Goal: Task Accomplishment & Management: Manage account settings

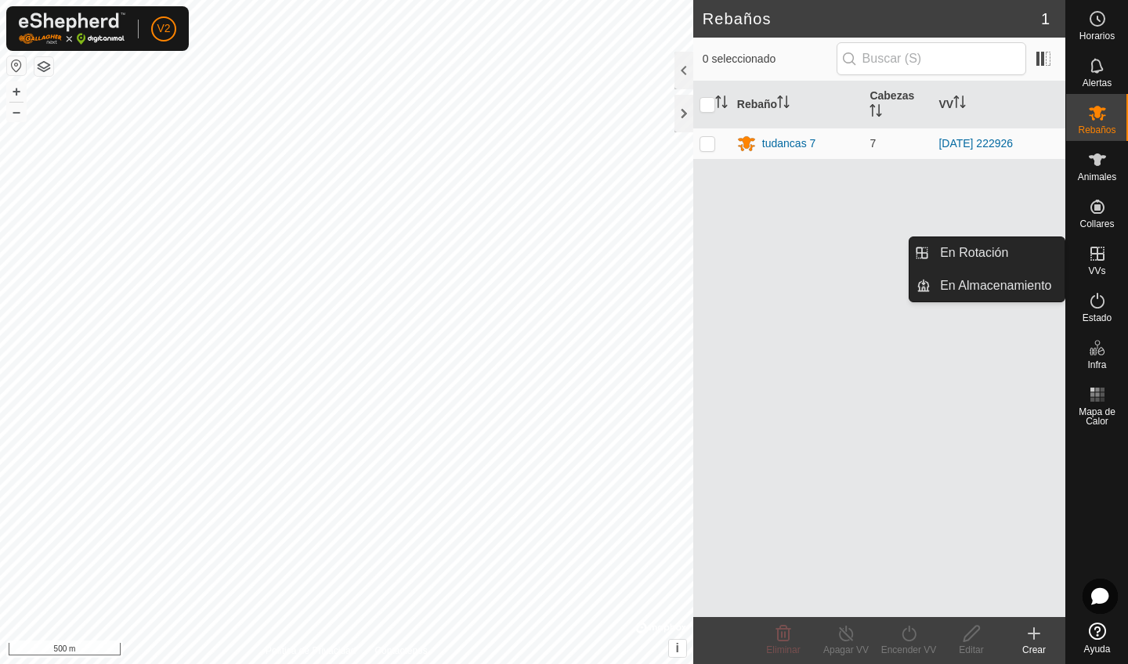
click at [1097, 259] on icon at bounding box center [1097, 254] width 14 height 14
click at [1041, 257] on link "En Rotación" at bounding box center [998, 252] width 134 height 31
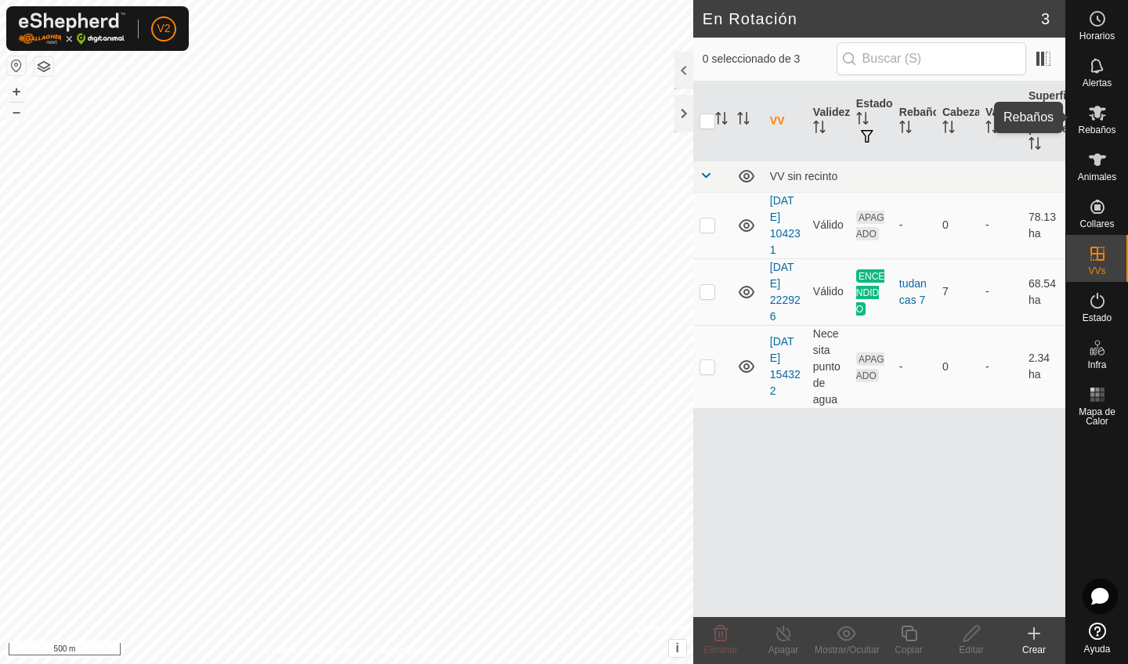
click at [1092, 133] on span "Rebaños" at bounding box center [1097, 129] width 38 height 9
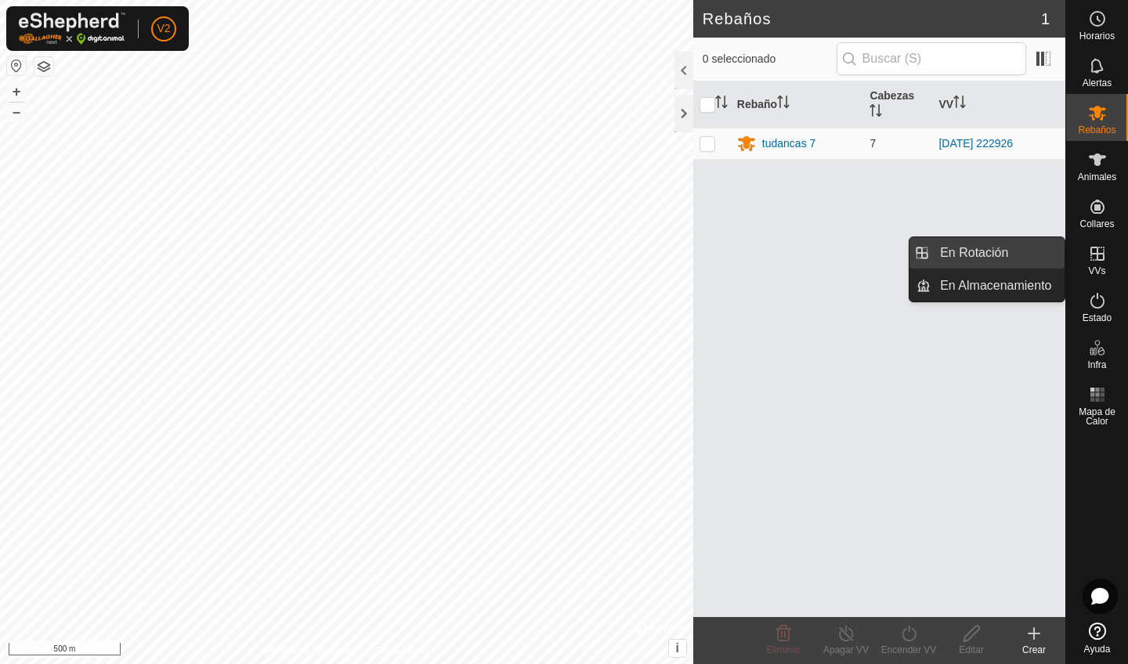
click at [1043, 257] on link "En Rotación" at bounding box center [998, 252] width 134 height 31
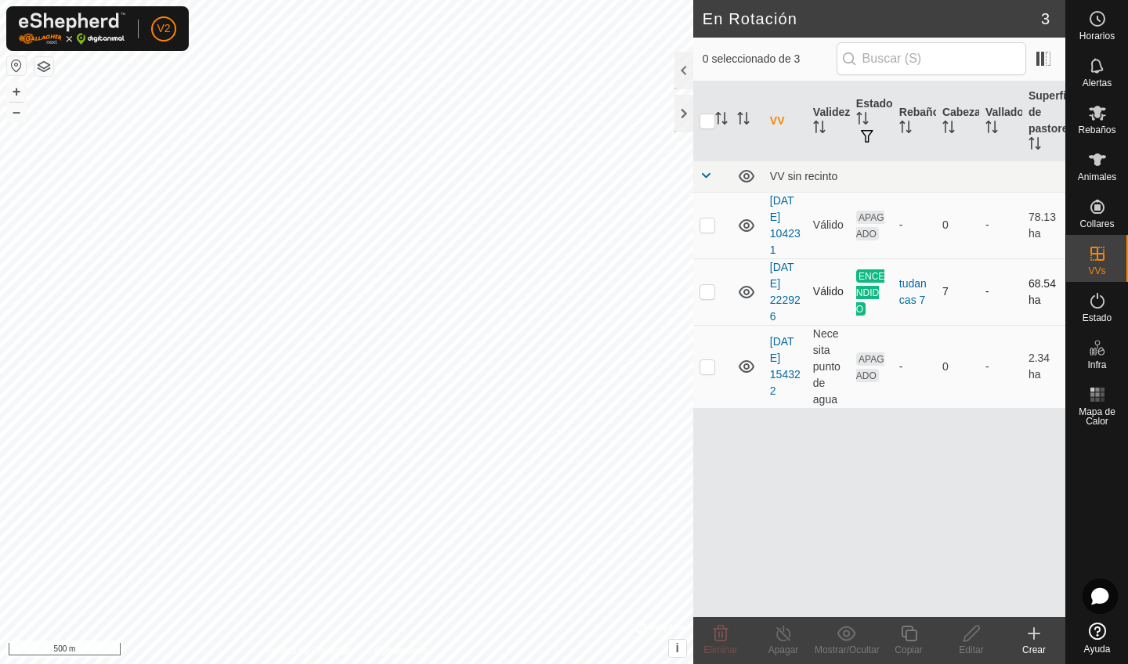
click at [712, 290] on p-checkbox at bounding box center [708, 291] width 16 height 13
checkbox input "false"
checkbox input "true"
click at [983, 562] on div "Editar" at bounding box center [971, 650] width 63 height 14
click at [707, 293] on p-checkbox at bounding box center [708, 291] width 16 height 13
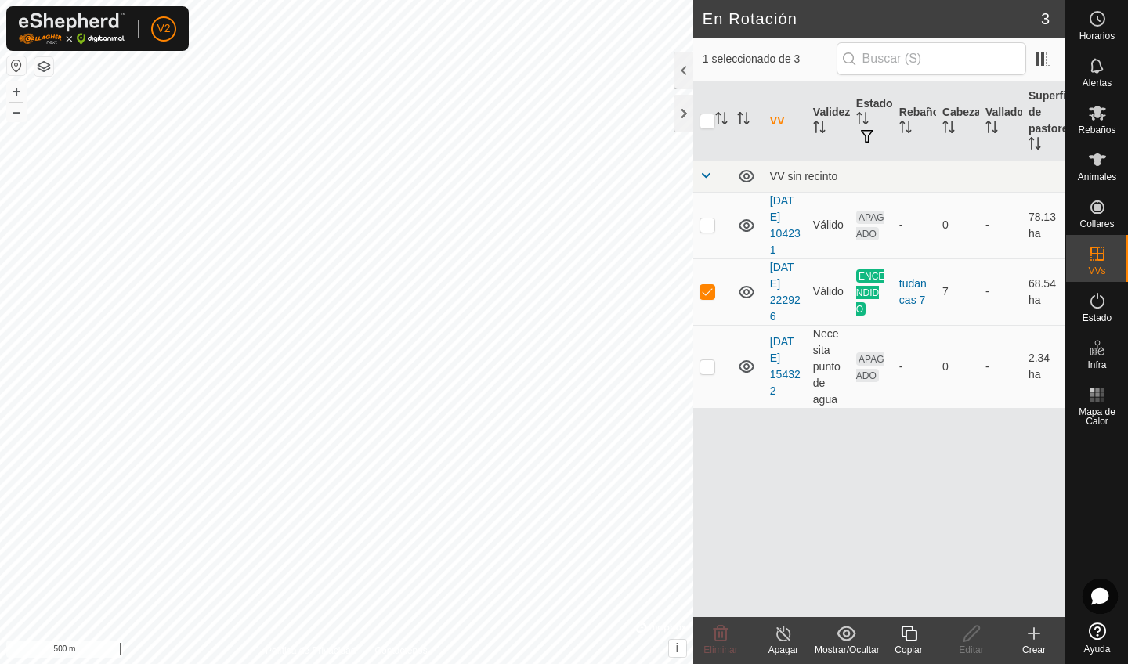
click at [775, 486] on div "VV Validez Estado Rebaño Cabezas Vallado Superficie de pastoreo VV sin recinto …" at bounding box center [879, 349] width 372 height 536
click at [759, 501] on div "VV Validez Estado Rebaño Cabezas Vallado Superficie de pastoreo VV sin recinto …" at bounding box center [879, 349] width 372 height 536
click at [707, 294] on p-checkbox at bounding box center [708, 291] width 16 height 13
checkbox input "true"
click at [960, 562] on edit-svg-icon at bounding box center [971, 633] width 63 height 19
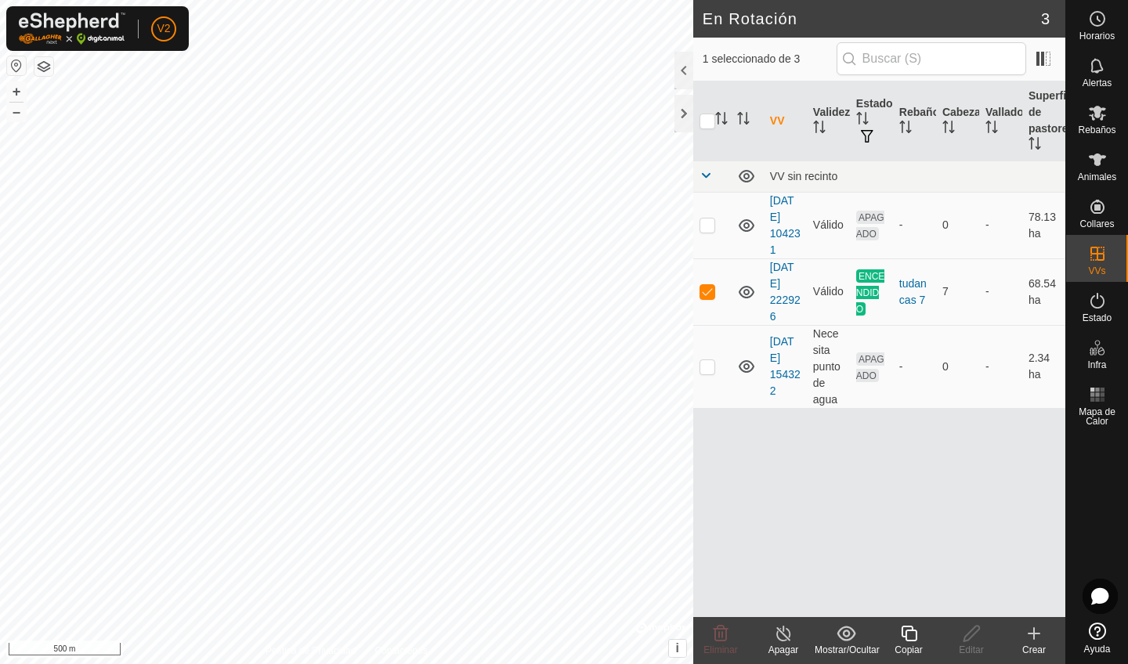
click at [960, 562] on edit-svg-icon at bounding box center [971, 633] width 63 height 19
click at [861, 295] on span "ENCENDIDO" at bounding box center [870, 292] width 29 height 46
checkbox input "true"
checkbox input "false"
click at [866, 284] on td "ENCENDIDO" at bounding box center [871, 291] width 43 height 67
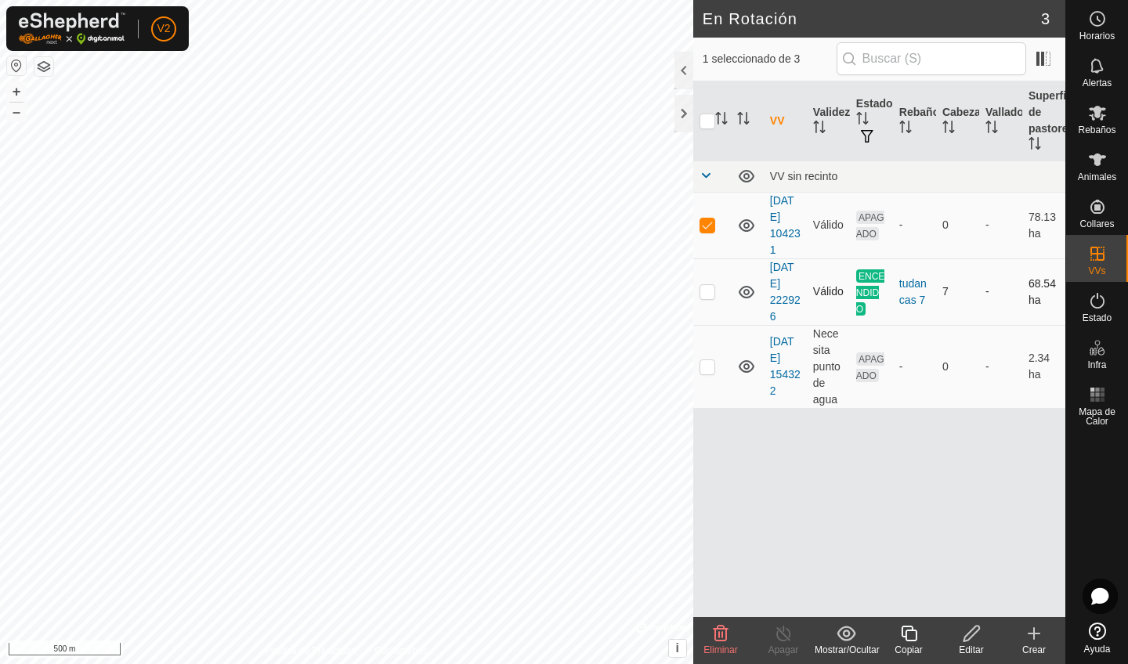
click at [866, 284] on td "ENCENDIDO" at bounding box center [871, 291] width 43 height 67
click at [1097, 308] on icon at bounding box center [1097, 300] width 19 height 19
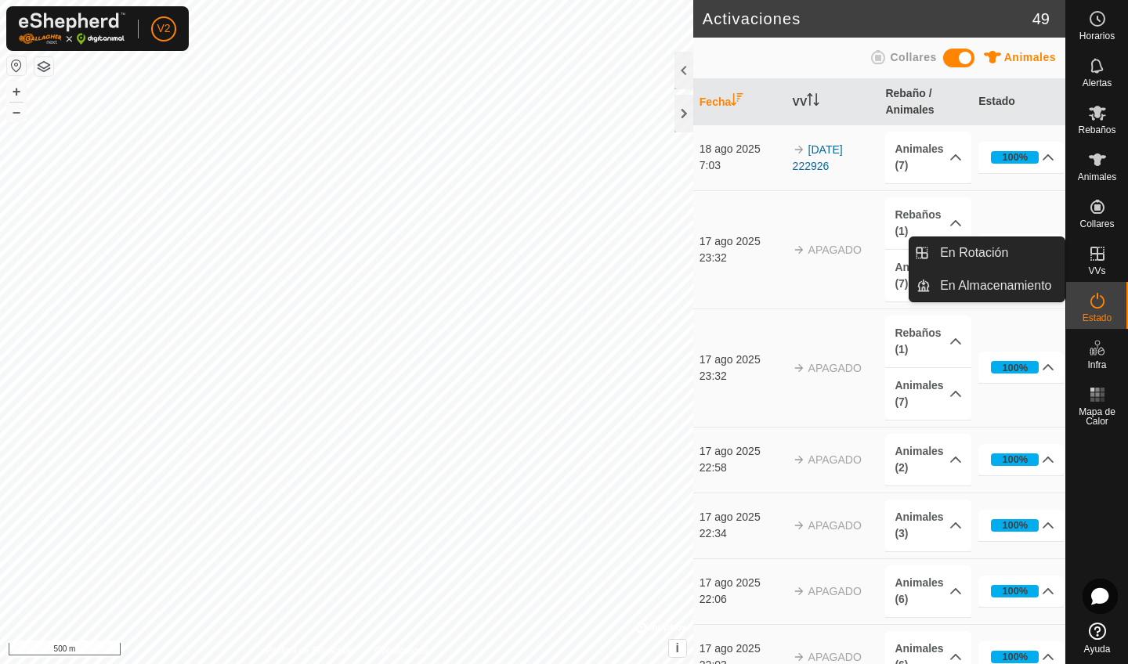
click at [1097, 262] on icon at bounding box center [1097, 253] width 19 height 19
click at [1097, 263] on es-virtualpaddocks-svg-icon at bounding box center [1097, 253] width 28 height 25
click at [1037, 246] on link "En Rotación" at bounding box center [998, 252] width 134 height 31
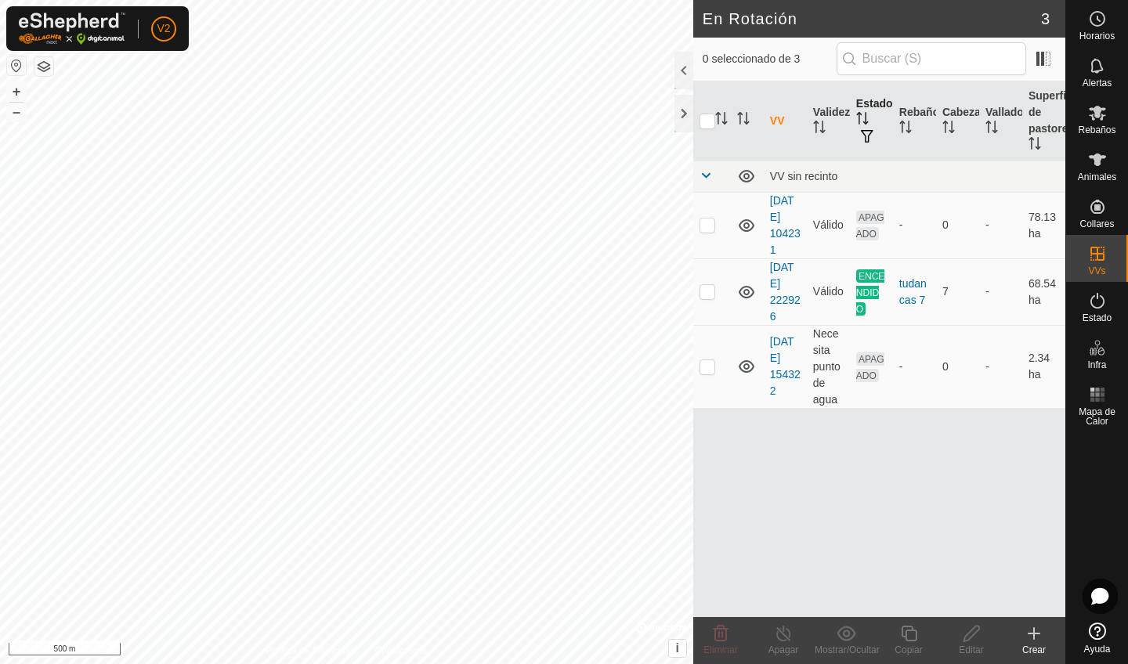
click at [863, 114] on icon "Activar para ordenar" at bounding box center [862, 118] width 13 height 13
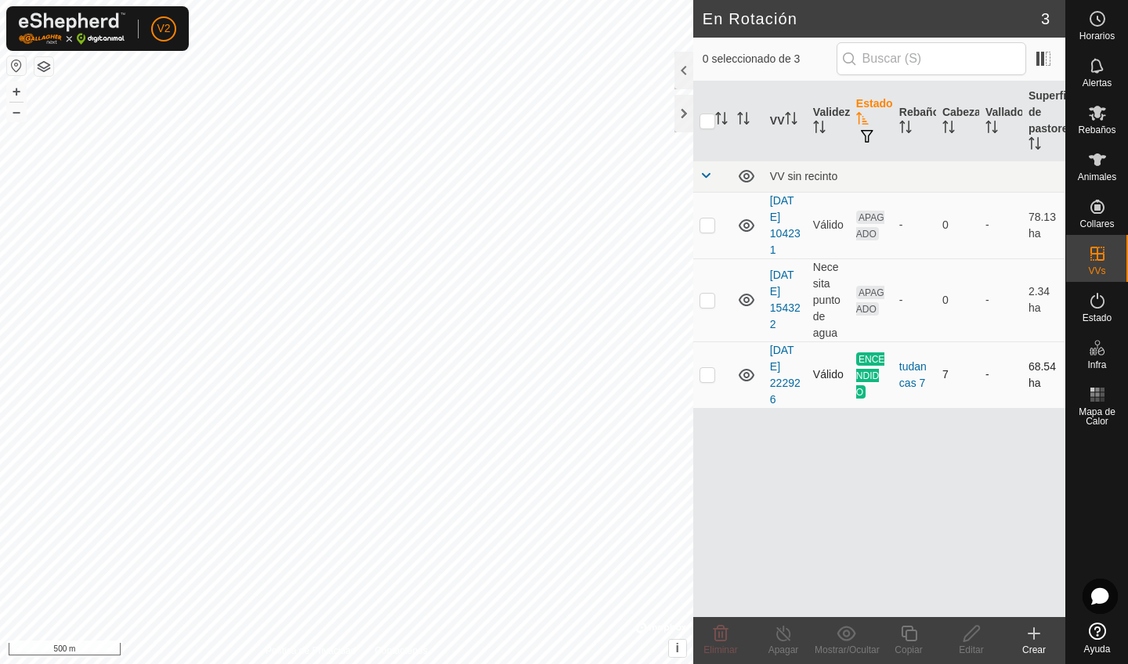
click at [873, 361] on span "ENCENDIDO" at bounding box center [870, 375] width 29 height 46
click at [869, 491] on div "VV Validez Estado Rebaño Cabezas Vallado Superficie de pastoreo VV sin recinto …" at bounding box center [879, 349] width 372 height 536
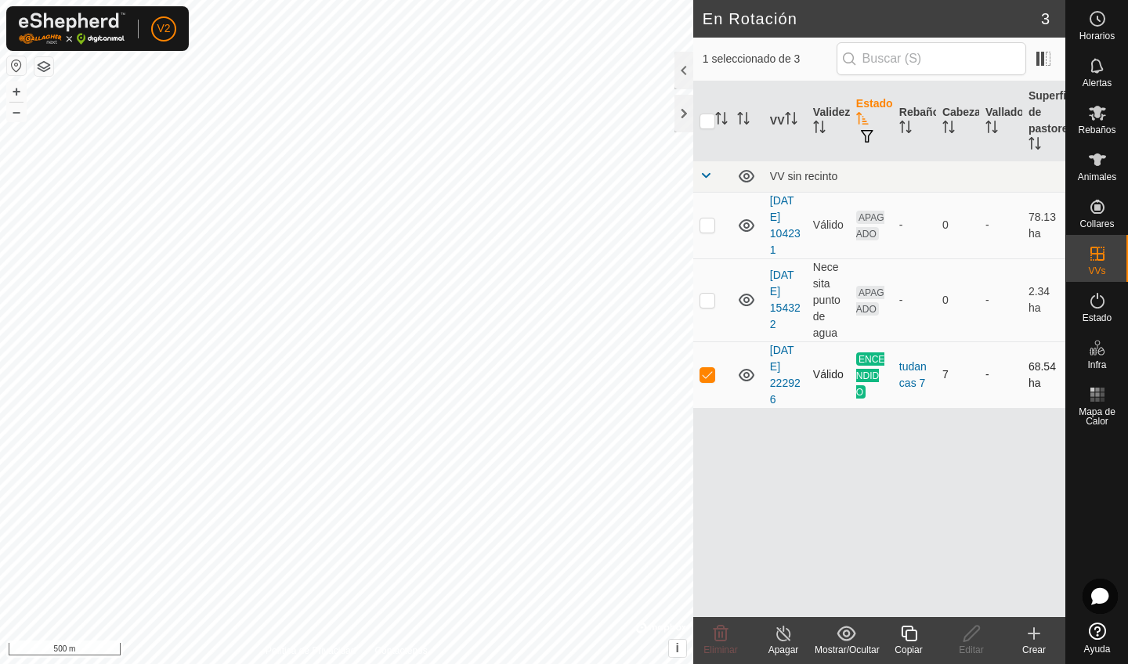
checkbox input "false"
checkbox input "true"
click at [972, 562] on icon at bounding box center [972, 633] width 20 height 19
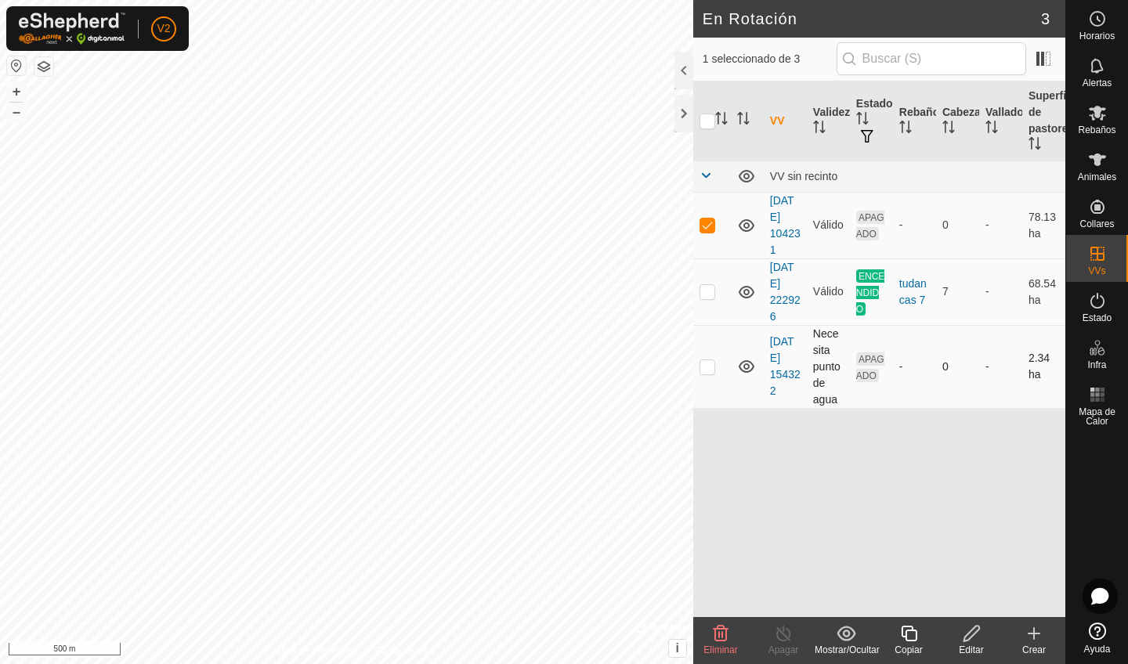
checkbox input "false"
checkbox input "true"
click at [866, 135] on span "button" at bounding box center [867, 136] width 13 height 13
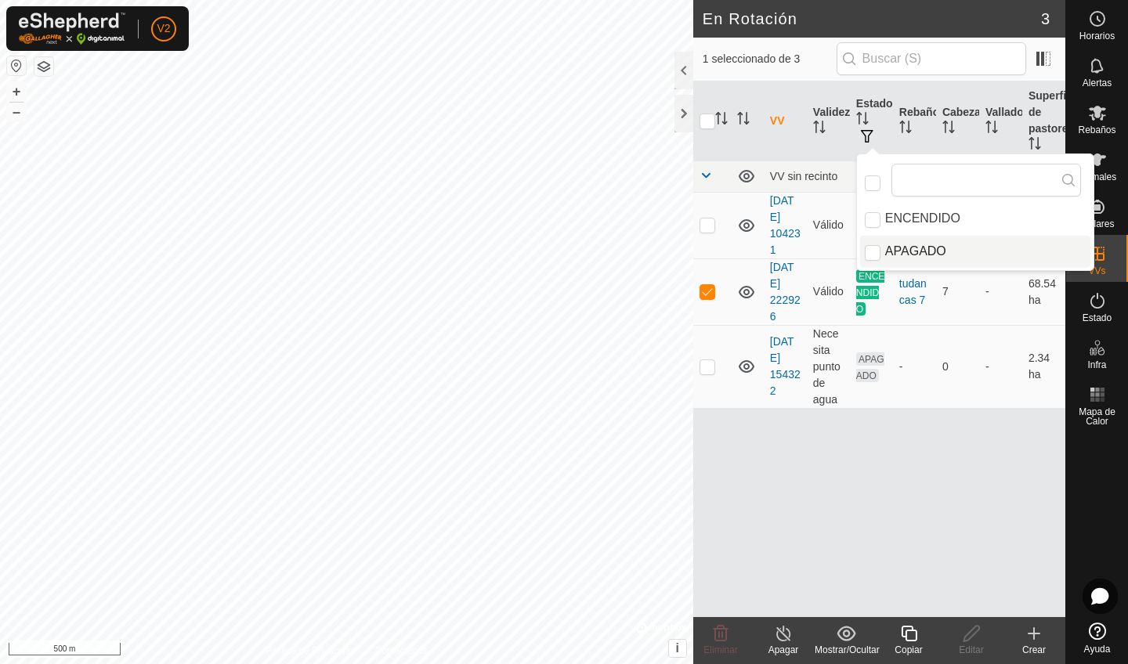
click at [880, 252] on li "APAGADO" at bounding box center [975, 251] width 230 height 31
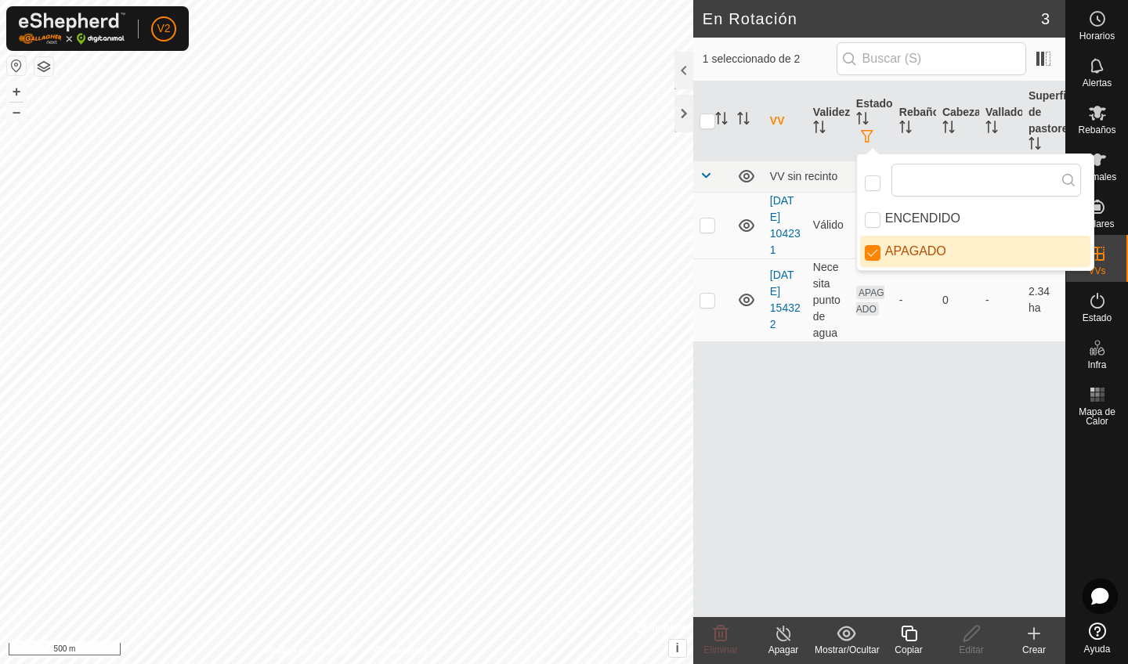
click at [880, 252] on li "APAGADO" at bounding box center [975, 251] width 230 height 31
checkbox input "false"
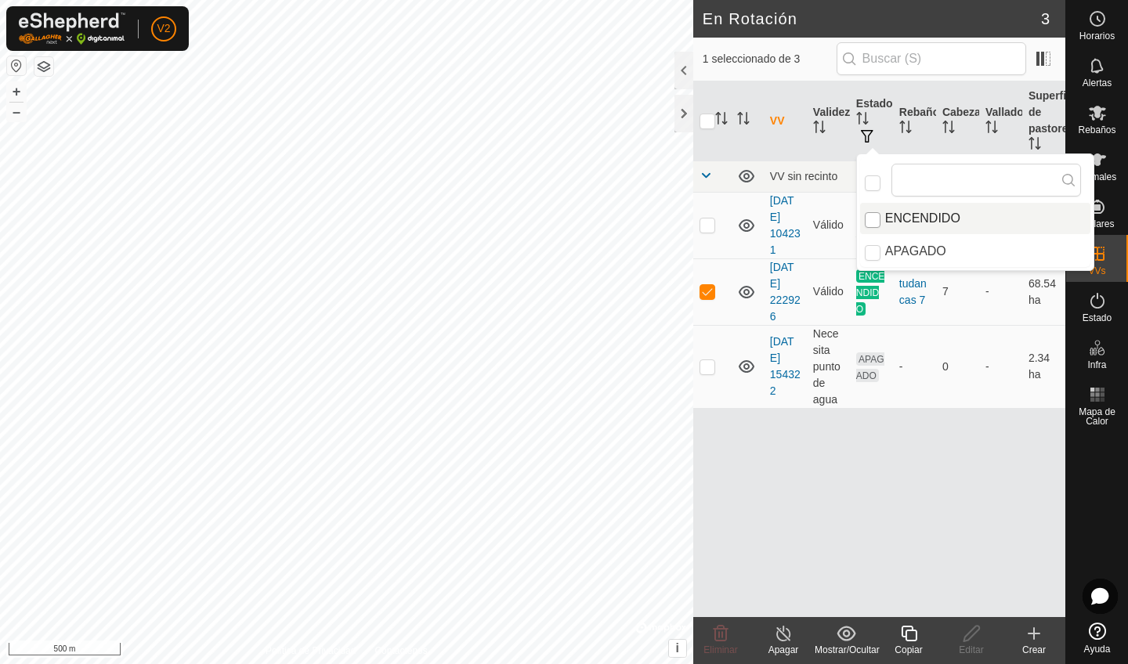
click at [868, 226] on input "ENCENDIDO" at bounding box center [873, 220] width 16 height 16
checkbox input "true"
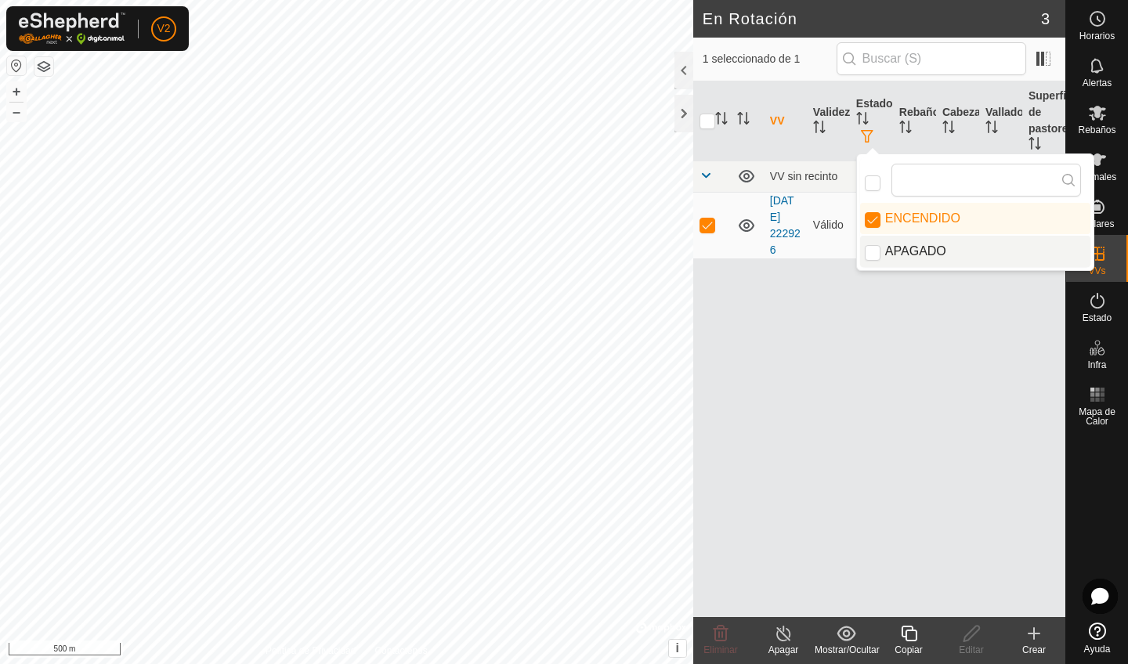
click at [856, 331] on div "VV Validez Estado Rebaño Cabezas Vallado Superficie de pastoreo VV sin recinto …" at bounding box center [879, 349] width 372 height 536
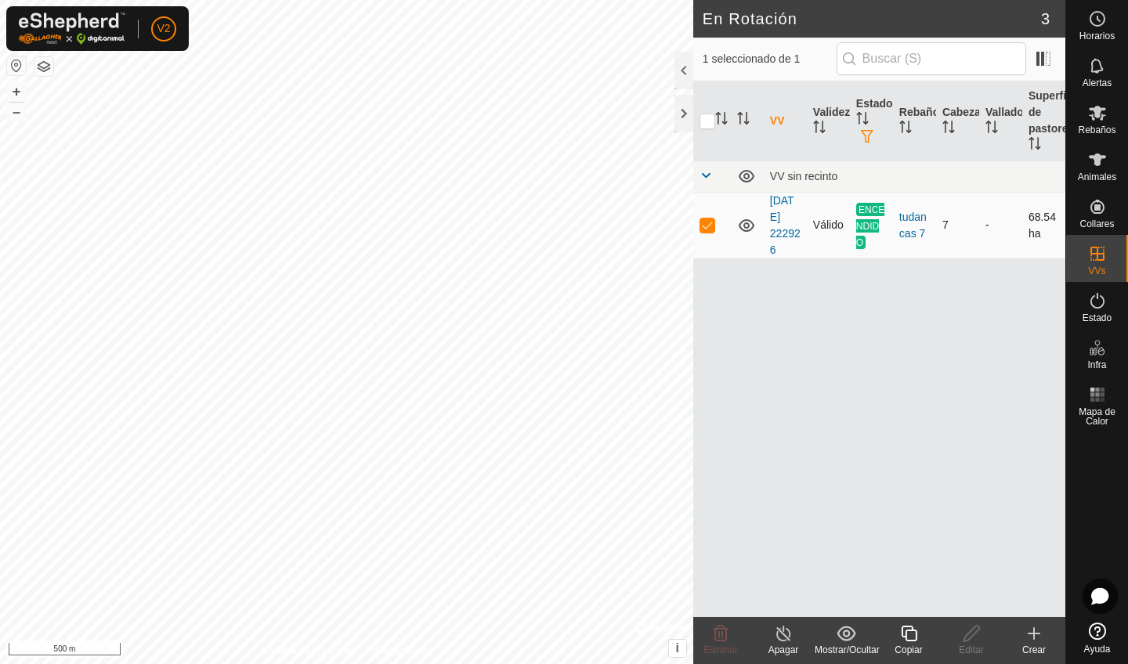
click at [866, 224] on span "ENCENDIDO" at bounding box center [870, 226] width 29 height 46
click at [866, 369] on div "VV Validez Estado Rebaño Cabezas Vallado Superficie de pastoreo VV sin recinto …" at bounding box center [879, 349] width 372 height 536
click at [1097, 302] on icon at bounding box center [1097, 300] width 19 height 19
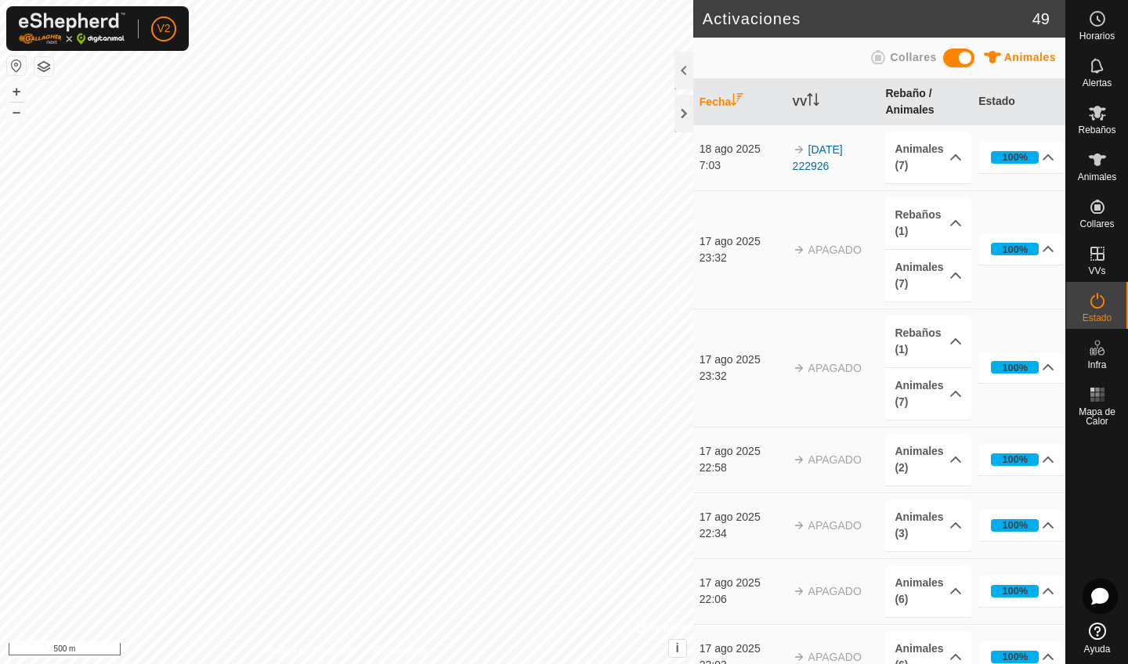
click at [925, 109] on th "Rebaño / Animales" at bounding box center [925, 102] width 93 height 46
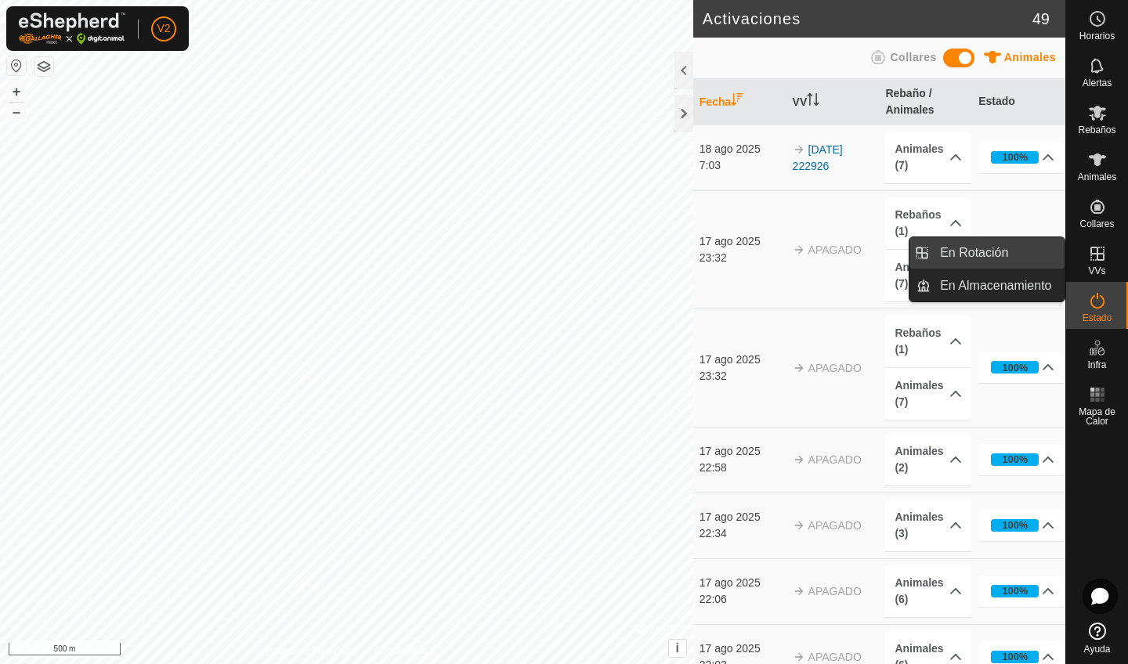
click at [1022, 255] on link "En Rotación" at bounding box center [998, 252] width 134 height 31
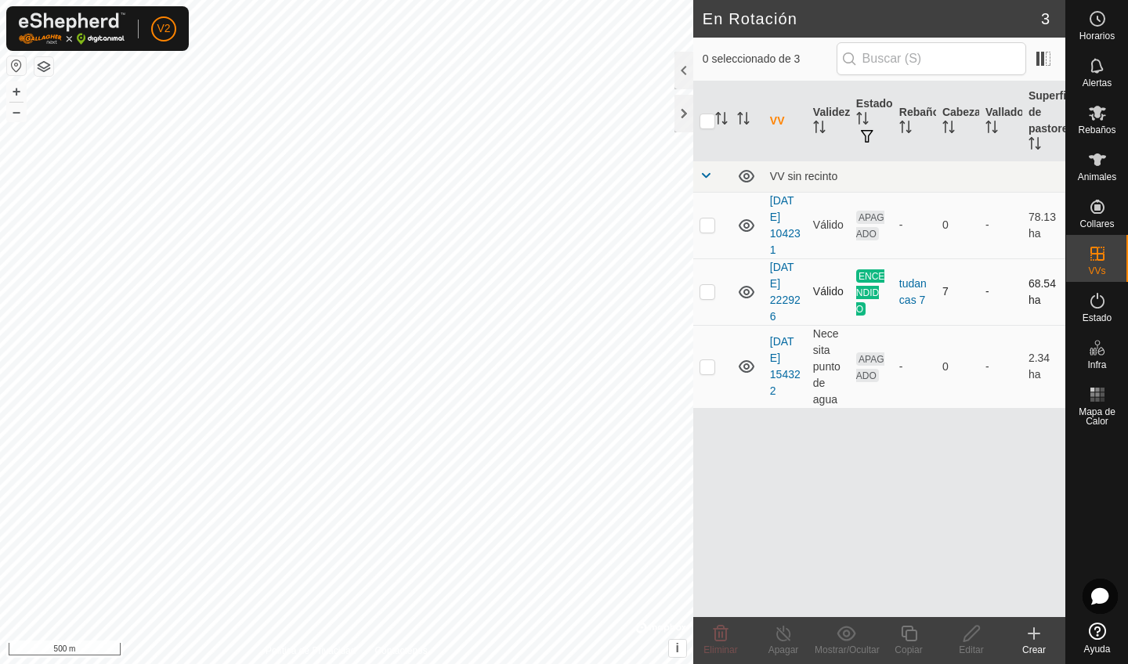
click at [873, 305] on td "ENCENDIDO" at bounding box center [871, 291] width 43 height 67
click at [707, 297] on p-checkbox at bounding box center [708, 291] width 16 height 13
checkbox input "true"
click at [787, 562] on line at bounding box center [783, 634] width 13 height 13
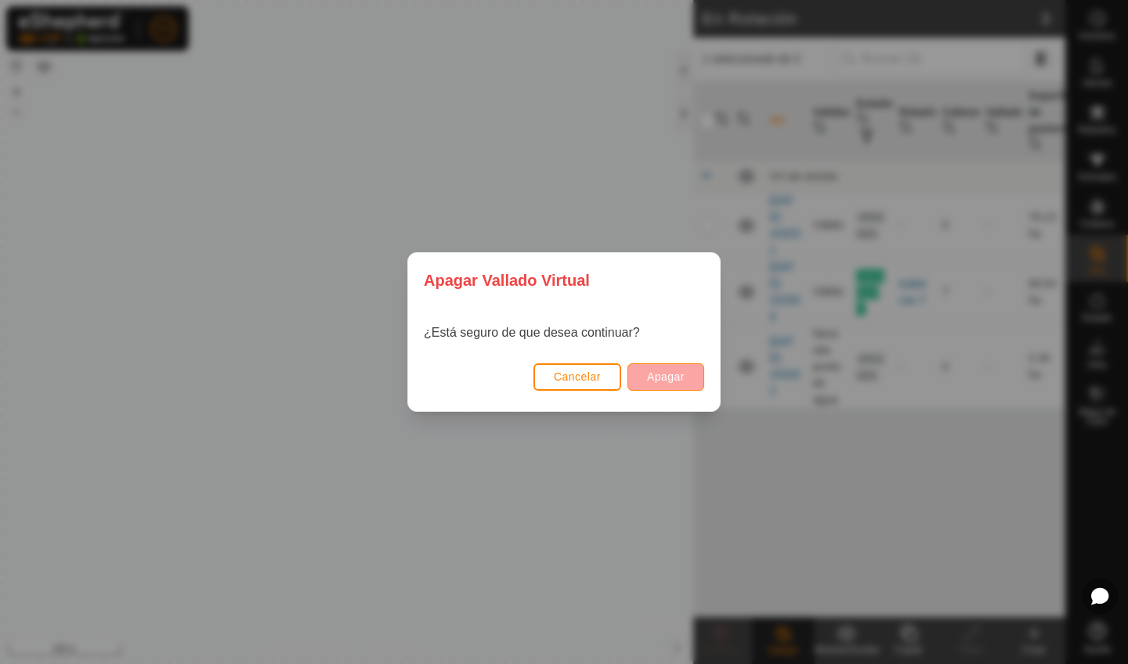
click at [661, 385] on button "Apagar" at bounding box center [665, 376] width 77 height 27
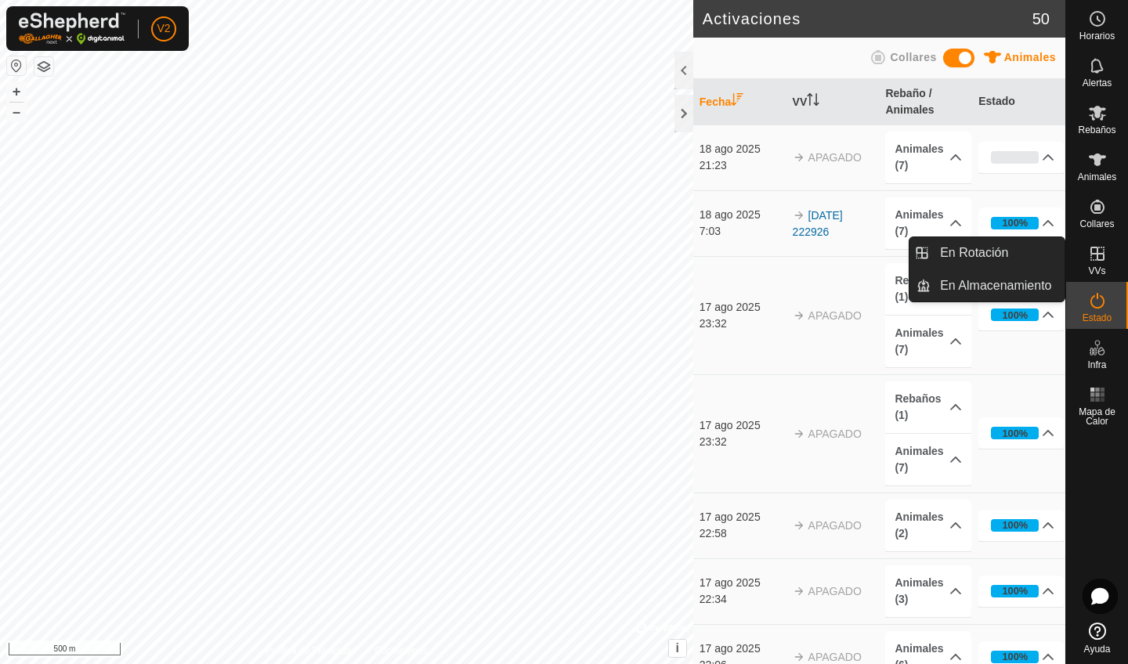
click at [1097, 252] on icon at bounding box center [1097, 253] width 19 height 19
click at [1047, 250] on link "En Rotación" at bounding box center [998, 252] width 134 height 31
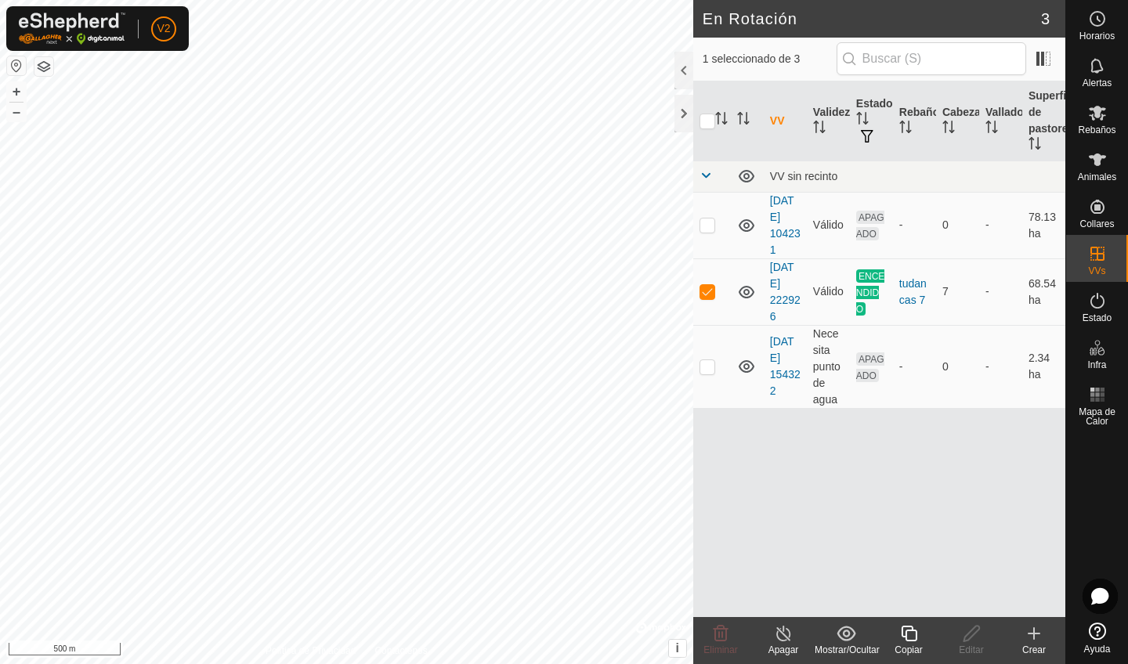
click at [786, 562] on icon at bounding box center [784, 633] width 20 height 19
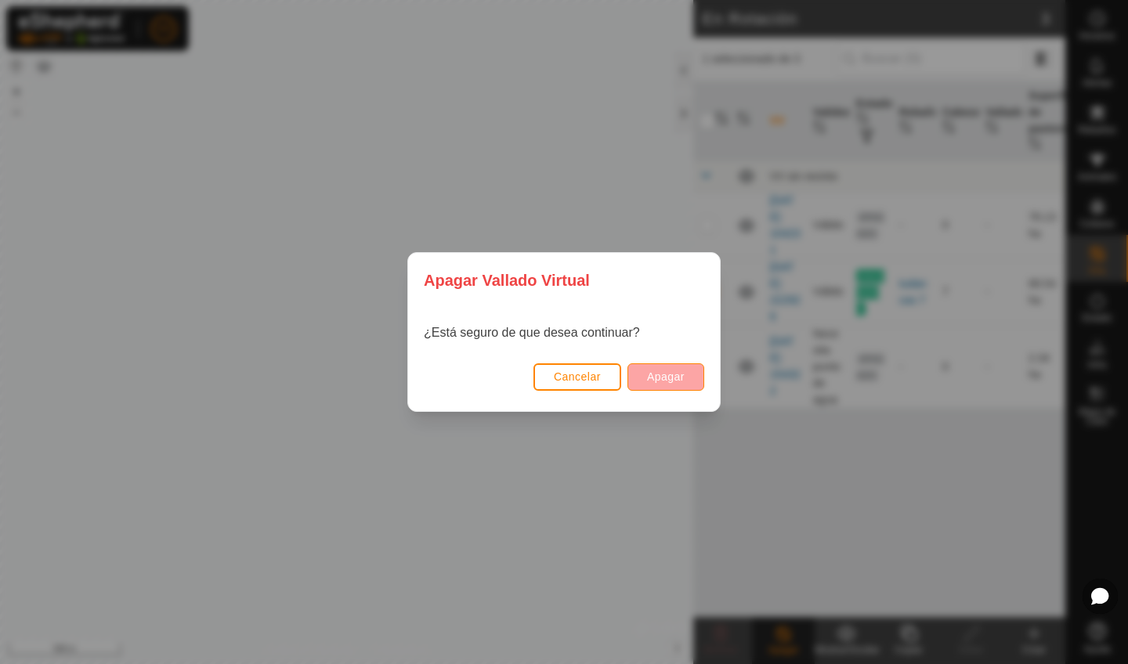
click at [656, 378] on span "Apagar" at bounding box center [666, 377] width 38 height 13
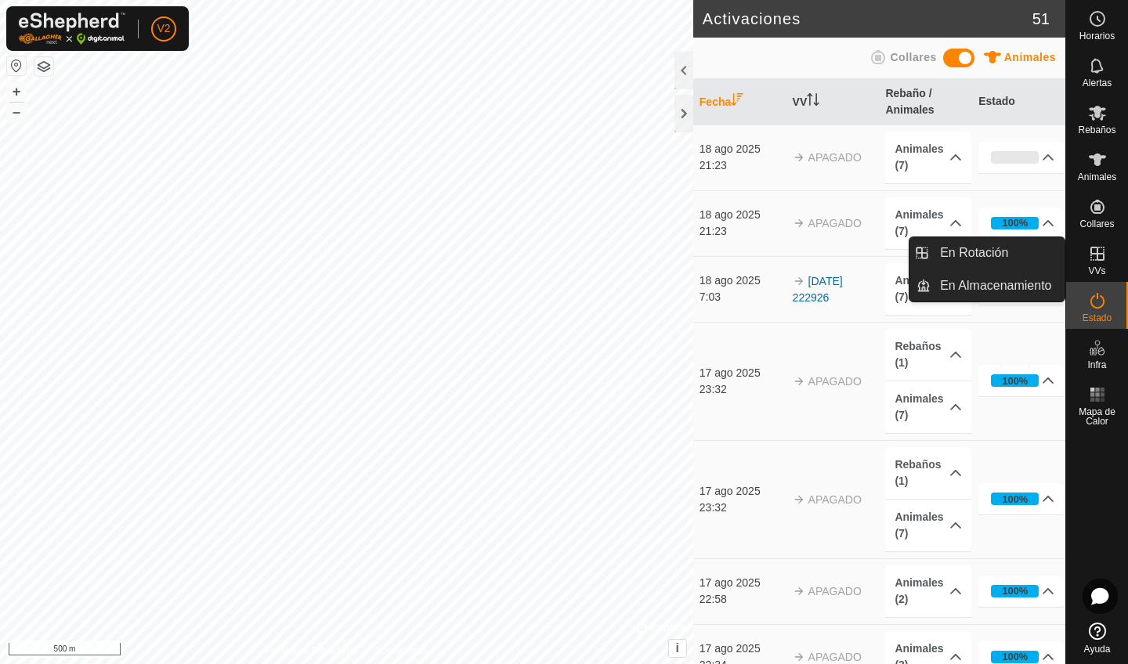
click at [1097, 262] on icon at bounding box center [1097, 253] width 19 height 19
click at [1014, 251] on link "En Rotación" at bounding box center [998, 252] width 134 height 31
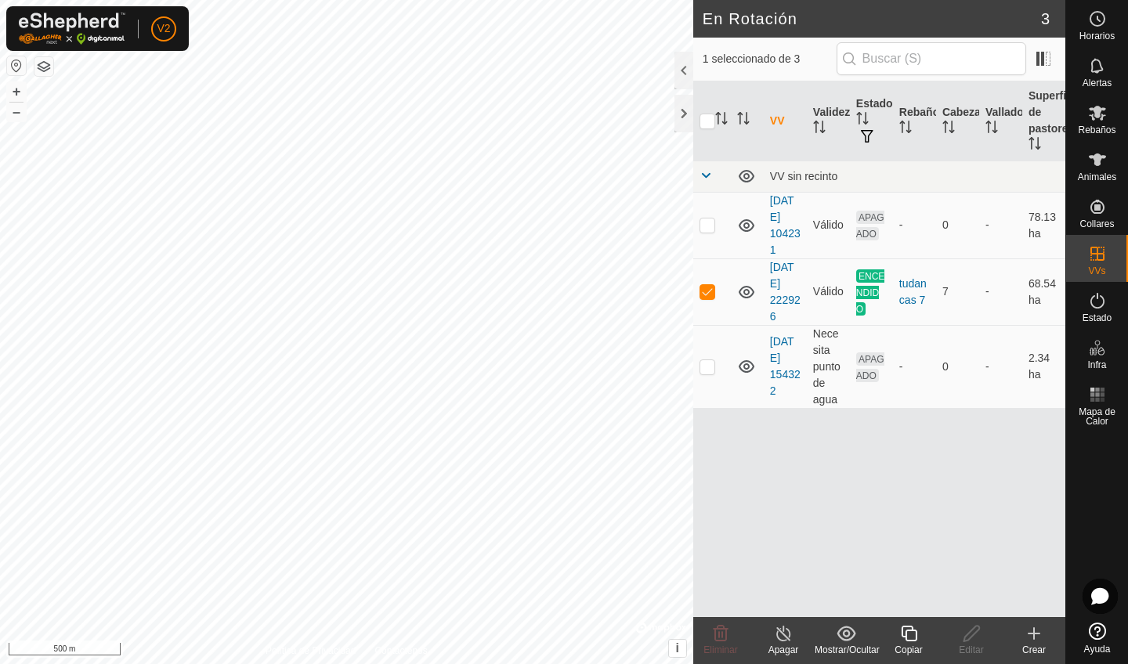
click at [1029, 562] on icon at bounding box center [1034, 634] width 11 height 0
click at [774, 128] on th "VV" at bounding box center [785, 121] width 43 height 80
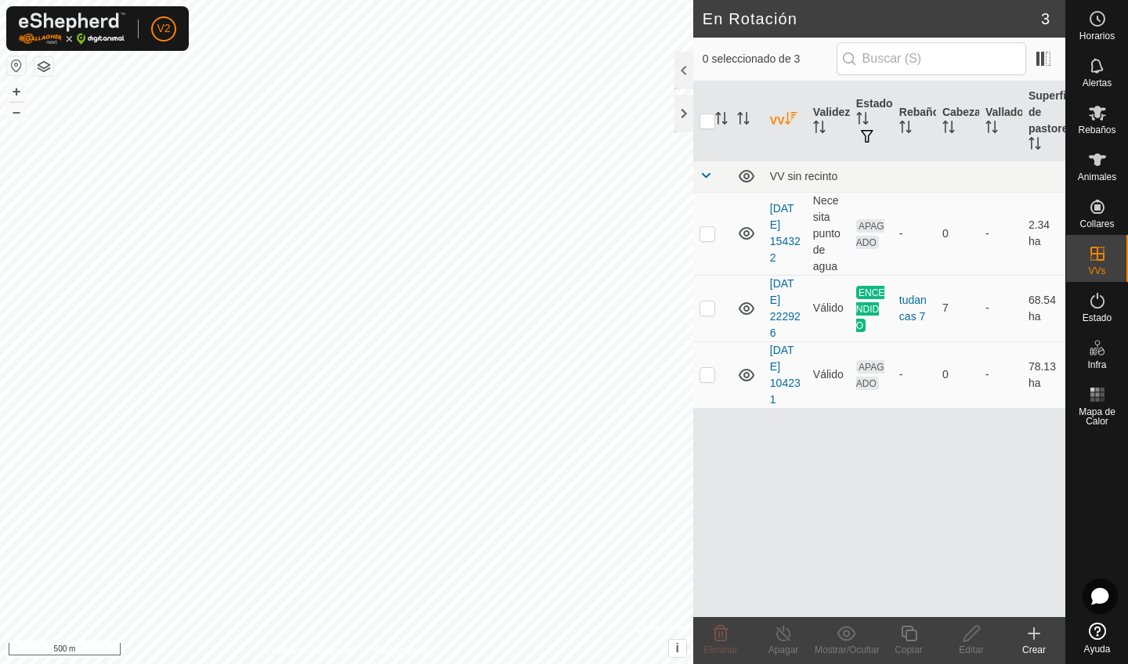
click at [774, 128] on th "VV" at bounding box center [785, 121] width 43 height 80
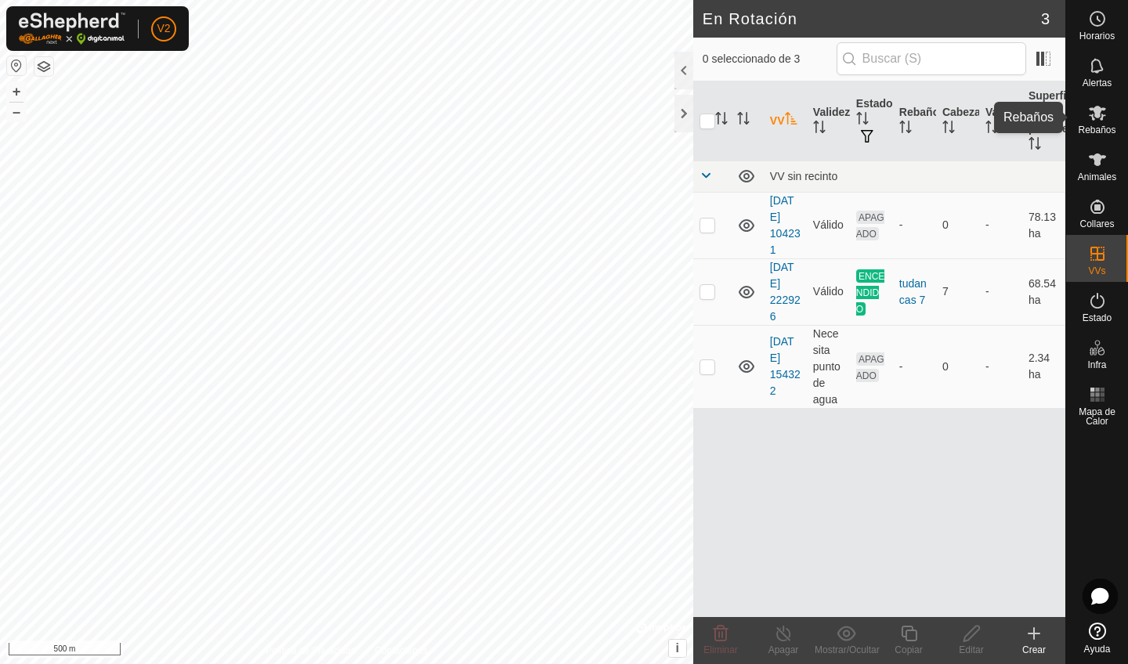
click at [1097, 123] on es-mob-svg-icon at bounding box center [1097, 112] width 28 height 25
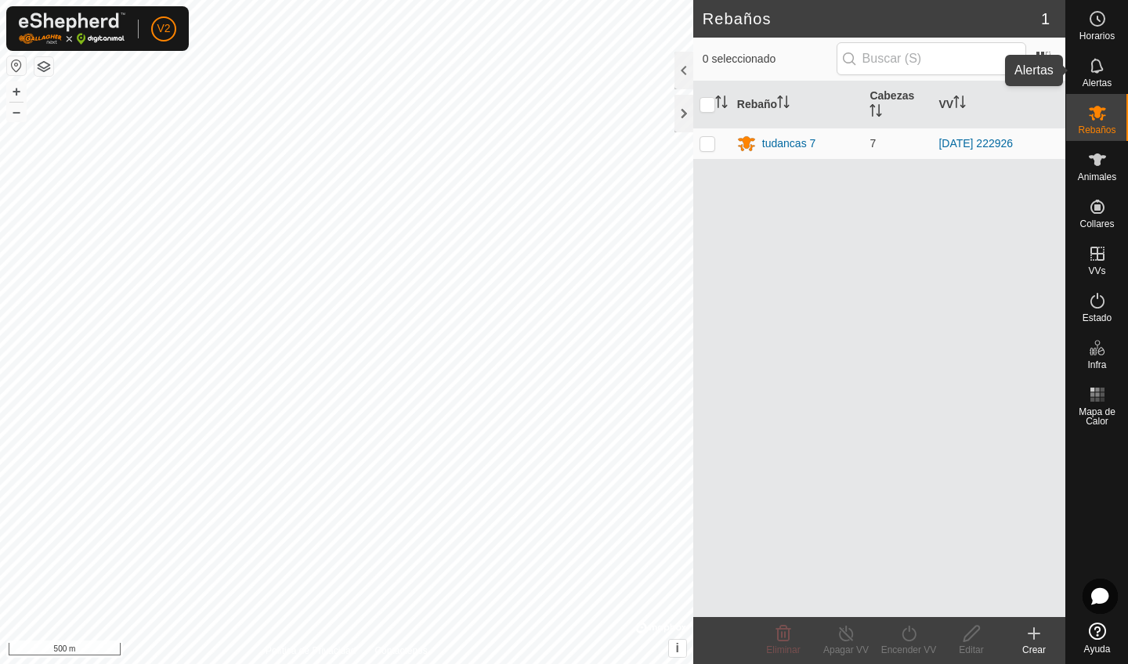
click at [1097, 75] on es-notification-svg-icon at bounding box center [1097, 65] width 28 height 25
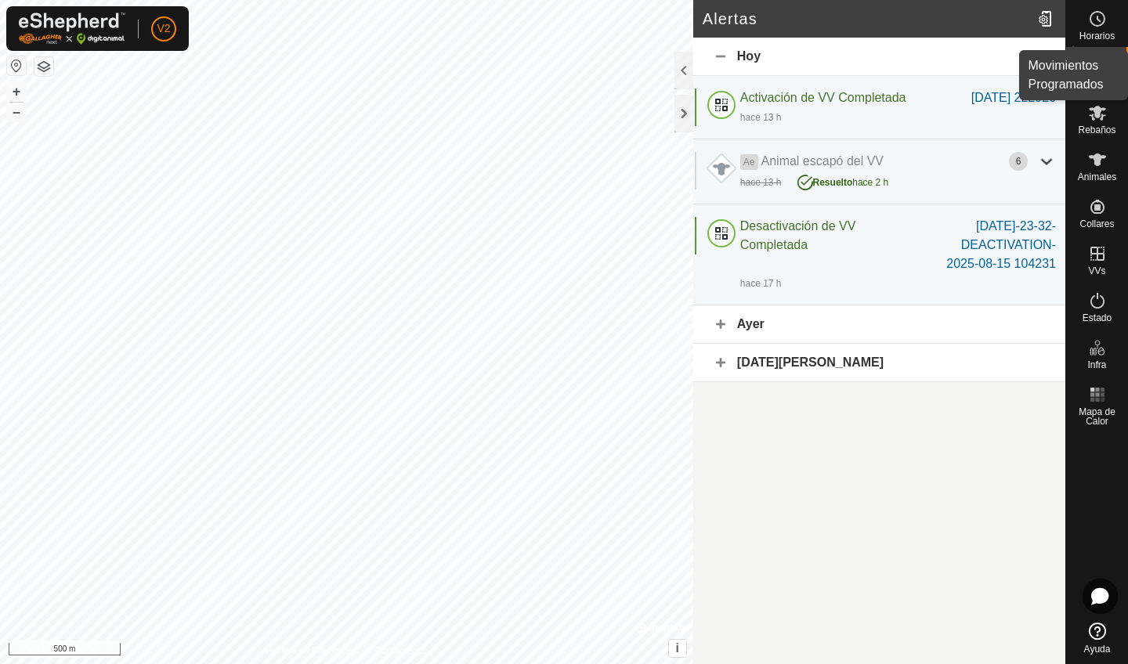
click at [1097, 42] on div "Horarios" at bounding box center [1097, 23] width 62 height 47
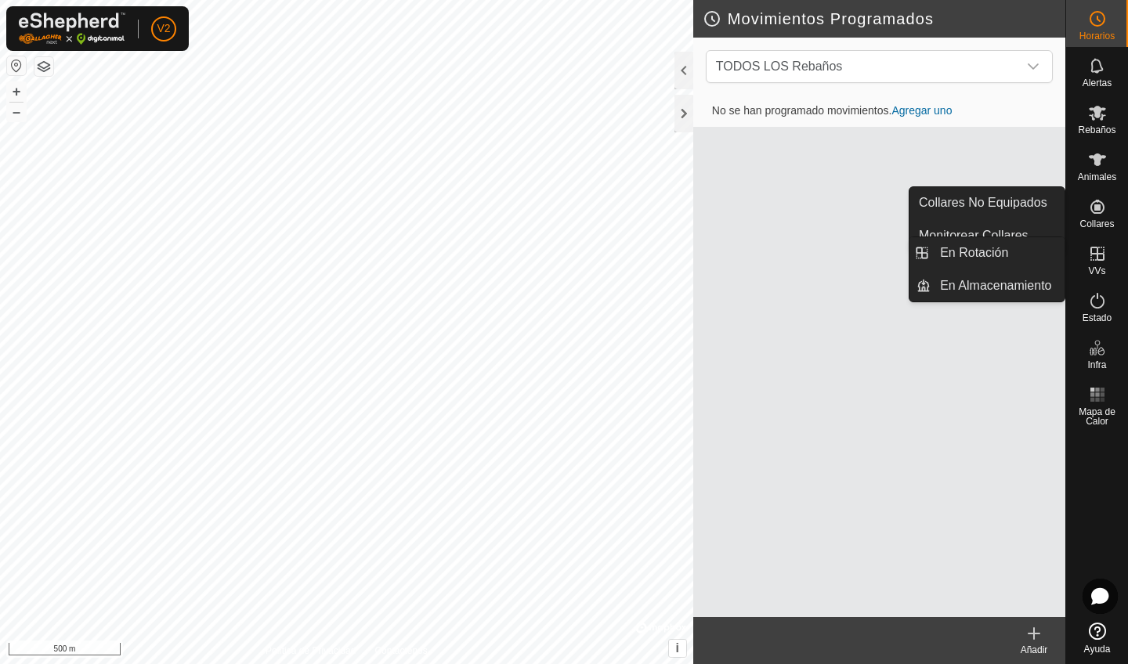
click at [1097, 254] on icon at bounding box center [1097, 254] width 14 height 14
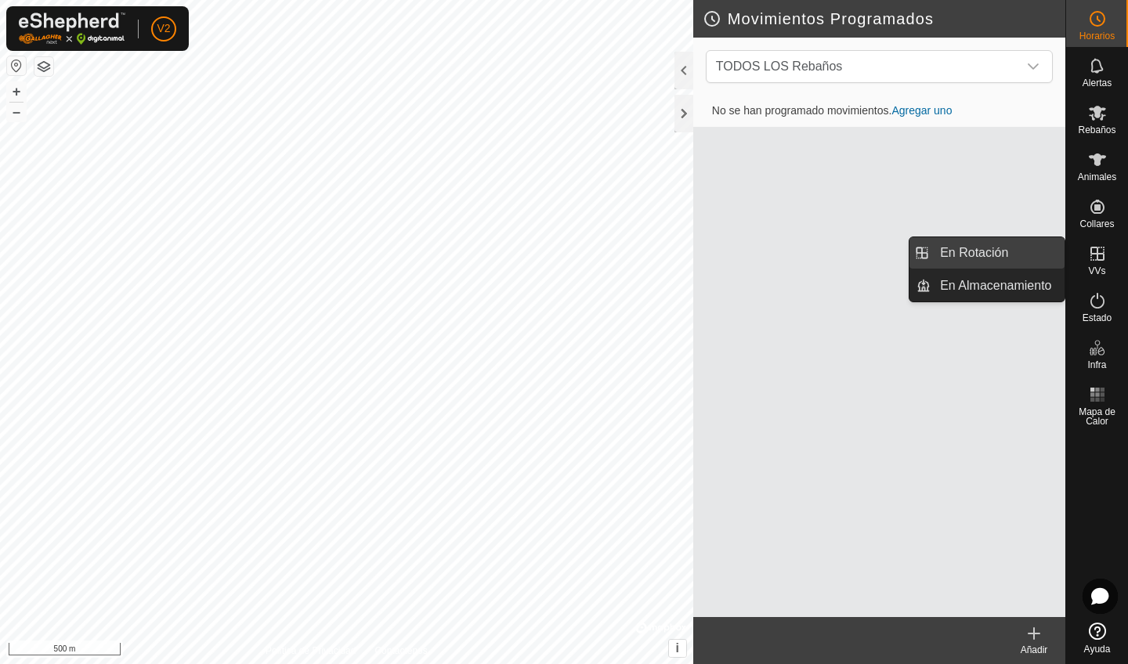
click at [1011, 251] on link "En Rotación" at bounding box center [998, 252] width 134 height 31
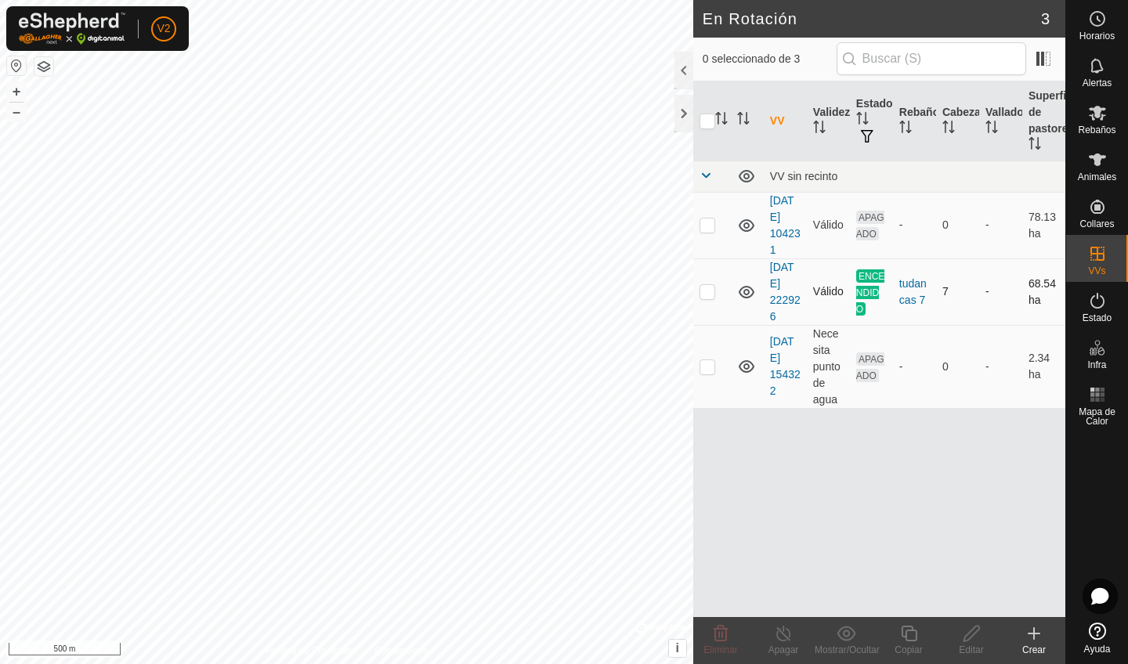
click at [850, 286] on td "ENCENDIDO" at bounding box center [871, 291] width 43 height 67
click at [719, 562] on div "Eliminar" at bounding box center [720, 650] width 63 height 14
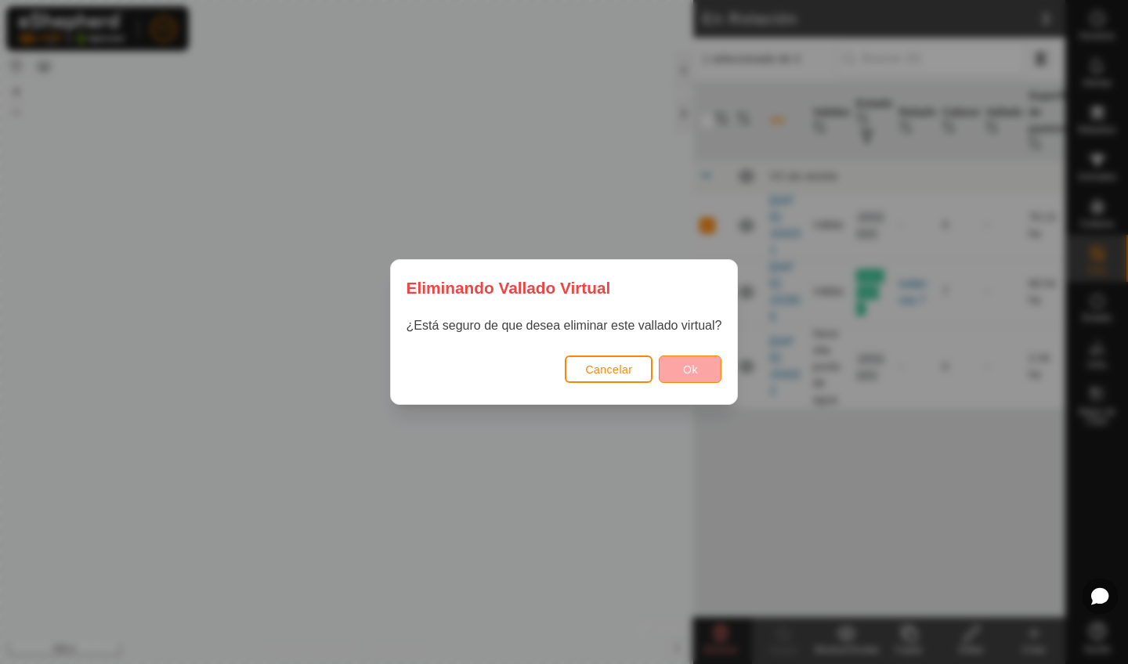
click at [678, 371] on button "Ok" at bounding box center [690, 369] width 63 height 27
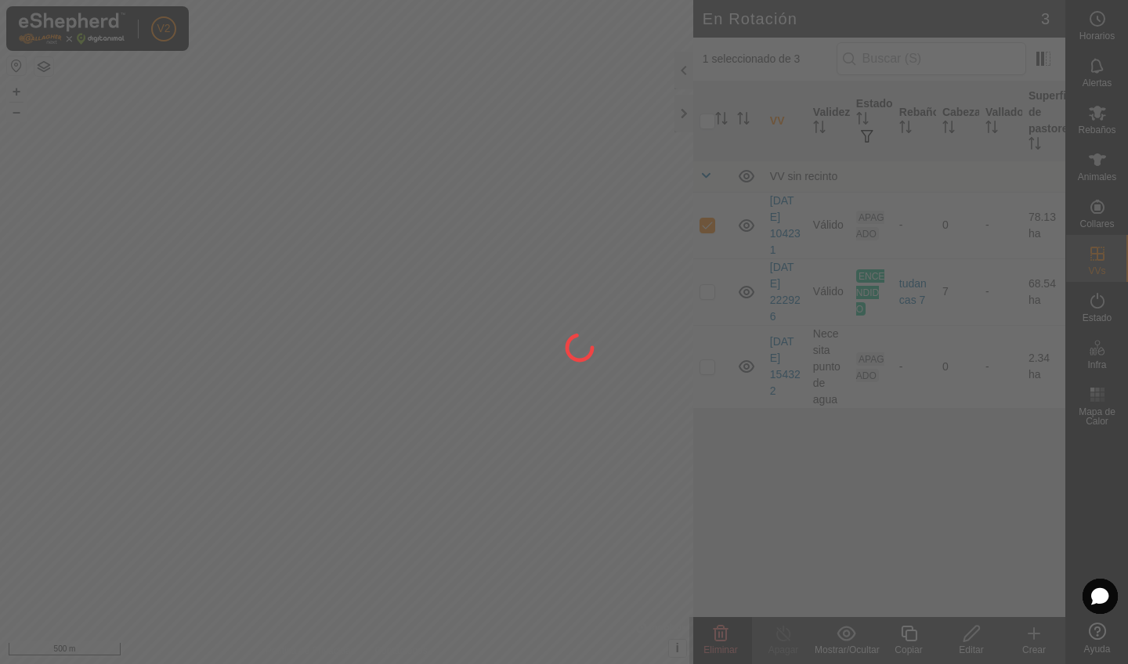
checkbox input "false"
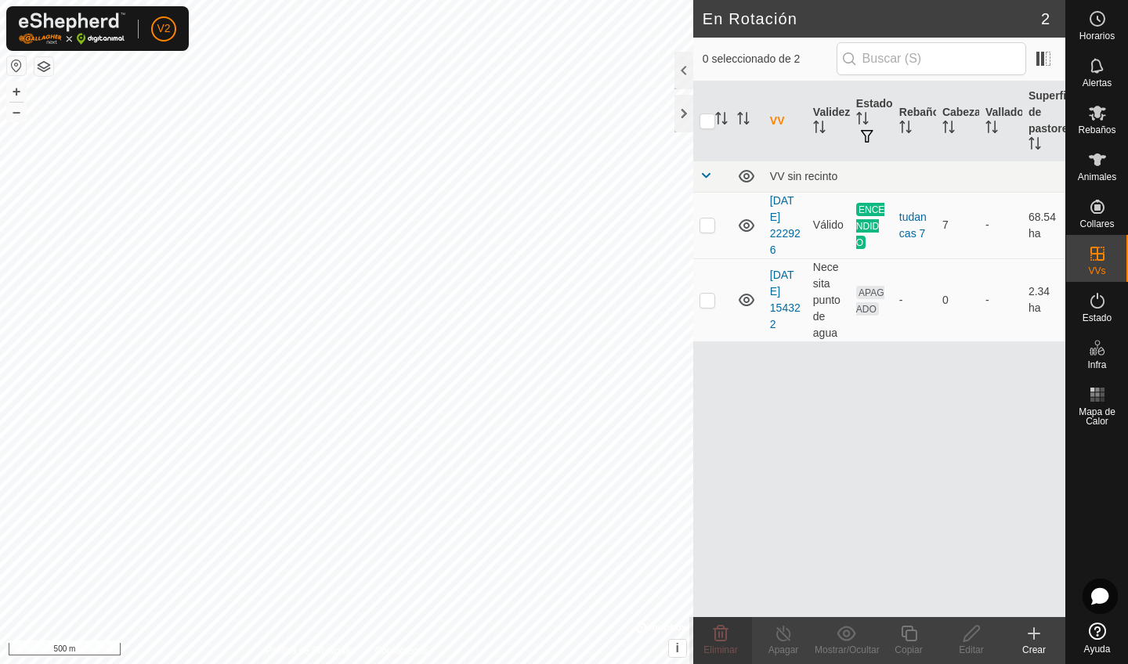
click at [1036, 562] on icon at bounding box center [1034, 634] width 11 height 0
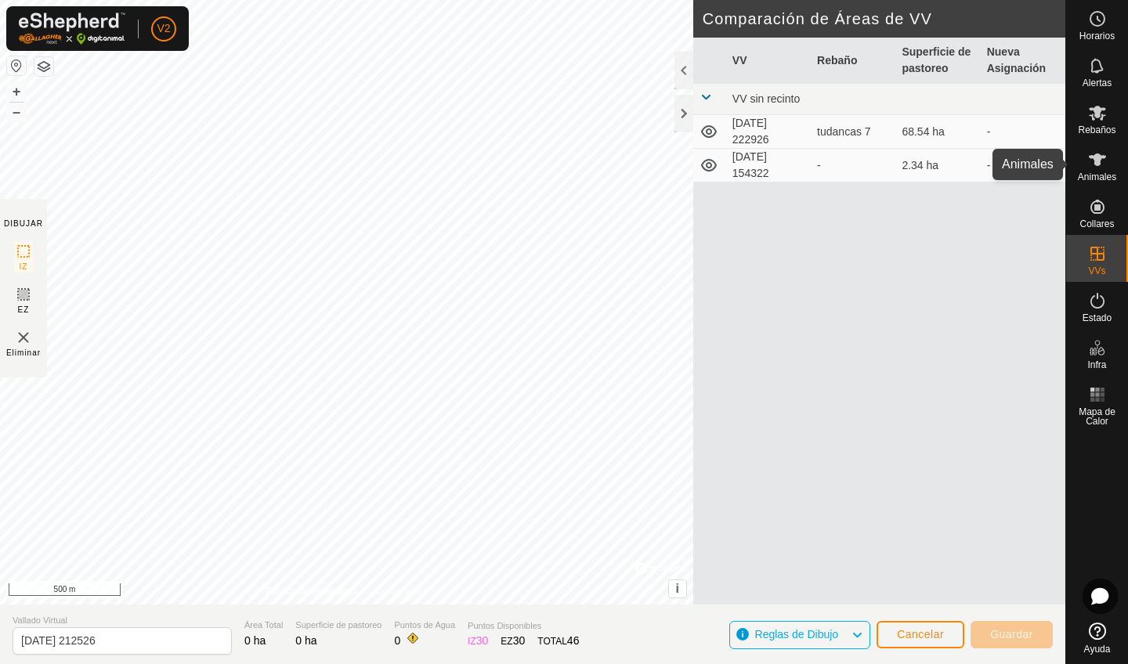
click at [1097, 163] on icon at bounding box center [1097, 159] width 19 height 19
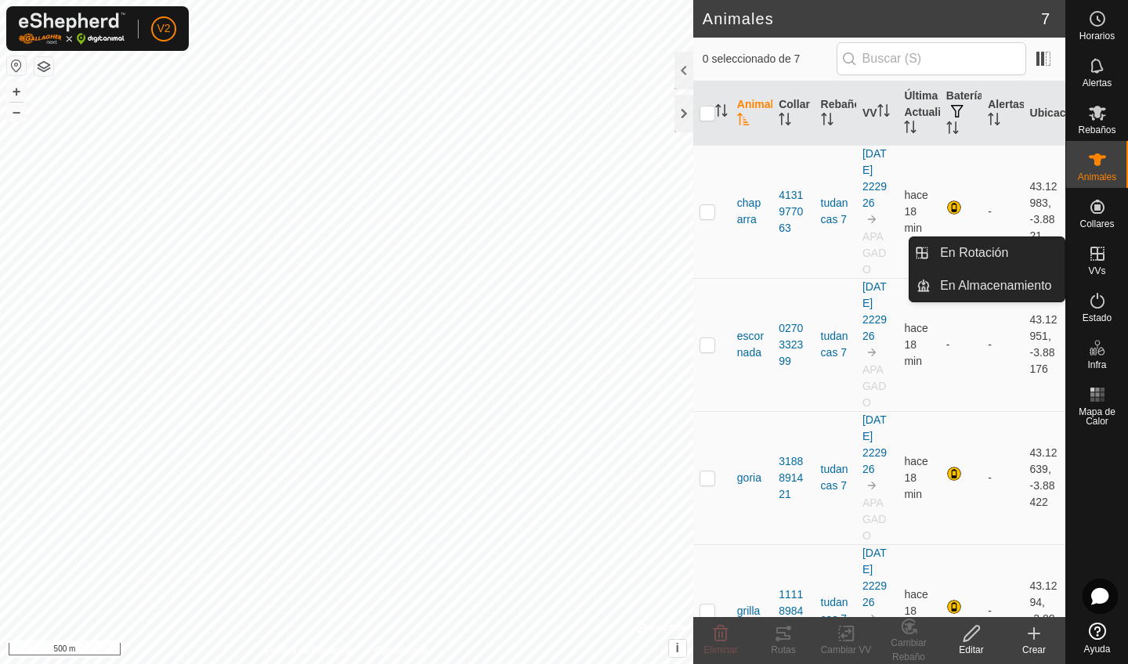
click at [1097, 267] on span "VVs" at bounding box center [1096, 270] width 17 height 9
click at [1047, 257] on link "En Rotación" at bounding box center [998, 252] width 134 height 31
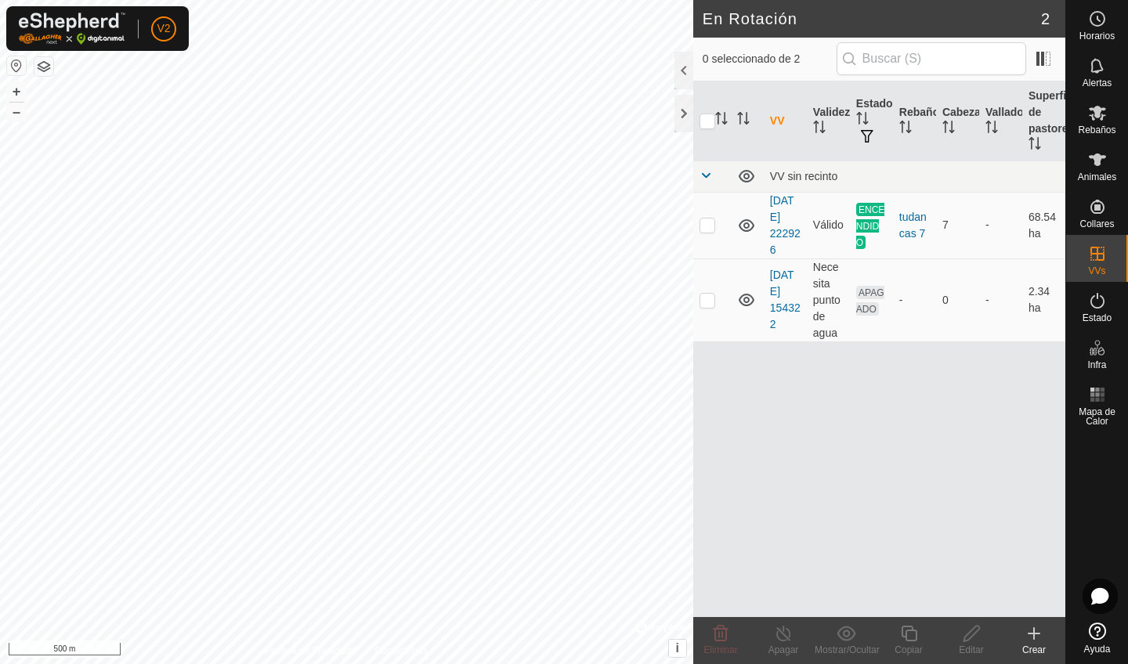
click at [1033, 562] on div "Crear" at bounding box center [1034, 650] width 63 height 14
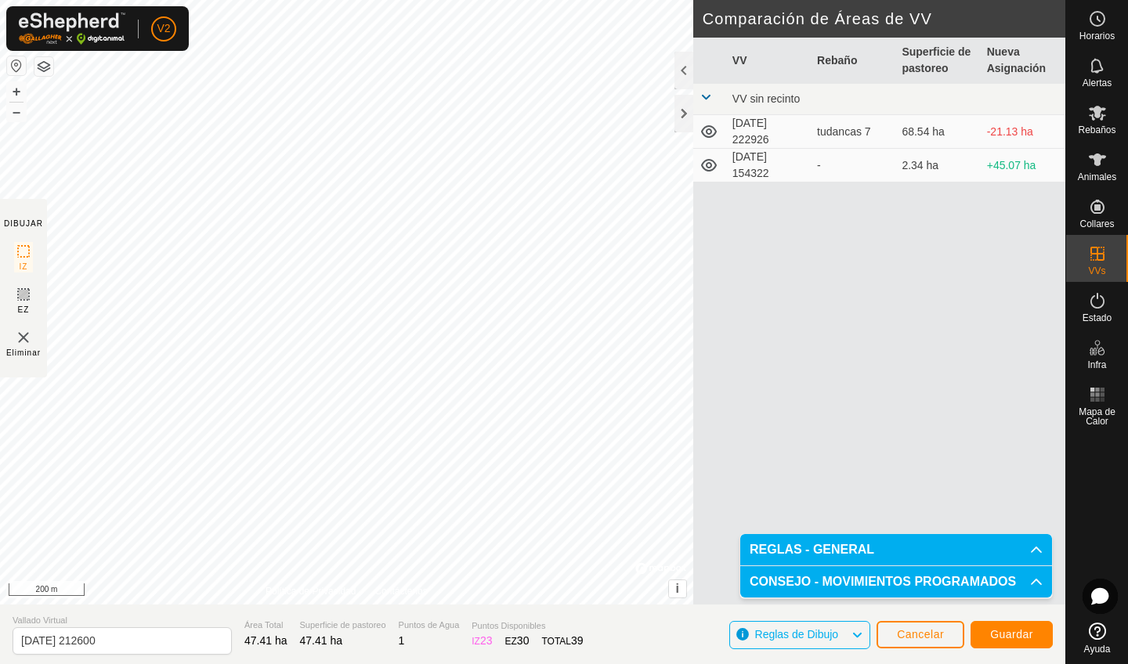
click at [1013, 562] on span "Guardar" at bounding box center [1011, 634] width 43 height 13
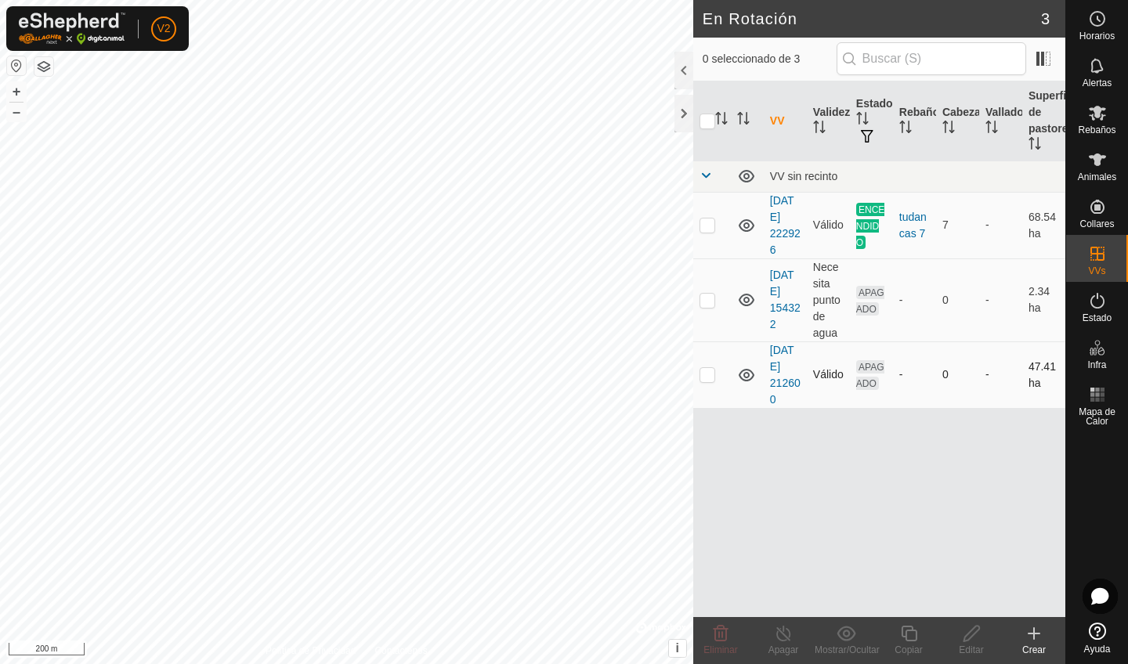
checkbox input "true"
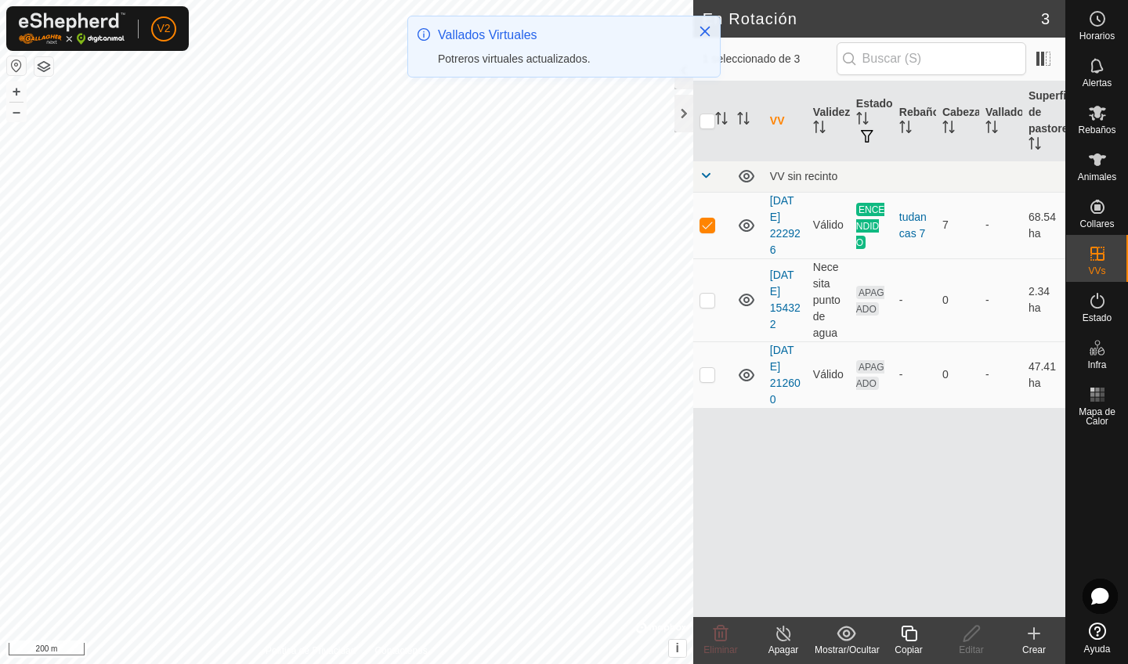
checkbox input "false"
checkbox input "true"
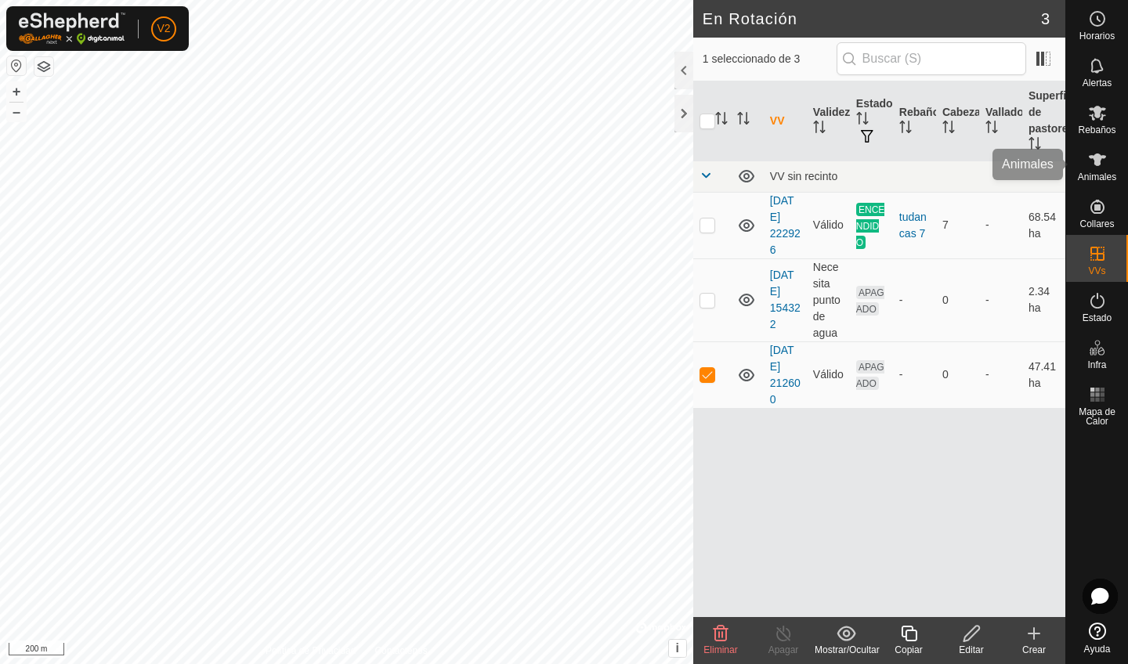
click at [1097, 174] on span "Animales" at bounding box center [1097, 176] width 38 height 9
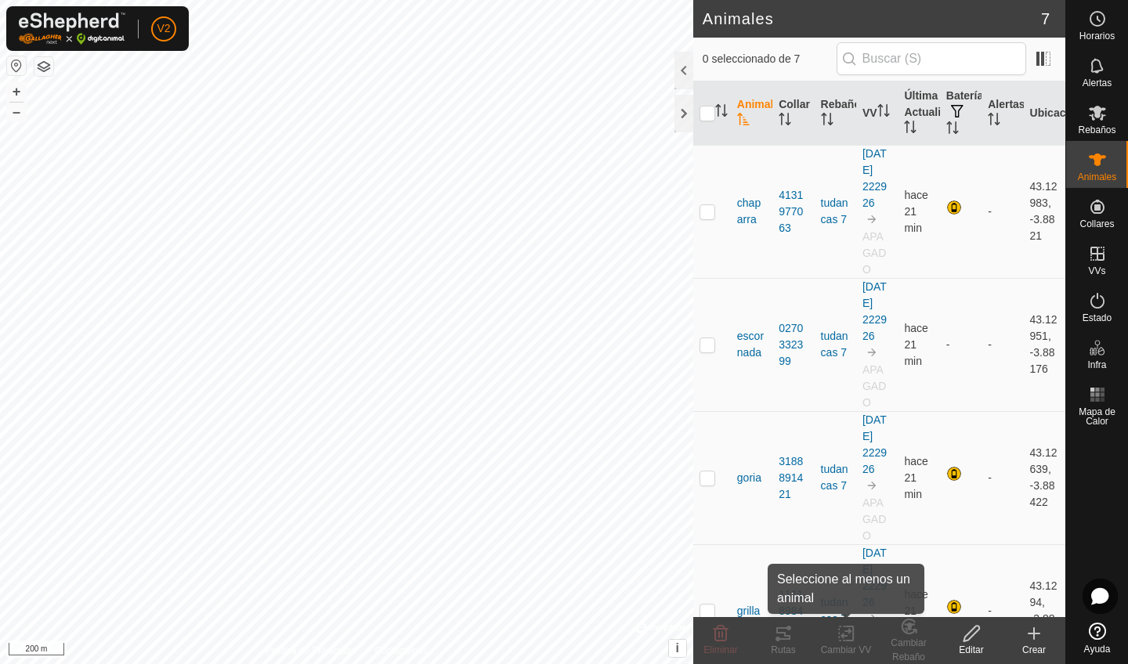
click at [843, 562] on icon at bounding box center [847, 633] width 20 height 19
click at [710, 222] on td at bounding box center [712, 211] width 38 height 133
checkbox input "true"
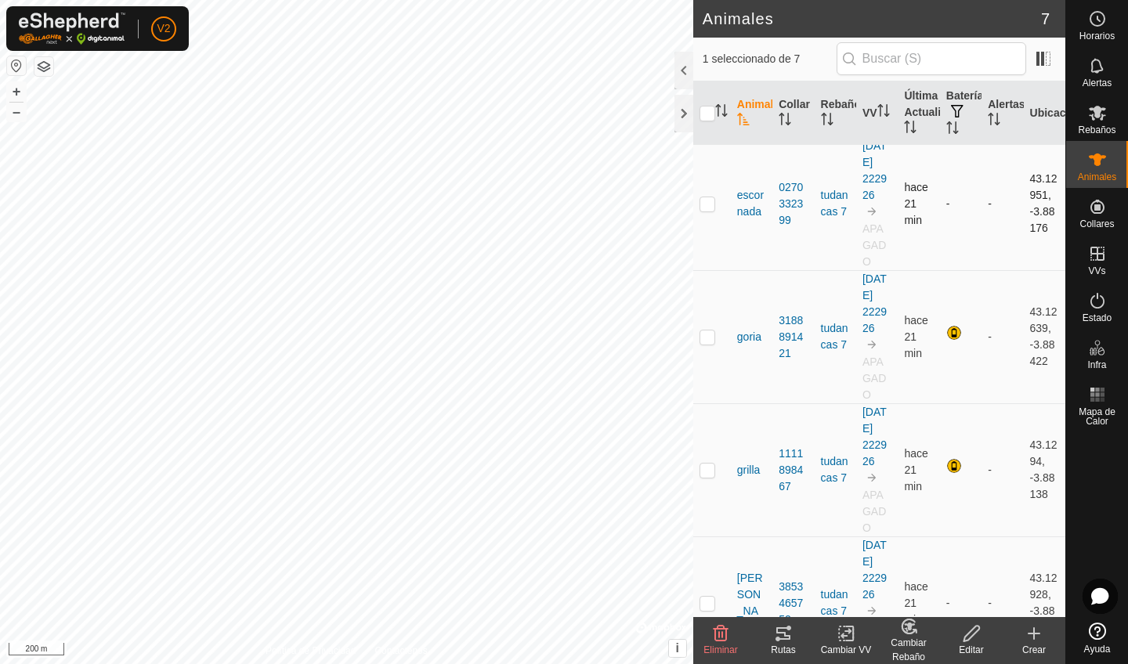
scroll to position [150, 0]
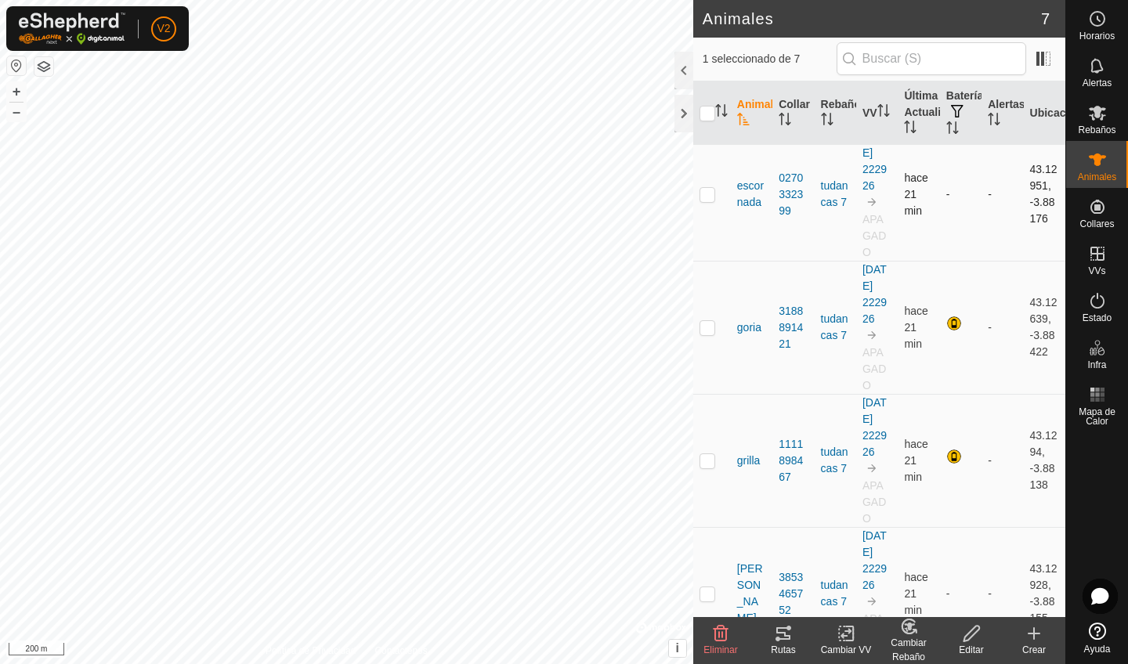
click at [708, 193] on p-checkbox at bounding box center [708, 194] width 16 height 13
checkbox input "true"
click at [704, 110] on input "checkbox" at bounding box center [708, 114] width 16 height 16
checkbox input "true"
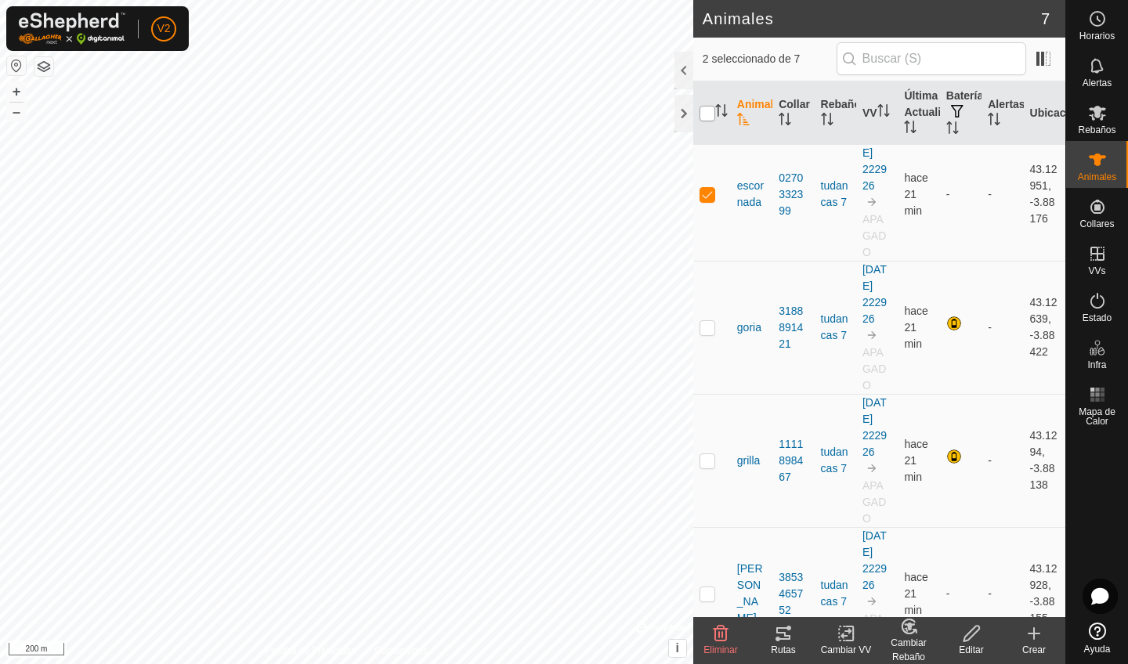
checkbox input "true"
click at [859, 562] on change-vp-svg-icon at bounding box center [846, 633] width 63 height 19
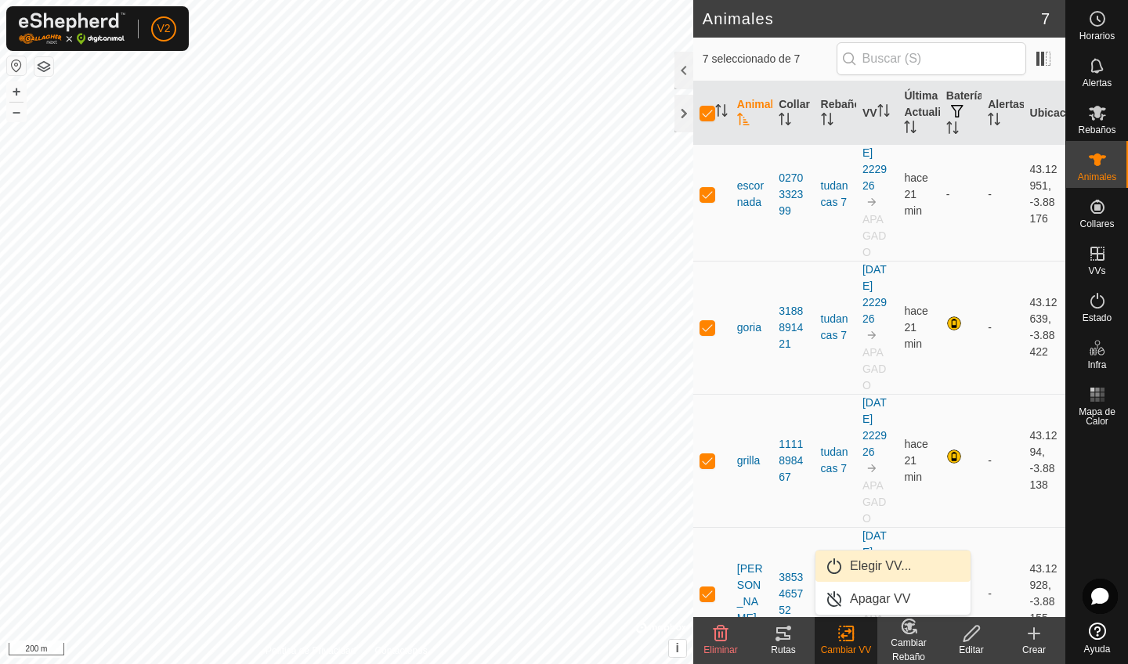
click at [885, 562] on link "Elegir VV..." at bounding box center [892, 566] width 155 height 31
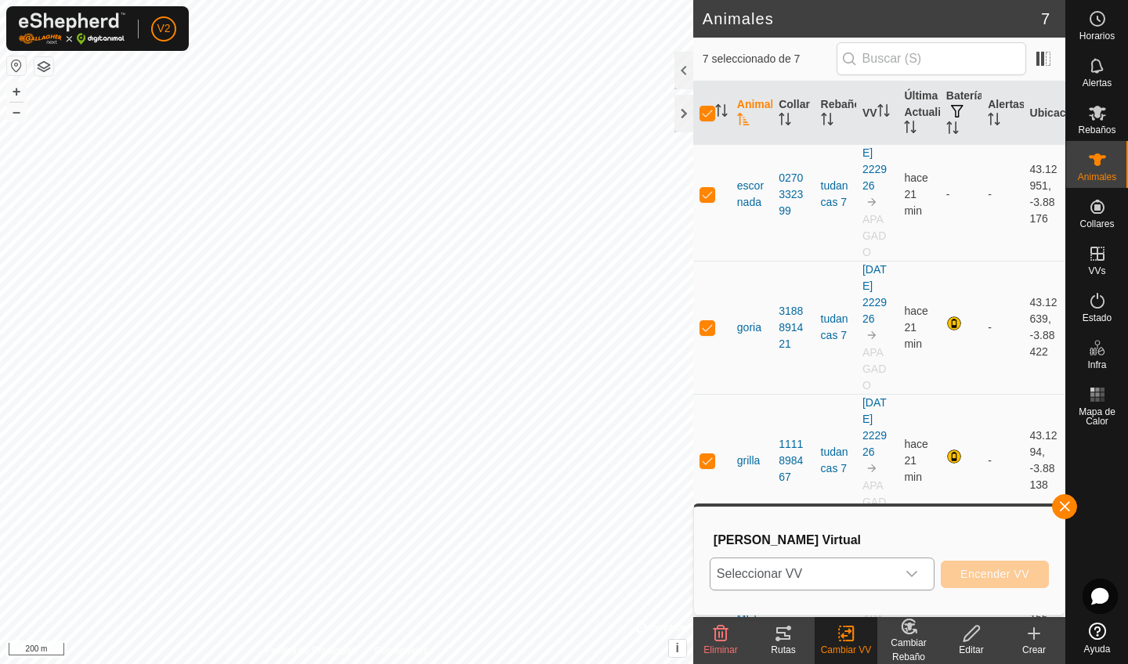
click at [914, 562] on div "dropdown trigger" at bounding box center [911, 574] width 31 height 31
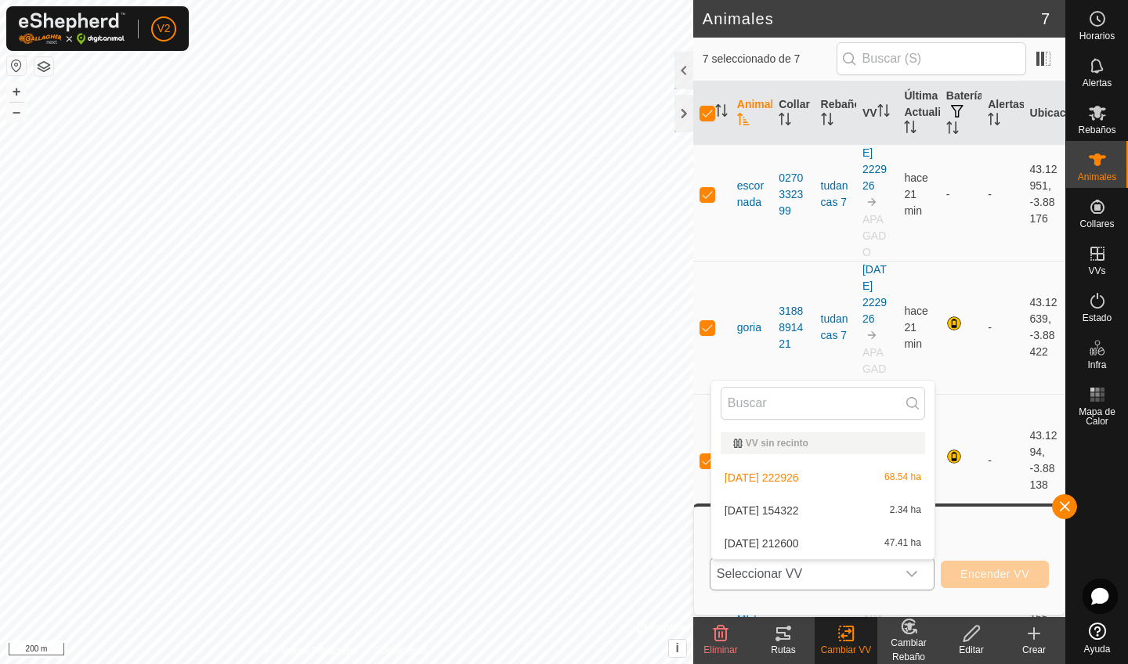
click at [904, 543] on li "[DATE] 212600 47.41 ha" at bounding box center [822, 543] width 223 height 31
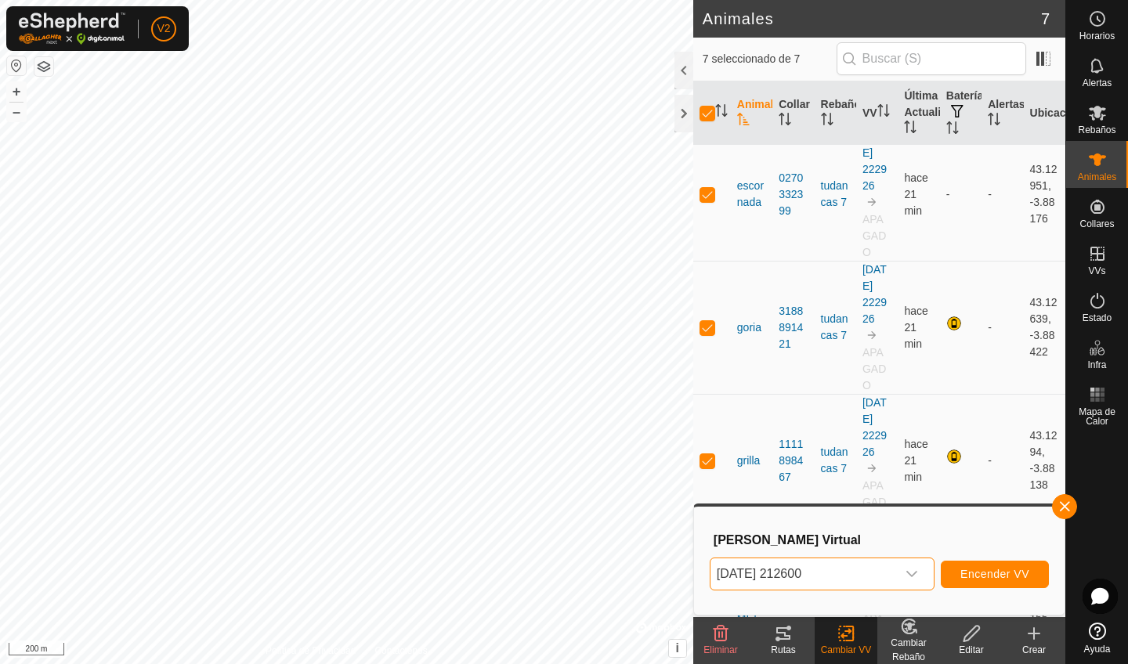
click at [968, 562] on button "Encender VV" at bounding box center [995, 574] width 108 height 27
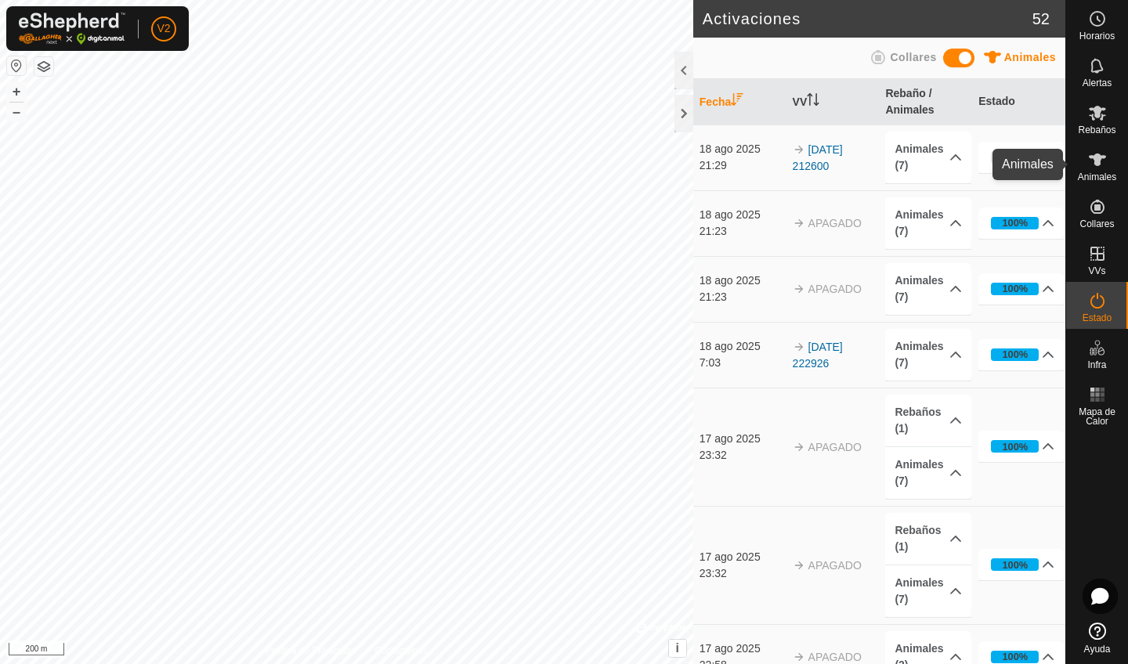
click at [1094, 168] on icon at bounding box center [1097, 159] width 19 height 19
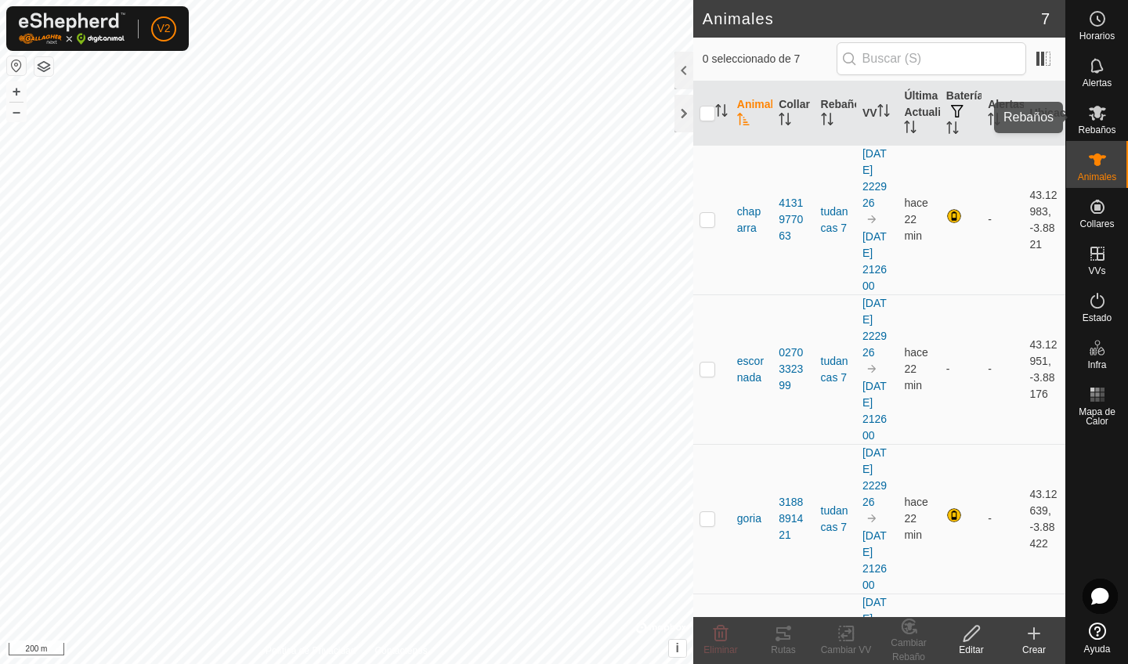
click at [1097, 126] on span "Rebaños" at bounding box center [1097, 129] width 38 height 9
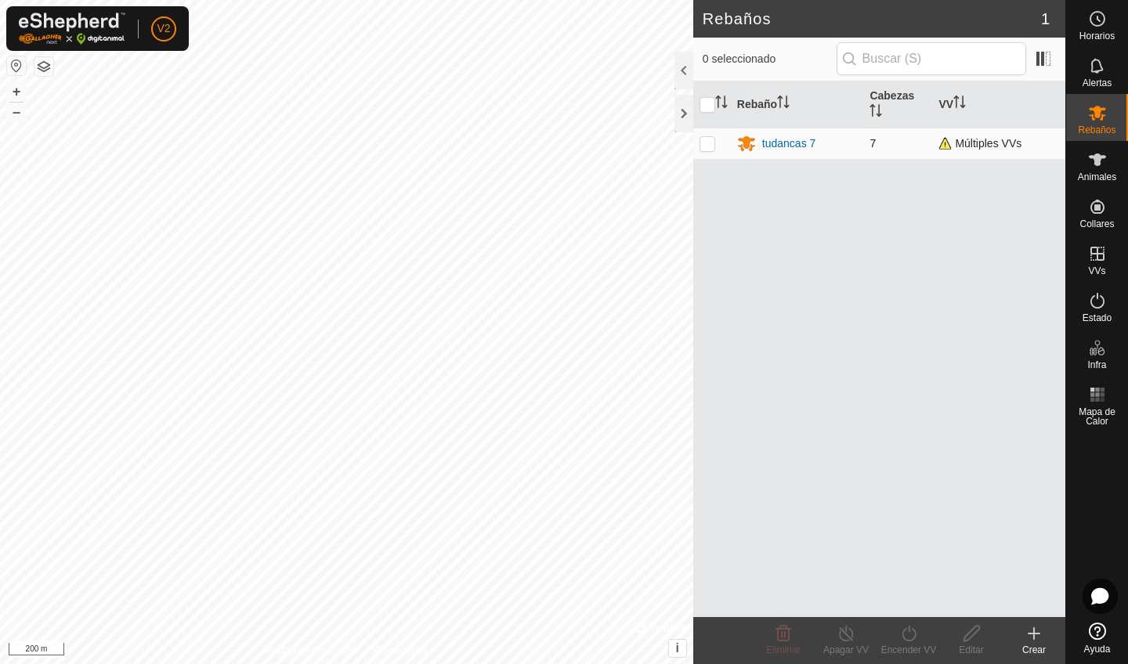
click at [711, 144] on p-checkbox at bounding box center [708, 143] width 16 height 13
checkbox input "true"
click at [711, 144] on p-checkbox at bounding box center [708, 143] width 16 height 13
checkbox input "false"
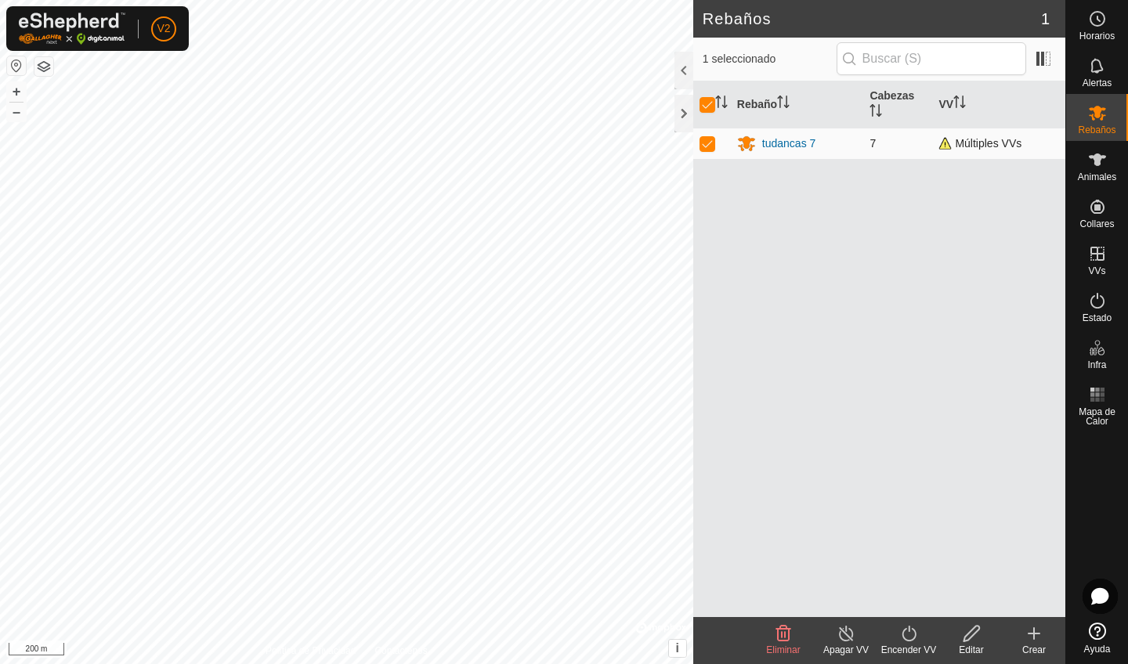
checkbox input "false"
click at [780, 100] on icon "Activar para ordenar" at bounding box center [783, 102] width 13 height 13
click at [786, 139] on div "tudancas 7" at bounding box center [789, 144] width 54 height 16
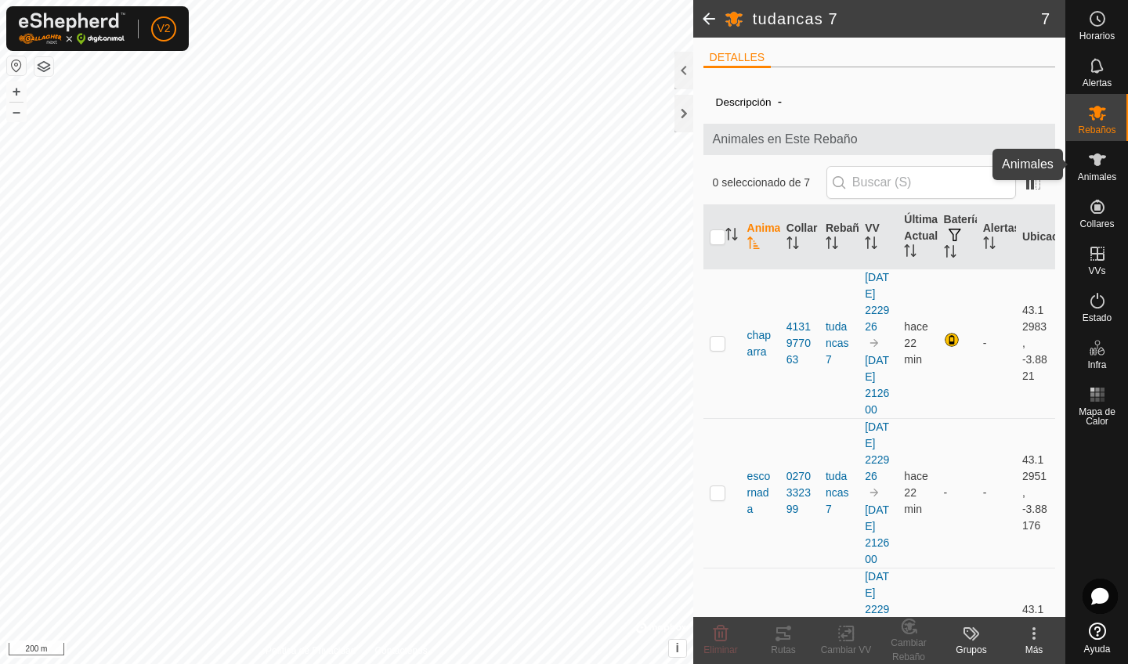
click at [1097, 168] on es-animals-svg-icon at bounding box center [1097, 159] width 28 height 25
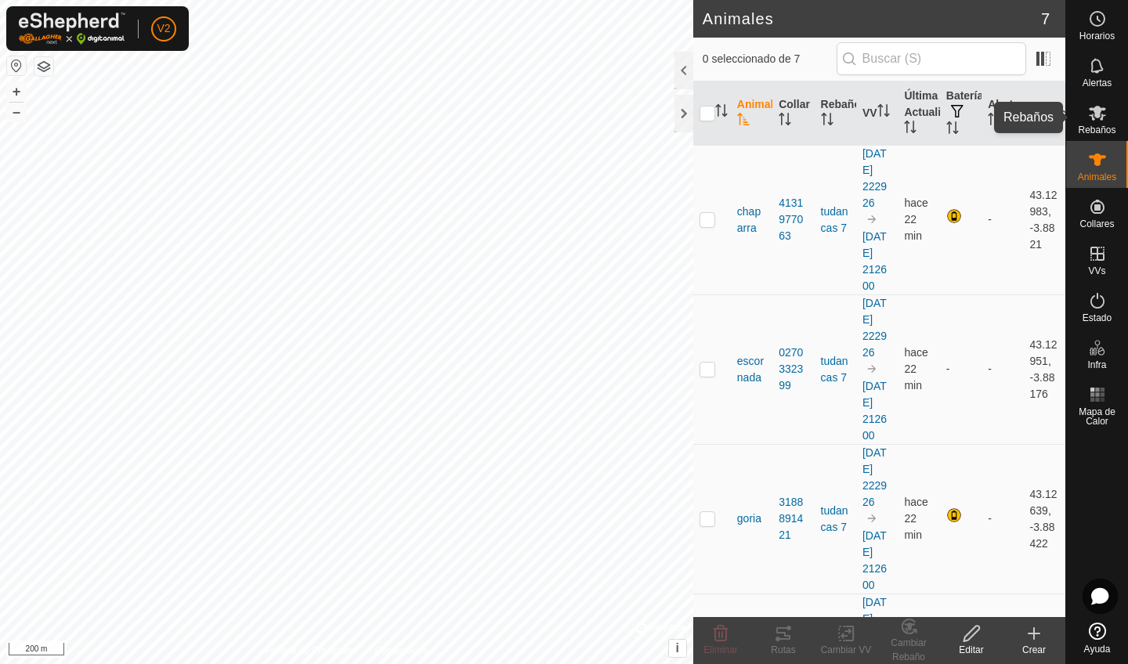
click at [1097, 126] on span "Rebaños" at bounding box center [1097, 129] width 38 height 9
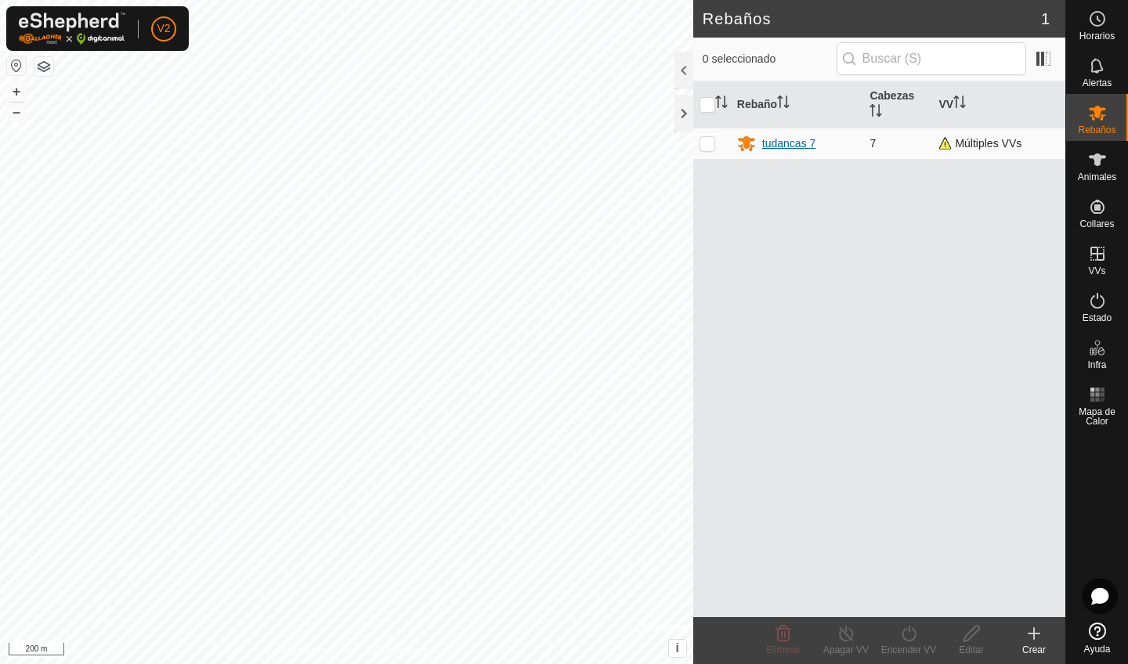
click at [812, 143] on div "tudancas 7" at bounding box center [789, 144] width 54 height 16
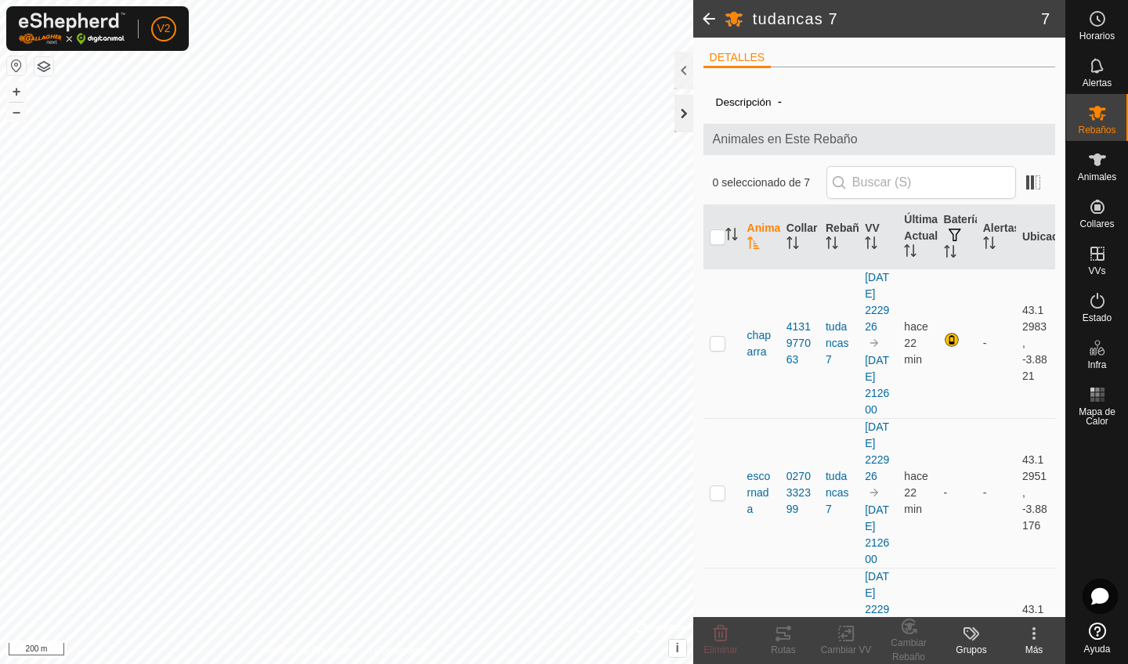
click at [680, 118] on div at bounding box center [683, 114] width 19 height 38
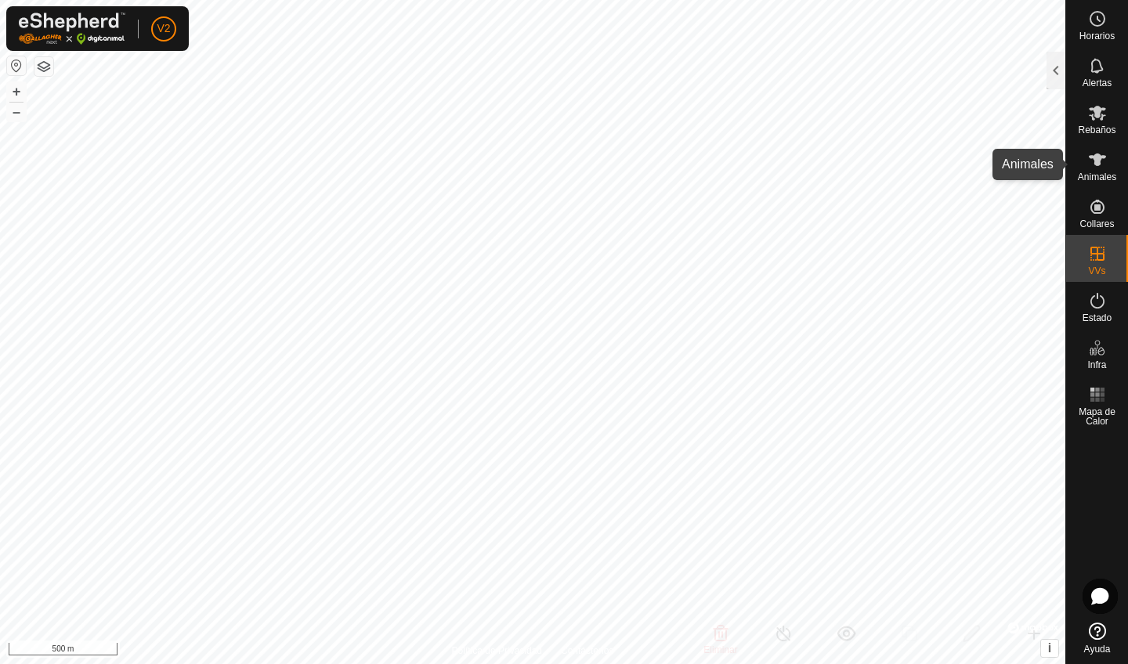
click at [1097, 158] on icon at bounding box center [1097, 160] width 17 height 13
click at [1053, 79] on div at bounding box center [1056, 71] width 19 height 38
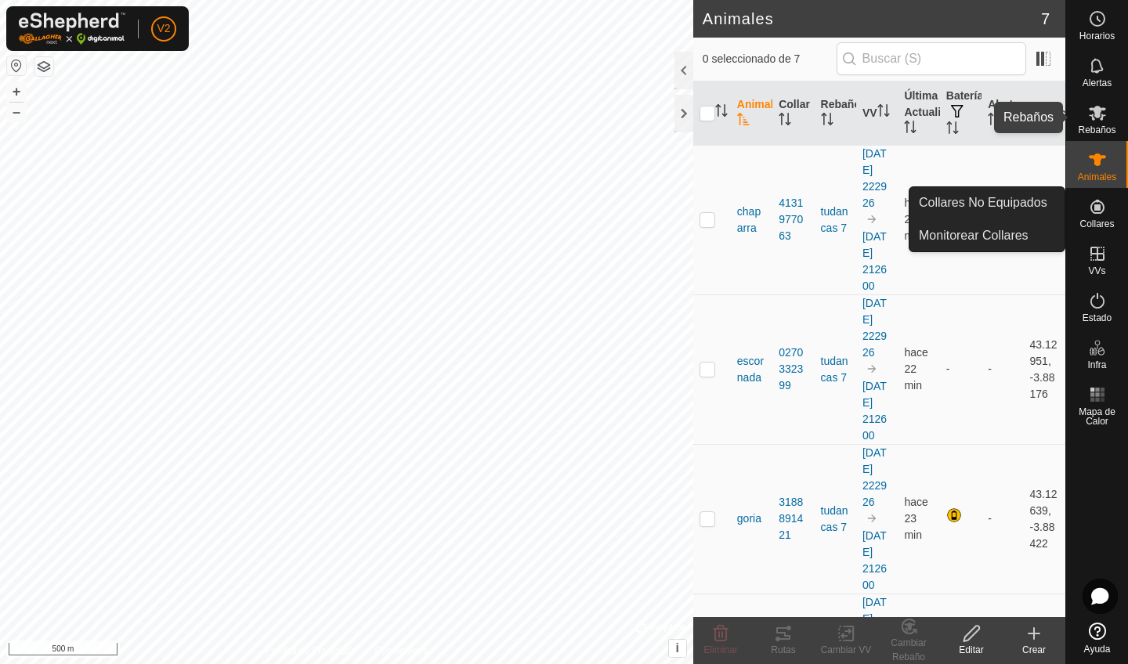
click at [1097, 125] on span "Rebaños" at bounding box center [1097, 129] width 38 height 9
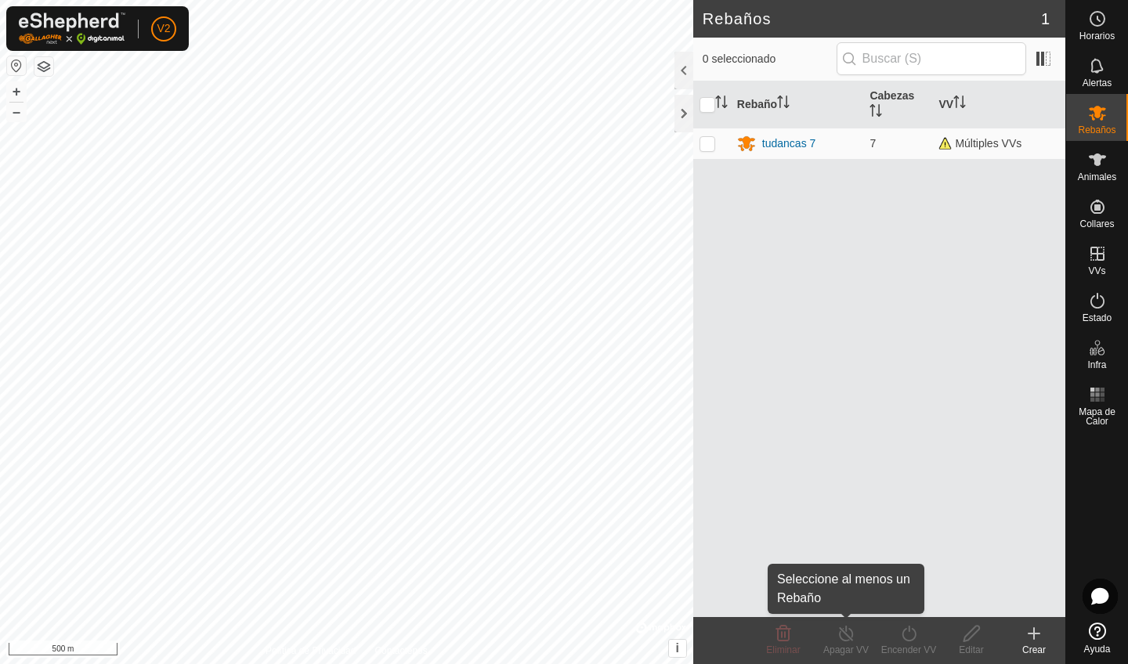
click at [839, 562] on icon at bounding box center [847, 633] width 20 height 19
click at [704, 149] on p-checkbox at bounding box center [708, 143] width 16 height 13
checkbox input "true"
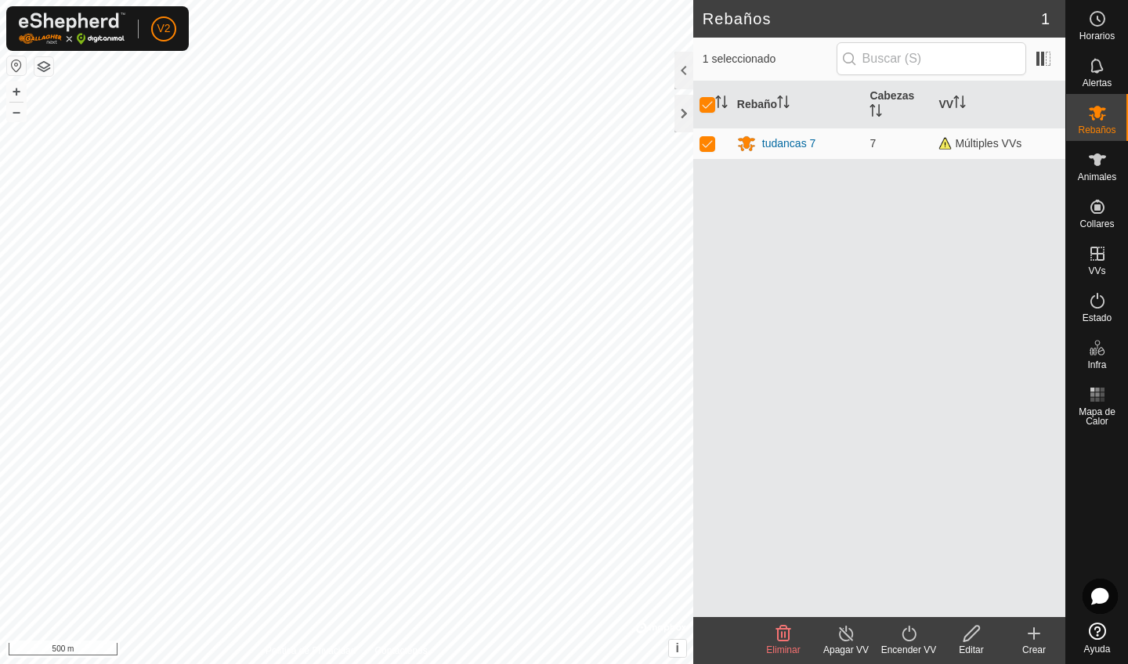
click at [837, 562] on icon at bounding box center [847, 633] width 20 height 19
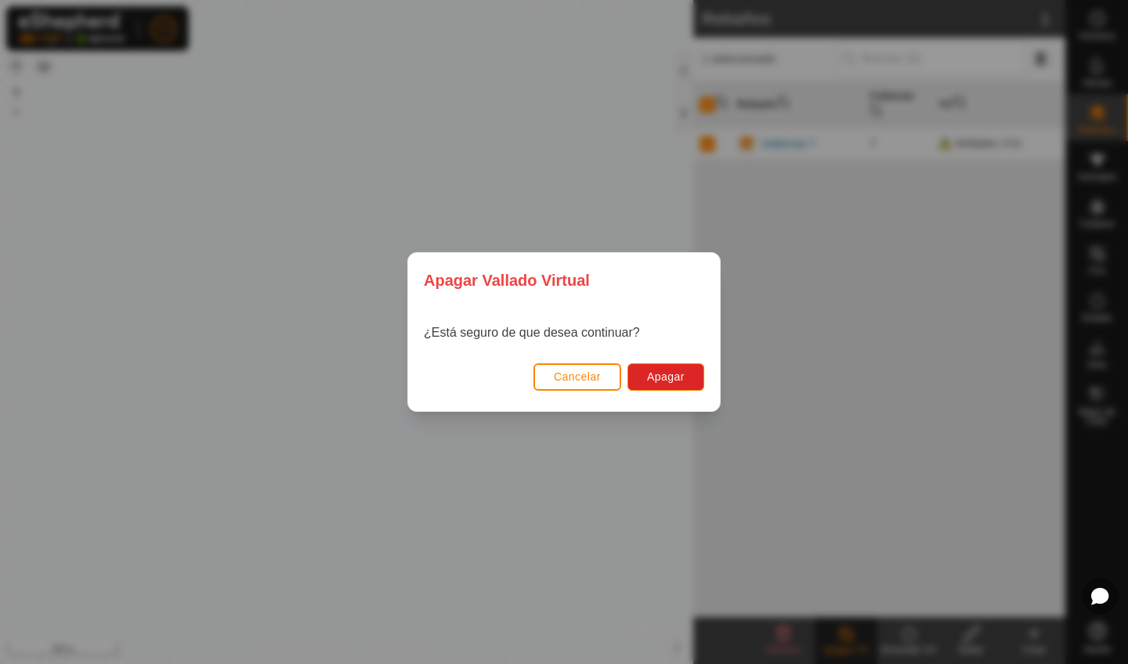
click at [590, 381] on span "Cancelar" at bounding box center [577, 377] width 47 height 13
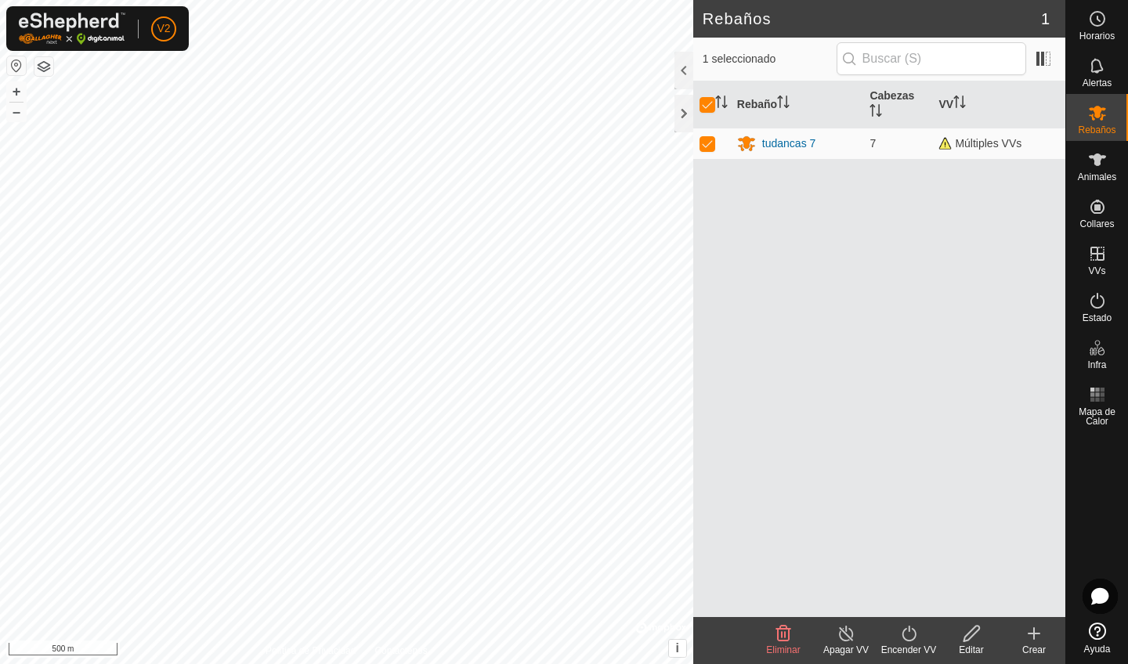
click at [902, 562] on div "Encender VV" at bounding box center [908, 650] width 63 height 14
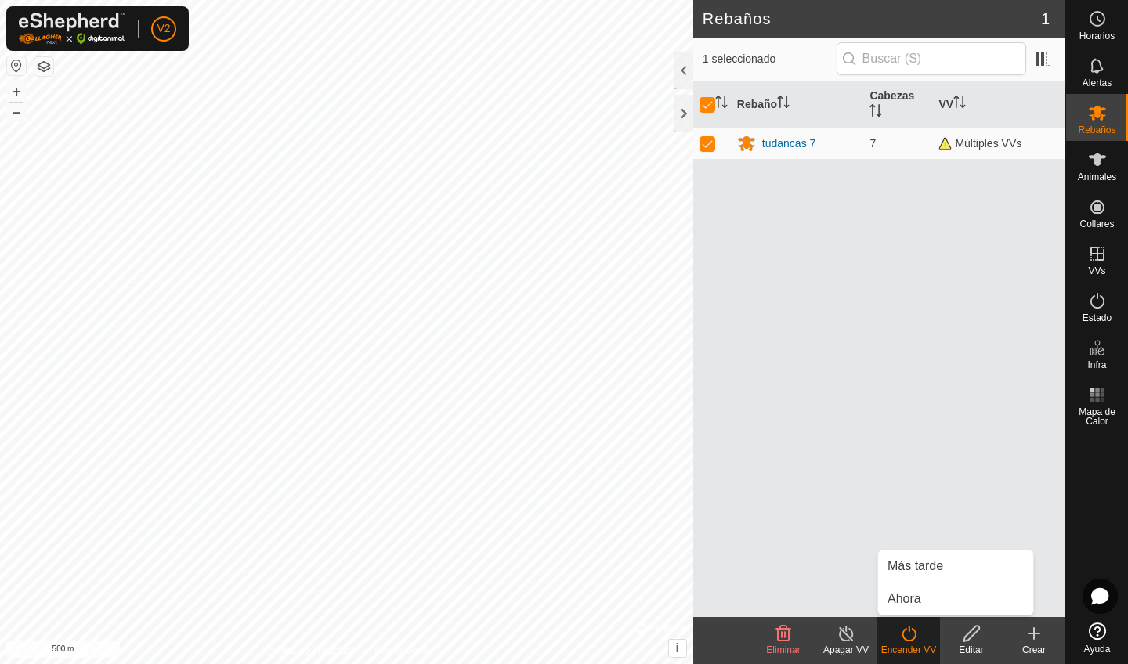
click at [821, 538] on div "Rebaño Cabezas VV tudancas 7 7 Múltiples VVs" at bounding box center [879, 349] width 372 height 536
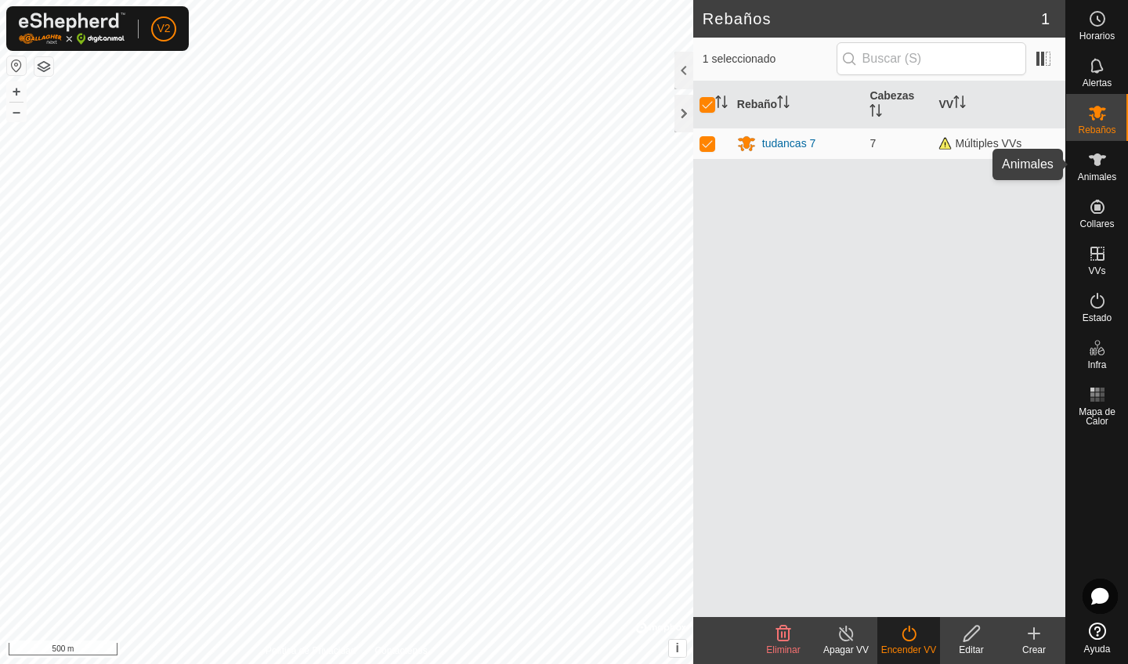
click at [1097, 163] on icon at bounding box center [1097, 160] width 17 height 13
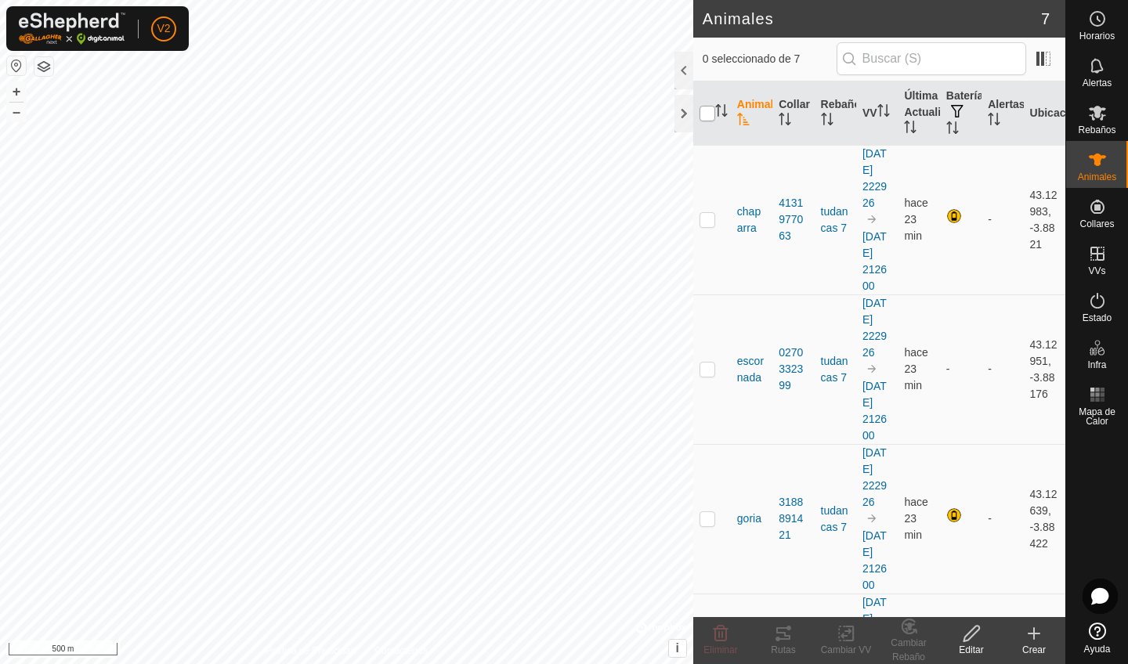
click at [706, 110] on input "checkbox" at bounding box center [708, 114] width 16 height 16
checkbox input "true"
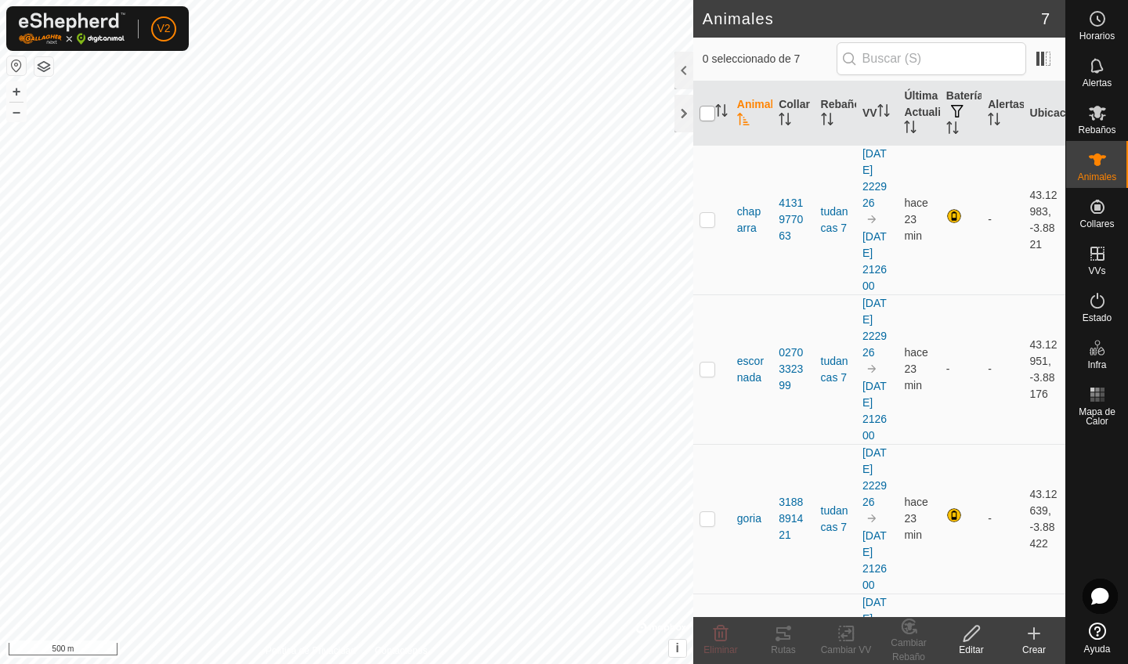
checkbox input "true"
click at [844, 562] on icon at bounding box center [847, 633] width 20 height 19
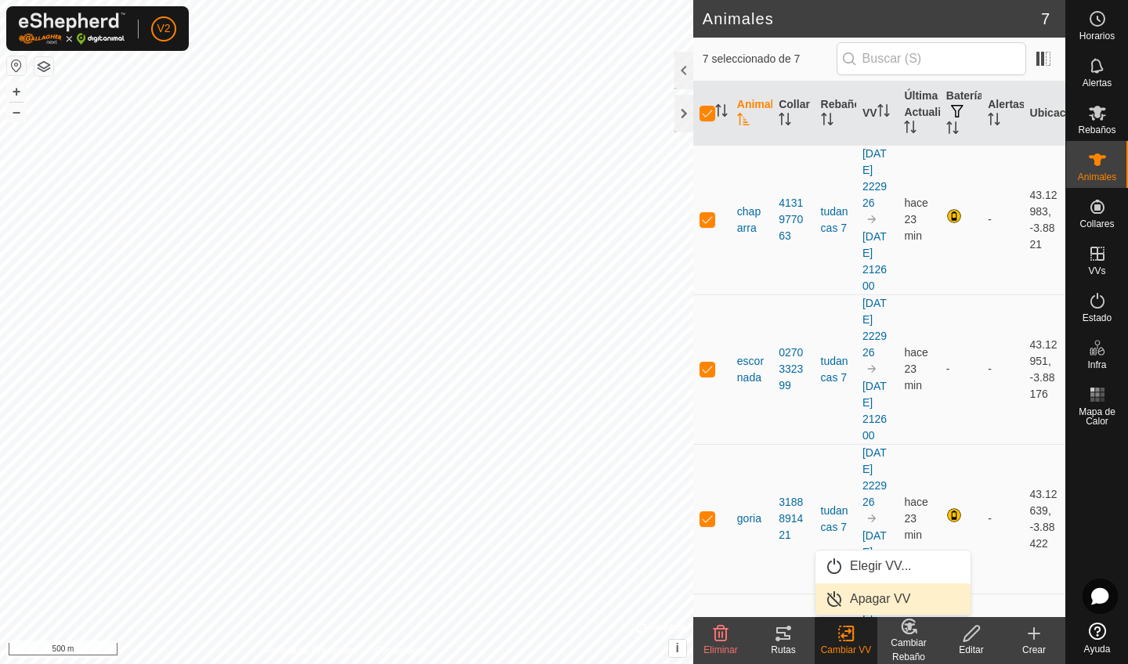
click at [856, 562] on link "Apagar VV" at bounding box center [892, 599] width 155 height 31
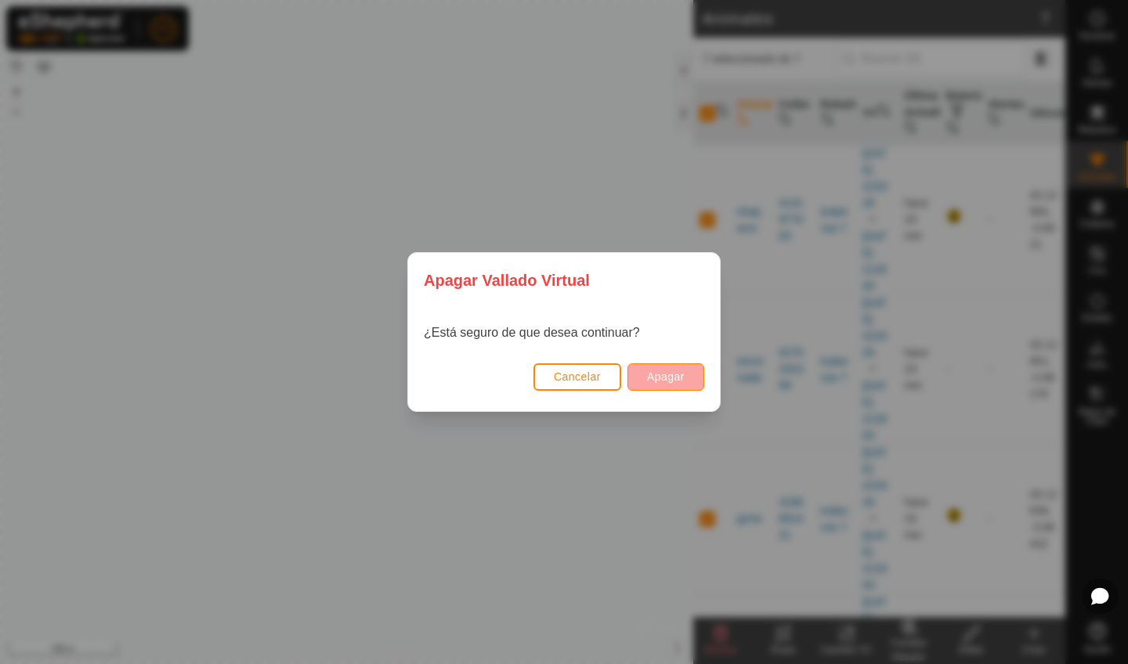
click at [655, 370] on button "Apagar" at bounding box center [665, 376] width 77 height 27
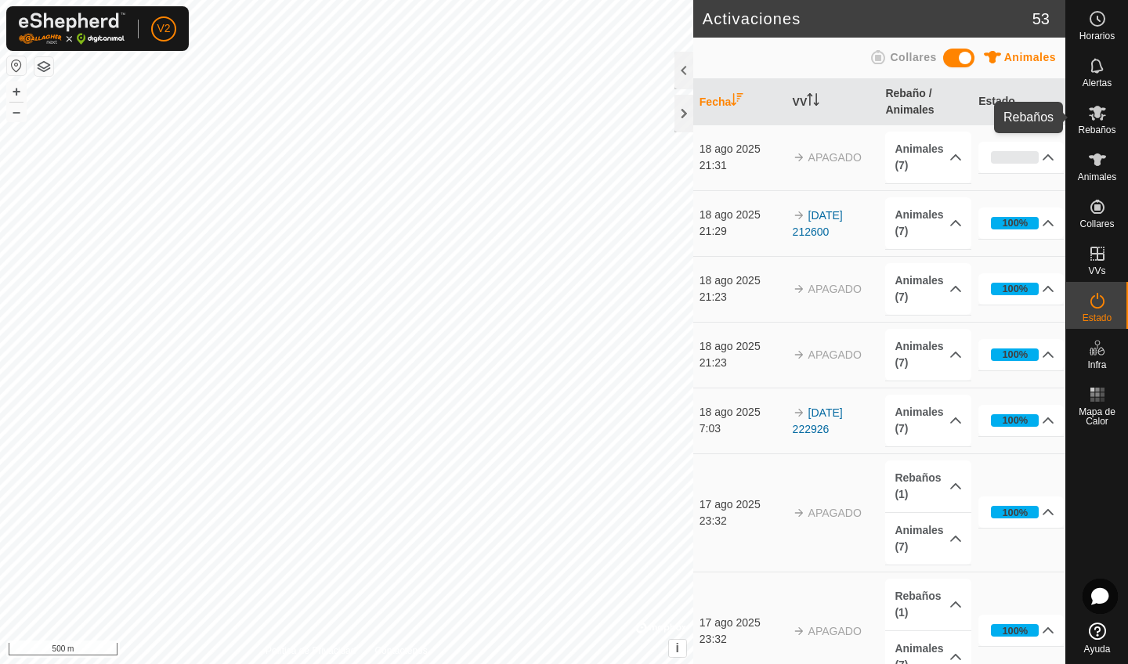
click at [1094, 130] on span "Rebaños" at bounding box center [1097, 129] width 38 height 9
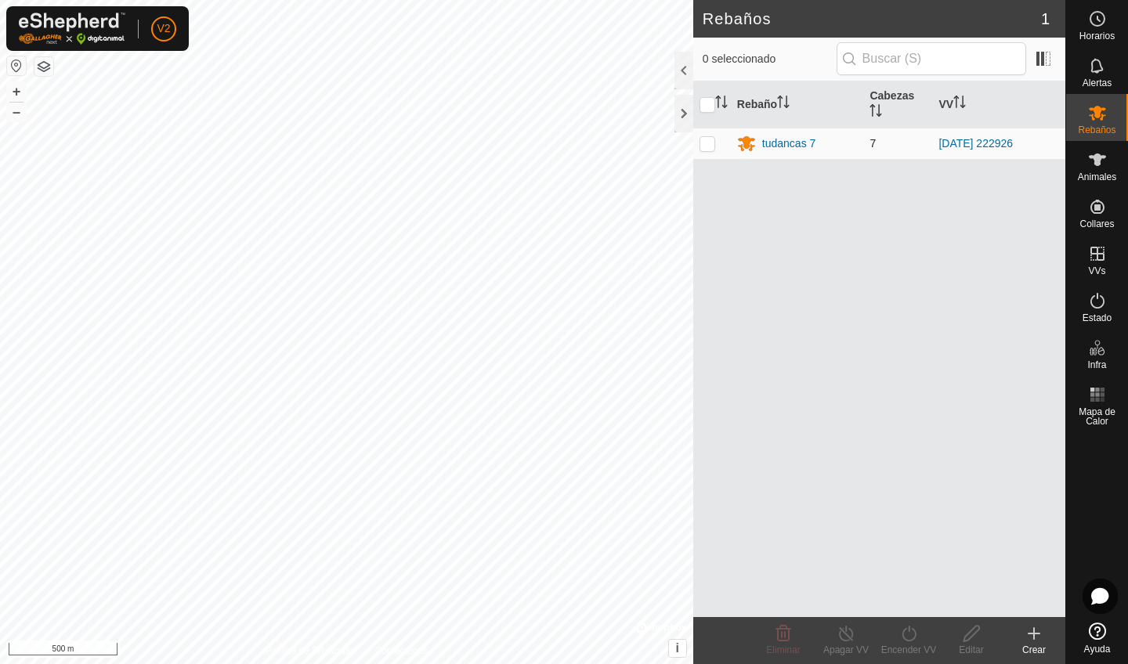
click at [708, 150] on td at bounding box center [712, 143] width 38 height 31
checkbox input "true"
click at [913, 562] on icon at bounding box center [909, 633] width 20 height 19
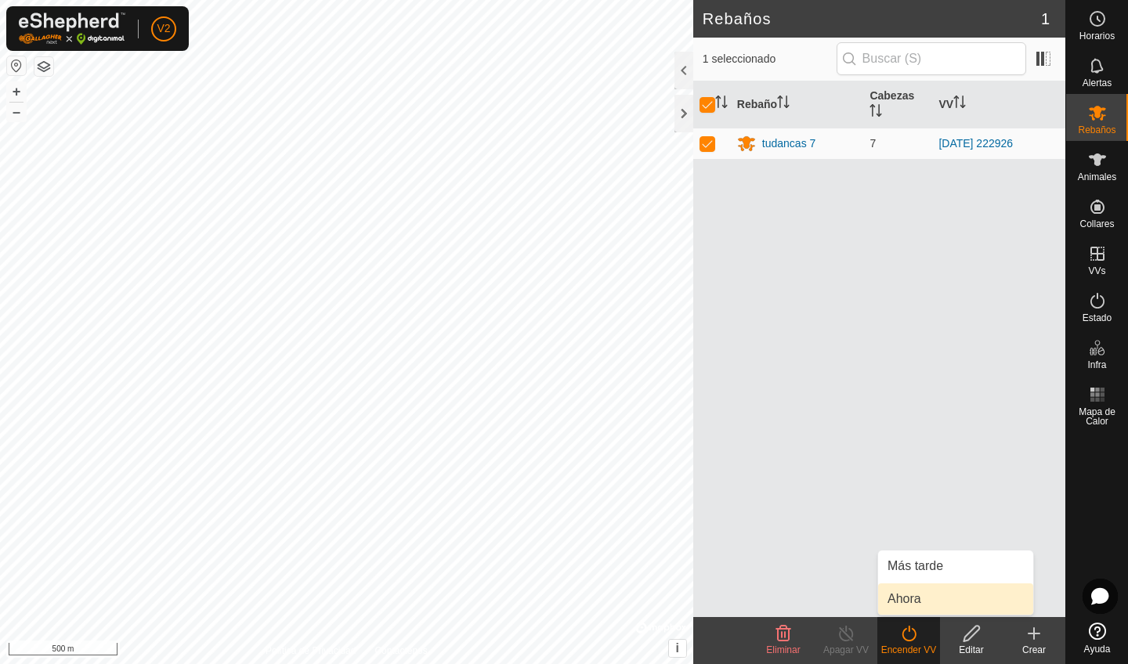
click at [929, 562] on link "Ahora" at bounding box center [955, 599] width 155 height 31
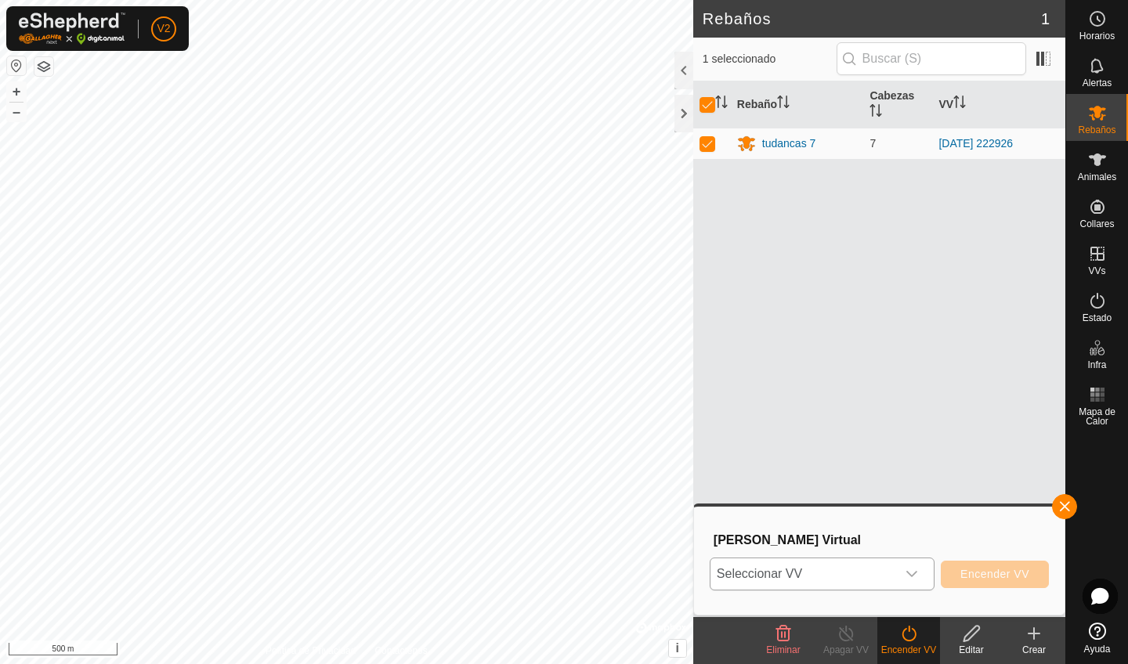
click at [866, 562] on span "Seleccionar VV" at bounding box center [803, 574] width 186 height 31
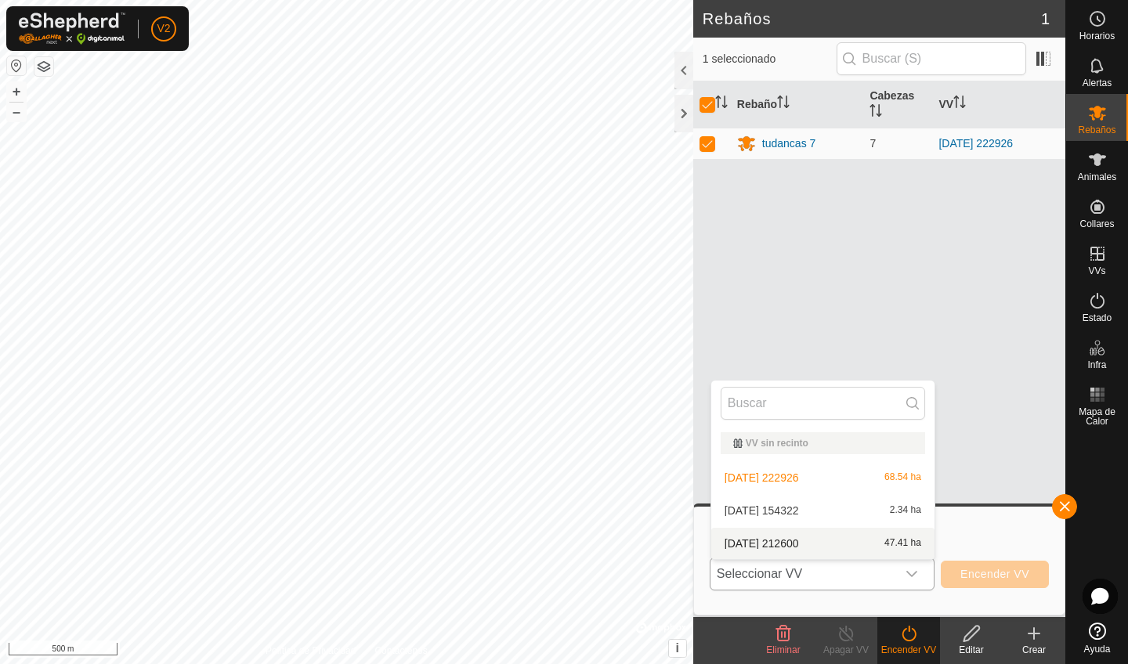
click at [874, 539] on li "[DATE] 212600 47.41 ha" at bounding box center [822, 543] width 223 height 31
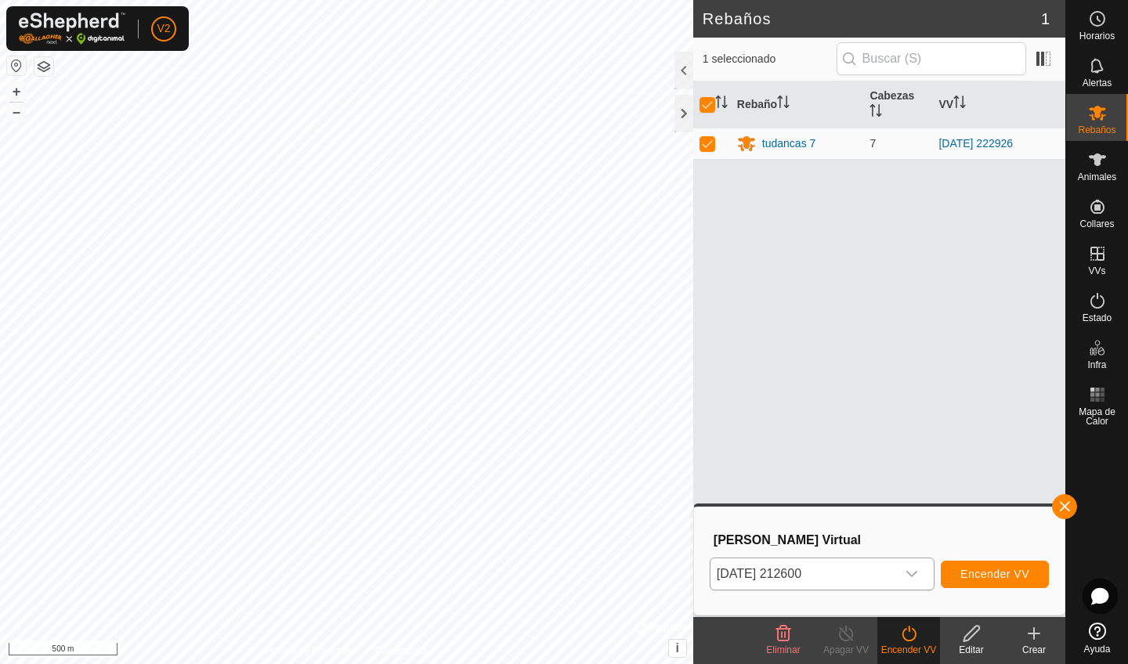
click at [979, 562] on span "Encender VV" at bounding box center [994, 574] width 69 height 13
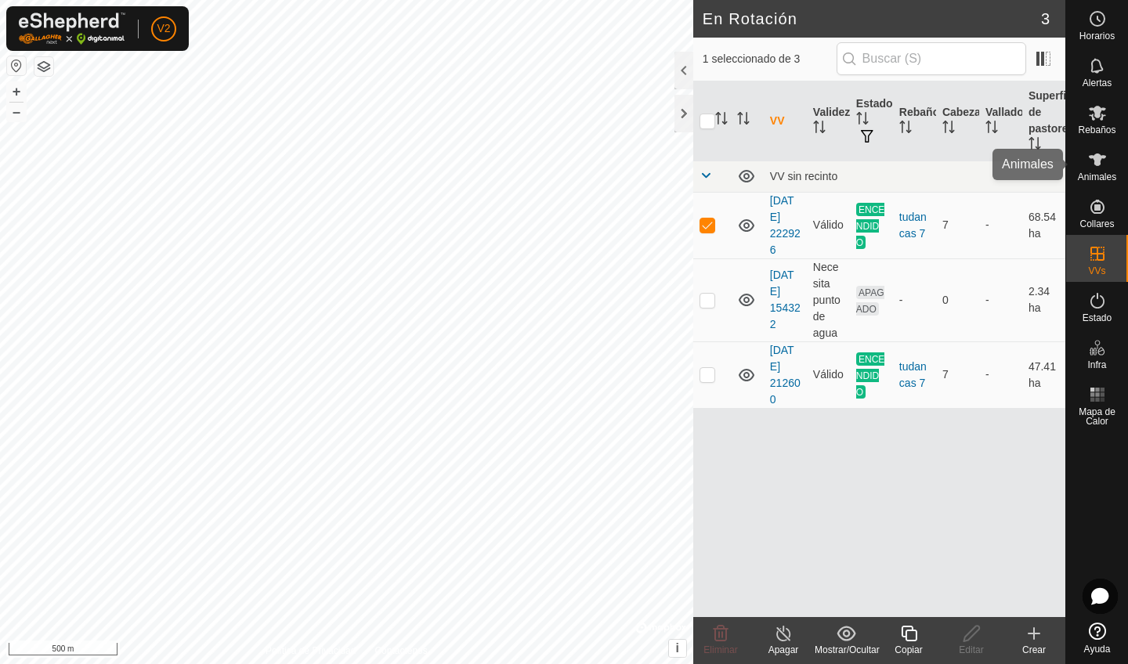
click at [1092, 158] on icon at bounding box center [1097, 160] width 17 height 13
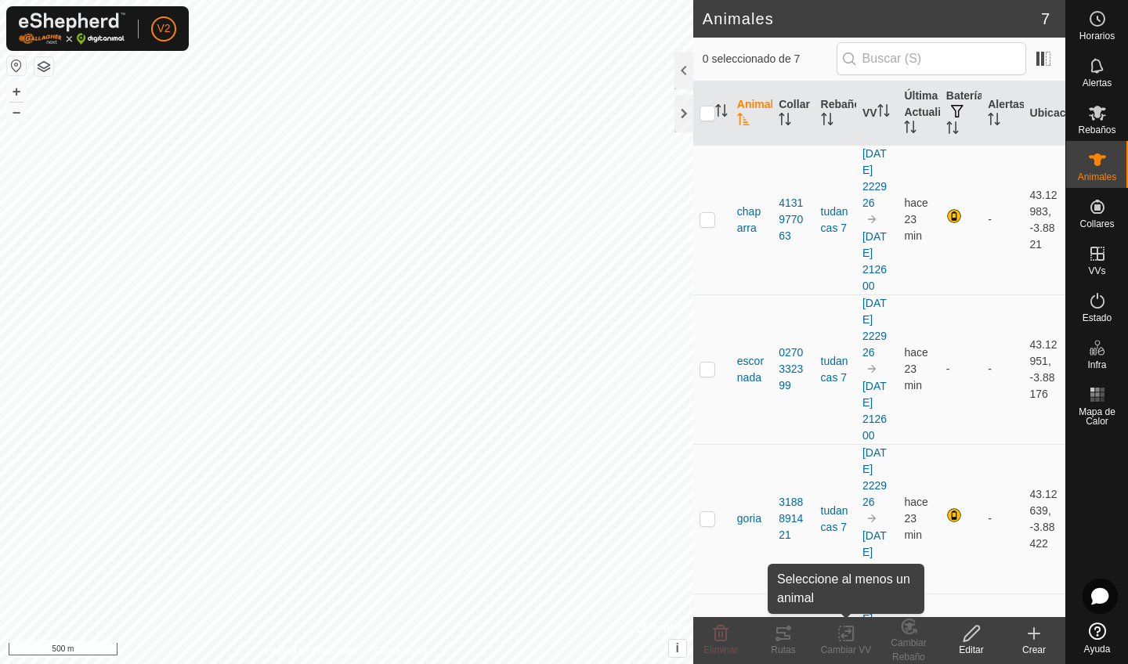
click at [843, 562] on div "Cambiar VV" at bounding box center [846, 650] width 63 height 14
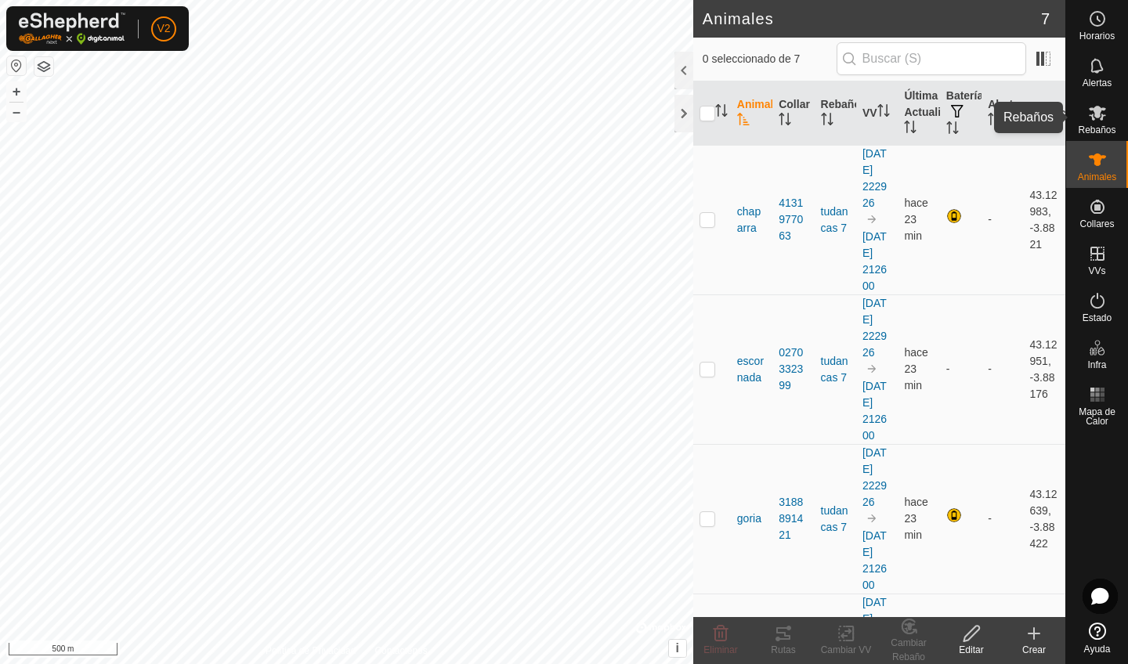
click at [1096, 124] on es-mob-svg-icon at bounding box center [1097, 112] width 28 height 25
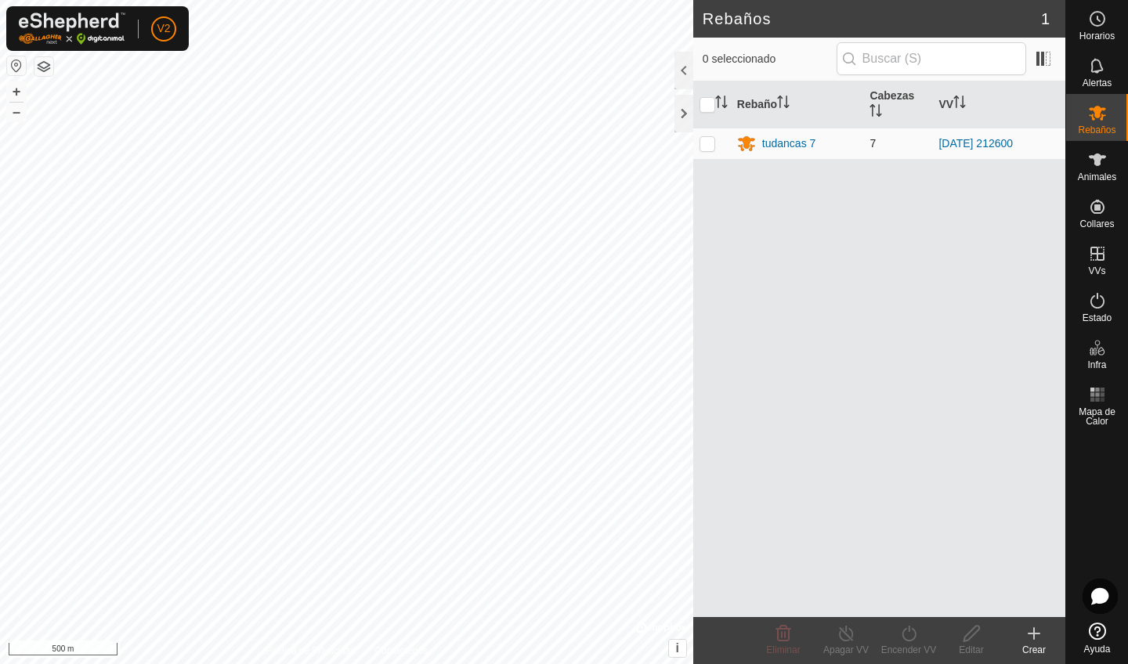
click at [707, 145] on p-checkbox at bounding box center [708, 143] width 16 height 13
checkbox input "true"
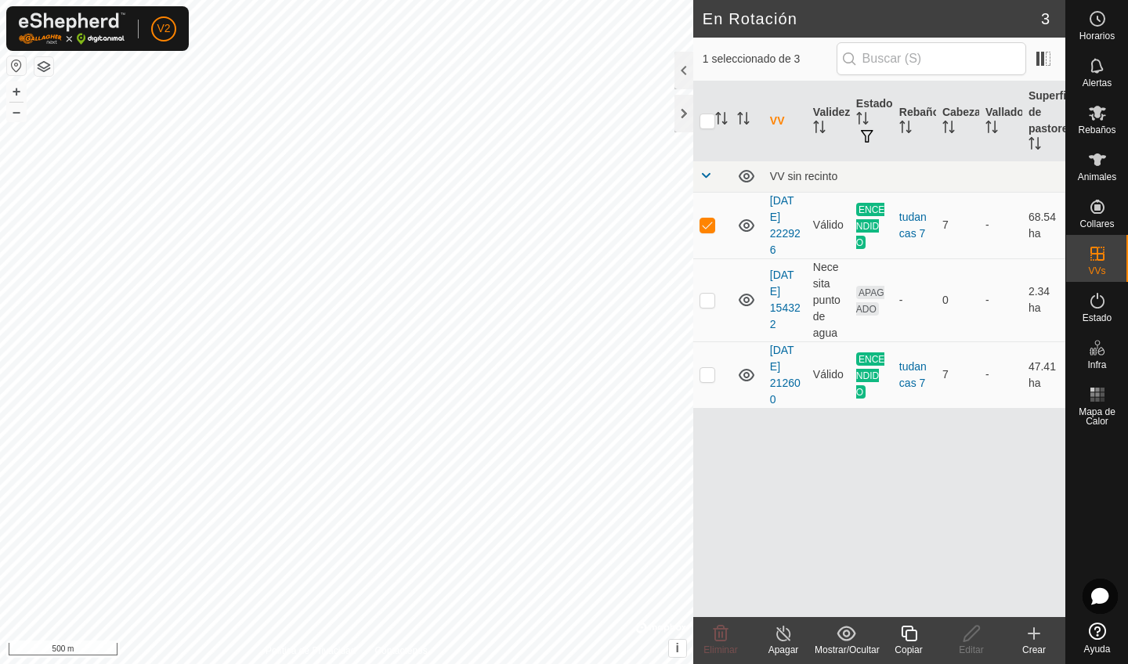
click at [782, 562] on icon at bounding box center [784, 633] width 20 height 19
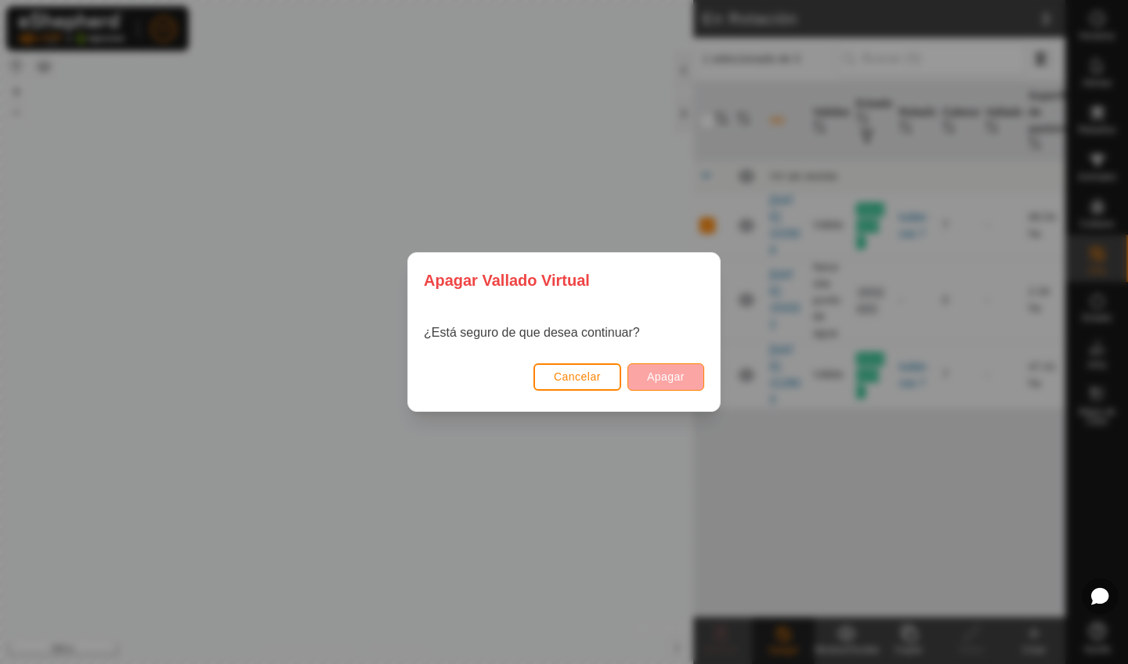
click at [678, 379] on span "Apagar" at bounding box center [666, 377] width 38 height 13
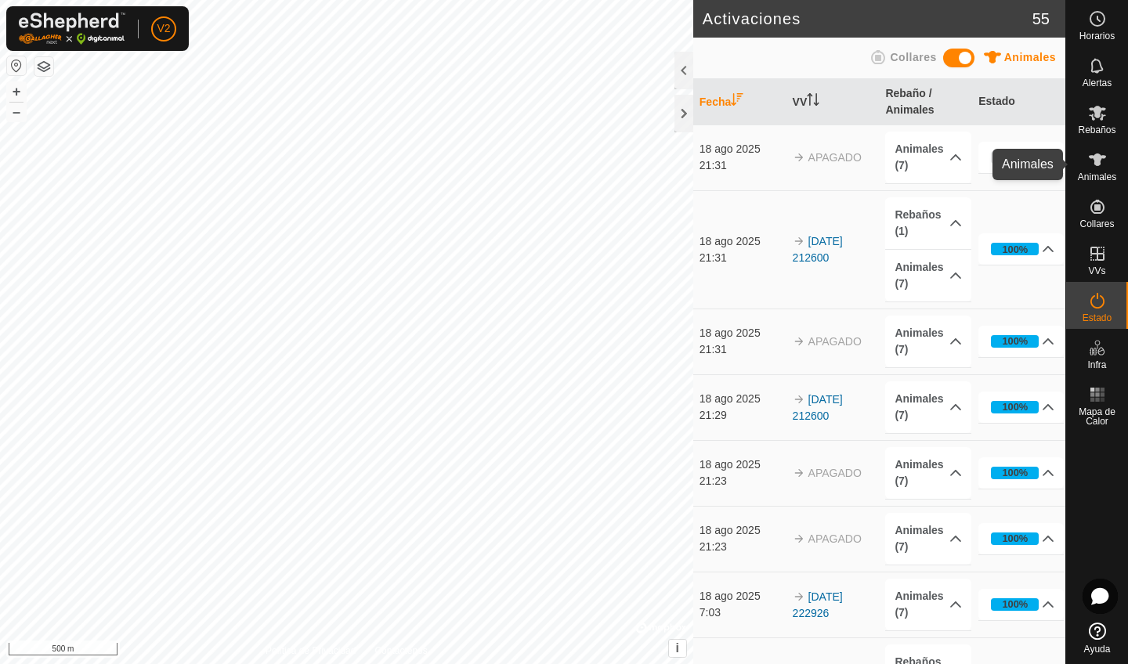
click at [1097, 173] on span "Animales" at bounding box center [1097, 176] width 38 height 9
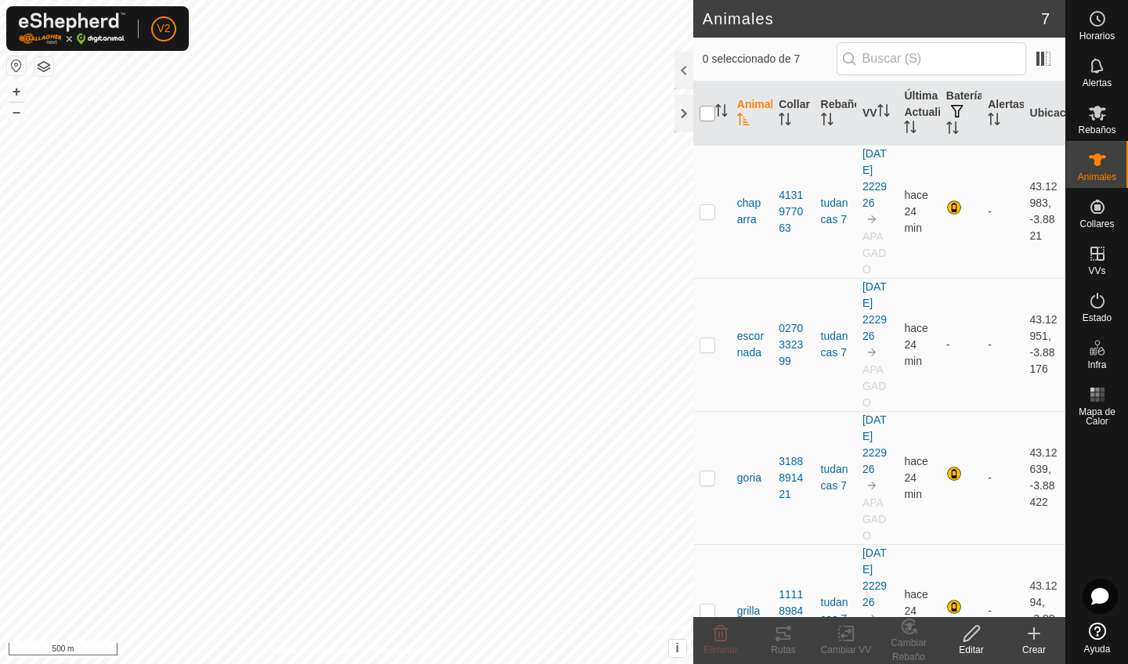
click at [705, 119] on input "checkbox" at bounding box center [708, 114] width 16 height 16
checkbox input "true"
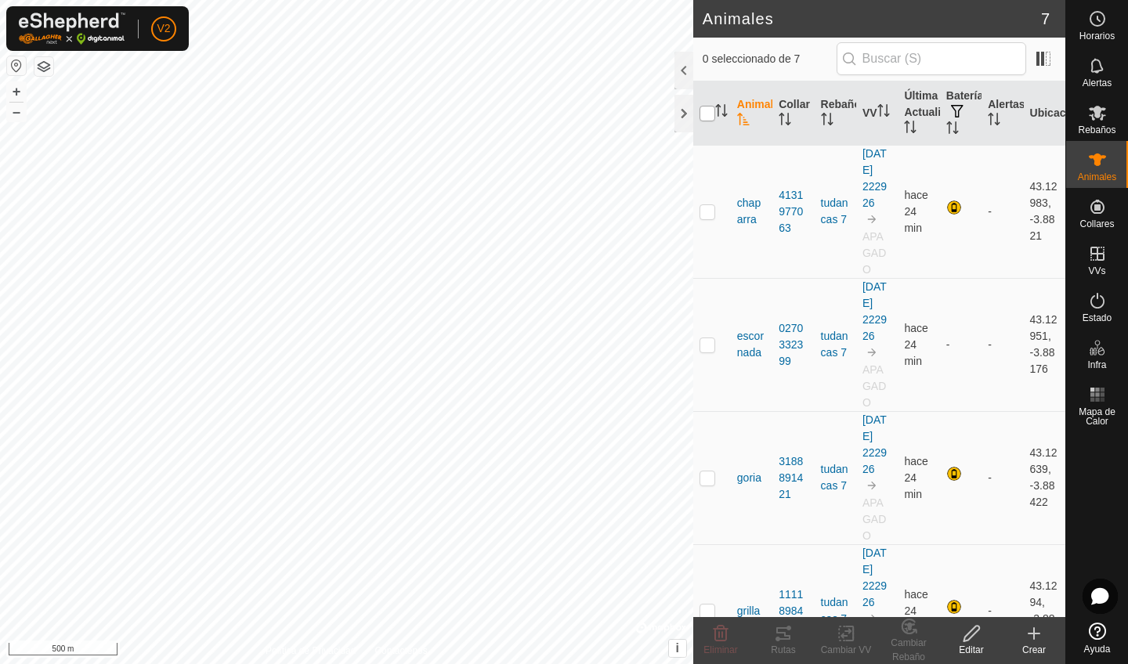
checkbox input "true"
click at [846, 562] on icon at bounding box center [847, 633] width 20 height 19
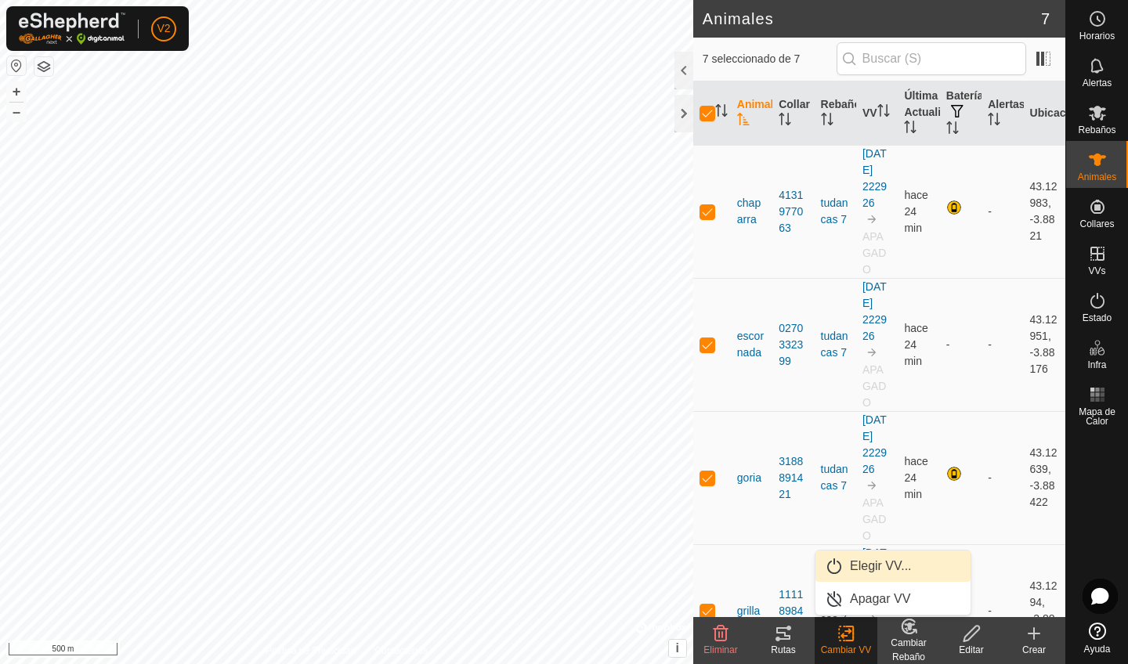
click at [869, 562] on link "Elegir VV..." at bounding box center [892, 566] width 155 height 31
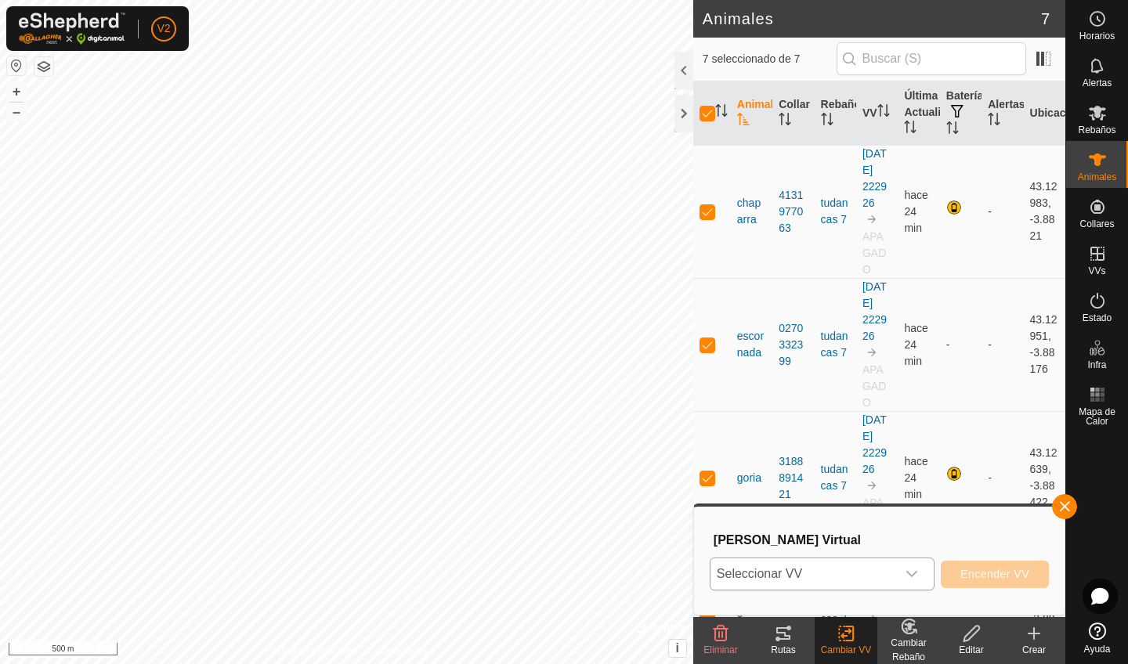
click at [906, 562] on icon "dropdown trigger" at bounding box center [912, 574] width 13 height 13
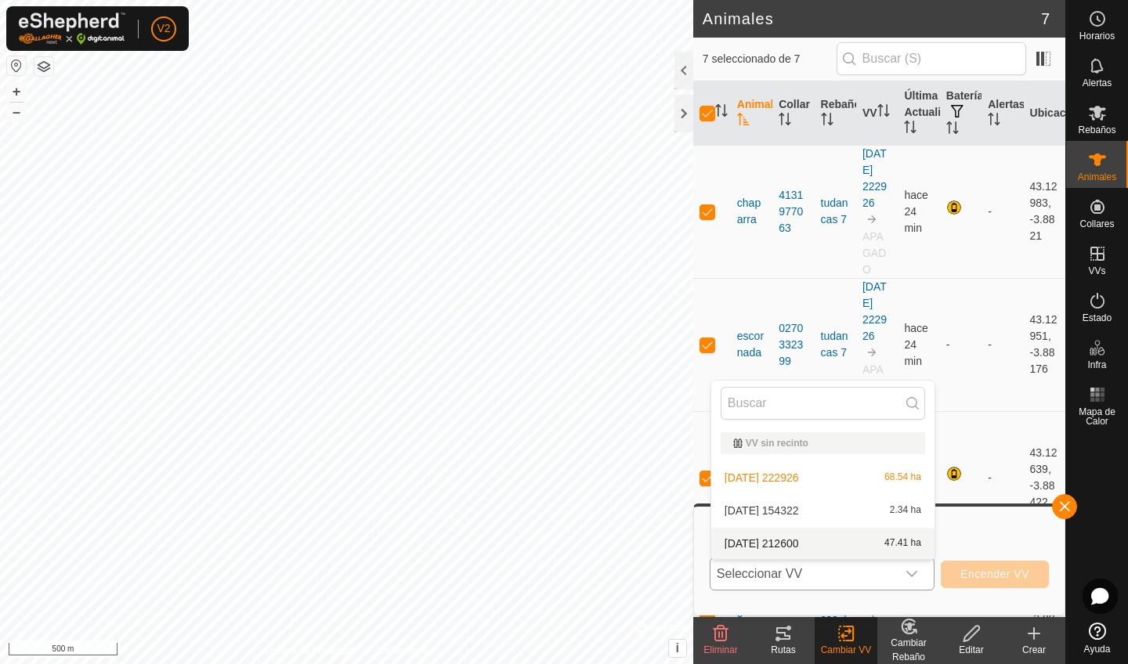
click at [894, 540] on li "[DATE] 212600 47.41 ha" at bounding box center [822, 543] width 223 height 31
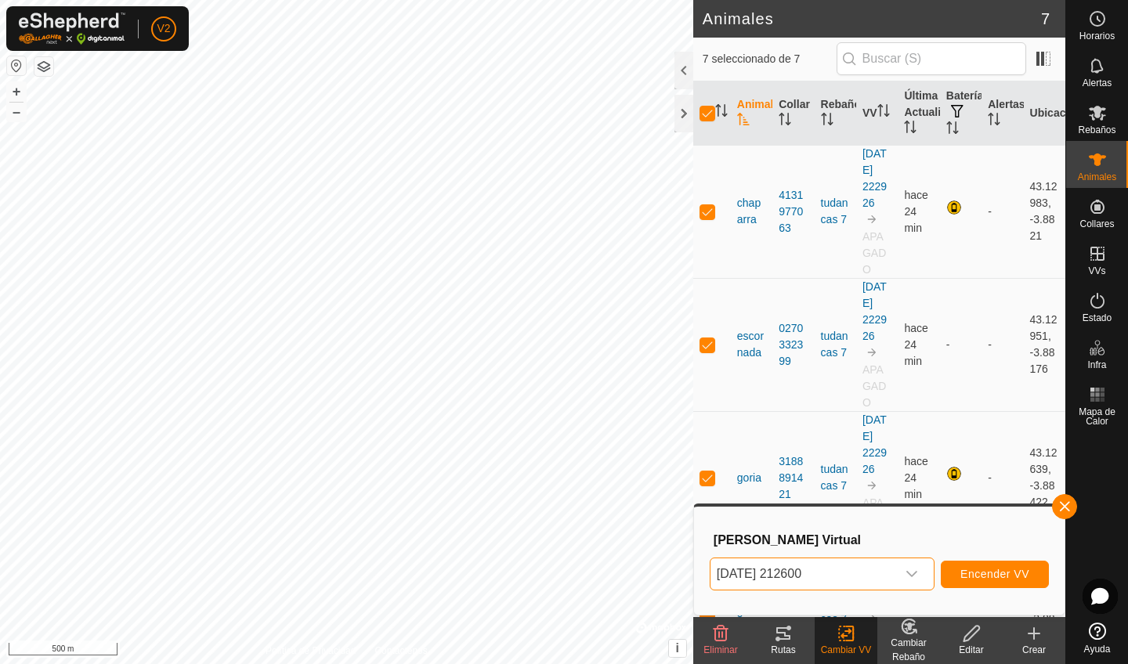
click at [984, 562] on span "Encender VV" at bounding box center [994, 574] width 69 height 13
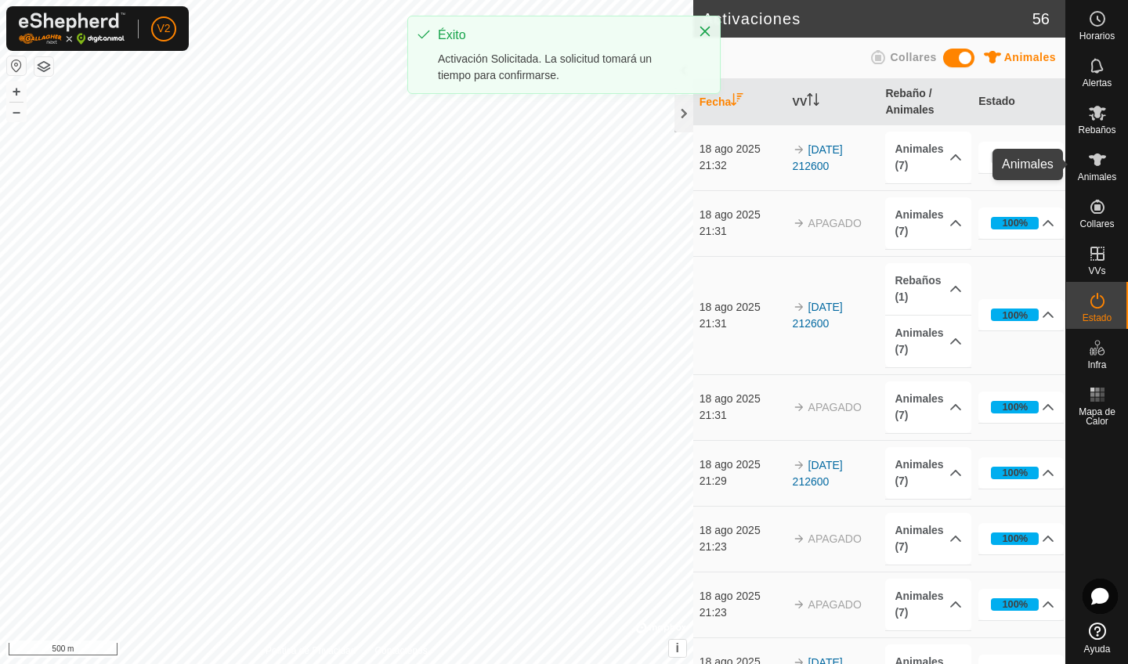
click at [1097, 160] on icon at bounding box center [1097, 160] width 17 height 13
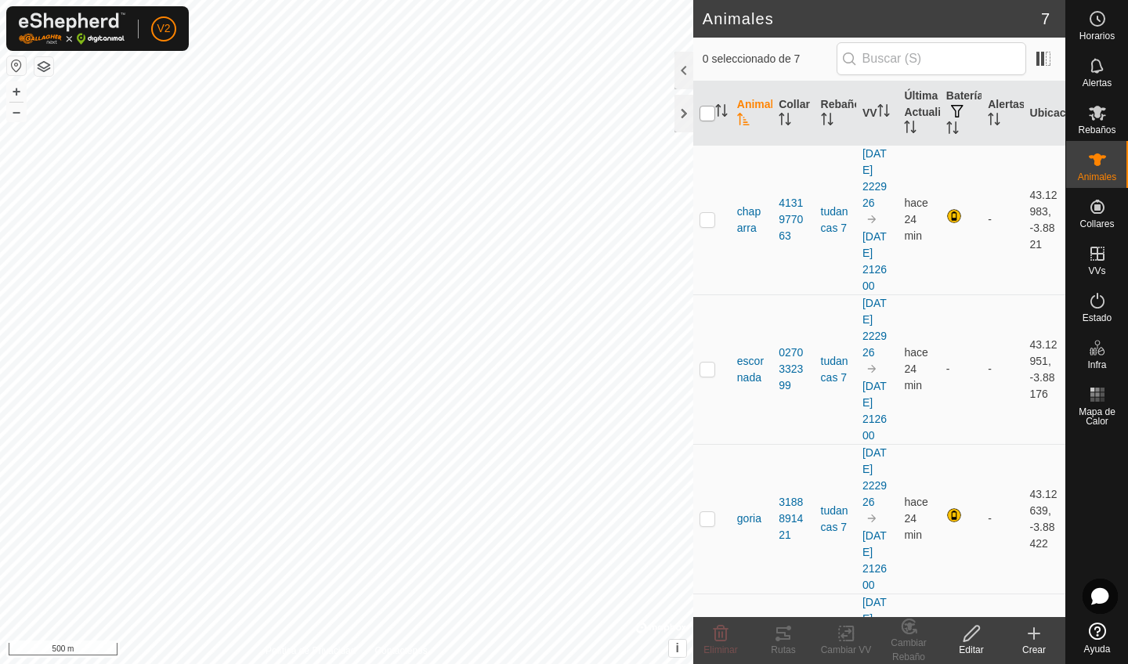
click at [707, 109] on input "checkbox" at bounding box center [708, 114] width 16 height 16
checkbox input "true"
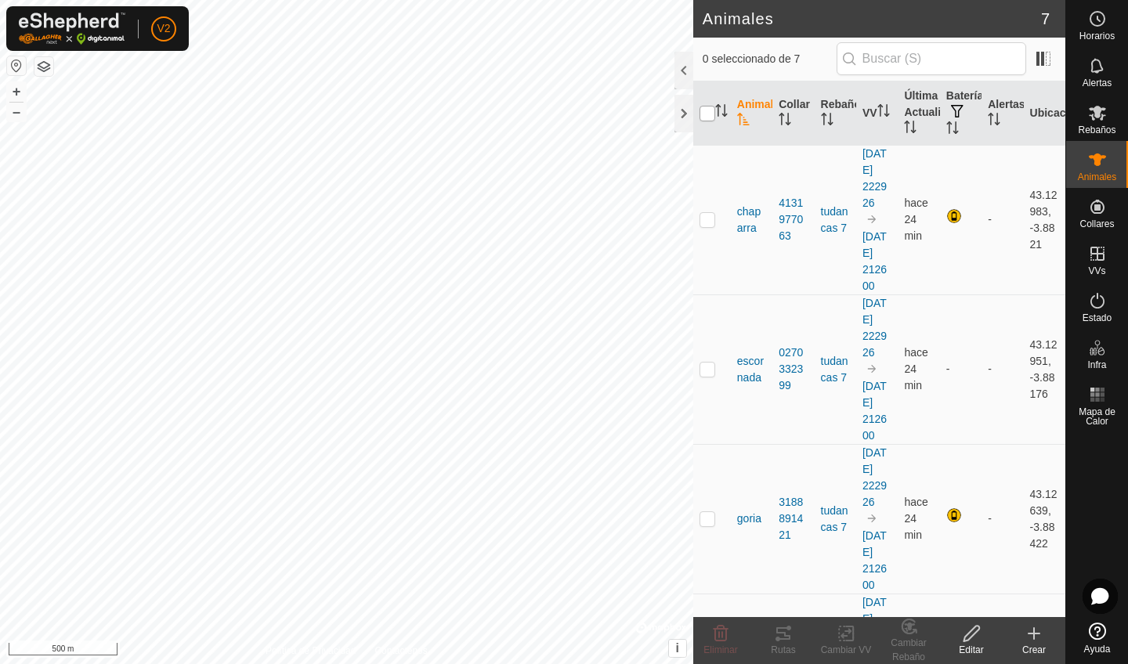
checkbox input "true"
click at [852, 562] on icon at bounding box center [847, 633] width 20 height 19
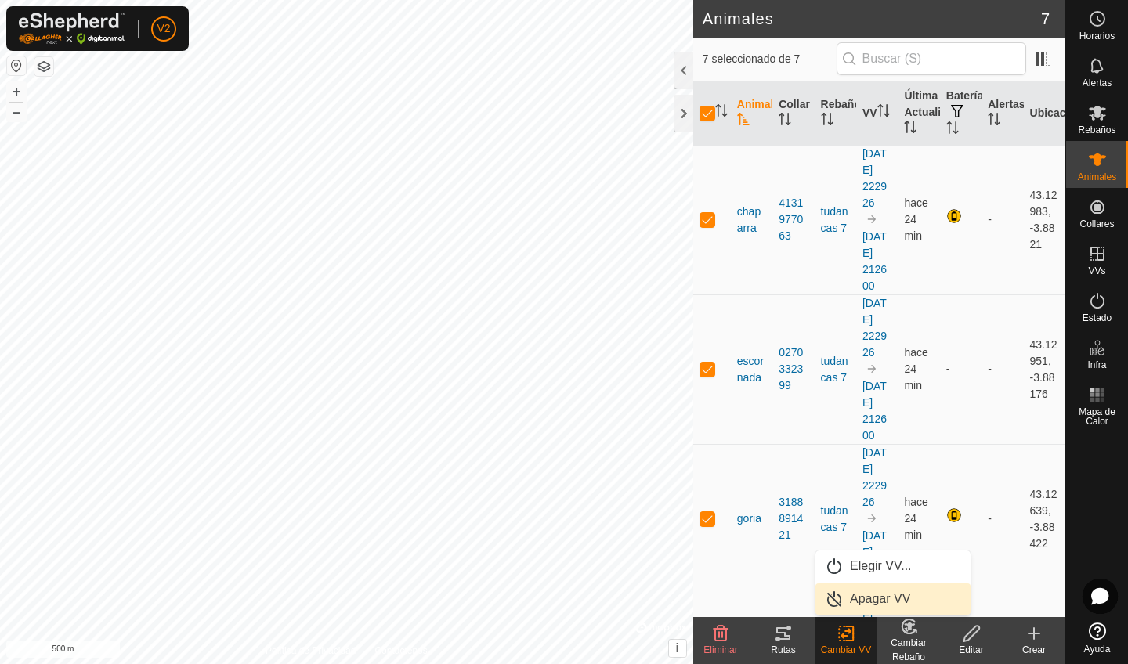
click at [856, 562] on link "Apagar VV" at bounding box center [892, 599] width 155 height 31
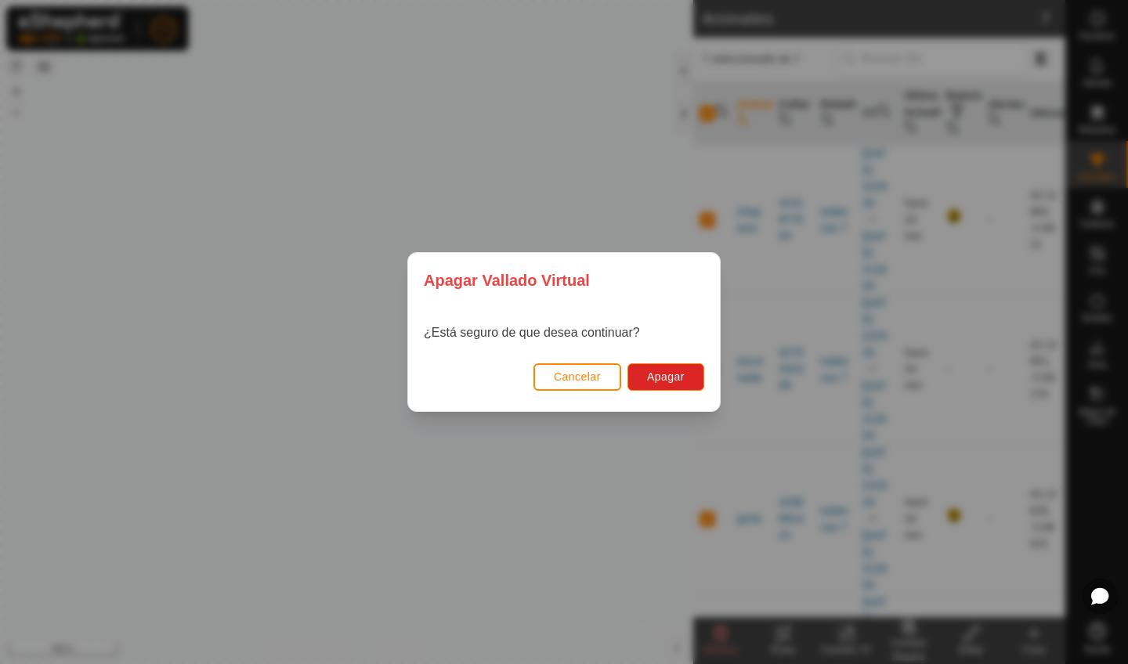
click at [602, 381] on button "Cancelar" at bounding box center [577, 376] width 88 height 27
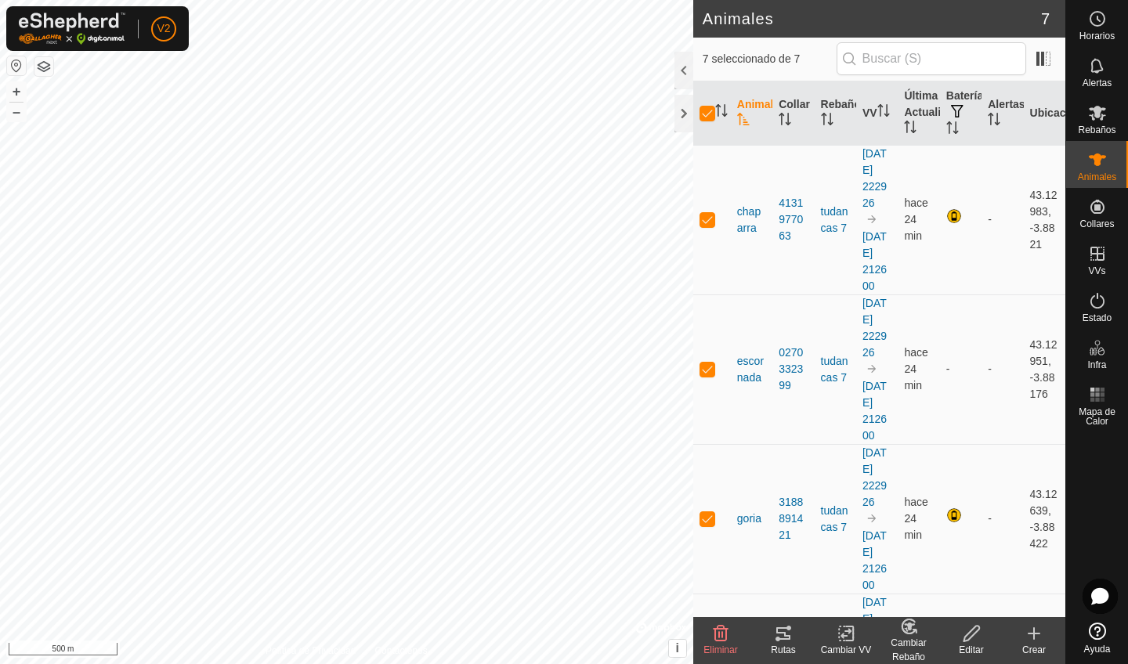
click at [842, 562] on icon at bounding box center [847, 633] width 20 height 19
click at [841, 562] on link "Apagar VV" at bounding box center [892, 599] width 155 height 31
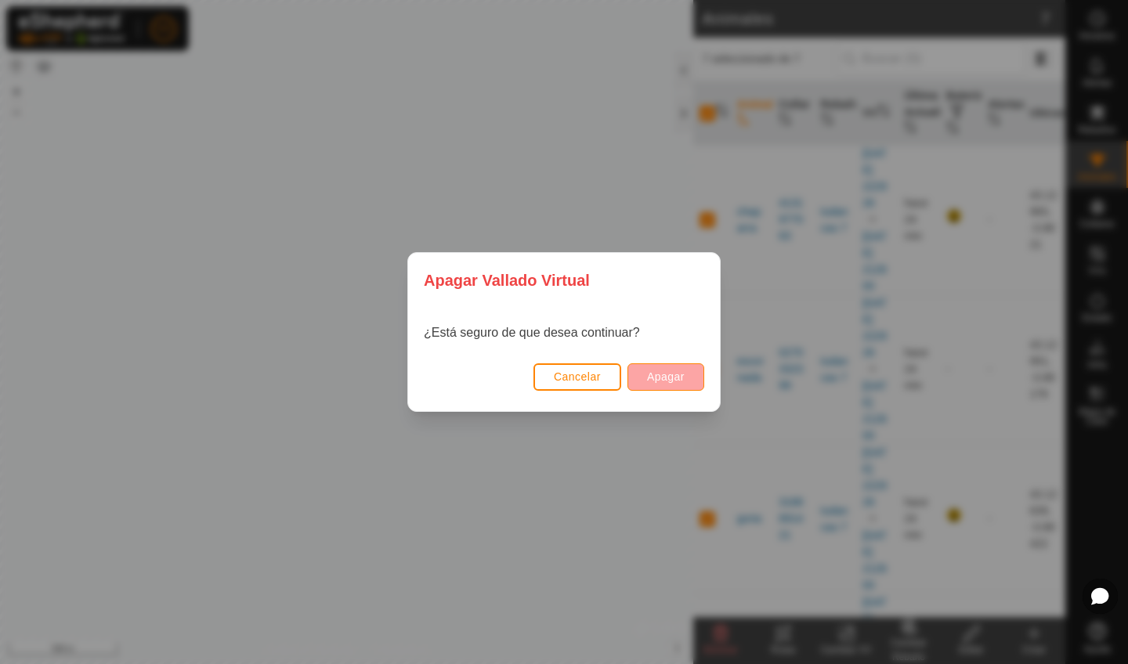
click at [657, 383] on button "Apagar" at bounding box center [665, 376] width 77 height 27
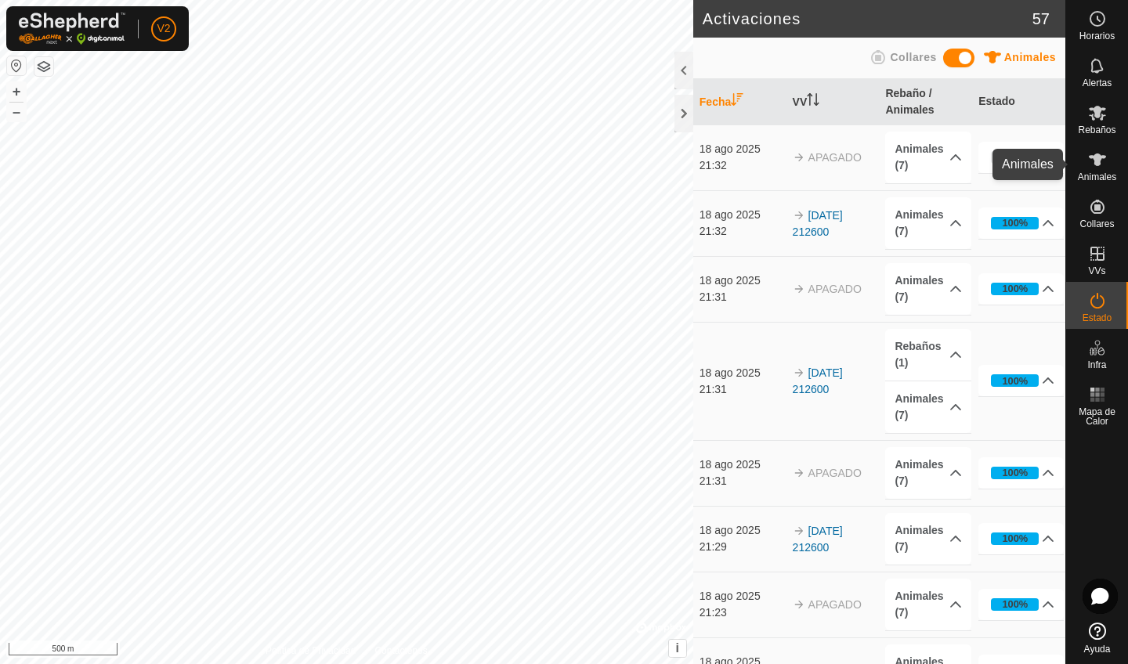
click at [1097, 169] on div "Animales" at bounding box center [1097, 164] width 62 height 47
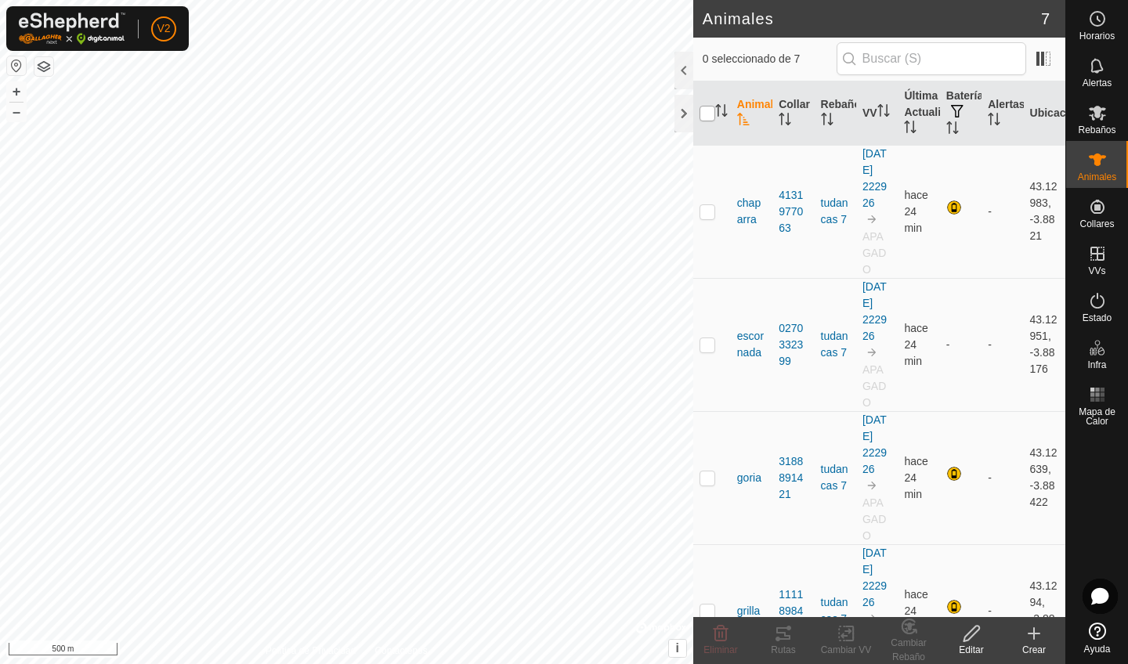
click at [710, 119] on input "checkbox" at bounding box center [708, 114] width 16 height 16
checkbox input "true"
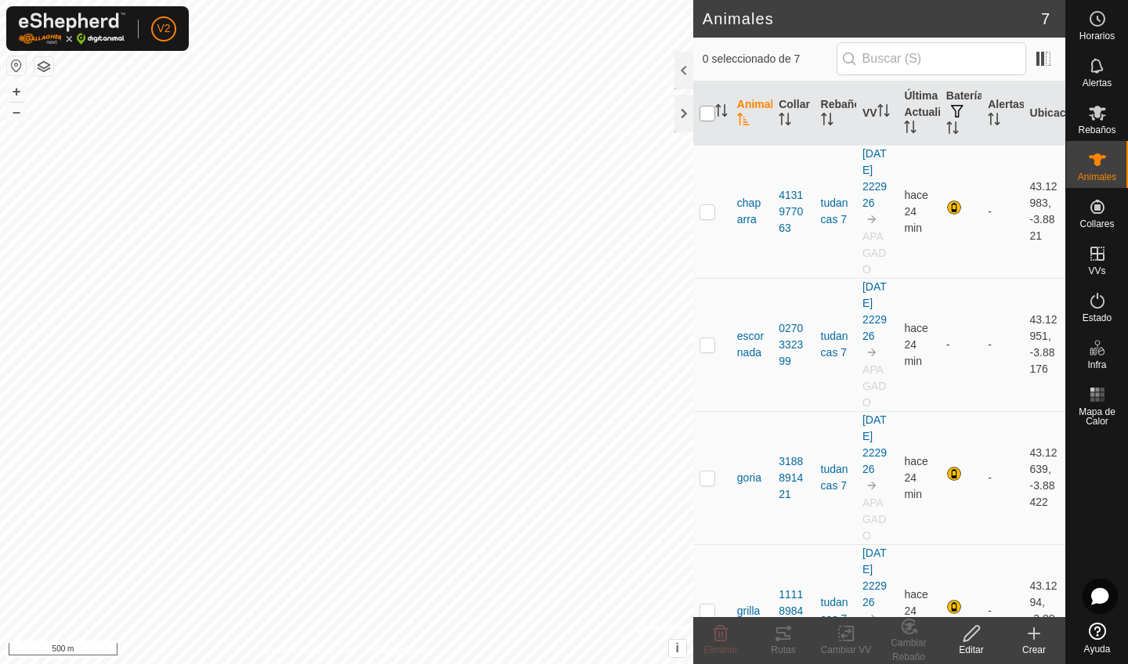
checkbox input "true"
click at [851, 562] on icon at bounding box center [847, 633] width 20 height 19
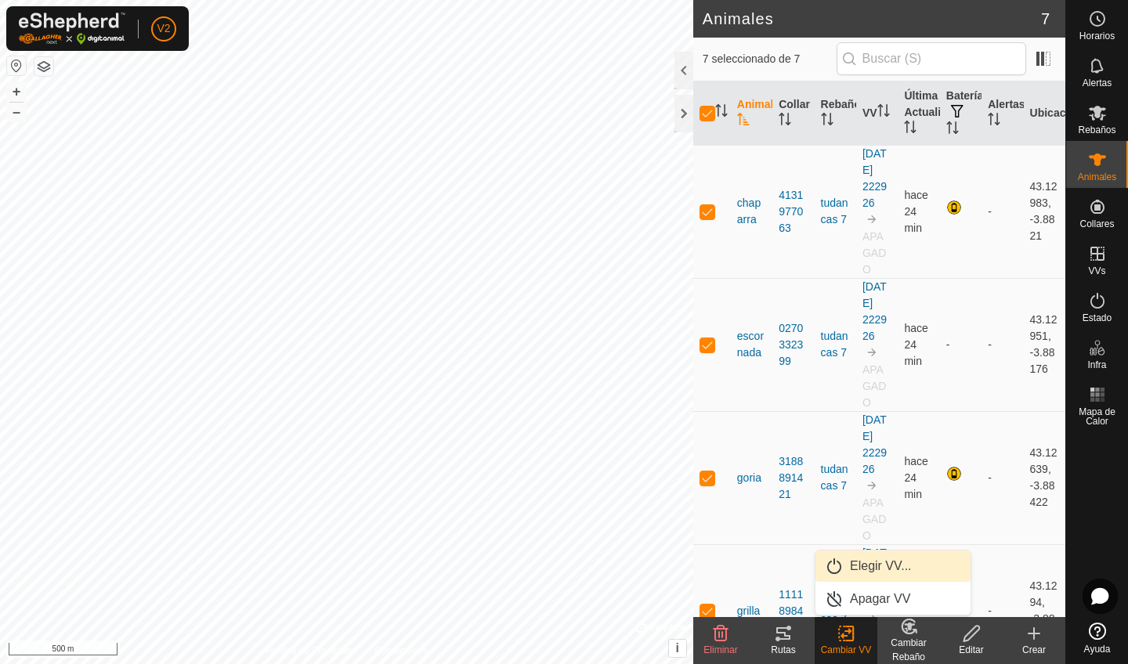
click at [877, 562] on link "Elegir VV..." at bounding box center [892, 566] width 155 height 31
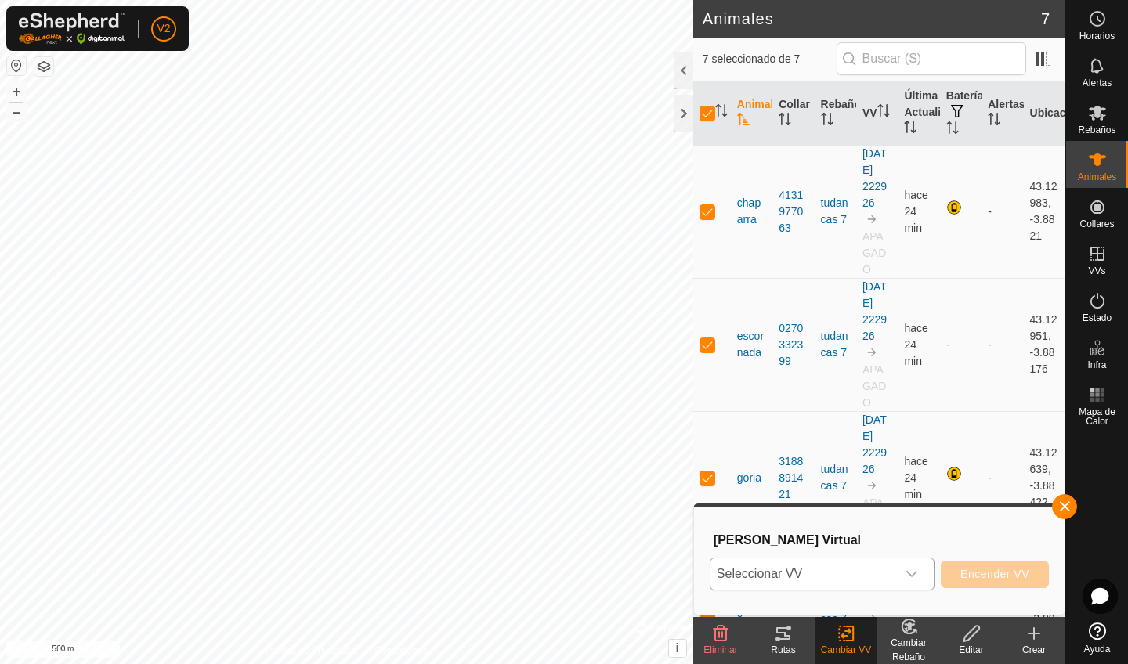
click at [906, 562] on icon "dropdown trigger" at bounding box center [912, 574] width 13 height 13
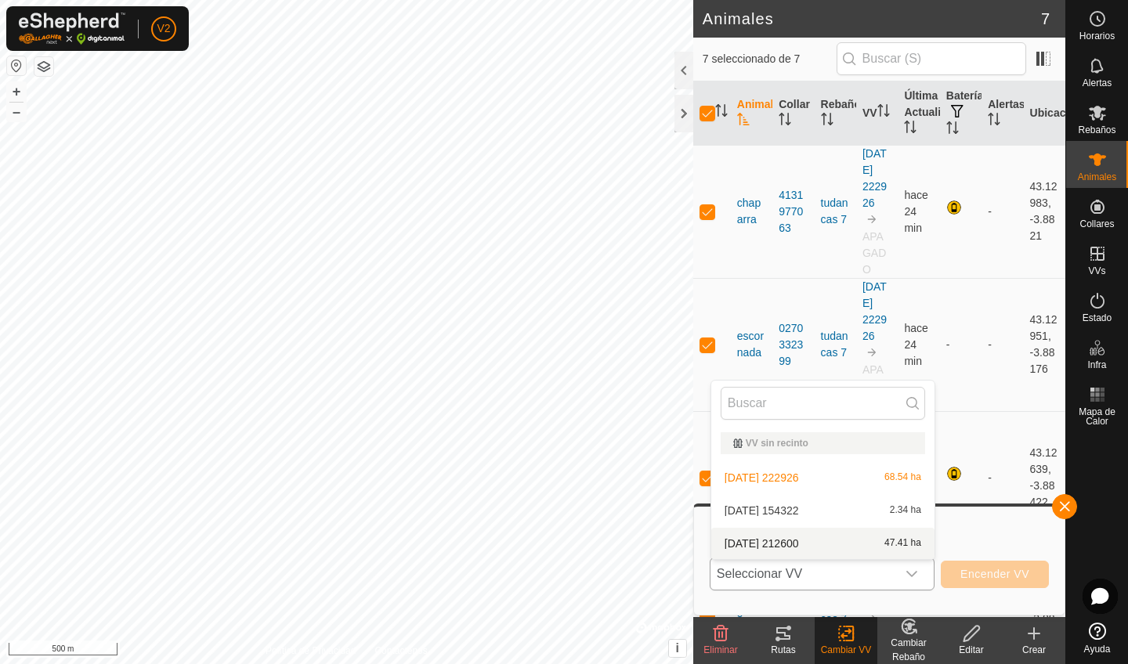
click at [903, 546] on li "[DATE] 212600 47.41 ha" at bounding box center [822, 543] width 223 height 31
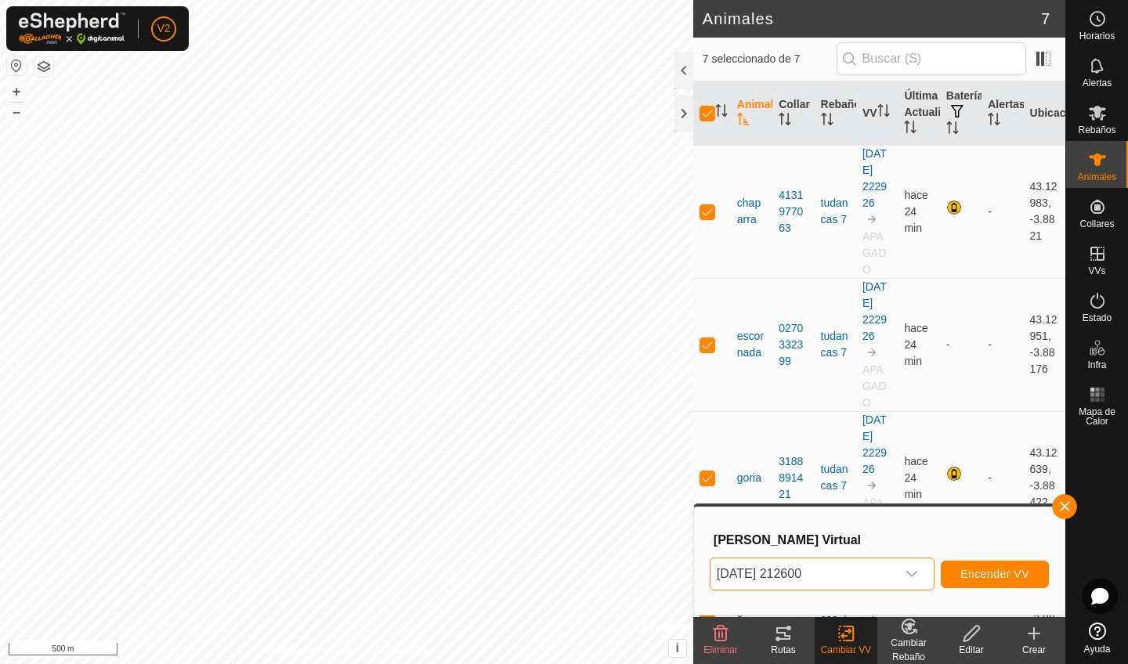
click at [973, 562] on span "Encender VV" at bounding box center [994, 574] width 69 height 13
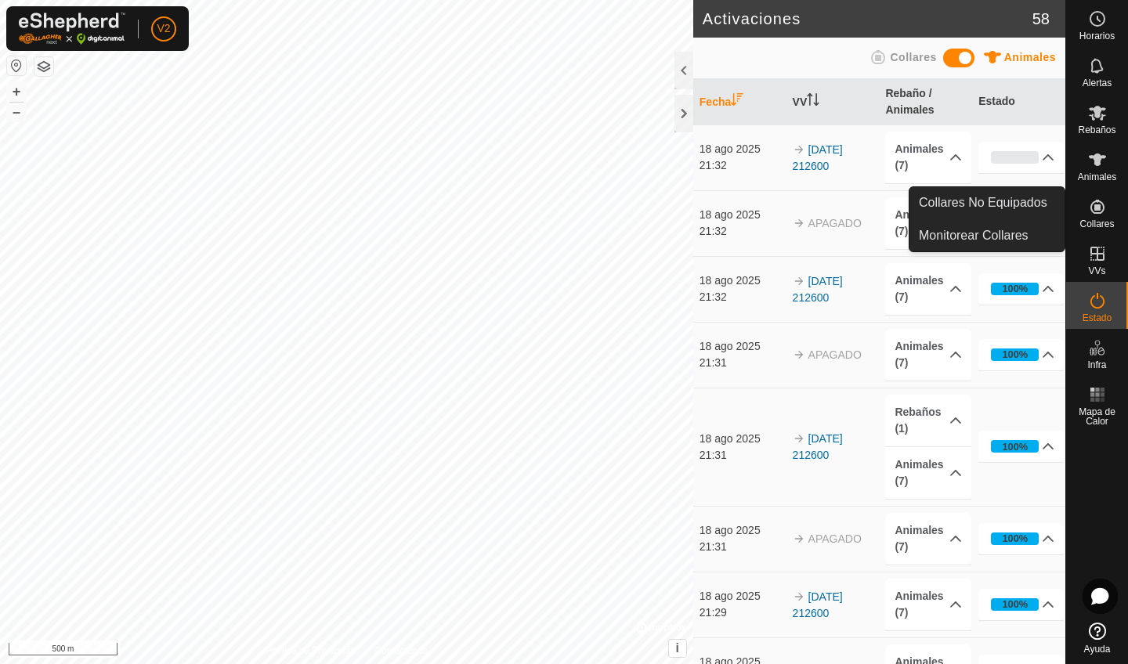
click at [1097, 222] on span "Collares" at bounding box center [1096, 223] width 34 height 9
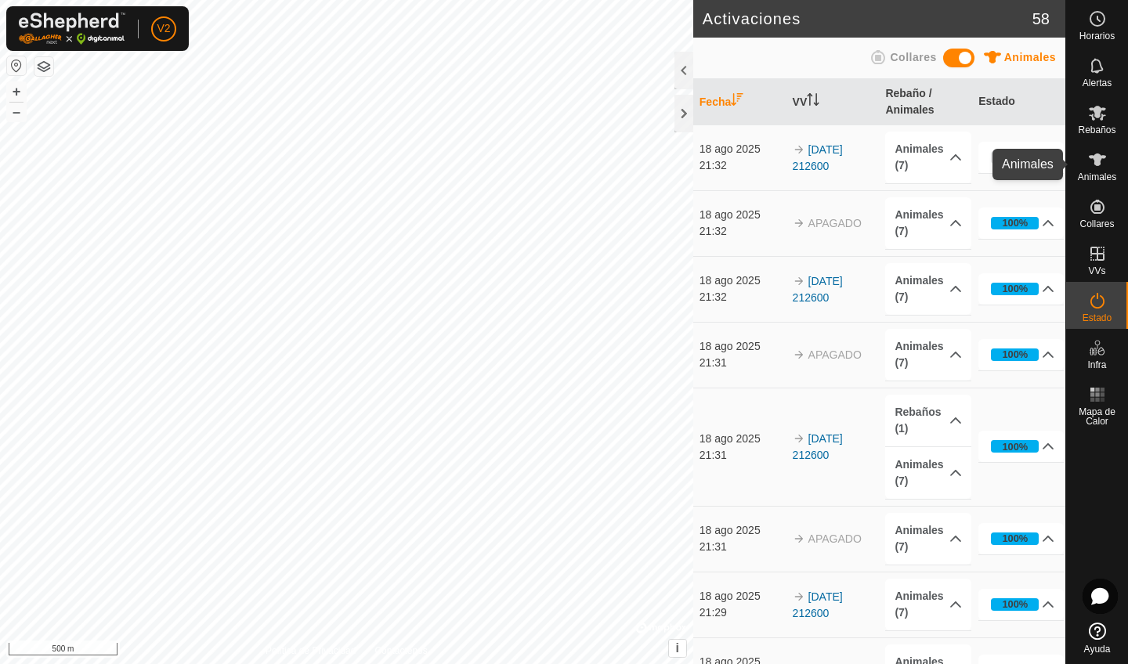
click at [1096, 165] on icon at bounding box center [1097, 160] width 17 height 13
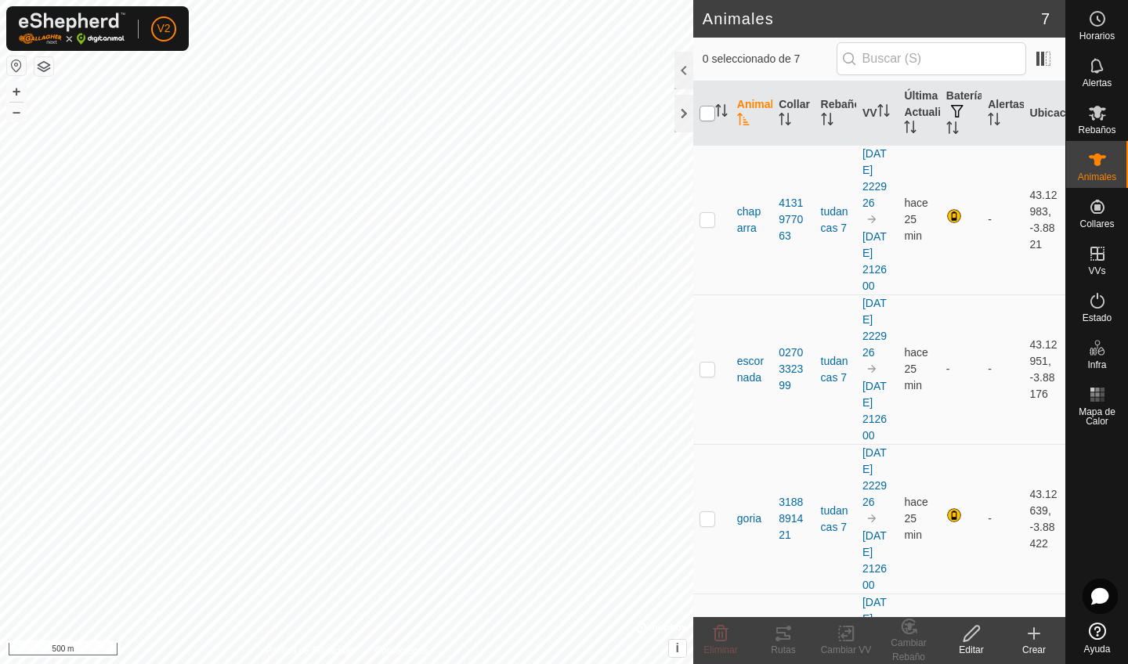
click at [707, 107] on input "checkbox" at bounding box center [708, 114] width 16 height 16
checkbox input "true"
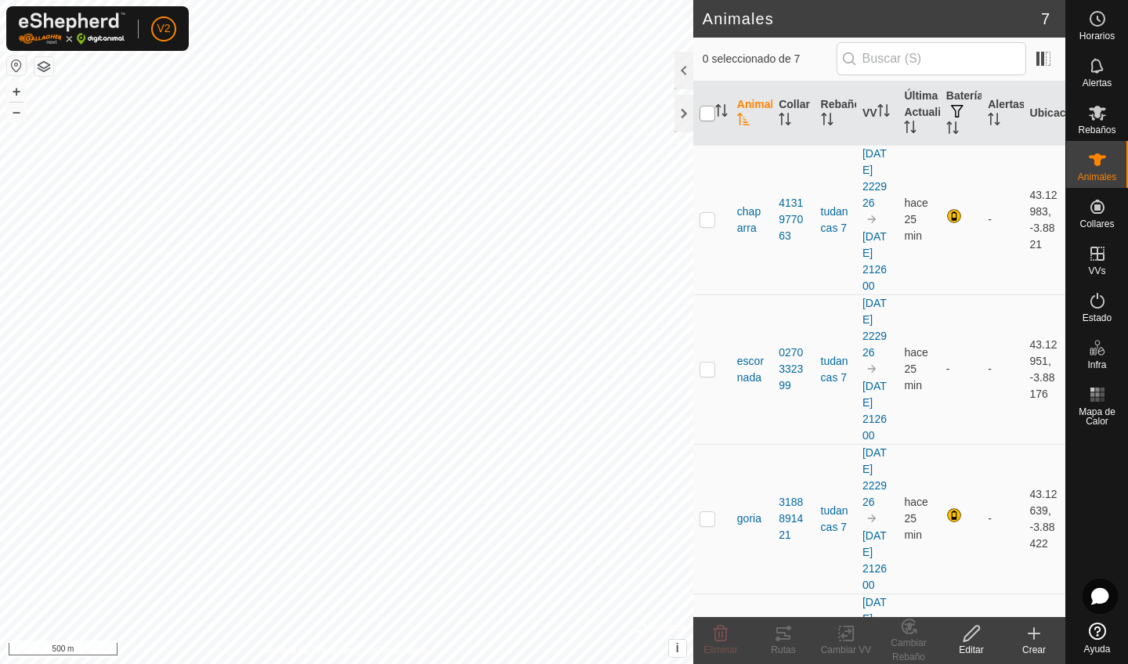
checkbox input "true"
click at [846, 562] on icon at bounding box center [847, 633] width 20 height 19
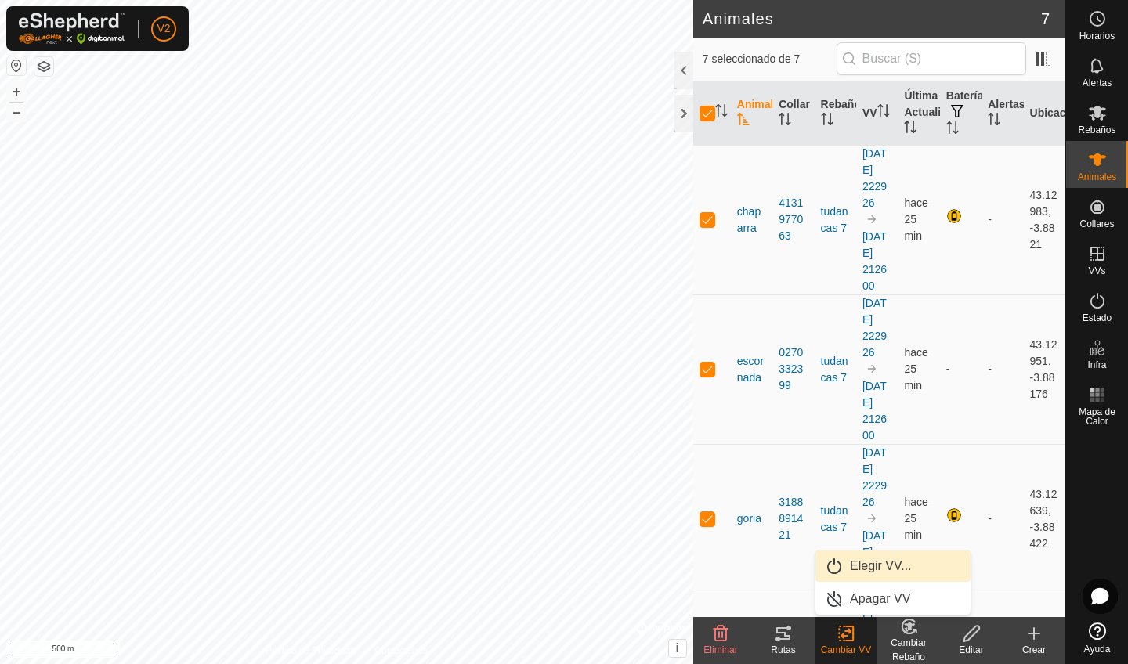
click at [855, 562] on link "Elegir VV..." at bounding box center [892, 566] width 155 height 31
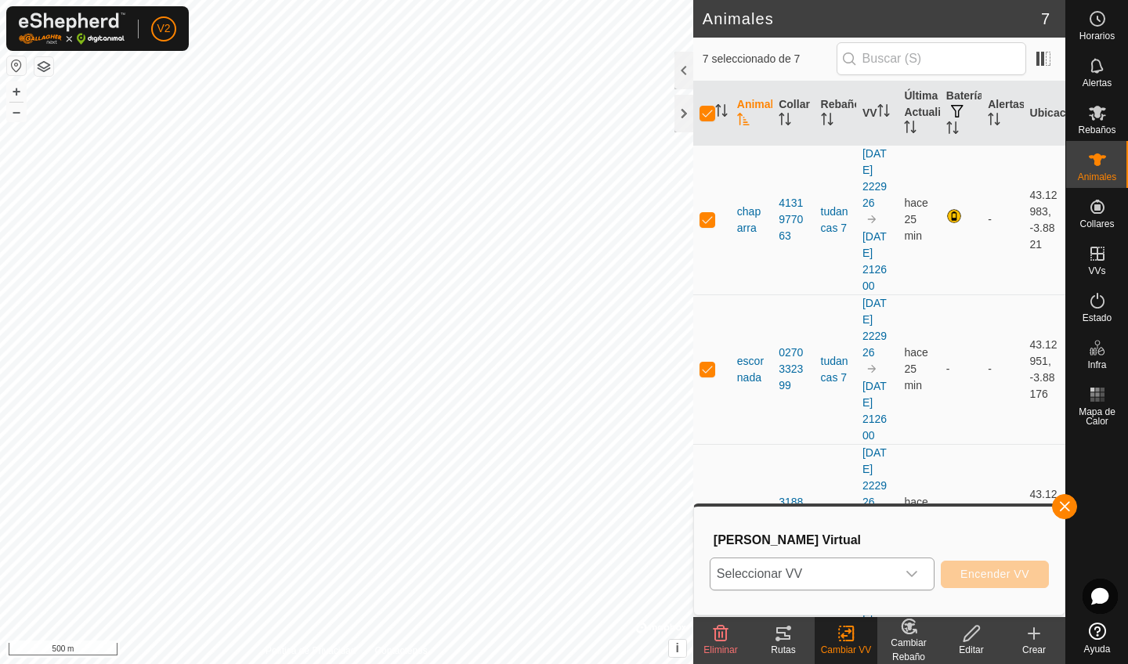
click at [900, 562] on div "dropdown trigger" at bounding box center [911, 574] width 31 height 31
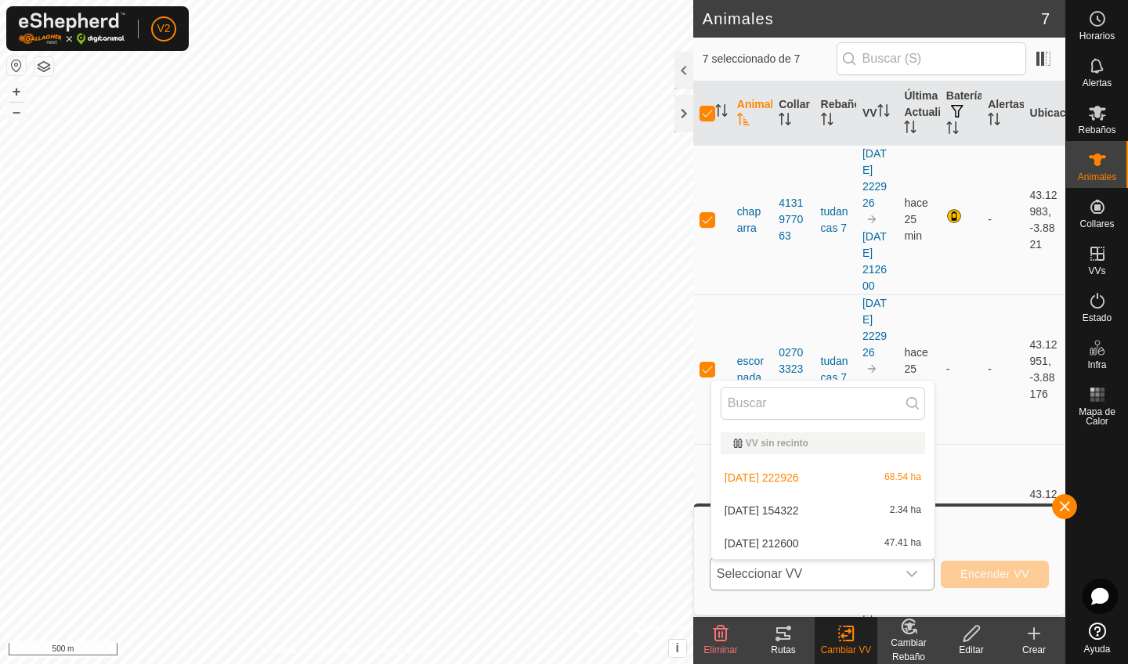
click at [880, 478] on li "[DATE] 222926 68.54 ha" at bounding box center [822, 477] width 223 height 31
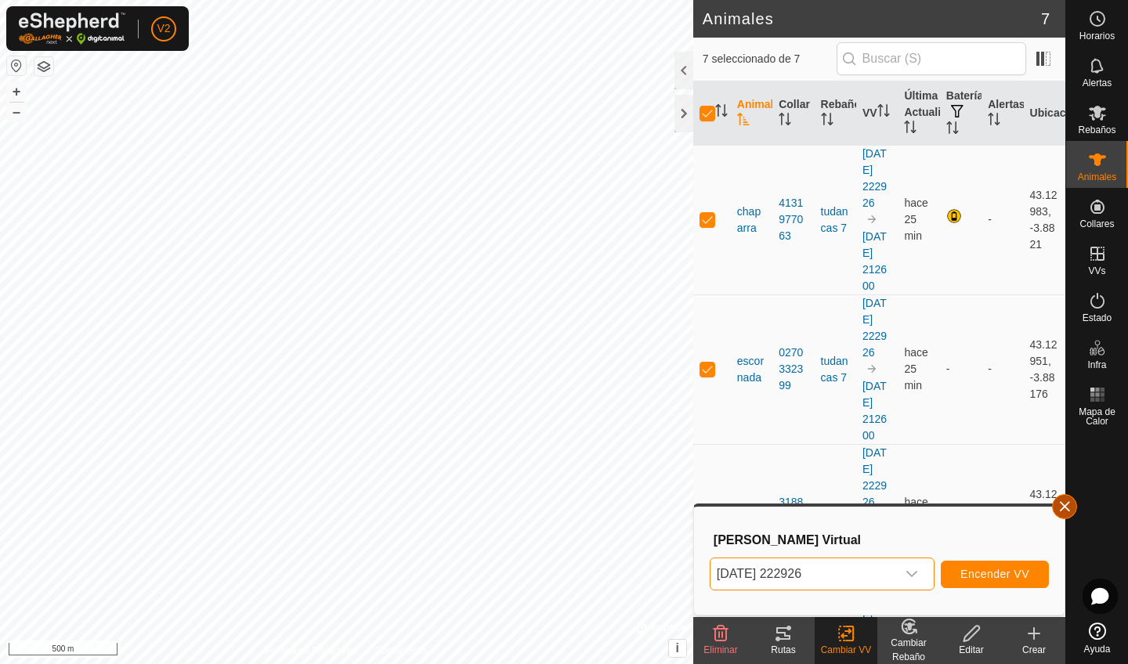
click at [1068, 504] on button "button" at bounding box center [1064, 506] width 25 height 25
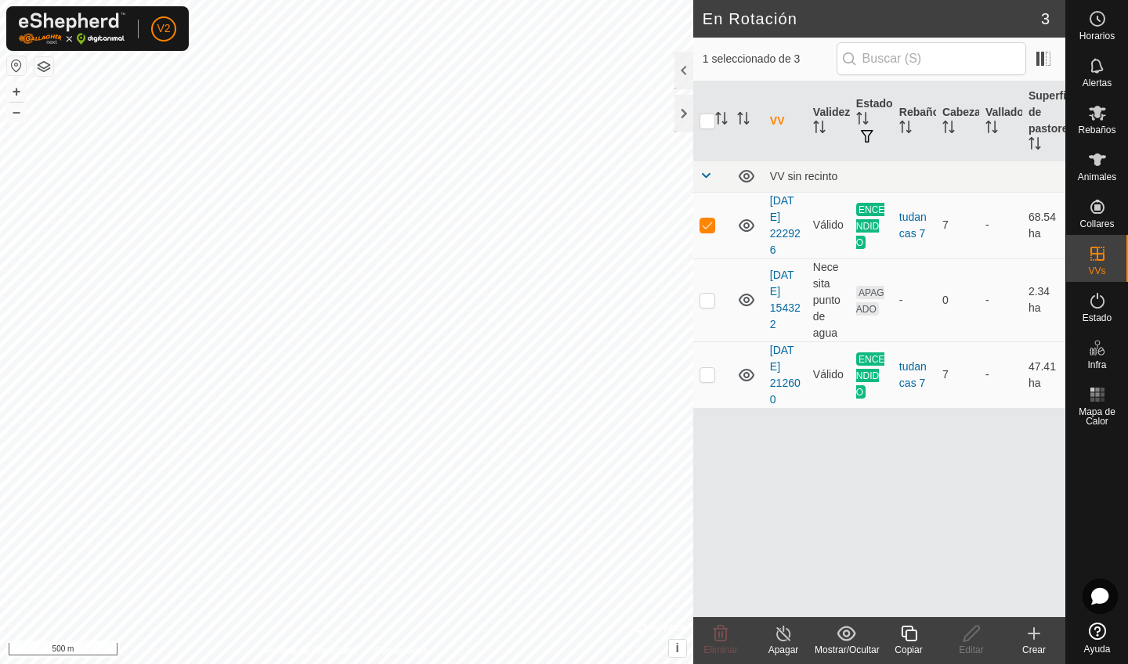
click at [790, 562] on div "Apagar" at bounding box center [783, 650] width 63 height 14
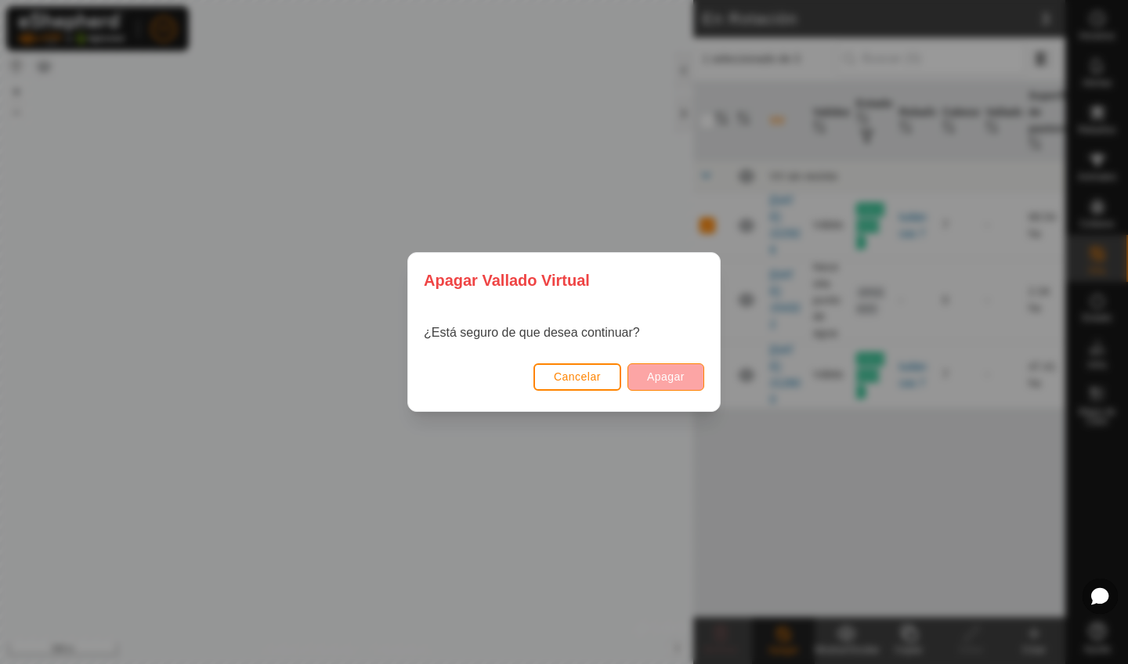
click at [662, 387] on button "Apagar" at bounding box center [665, 376] width 77 height 27
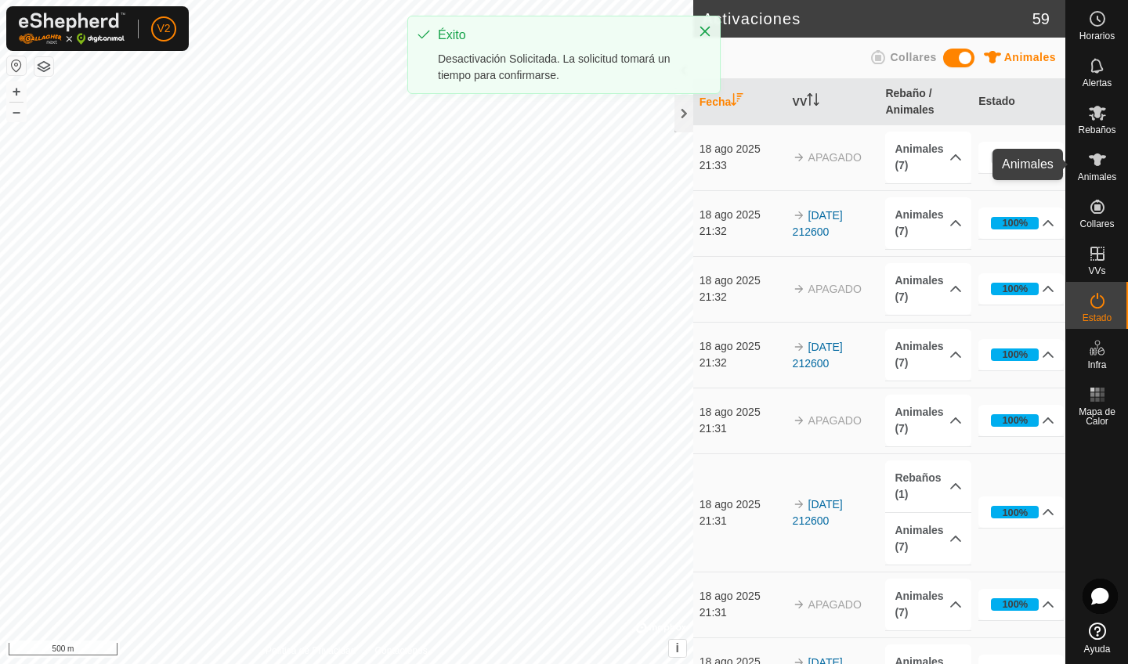
click at [1090, 161] on icon at bounding box center [1097, 159] width 19 height 19
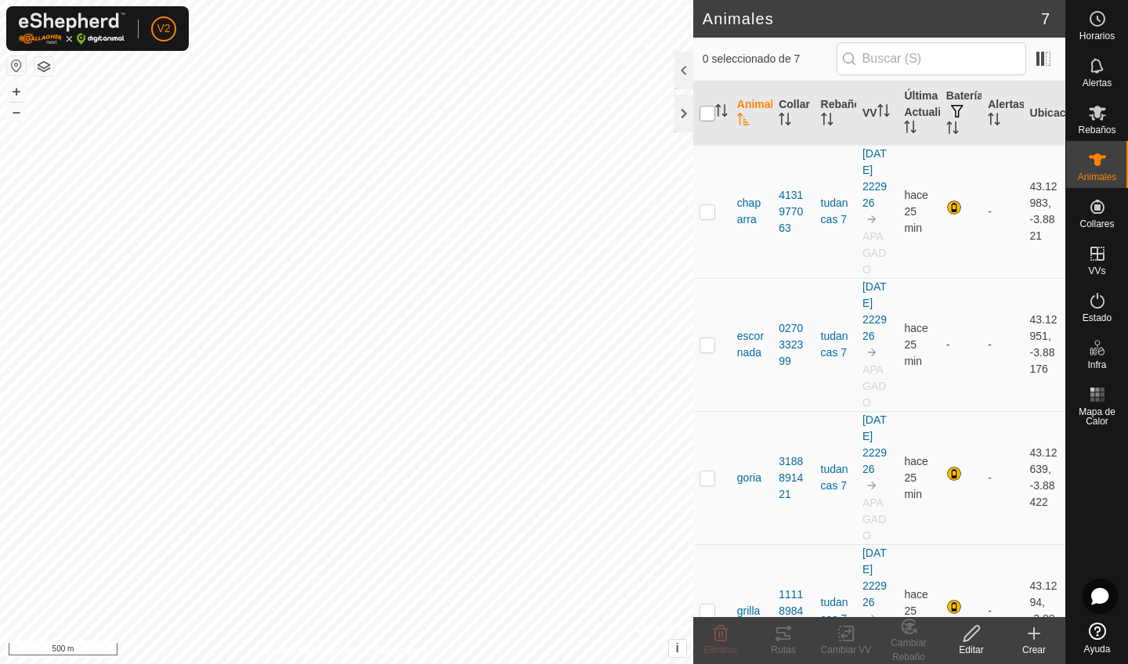
click at [707, 116] on input "checkbox" at bounding box center [708, 114] width 16 height 16
checkbox input "true"
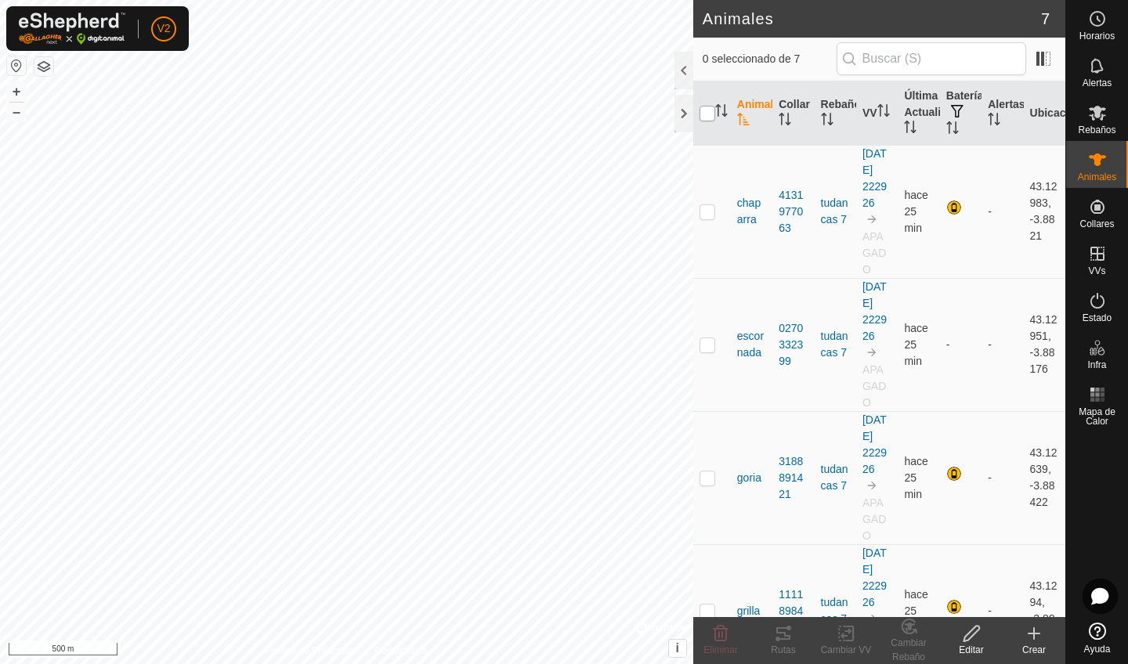
checkbox input "true"
click at [848, 562] on icon at bounding box center [847, 633] width 20 height 19
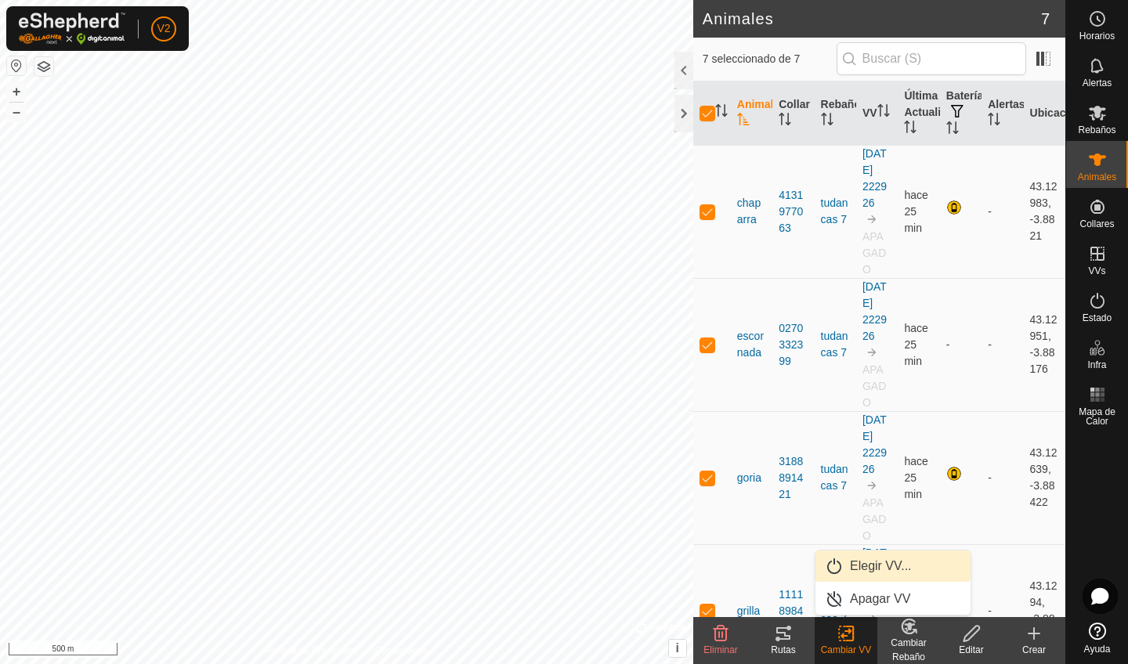
click at [882, 562] on link "Elegir VV..." at bounding box center [892, 566] width 155 height 31
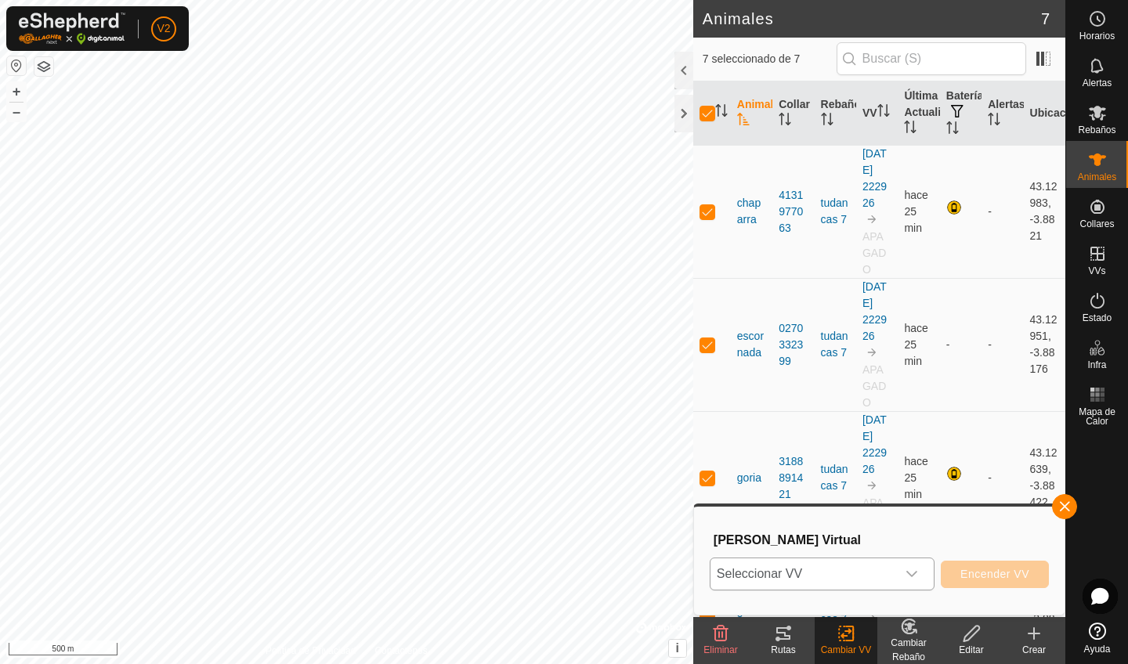
click at [913, 562] on div "dropdown trigger" at bounding box center [911, 574] width 31 height 31
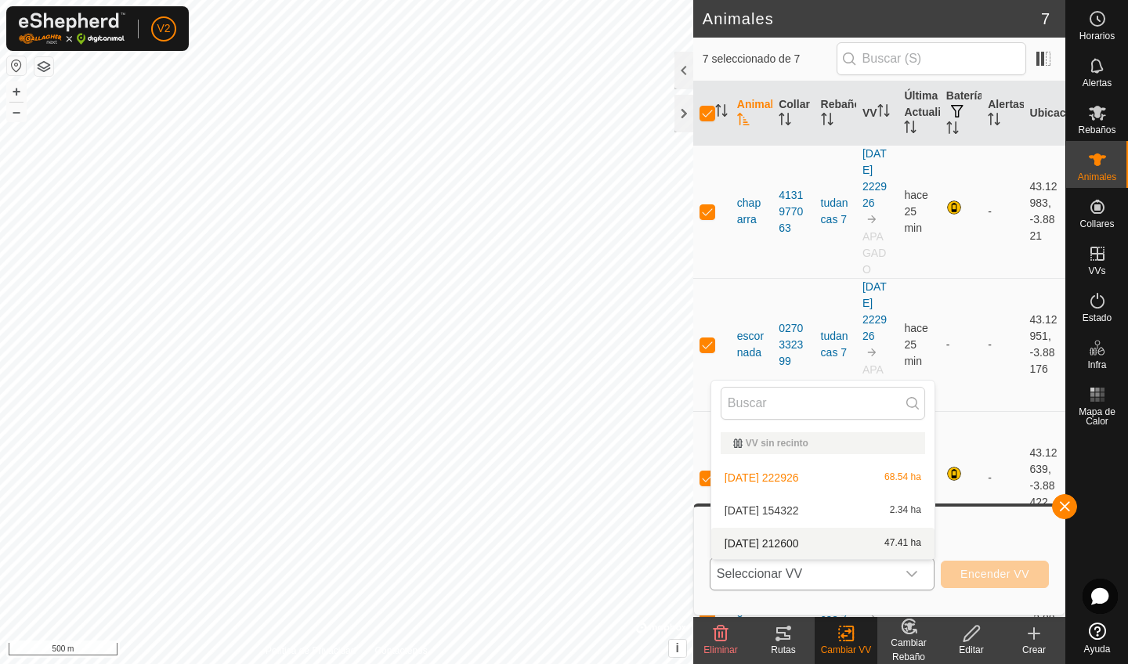
click at [913, 537] on li "[DATE] 212600 47.41 ha" at bounding box center [822, 543] width 223 height 31
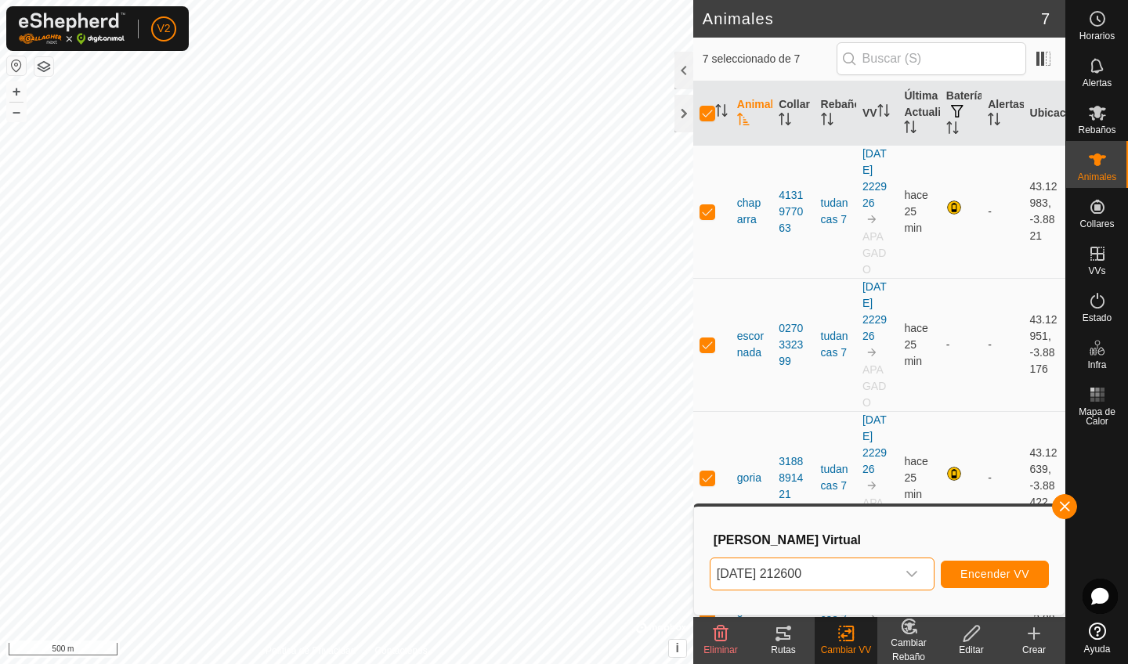
click at [971, 562] on span "Encender VV" at bounding box center [994, 574] width 69 height 13
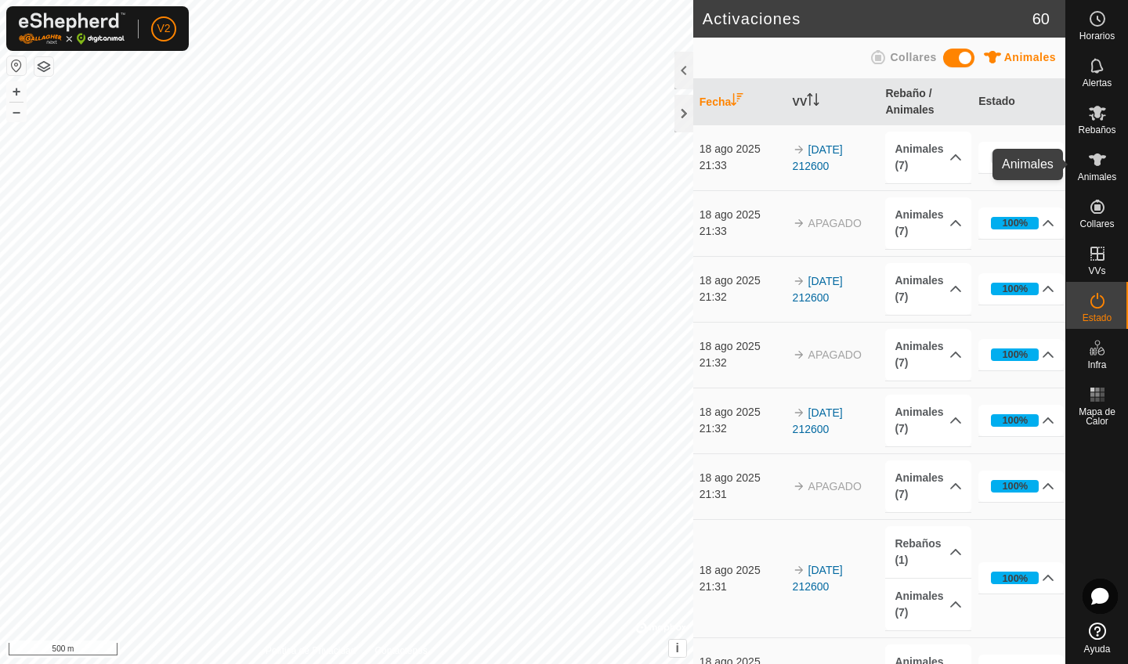
click at [1097, 174] on span "Animales" at bounding box center [1097, 176] width 38 height 9
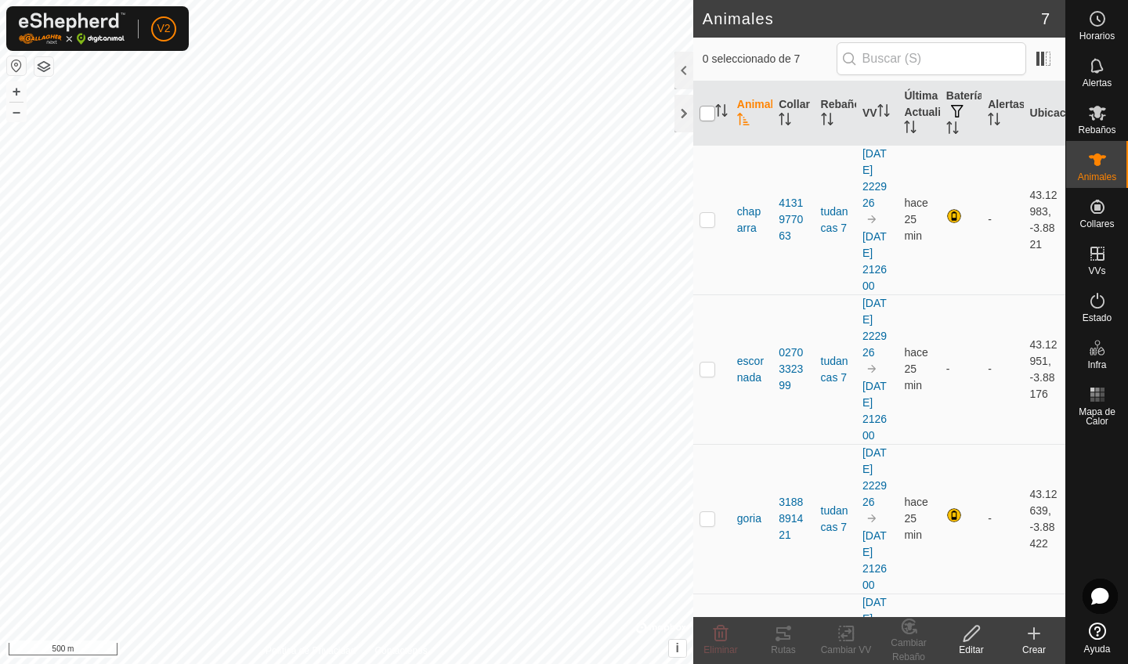
click at [705, 113] on input "checkbox" at bounding box center [708, 114] width 16 height 16
checkbox input "true"
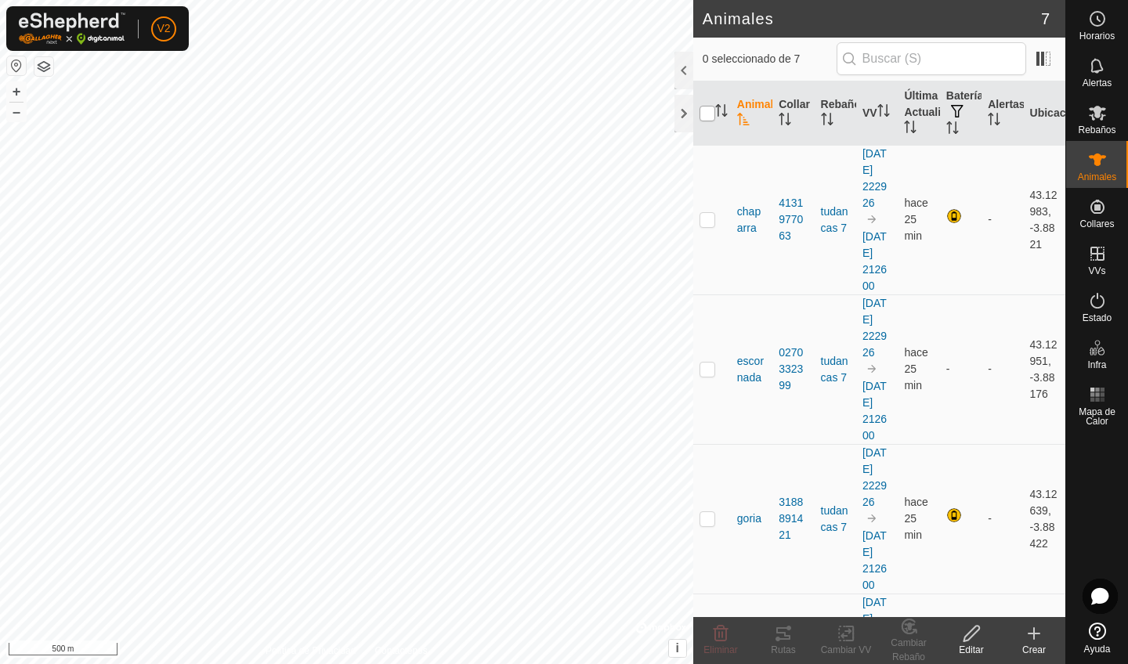
checkbox input "true"
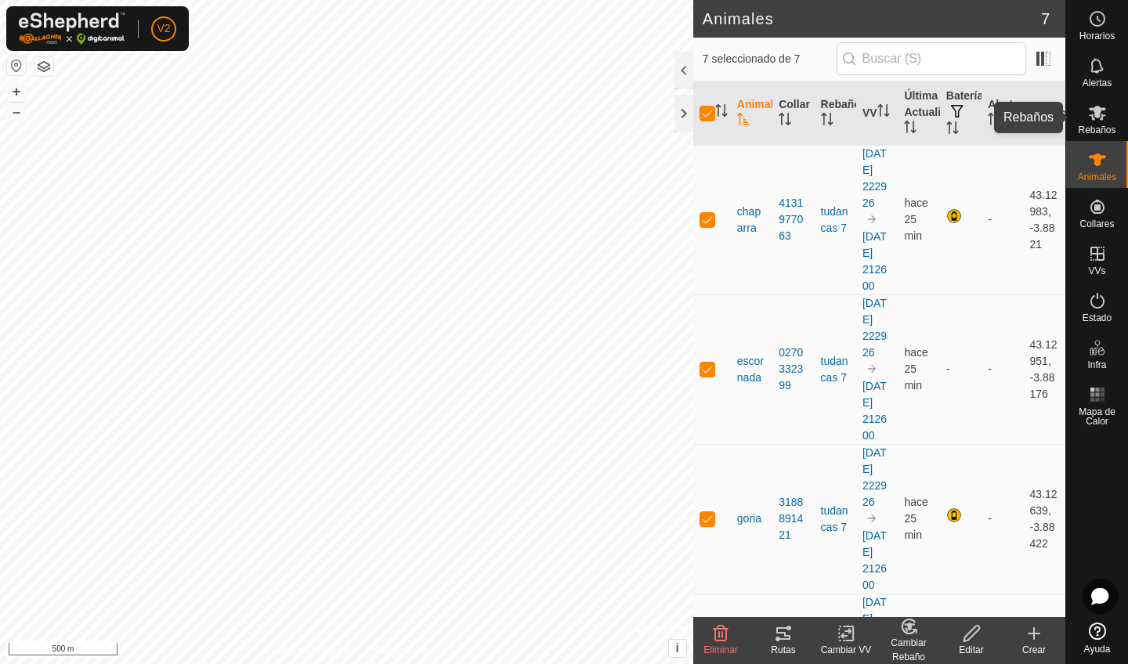
click at [1097, 127] on span "Rebaños" at bounding box center [1097, 129] width 38 height 9
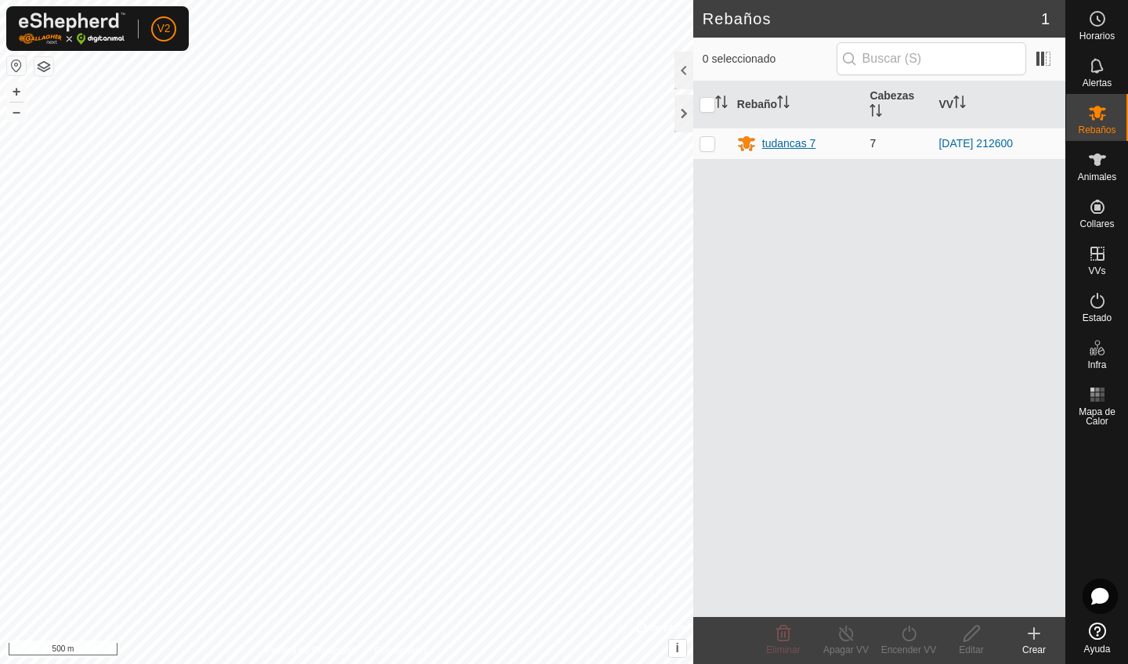
click at [807, 144] on div "tudancas 7" at bounding box center [789, 144] width 54 height 16
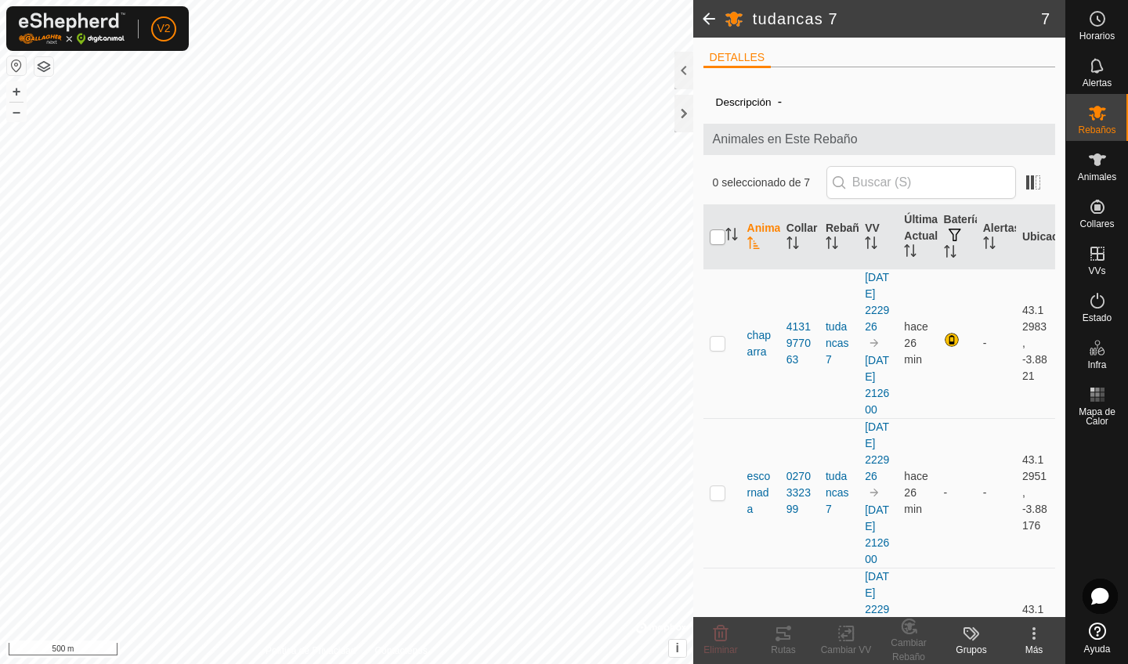
click at [723, 244] on input "checkbox" at bounding box center [718, 238] width 16 height 16
checkbox input "true"
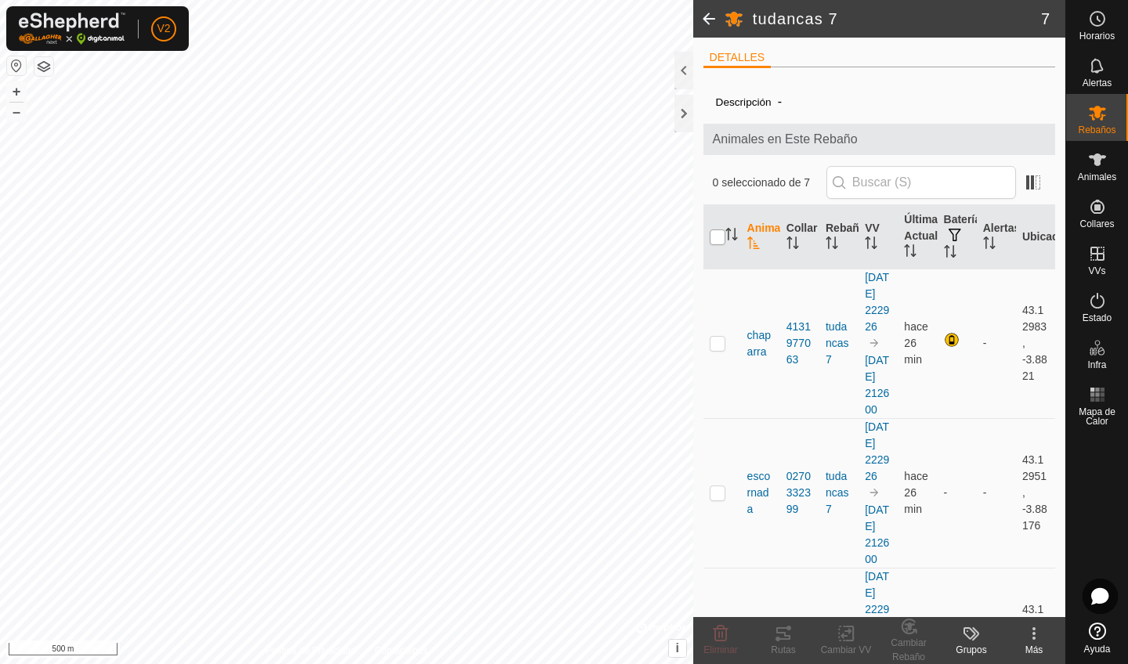
checkbox input "true"
click at [873, 248] on icon "Activar para ordenar" at bounding box center [871, 243] width 13 height 13
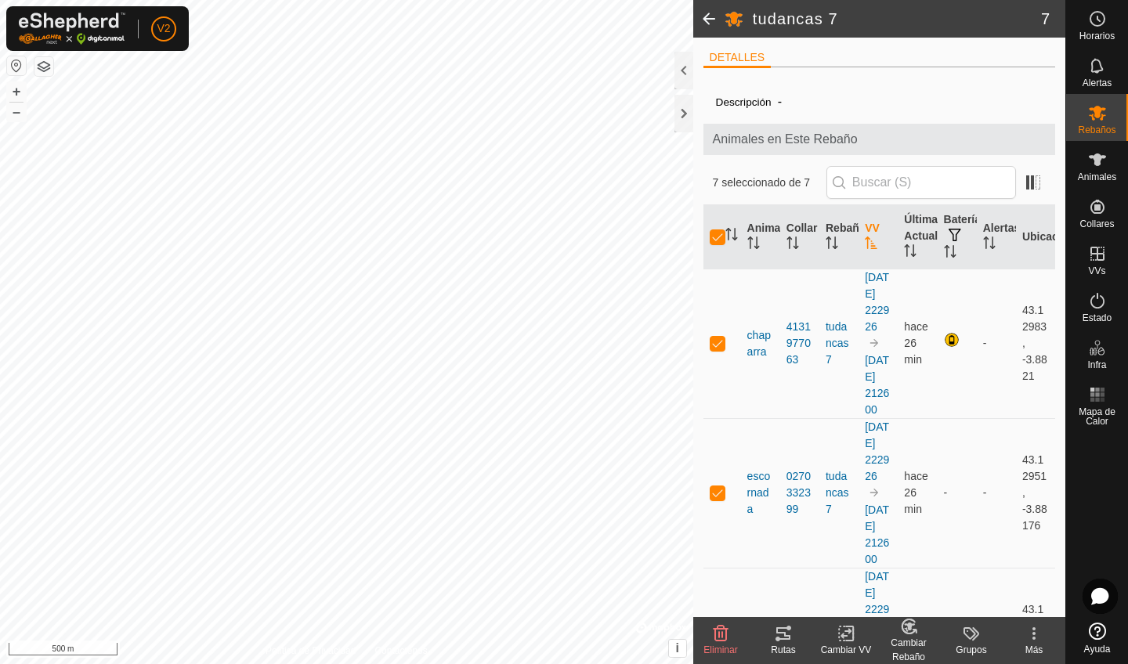
click at [873, 248] on icon "Activar para ordenar" at bounding box center [871, 243] width 12 height 13
click at [855, 562] on icon at bounding box center [847, 633] width 20 height 19
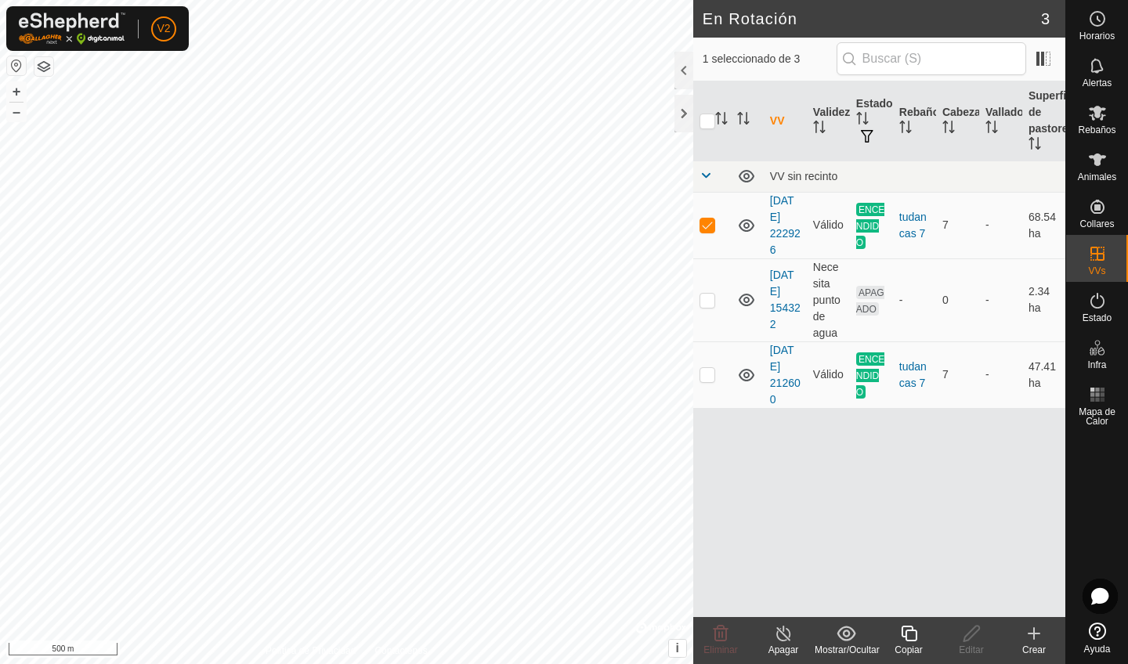
checkbox input "false"
checkbox input "true"
click at [777, 562] on icon at bounding box center [784, 633] width 20 height 19
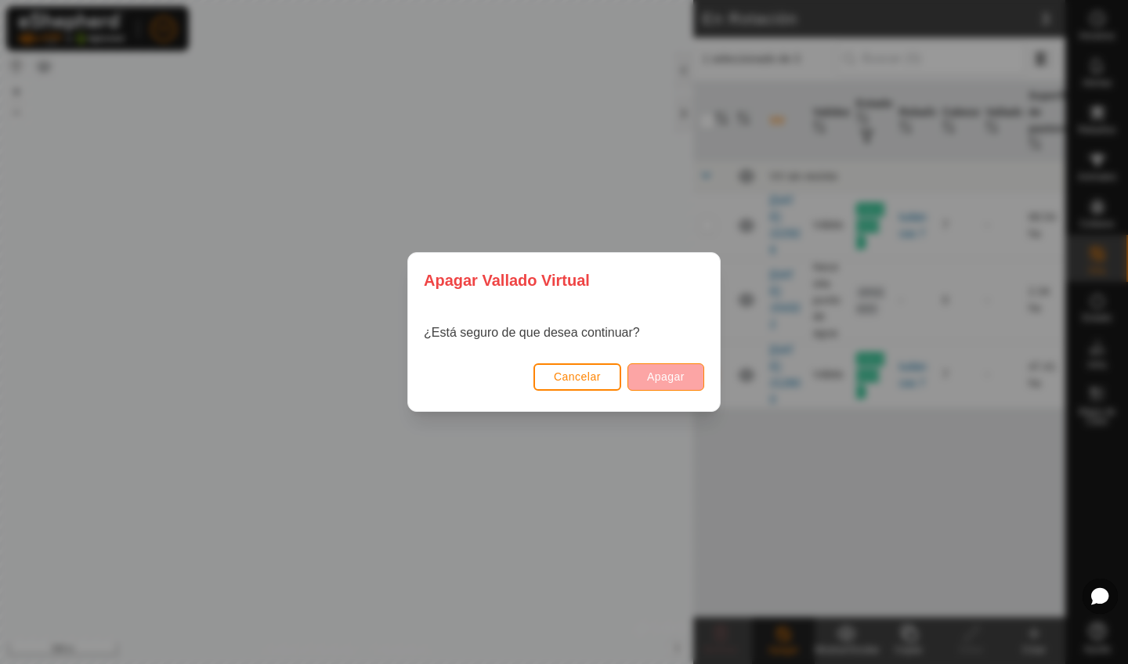
click at [685, 382] on button "Apagar" at bounding box center [665, 376] width 77 height 27
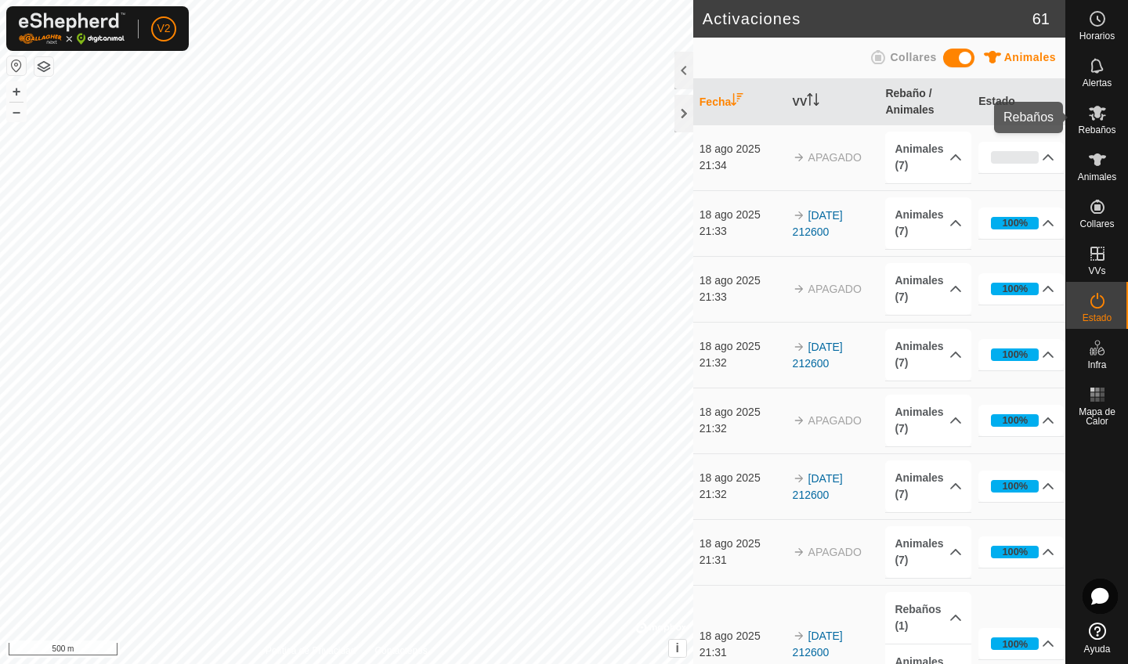
click at [1097, 126] on span "Rebaños" at bounding box center [1097, 129] width 38 height 9
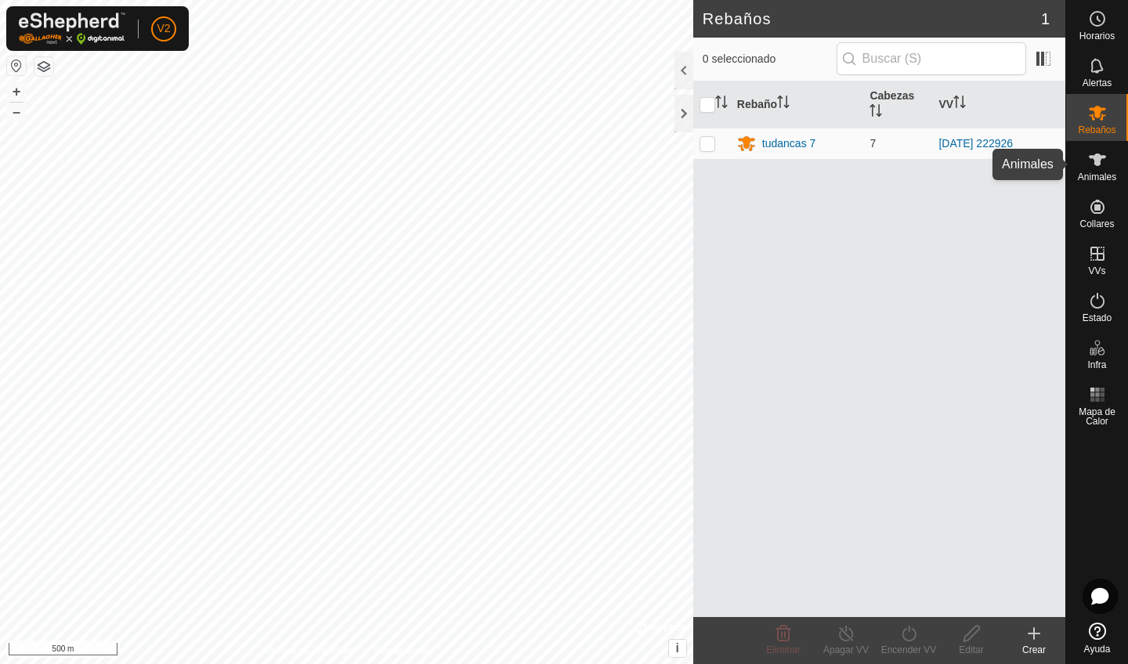
click at [1097, 175] on span "Animales" at bounding box center [1097, 176] width 38 height 9
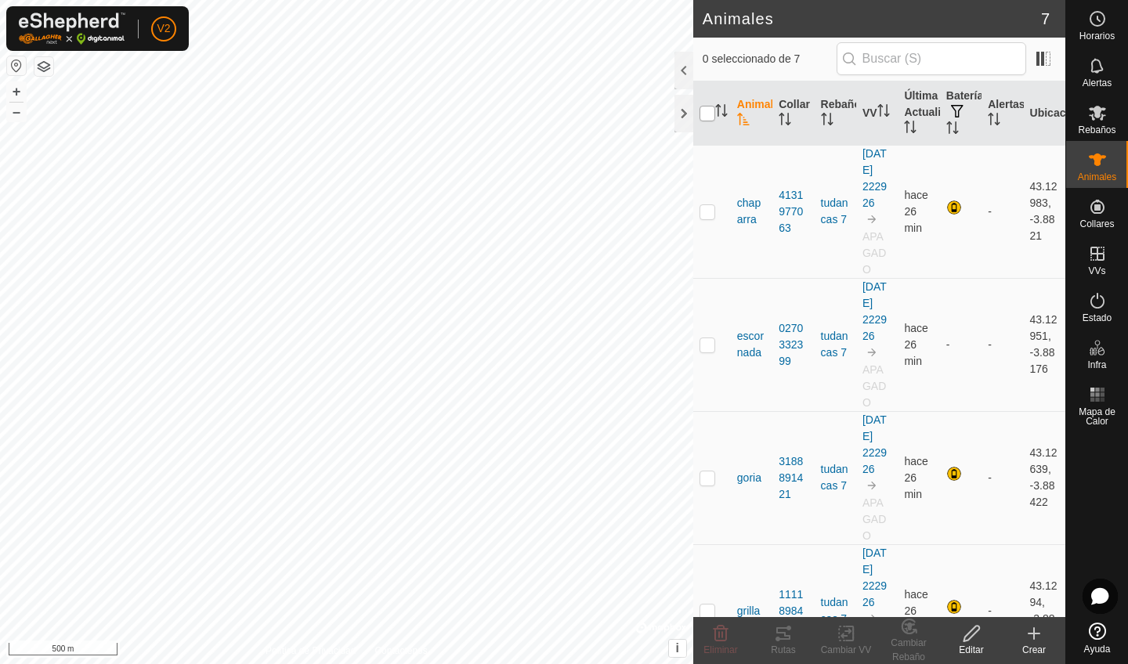
click at [703, 120] on input "checkbox" at bounding box center [708, 114] width 16 height 16
checkbox input "true"
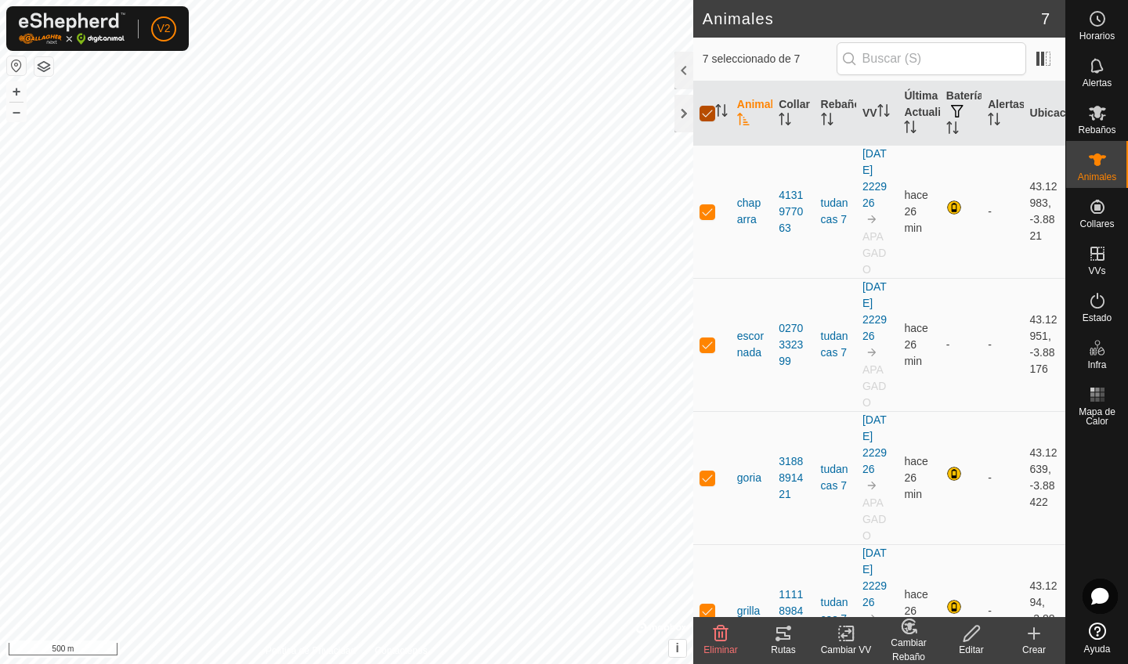
checkbox input "true"
click at [842, 562] on div "Cambiar VV" at bounding box center [846, 650] width 63 height 14
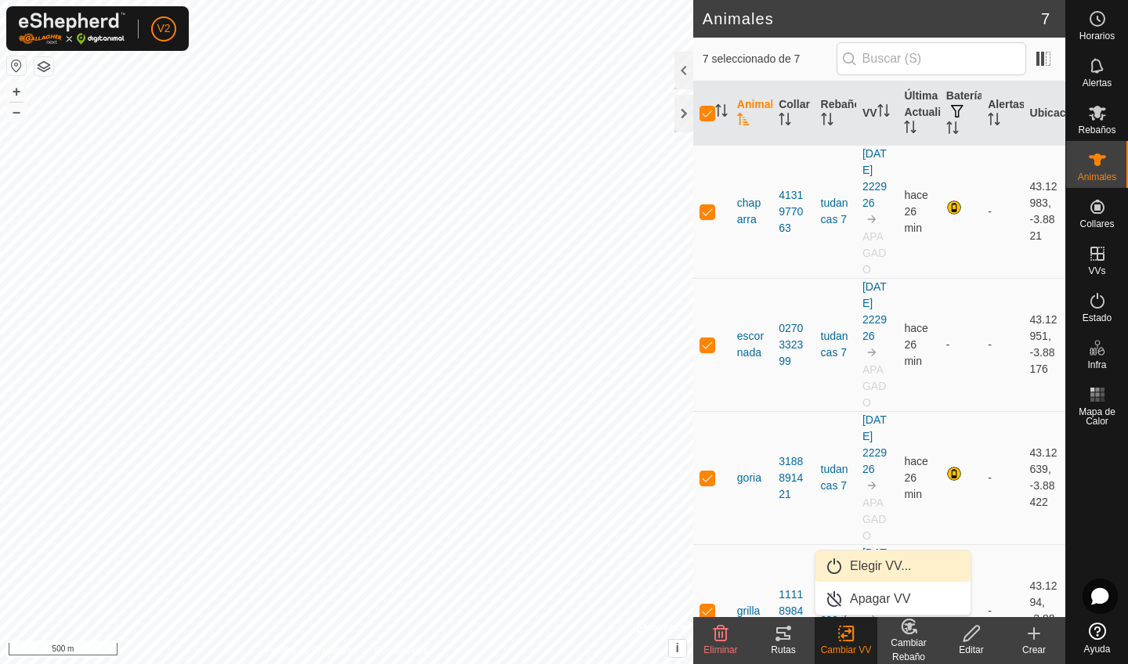
click at [878, 562] on link "Elegir VV..." at bounding box center [892, 566] width 155 height 31
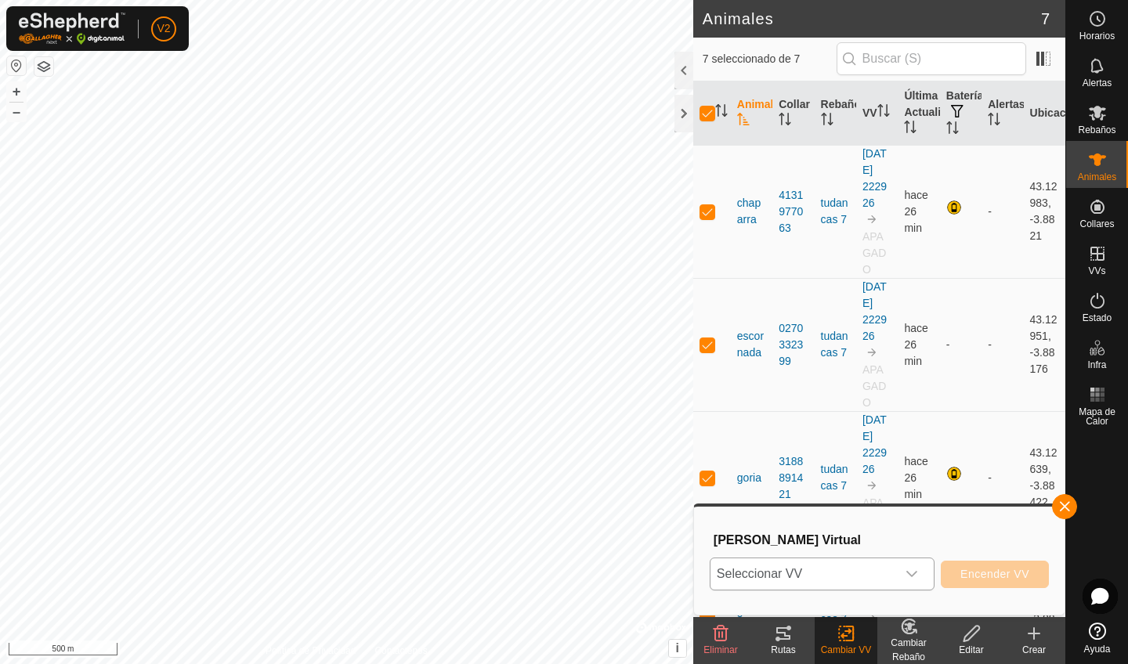
click at [920, 562] on div "dropdown trigger" at bounding box center [911, 574] width 31 height 31
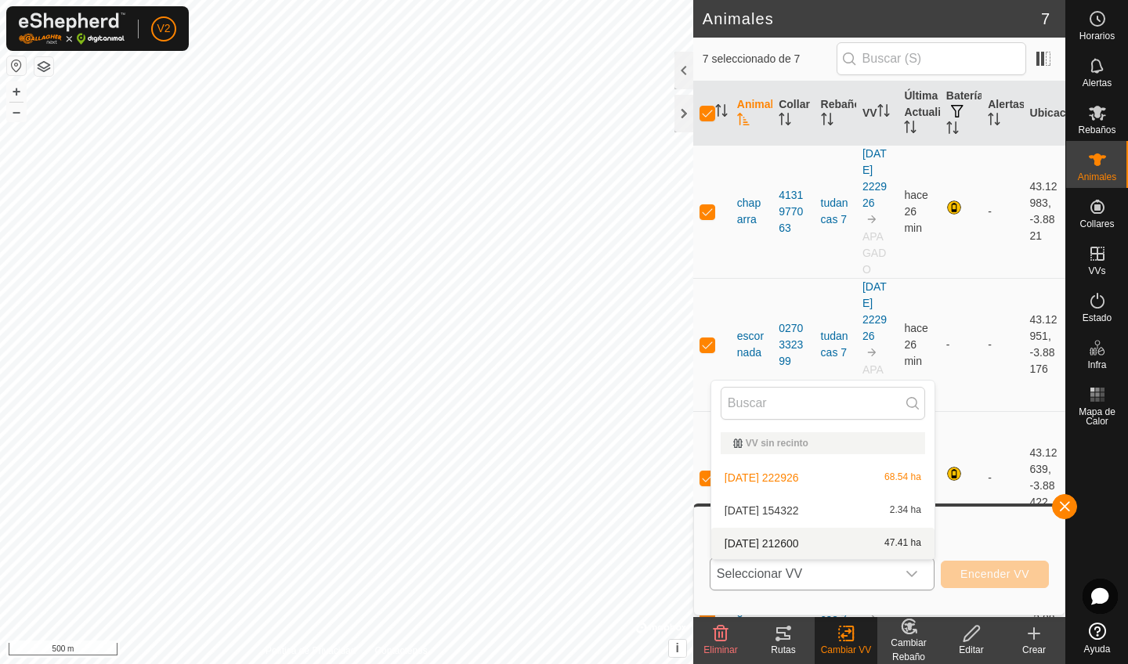
click at [898, 542] on li "[DATE] 212600 47.41 ha" at bounding box center [822, 543] width 223 height 31
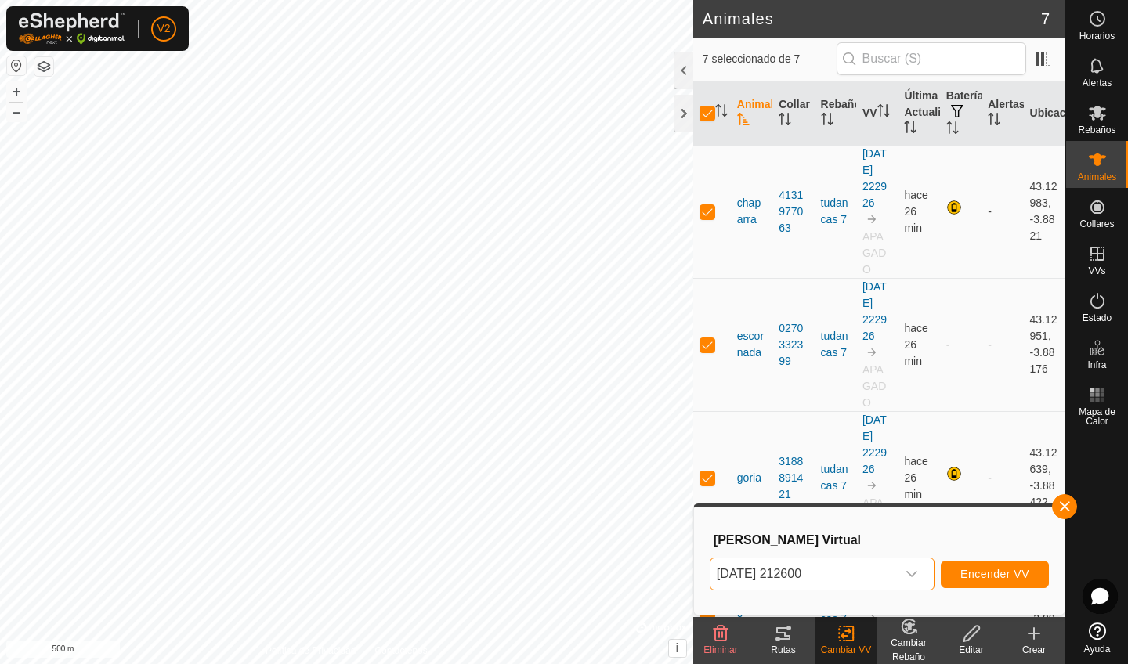
click at [1017, 562] on span "Encender VV" at bounding box center [994, 574] width 69 height 13
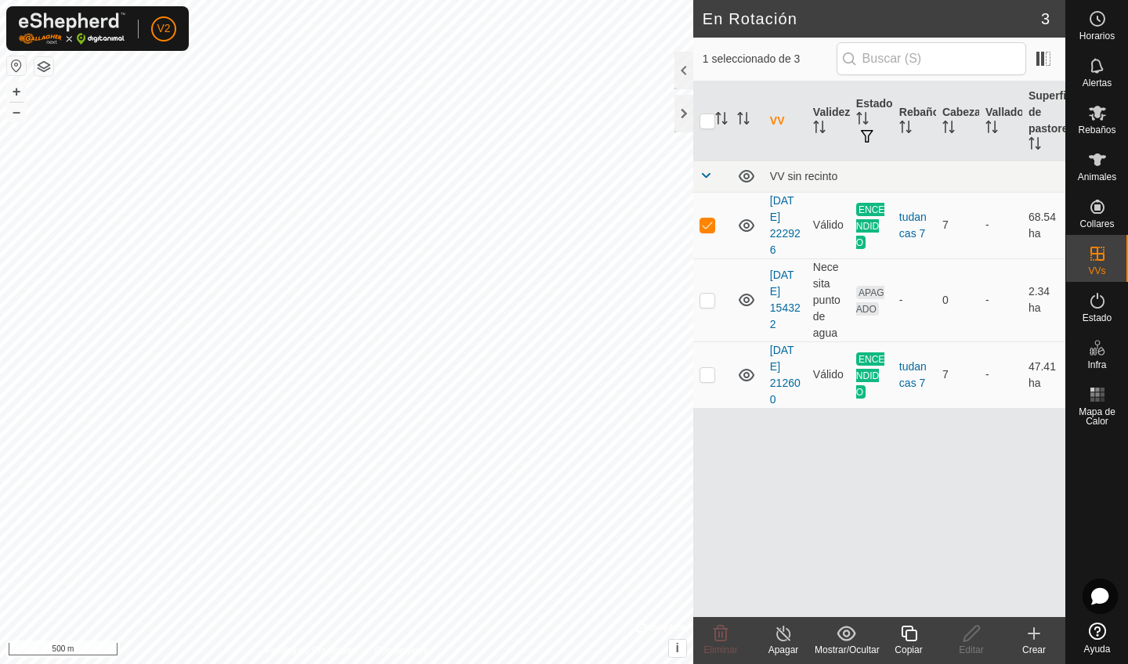
click at [786, 562] on line at bounding box center [783, 634] width 13 height 13
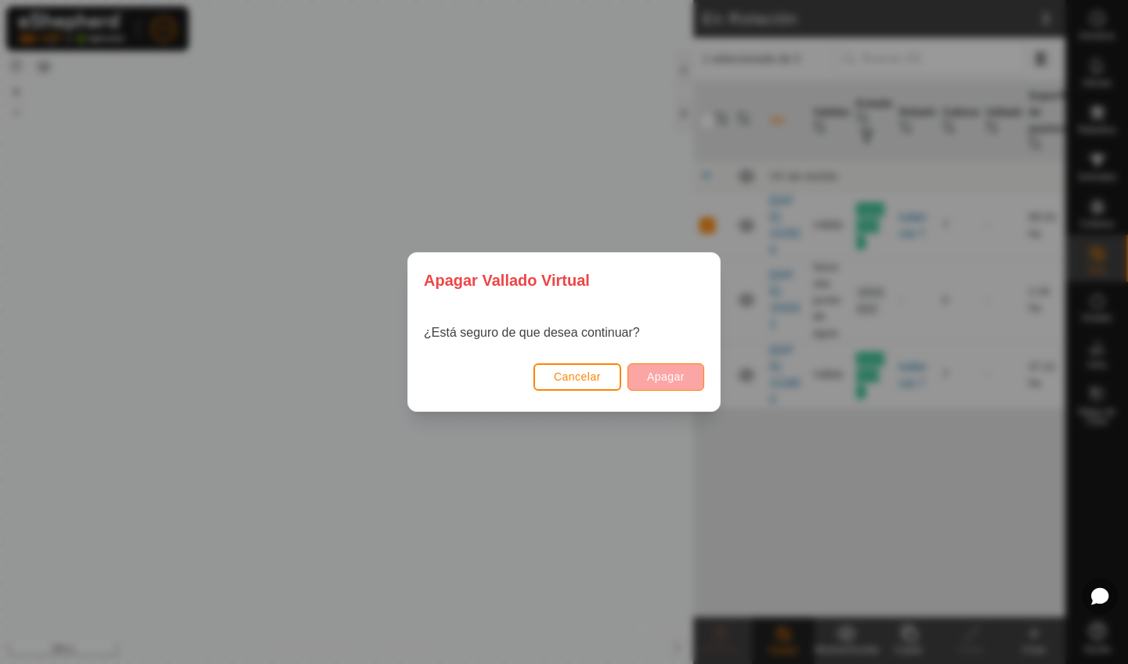
click at [637, 380] on button "Apagar" at bounding box center [665, 376] width 77 height 27
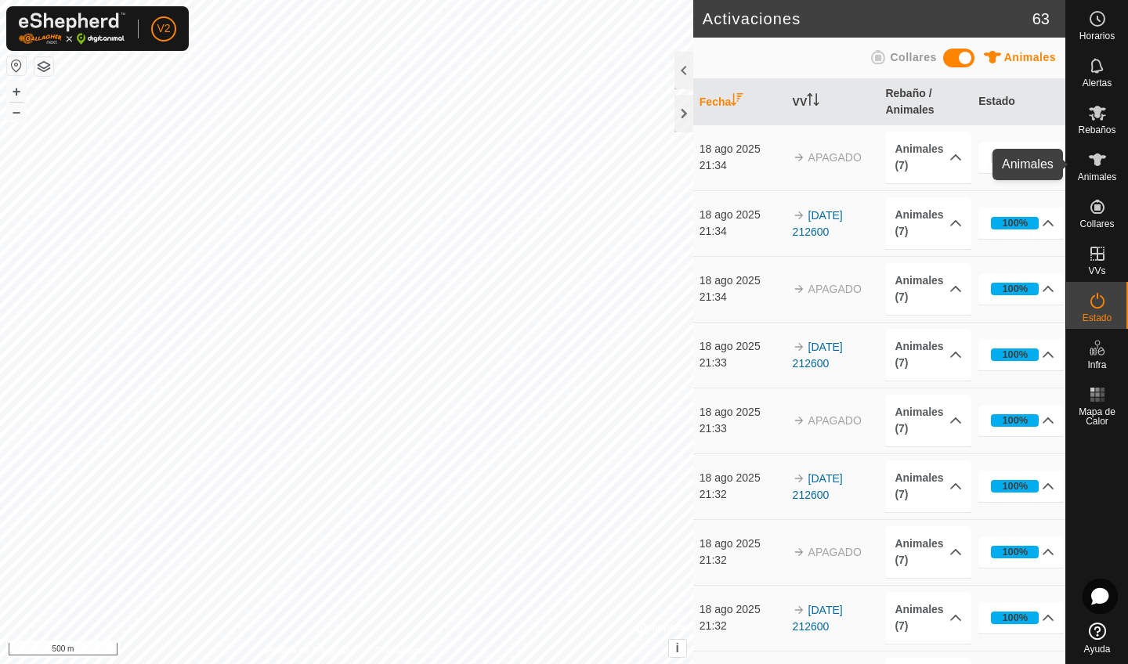
click at [1097, 166] on div "Animales" at bounding box center [1097, 164] width 62 height 47
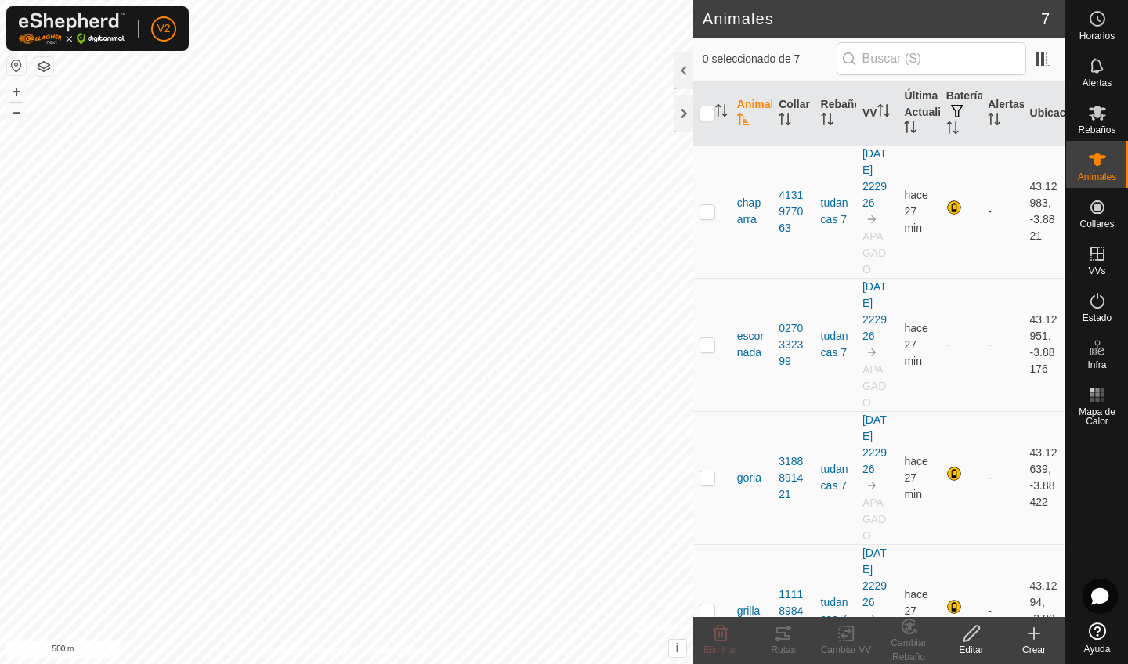
click at [706, 104] on th at bounding box center [712, 113] width 38 height 64
click at [708, 112] on input "checkbox" at bounding box center [708, 114] width 16 height 16
checkbox input "true"
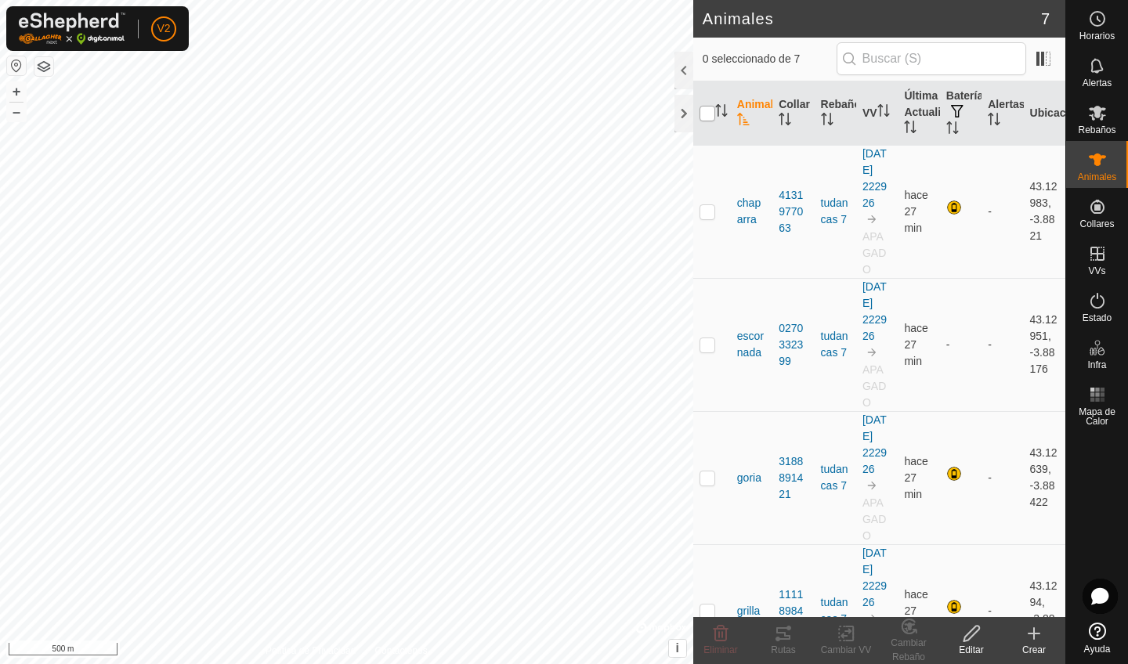
checkbox input "true"
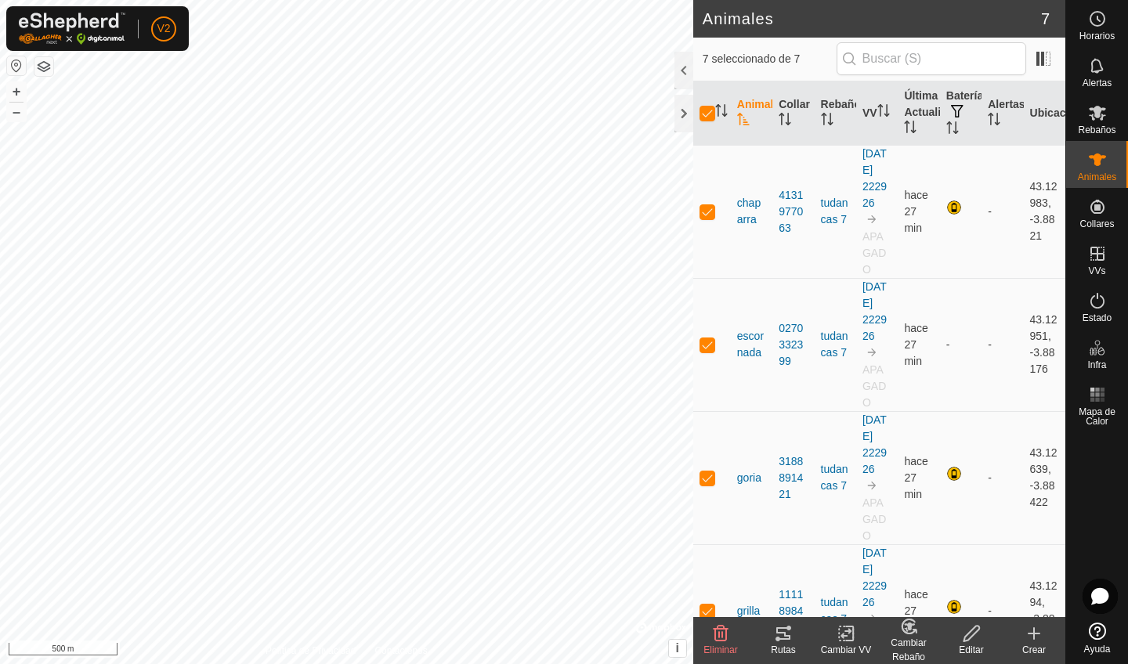
click at [862, 562] on div "Cambiar VV" at bounding box center [846, 650] width 63 height 14
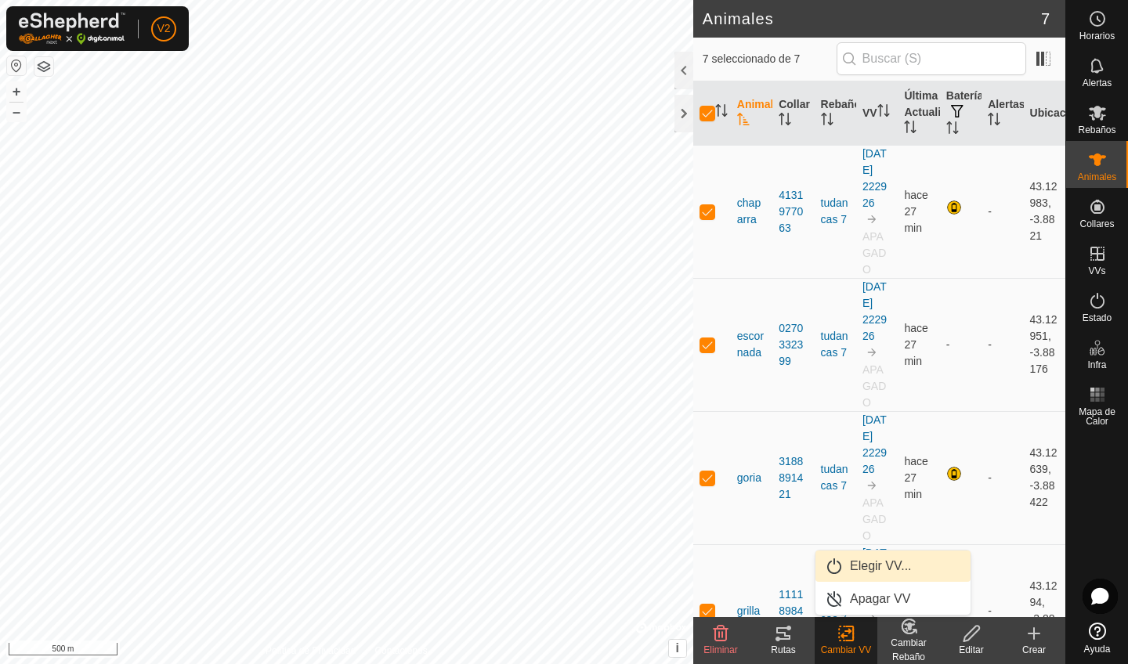
click at [872, 562] on link "Elegir VV..." at bounding box center [892, 566] width 155 height 31
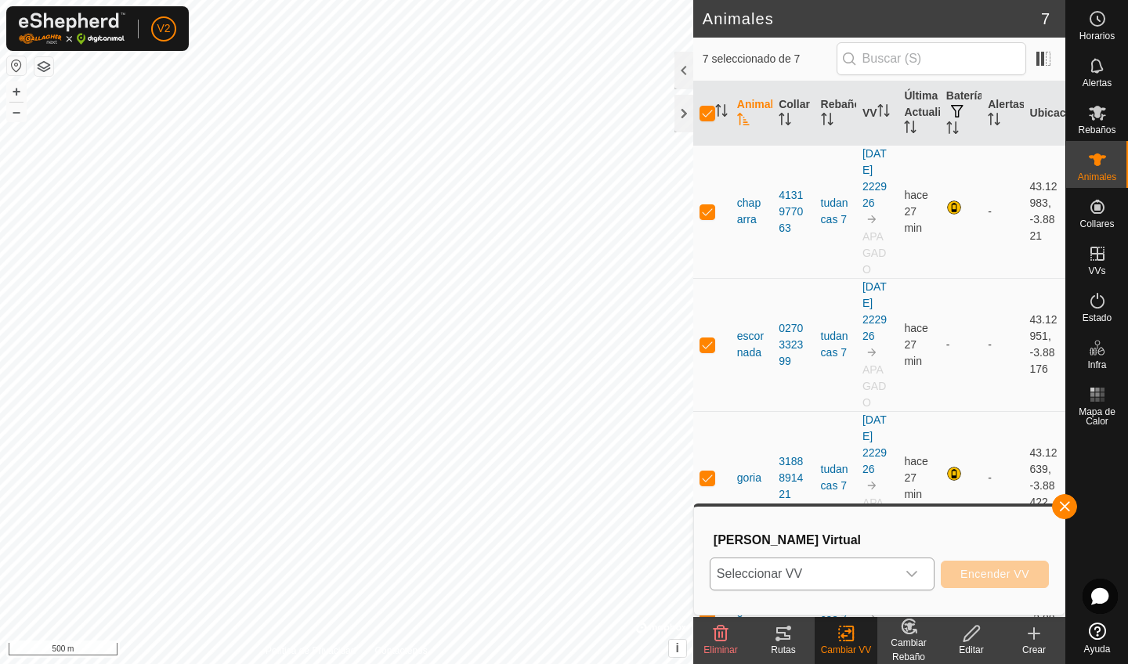
click at [920, 562] on div "dropdown trigger" at bounding box center [911, 574] width 31 height 31
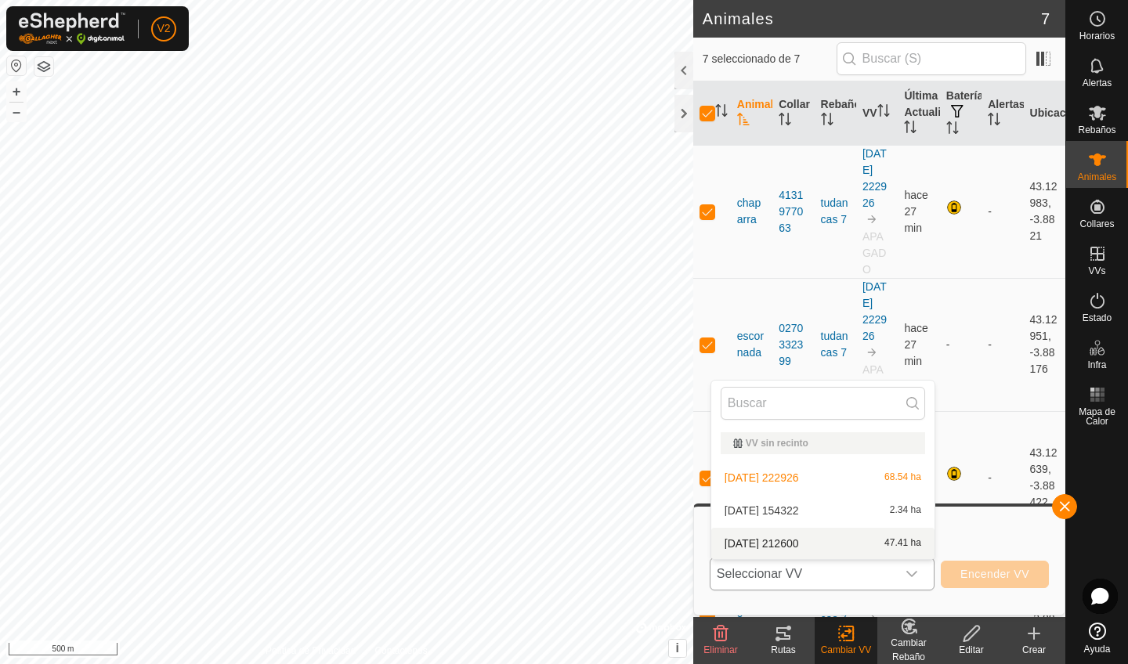
click at [876, 542] on li "[DATE] 212600 47.41 ha" at bounding box center [822, 543] width 223 height 31
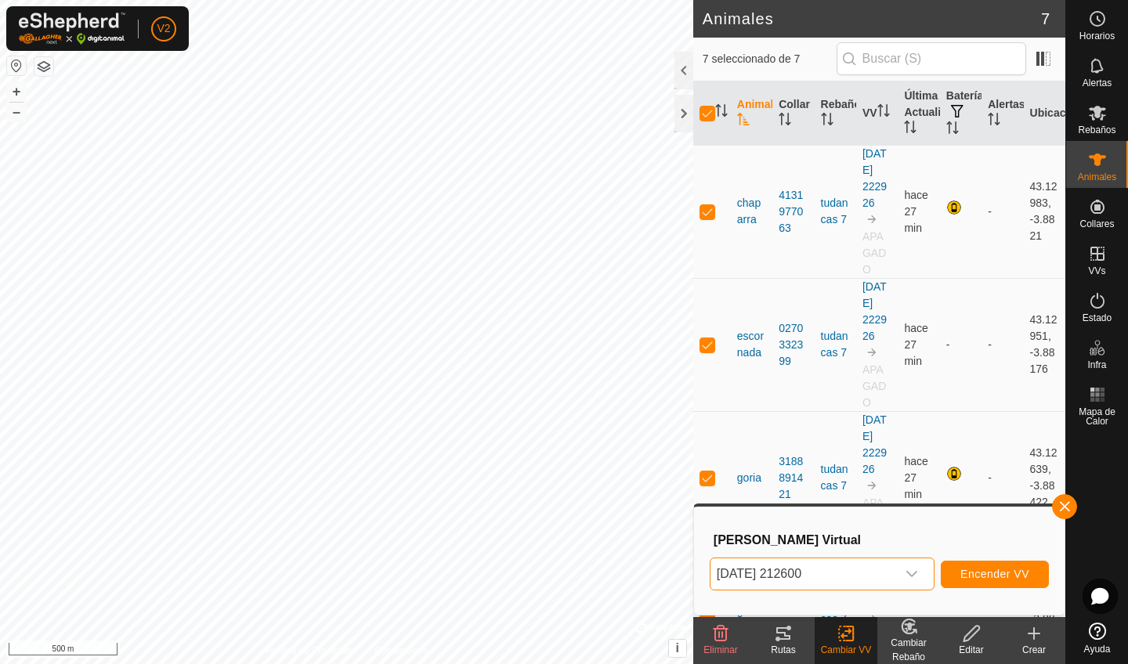
click at [976, 562] on span "Encender VV" at bounding box center [994, 574] width 69 height 13
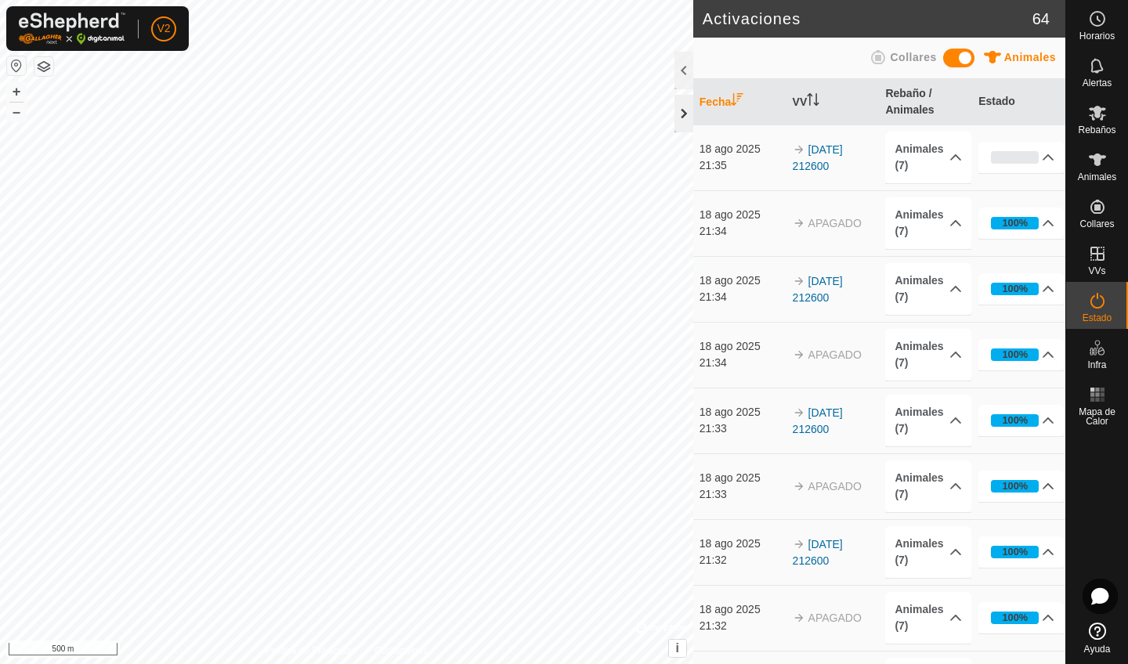
click at [683, 126] on div at bounding box center [683, 114] width 19 height 38
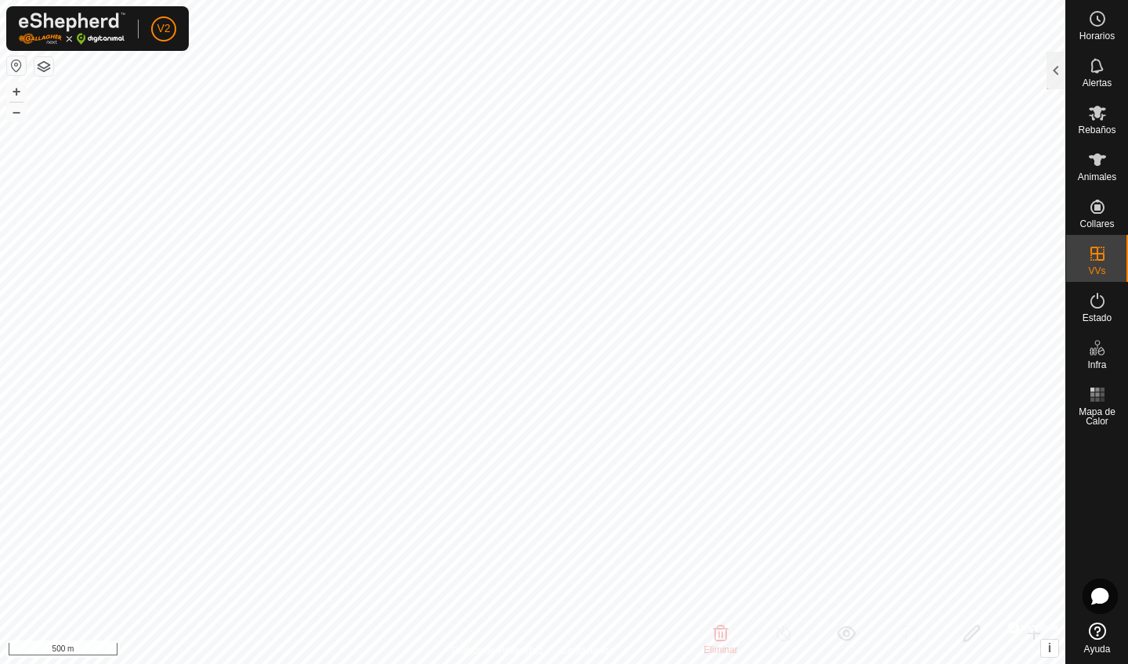
checkbox input "true"
checkbox input "false"
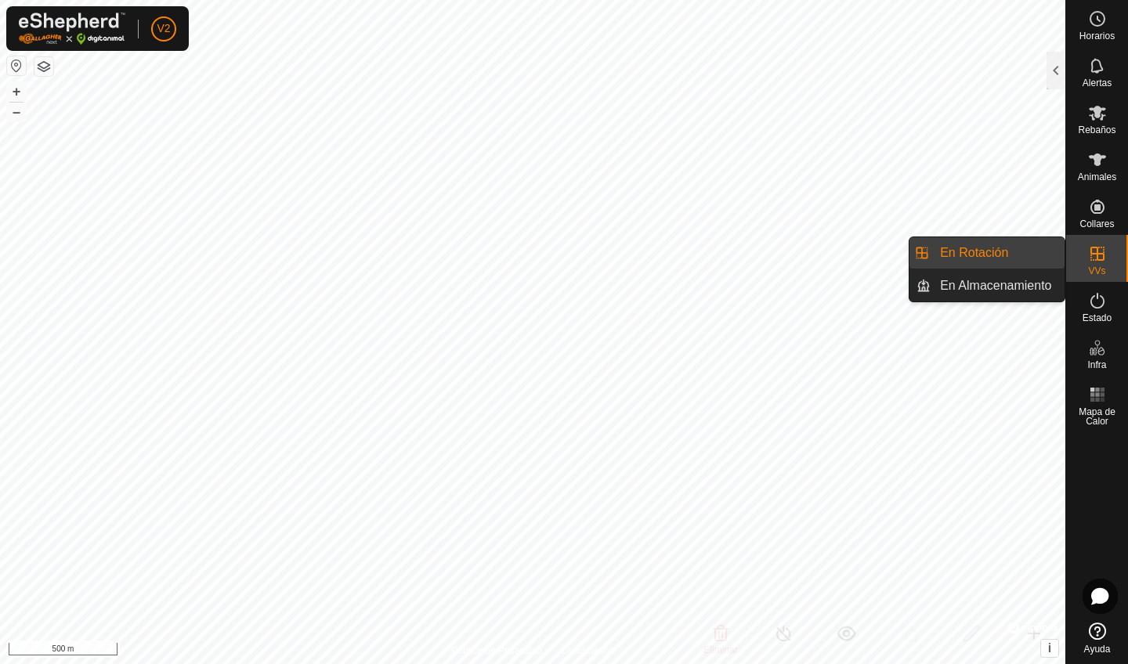
click at [1054, 254] on link "En Rotación" at bounding box center [998, 252] width 134 height 31
click at [1032, 249] on link "En Rotación" at bounding box center [998, 252] width 134 height 31
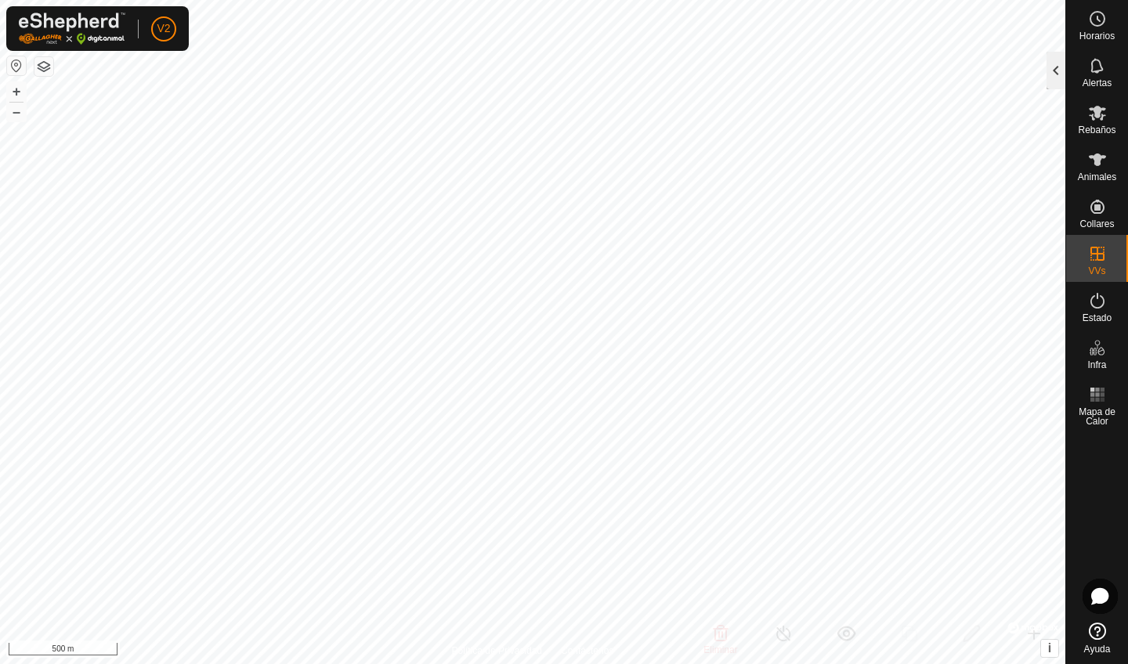
click at [1057, 74] on div at bounding box center [1056, 71] width 19 height 38
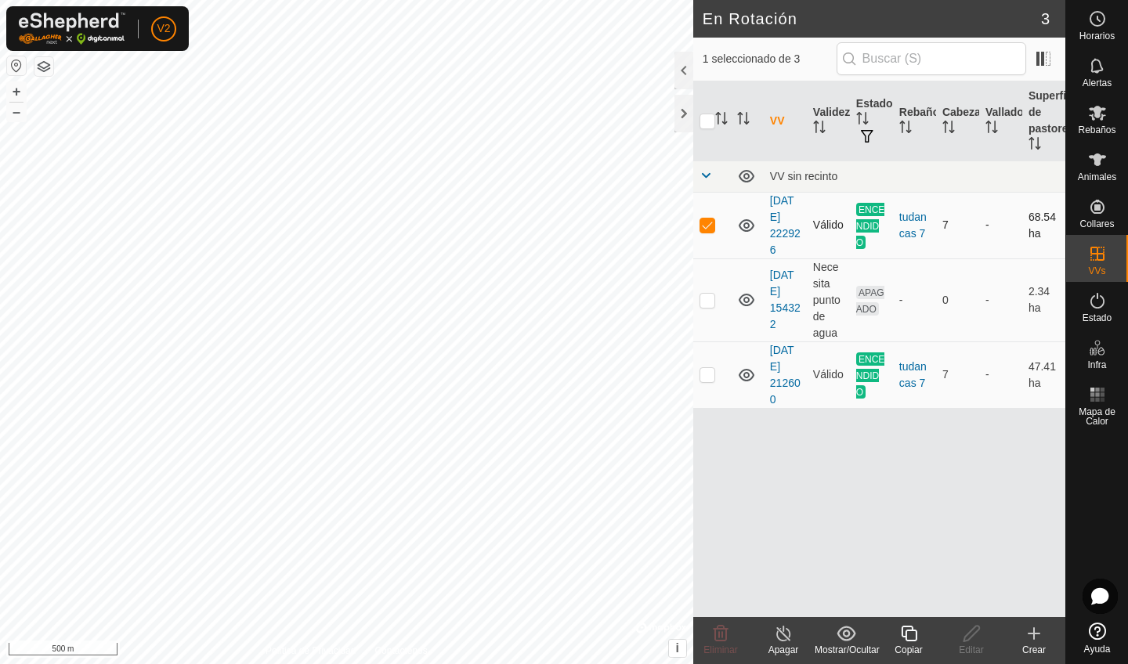
click at [866, 221] on span "ENCENDIDO" at bounding box center [870, 226] width 29 height 46
click at [866, 138] on span "button" at bounding box center [867, 136] width 13 height 13
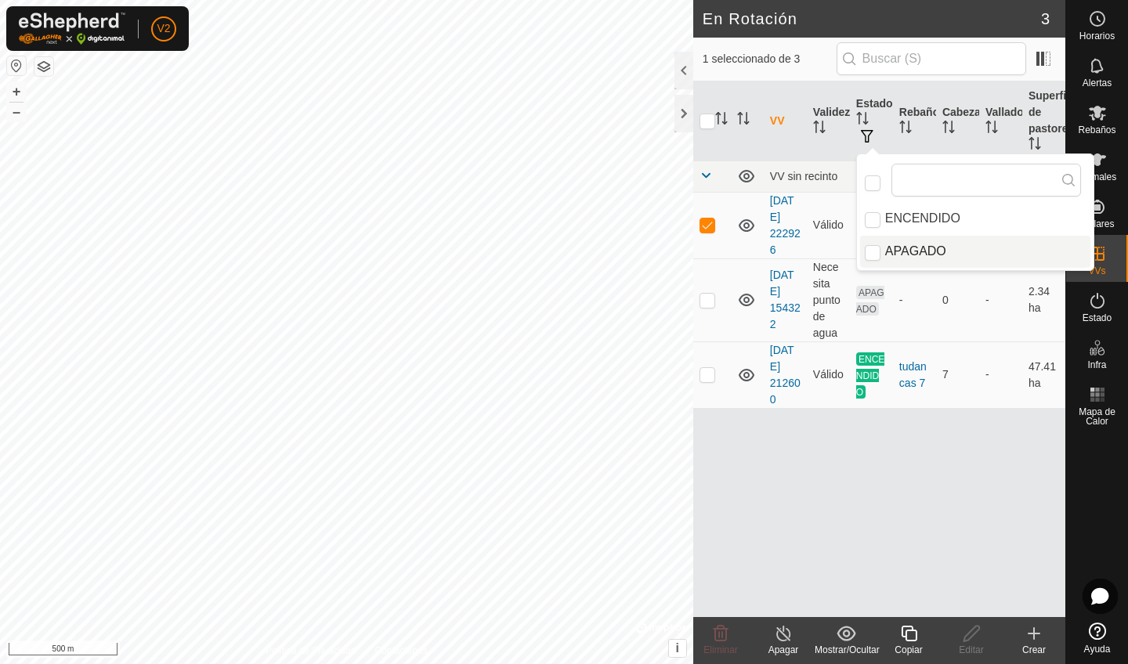
click at [962, 467] on div "VV Validez Estado Rebaño Cabezas Vallado Superficie de pastoreo VV sin recinto …" at bounding box center [879, 349] width 372 height 536
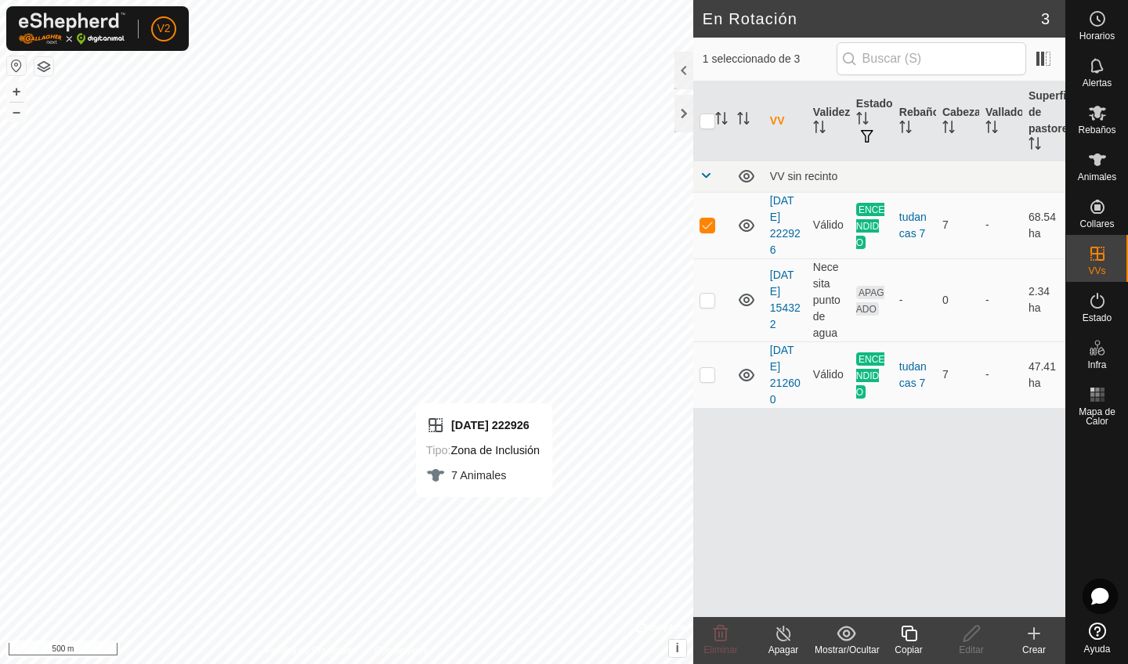
checkbox input "true"
click at [788, 562] on icon at bounding box center [784, 633] width 20 height 19
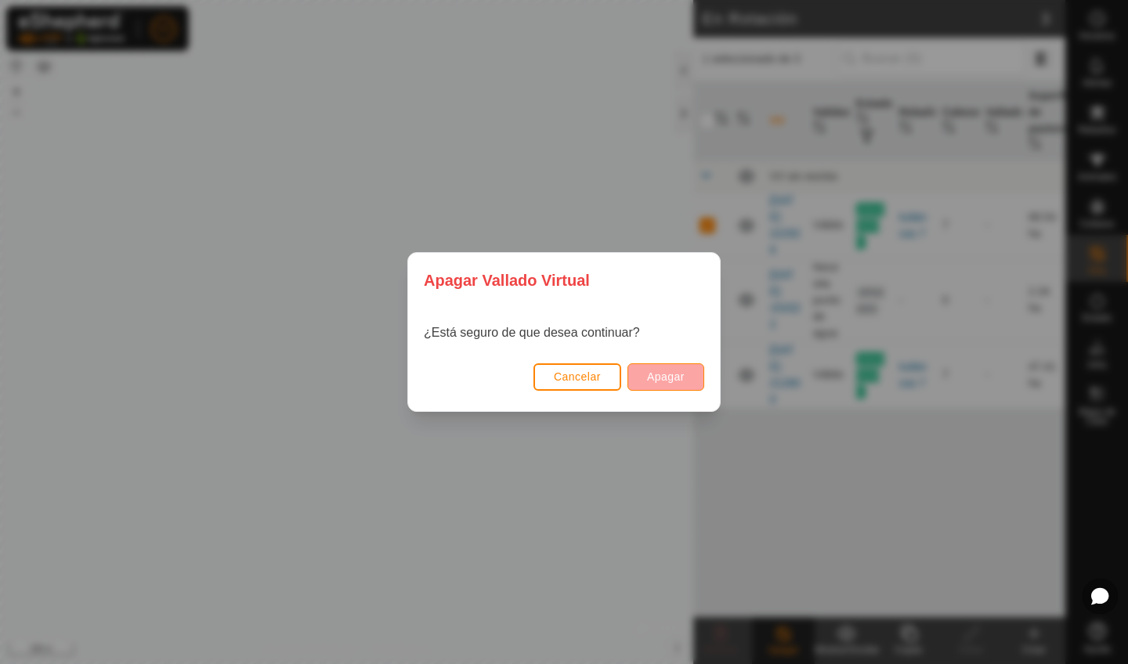
click at [660, 376] on span "Apagar" at bounding box center [666, 377] width 38 height 13
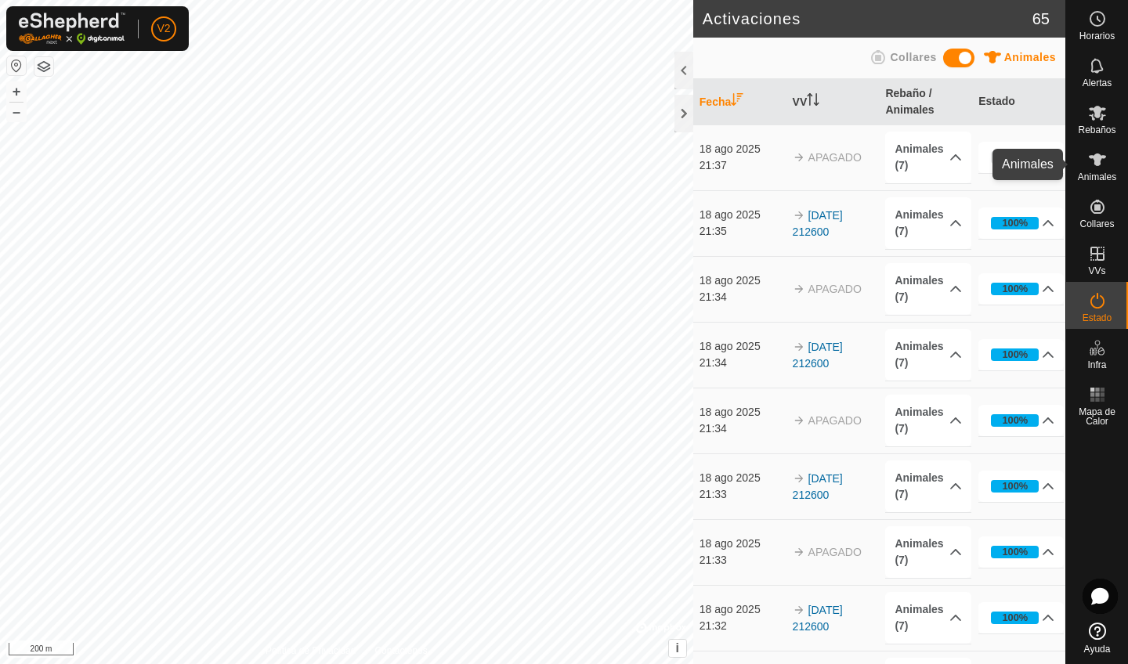
click at [1094, 163] on icon at bounding box center [1097, 160] width 17 height 13
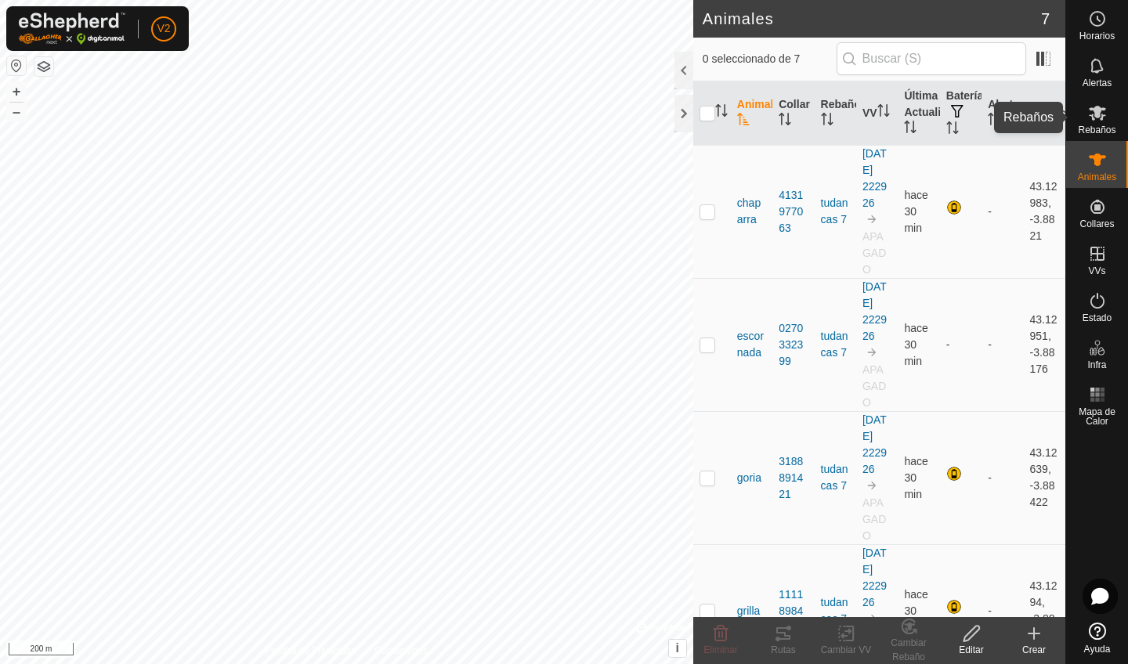
click at [1097, 114] on es-mob-svg-icon at bounding box center [1097, 112] width 28 height 25
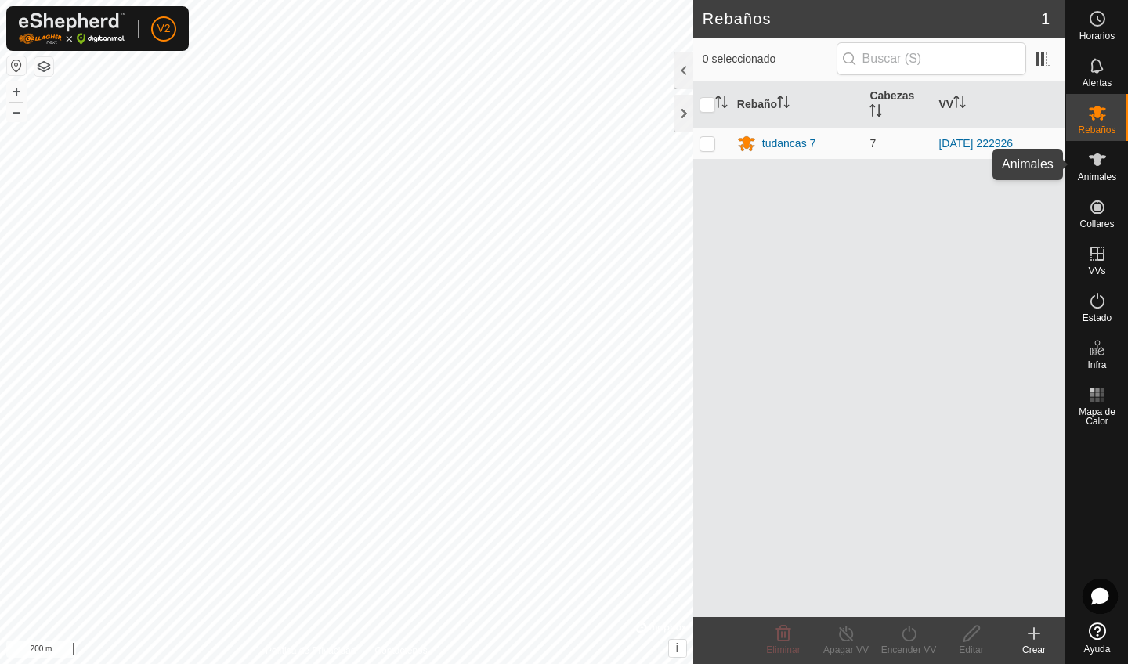
click at [1097, 161] on es-animals-svg-icon at bounding box center [1097, 159] width 28 height 25
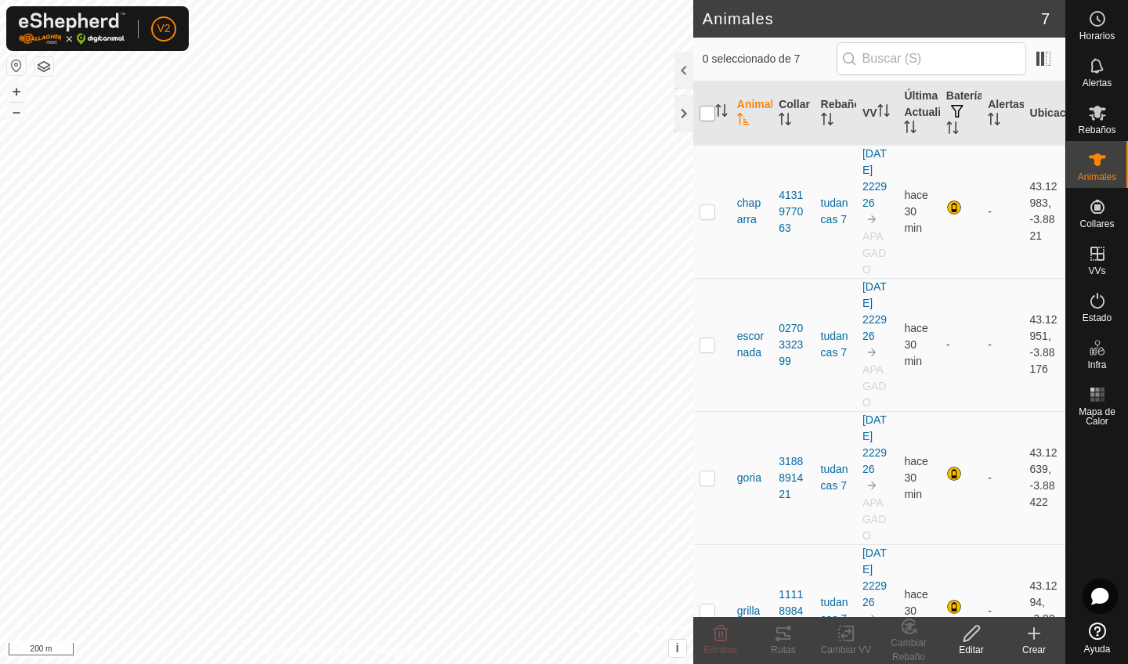
click at [713, 117] on input "checkbox" at bounding box center [708, 114] width 16 height 16
checkbox input "true"
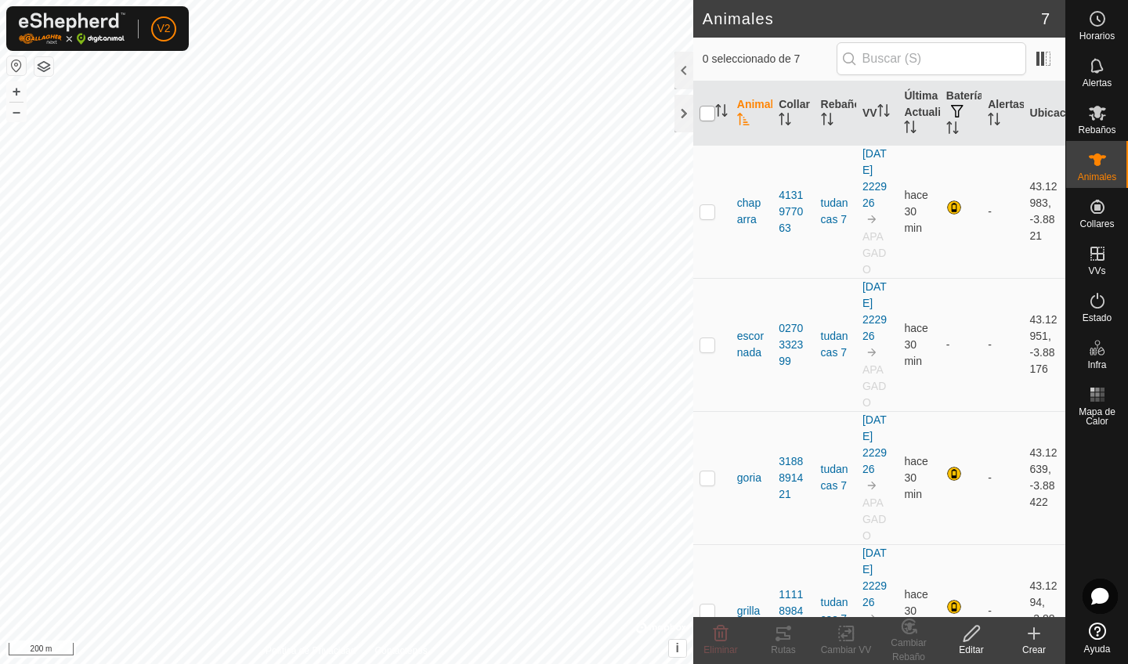
checkbox input "true"
click at [837, 562] on icon at bounding box center [847, 633] width 20 height 19
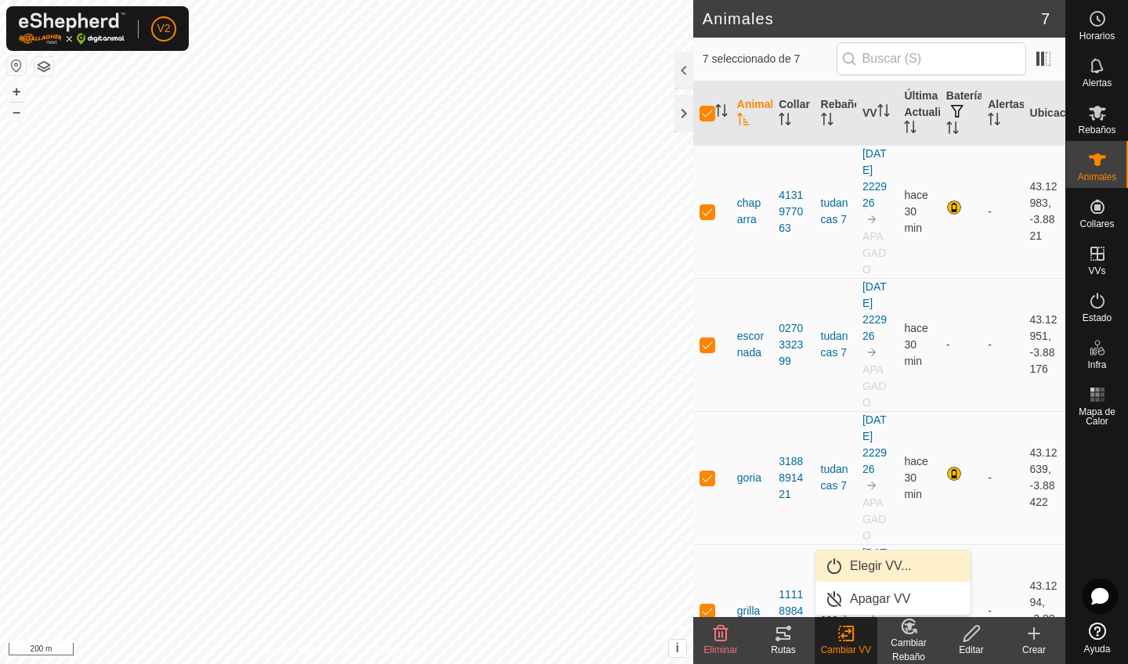
click at [866, 562] on link "Elegir VV..." at bounding box center [892, 566] width 155 height 31
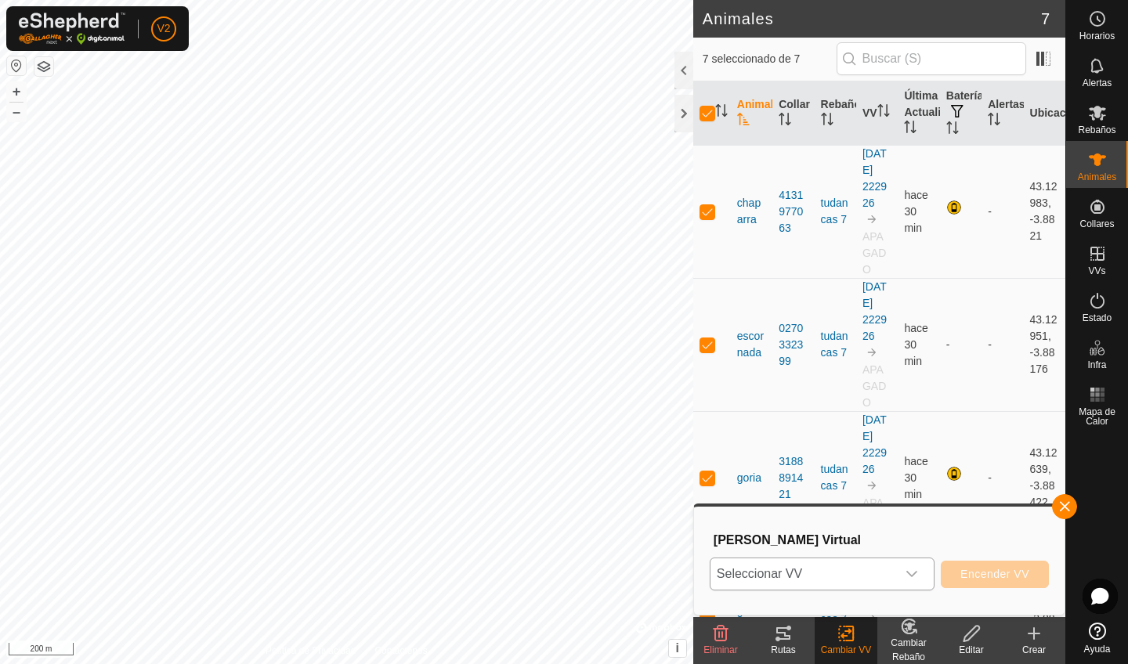
click at [906, 562] on div "dropdown trigger" at bounding box center [911, 574] width 31 height 31
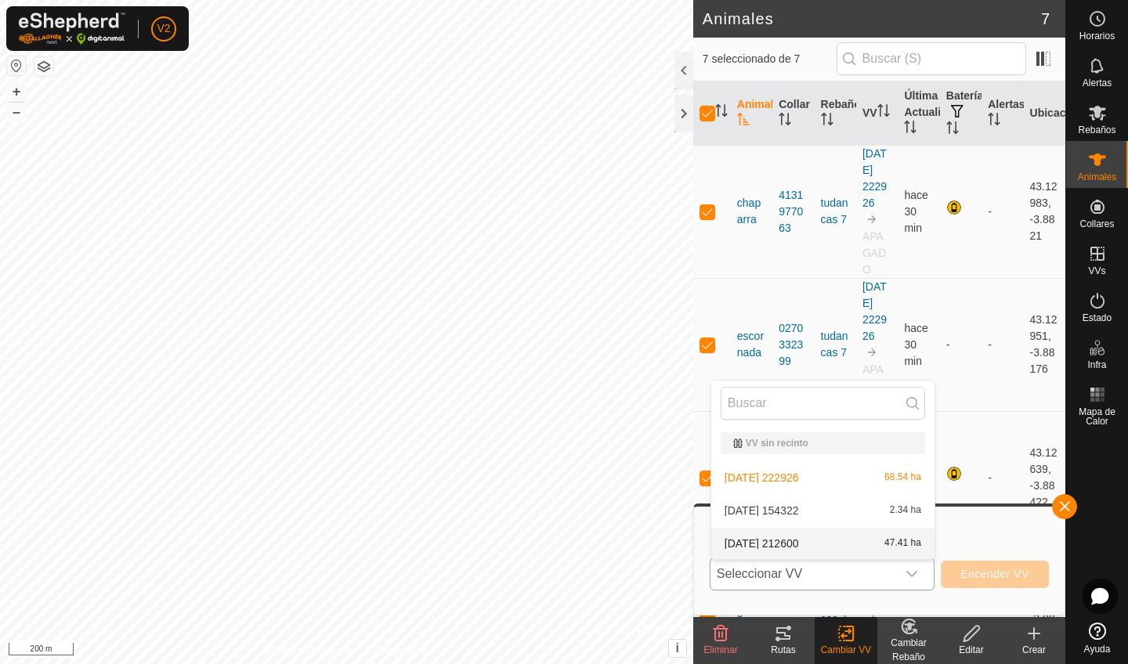
click at [892, 544] on li "[DATE] 212600 47.41 ha" at bounding box center [822, 543] width 223 height 31
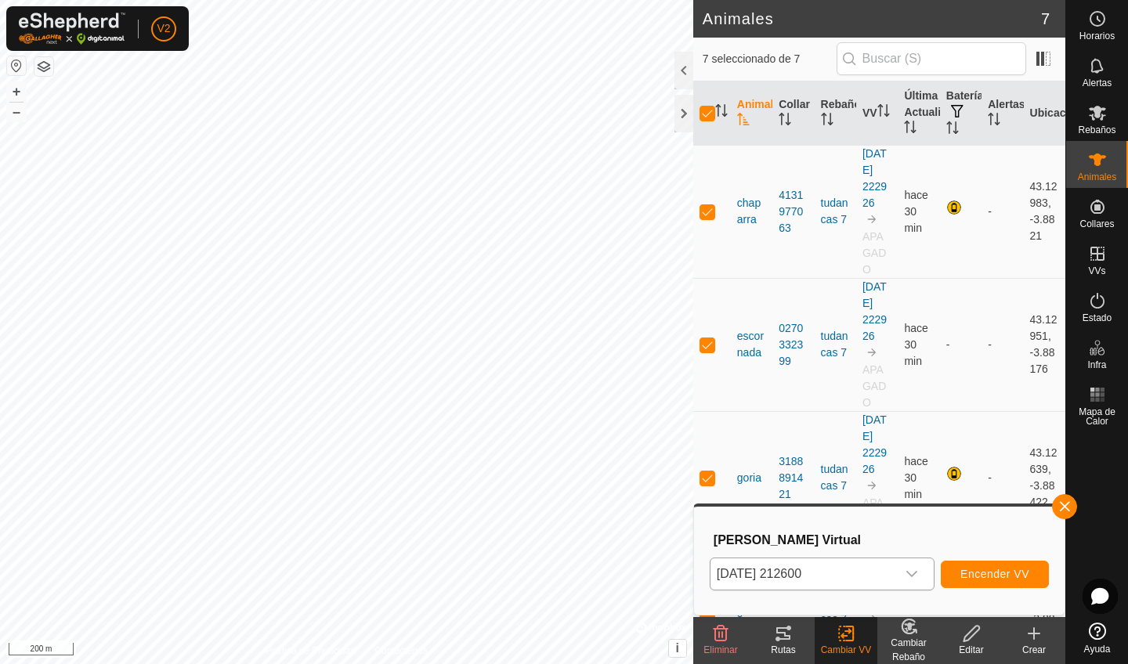
click at [968, 562] on span "Encender VV" at bounding box center [994, 574] width 69 height 13
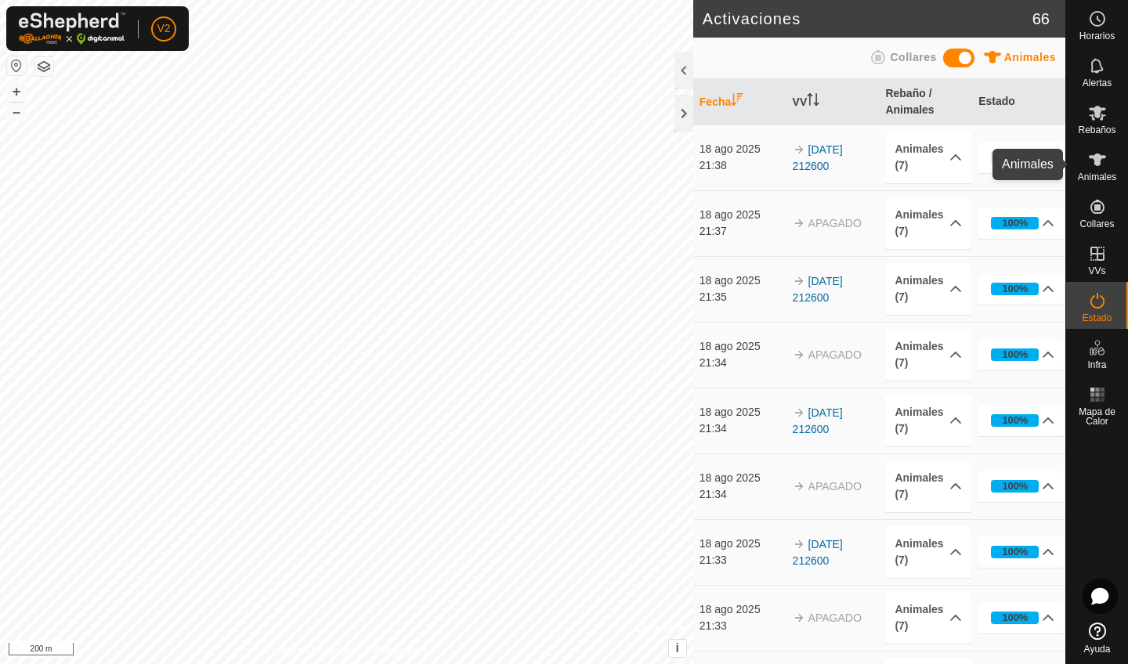
click at [1094, 162] on icon at bounding box center [1097, 160] width 17 height 13
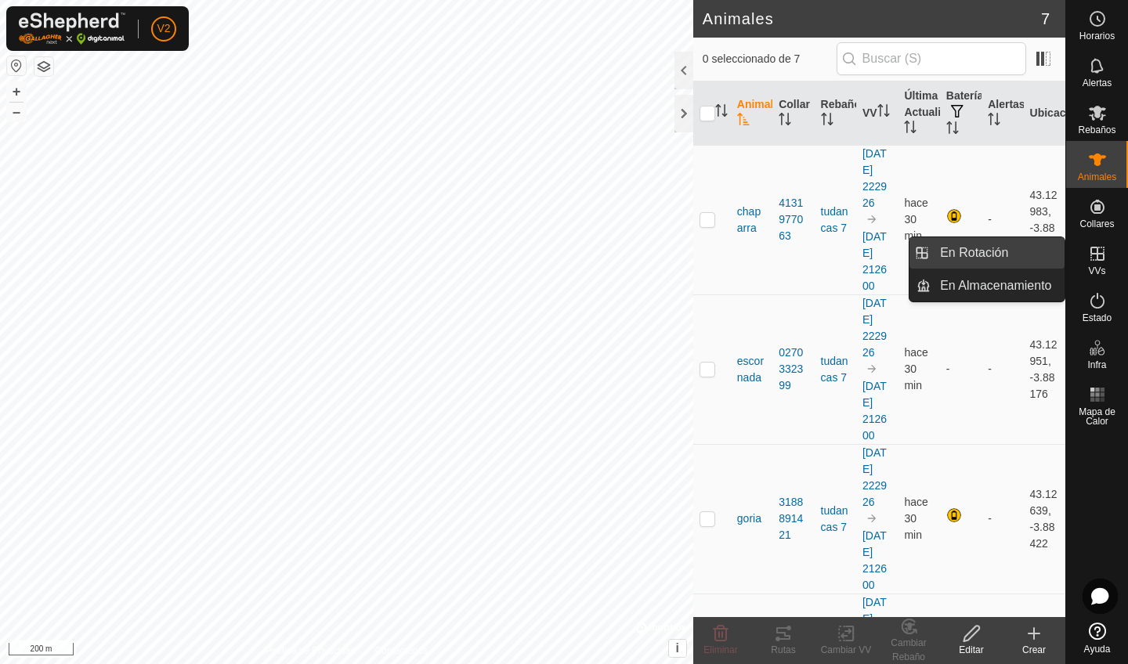
click at [1041, 263] on link "En Rotación" at bounding box center [998, 252] width 134 height 31
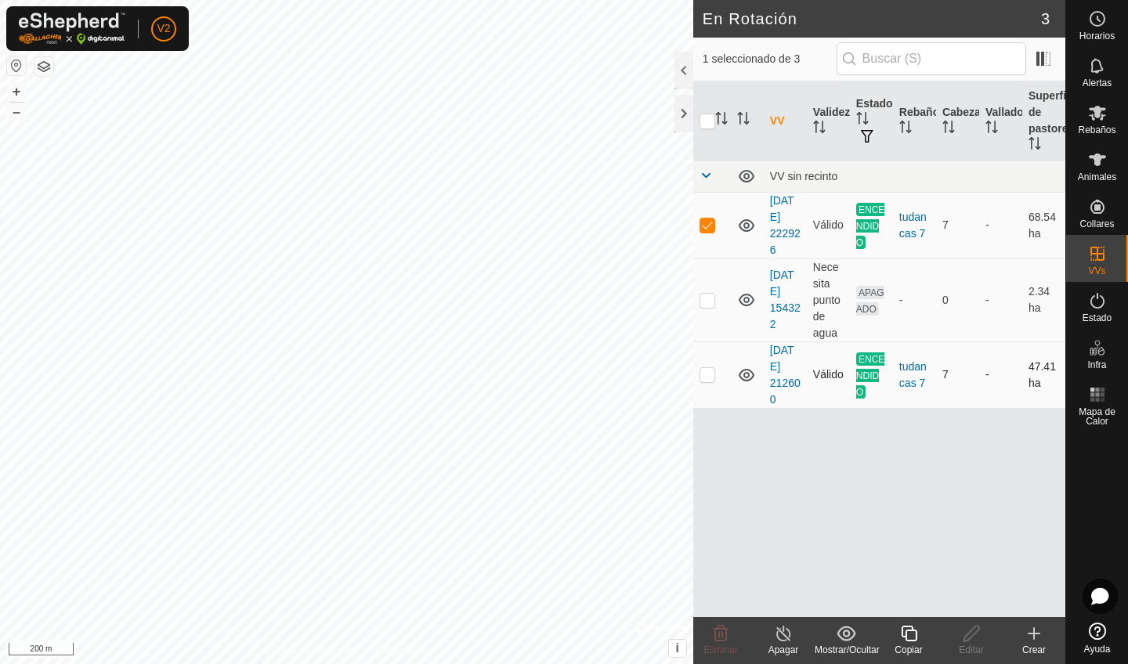
click at [707, 377] on p-checkbox at bounding box center [708, 374] width 16 height 13
checkbox input "false"
click at [701, 179] on span at bounding box center [706, 175] width 13 height 13
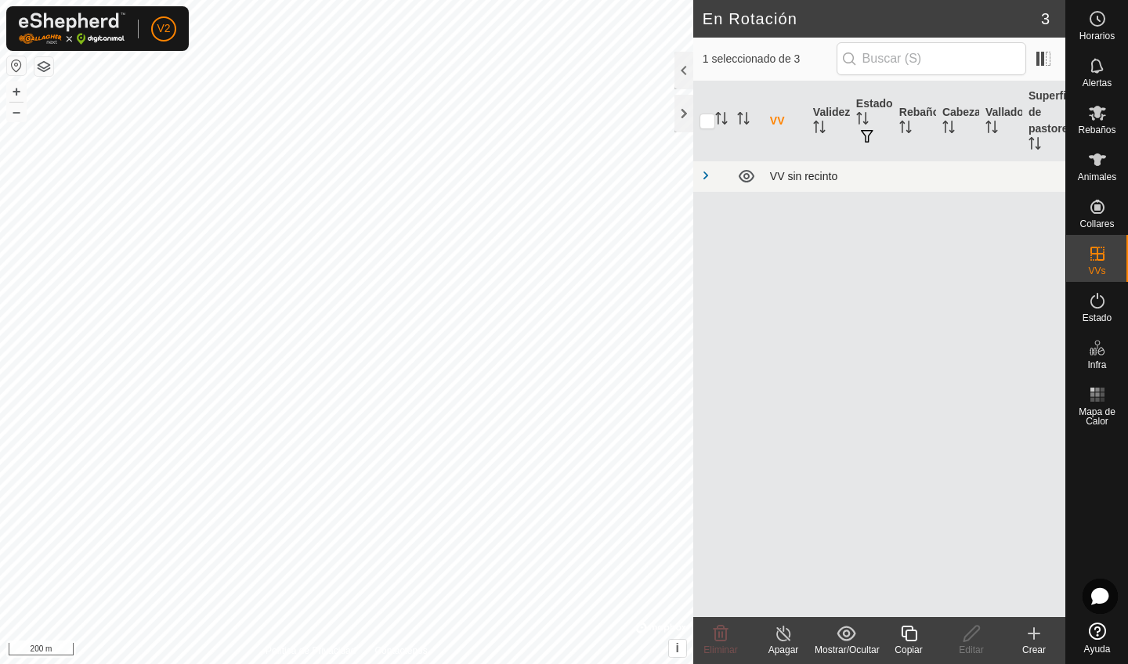
click at [776, 174] on div "VV sin recinto" at bounding box center [914, 176] width 289 height 13
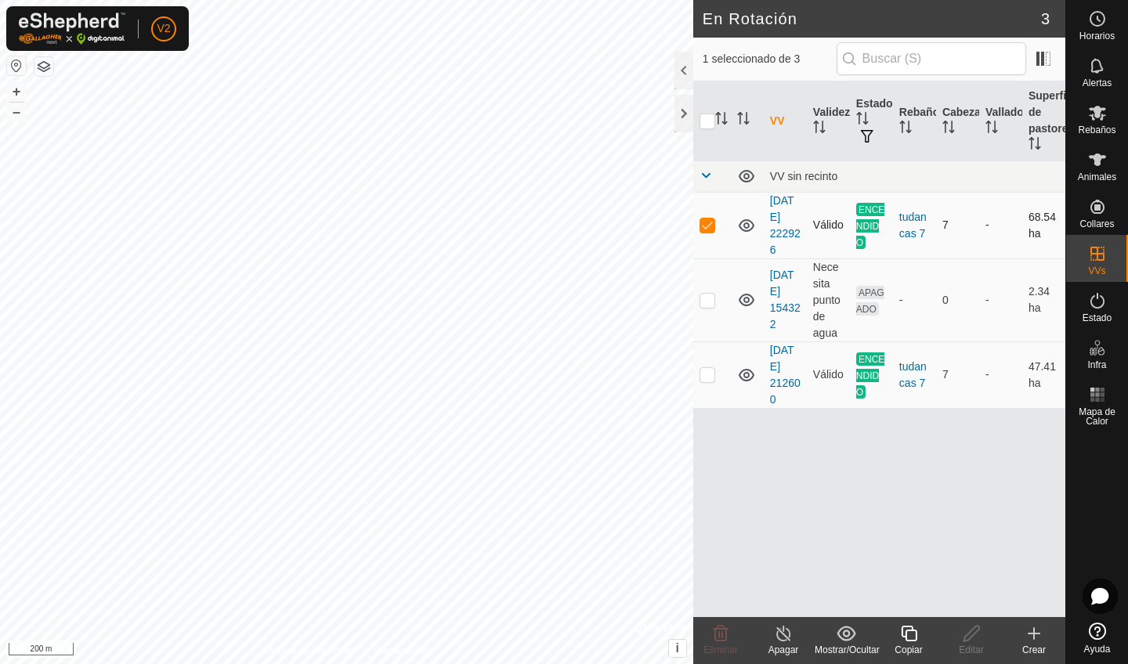
click at [811, 236] on td "Válido" at bounding box center [828, 225] width 43 height 67
click at [781, 562] on div "Apagar" at bounding box center [783, 650] width 63 height 14
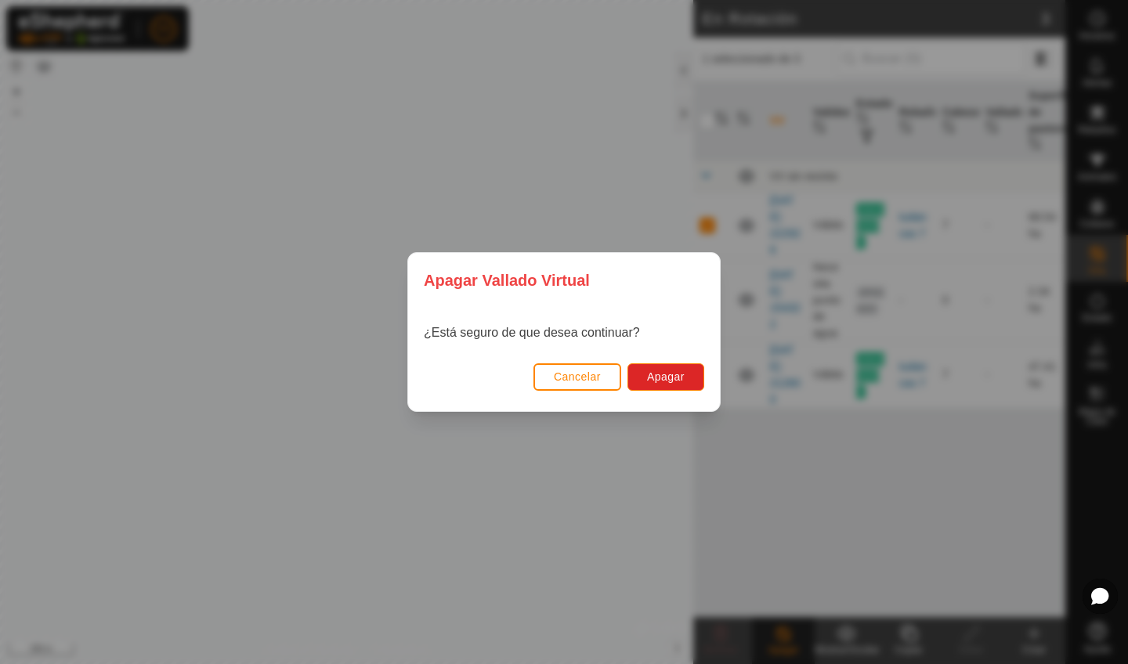
click at [576, 378] on span "Cancelar" at bounding box center [577, 377] width 47 height 13
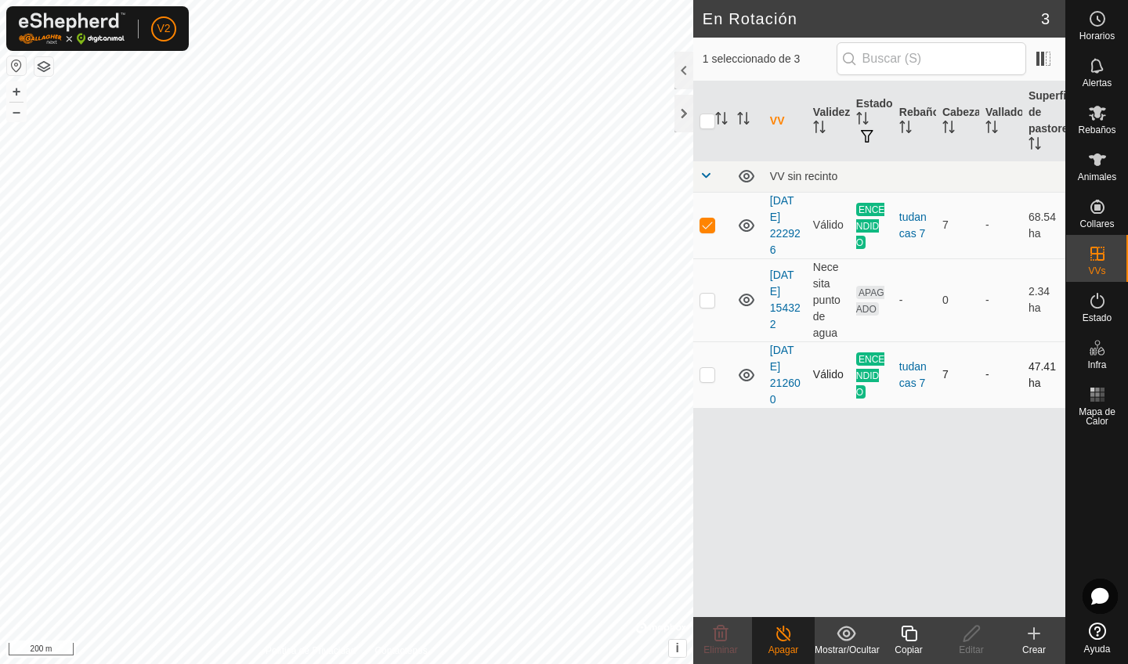
click at [705, 376] on p-checkbox at bounding box center [708, 374] width 16 height 13
checkbox input "true"
click at [707, 222] on p-checkbox at bounding box center [708, 225] width 16 height 13
checkbox input "false"
click at [782, 562] on line at bounding box center [783, 634] width 13 height 13
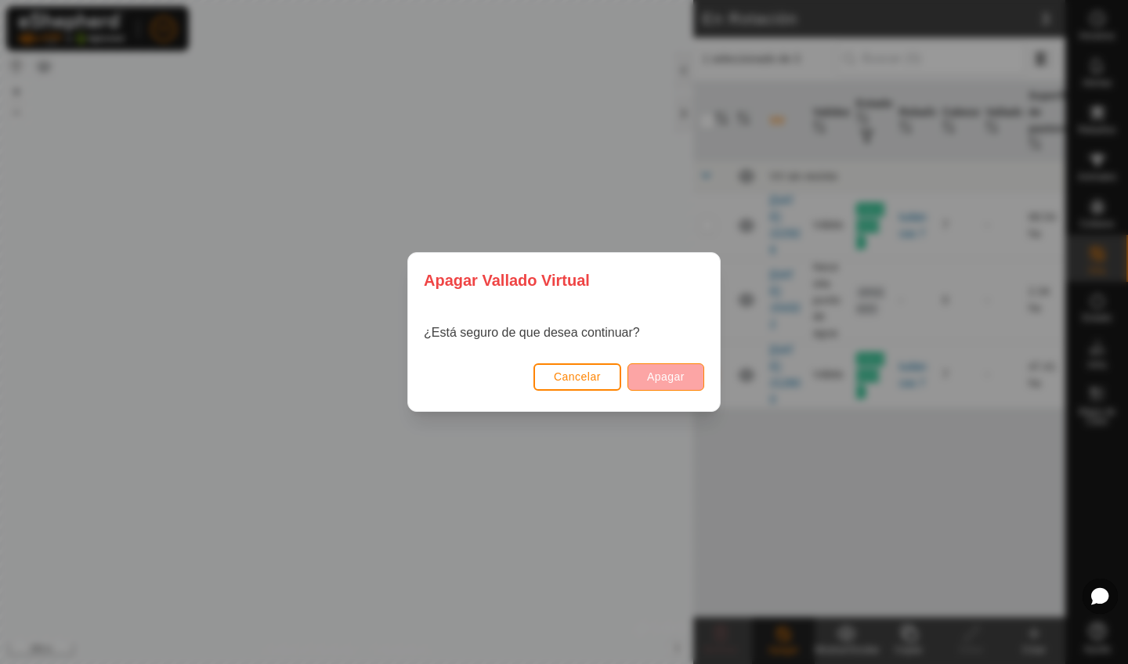
click at [651, 377] on span "Apagar" at bounding box center [666, 377] width 38 height 13
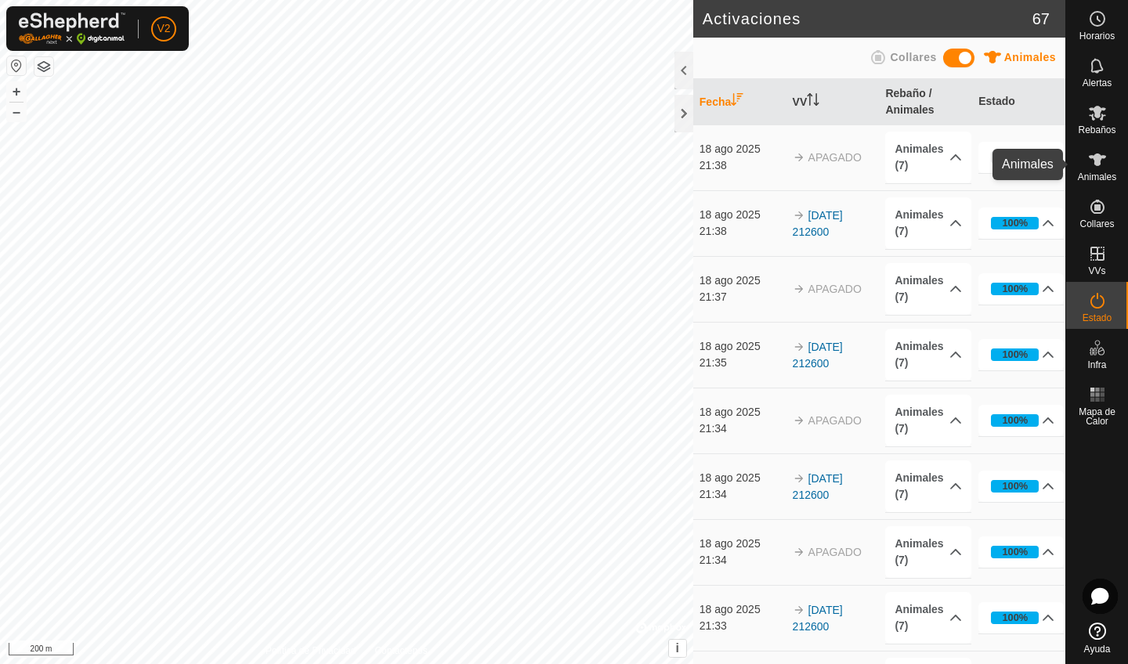
click at [1097, 172] on span "Animales" at bounding box center [1097, 176] width 38 height 9
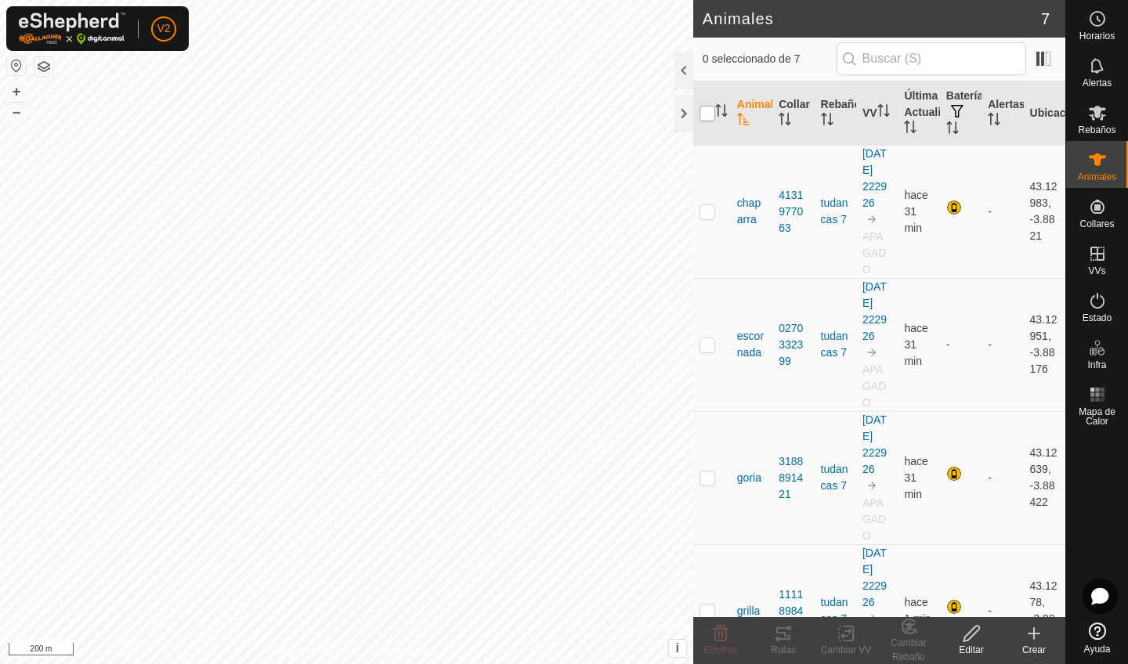
click at [710, 118] on input "checkbox" at bounding box center [708, 114] width 16 height 16
checkbox input "true"
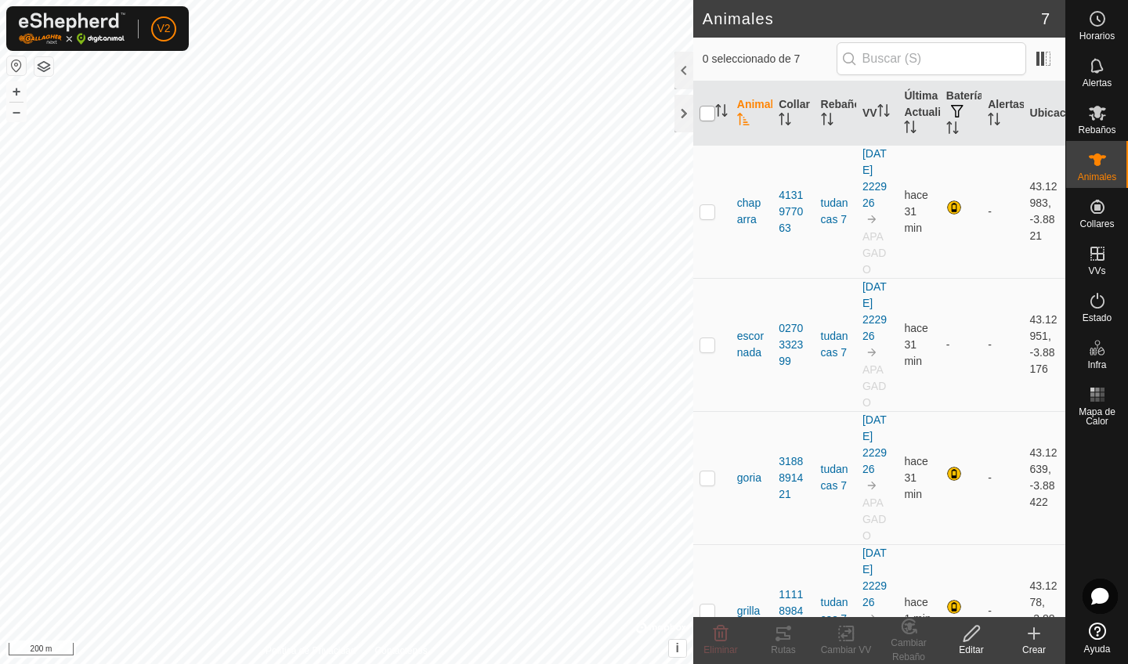
checkbox input "true"
click at [839, 562] on rect at bounding box center [846, 634] width 14 height 14
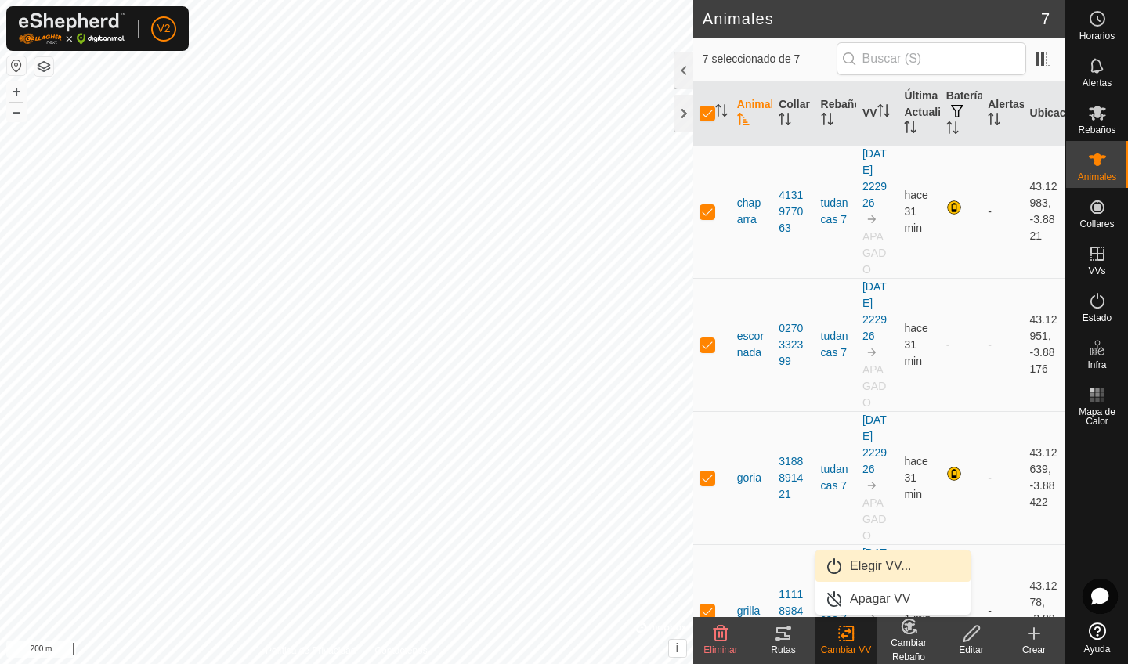
click at [880, 562] on link "Elegir VV..." at bounding box center [892, 566] width 155 height 31
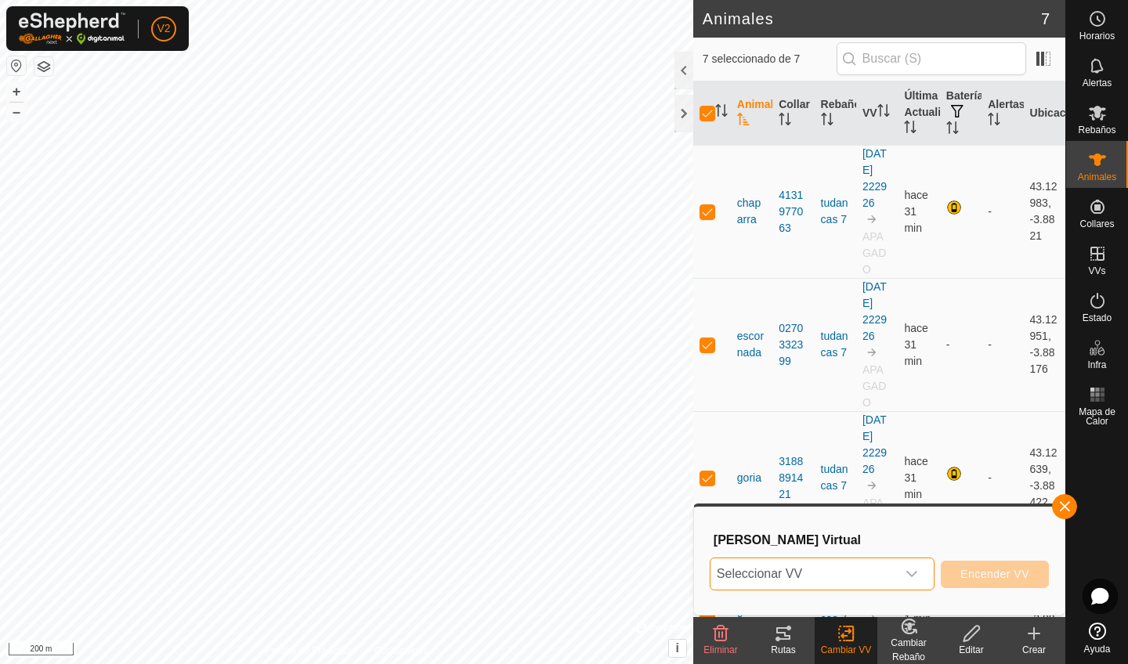
click at [878, 562] on span "Seleccionar VV" at bounding box center [803, 574] width 186 height 31
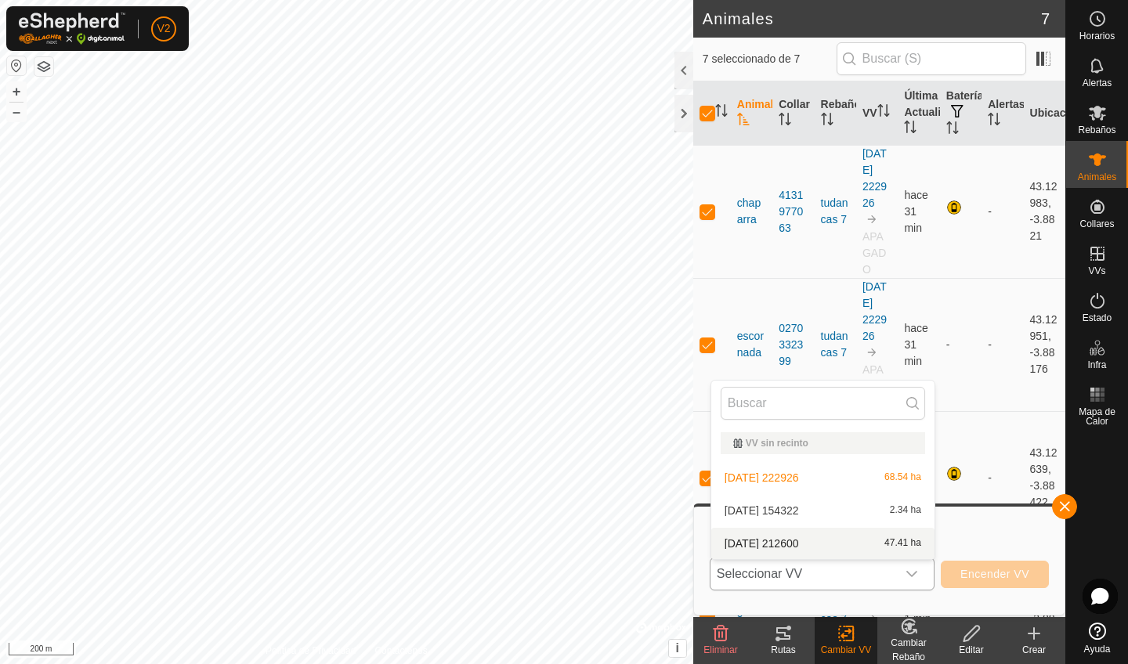
click at [871, 542] on li "[DATE] 212600 47.41 ha" at bounding box center [822, 543] width 223 height 31
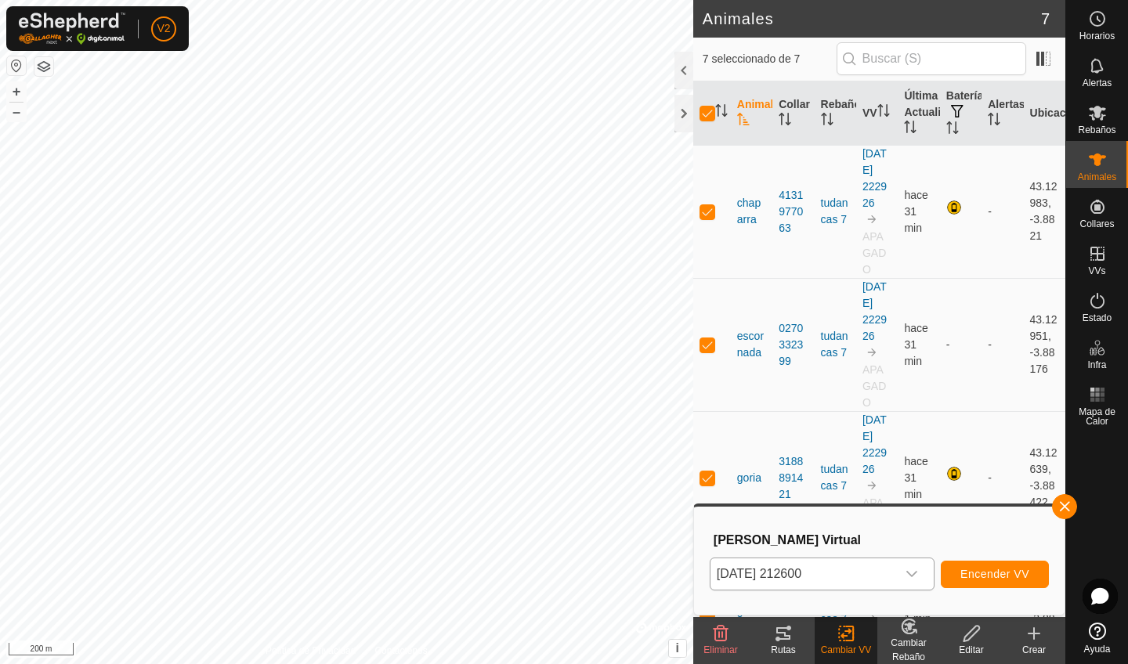
click at [968, 562] on span "Encender VV" at bounding box center [994, 574] width 69 height 13
